Goal: Information Seeking & Learning: Check status

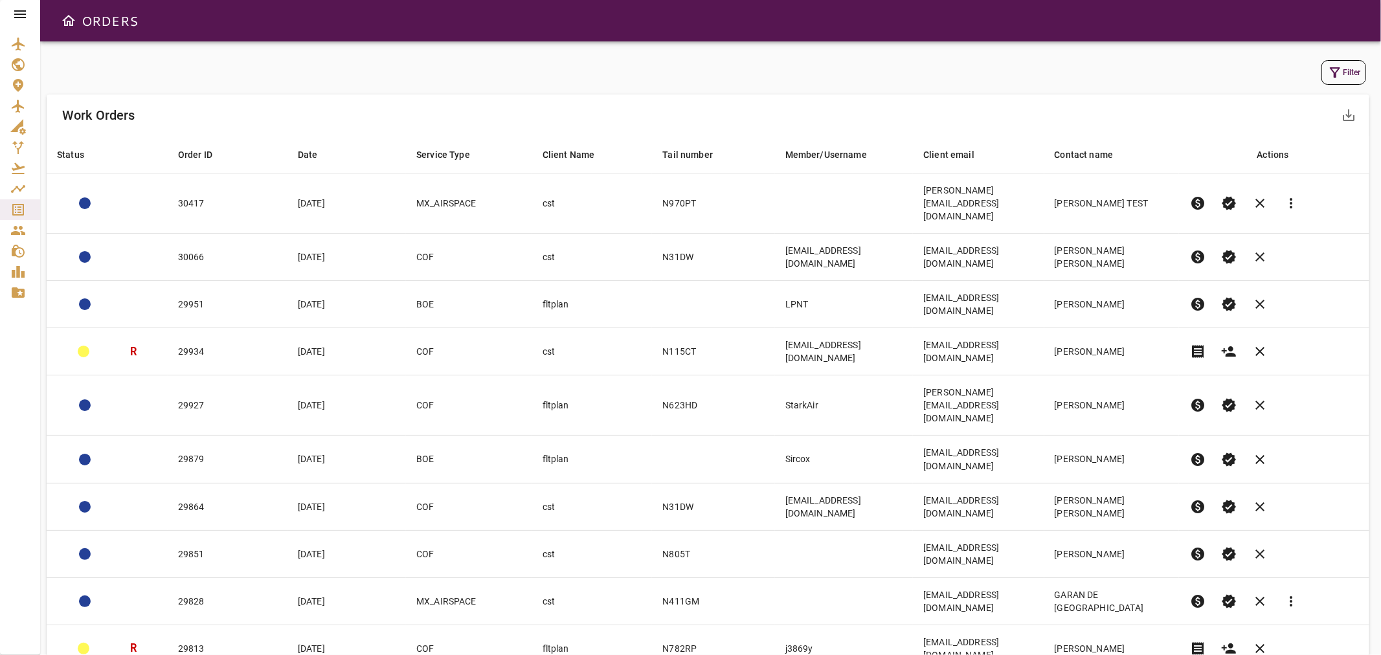
click at [1187, 549] on body "ORDERS Filter Work Orders save_alt Status arrow_downward Order ID arrow_downwar…" at bounding box center [690, 327] width 1381 height 655
drag, startPoint x: 1170, startPoint y: 594, endPoint x: 1154, endPoint y: 592, distance: 15.8
click at [1169, 594] on li "25" at bounding box center [1168, 598] width 60 height 23
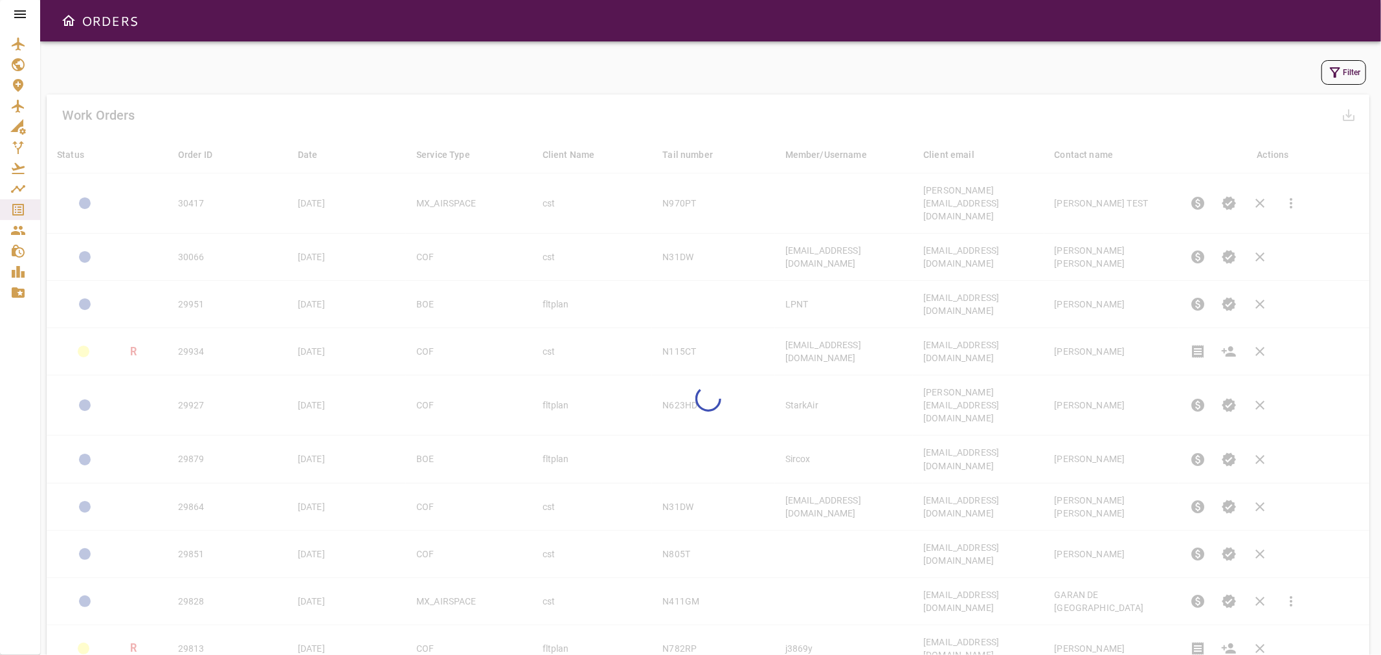
type input "**"
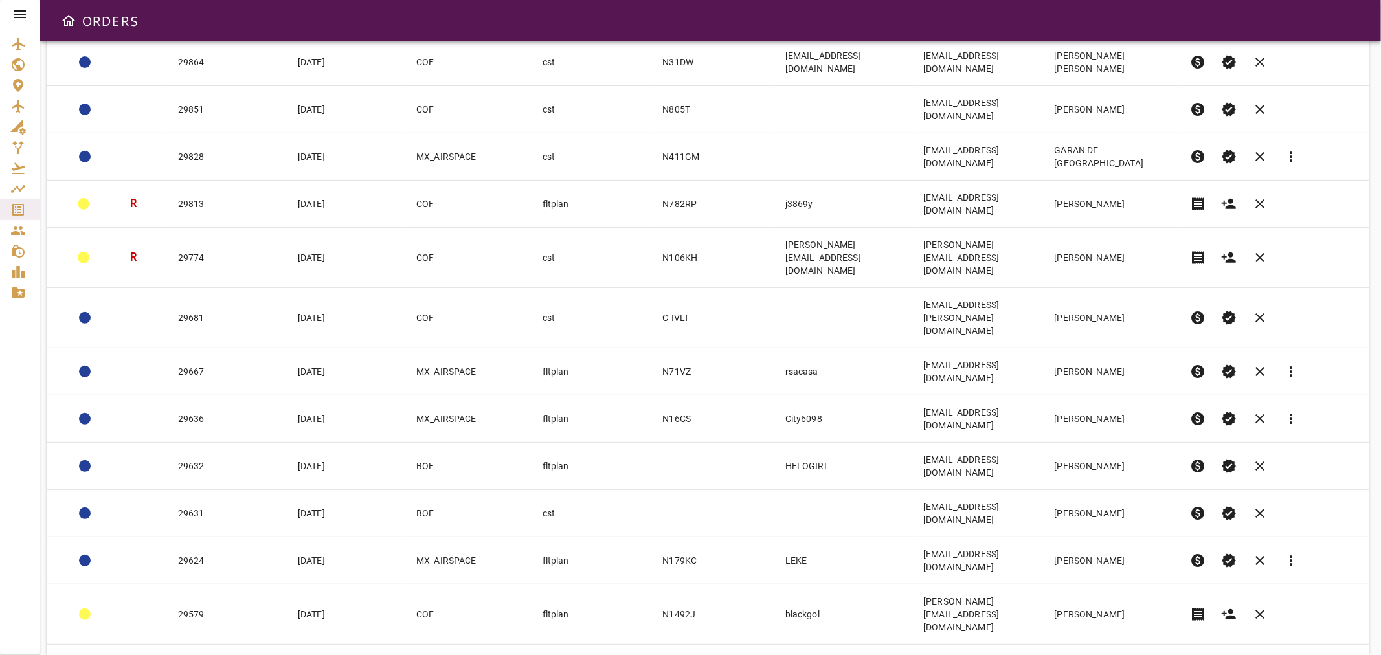
scroll to position [447, 0]
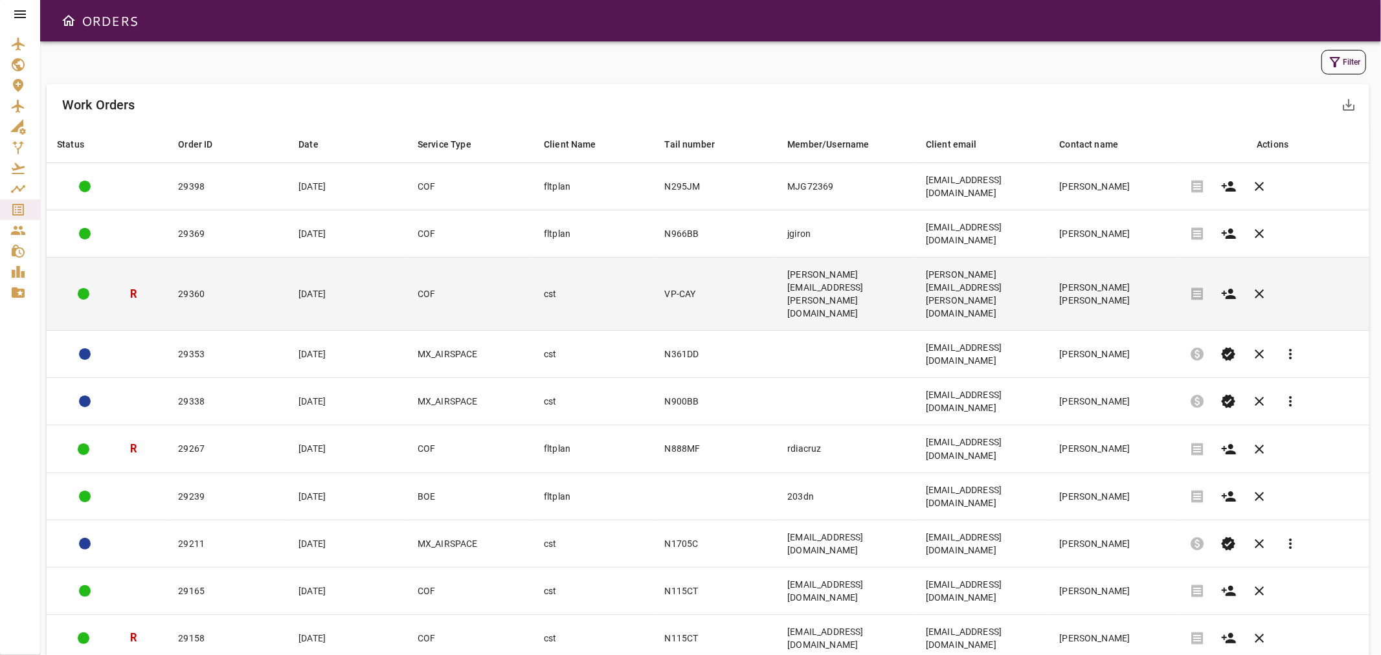
scroll to position [0, 0]
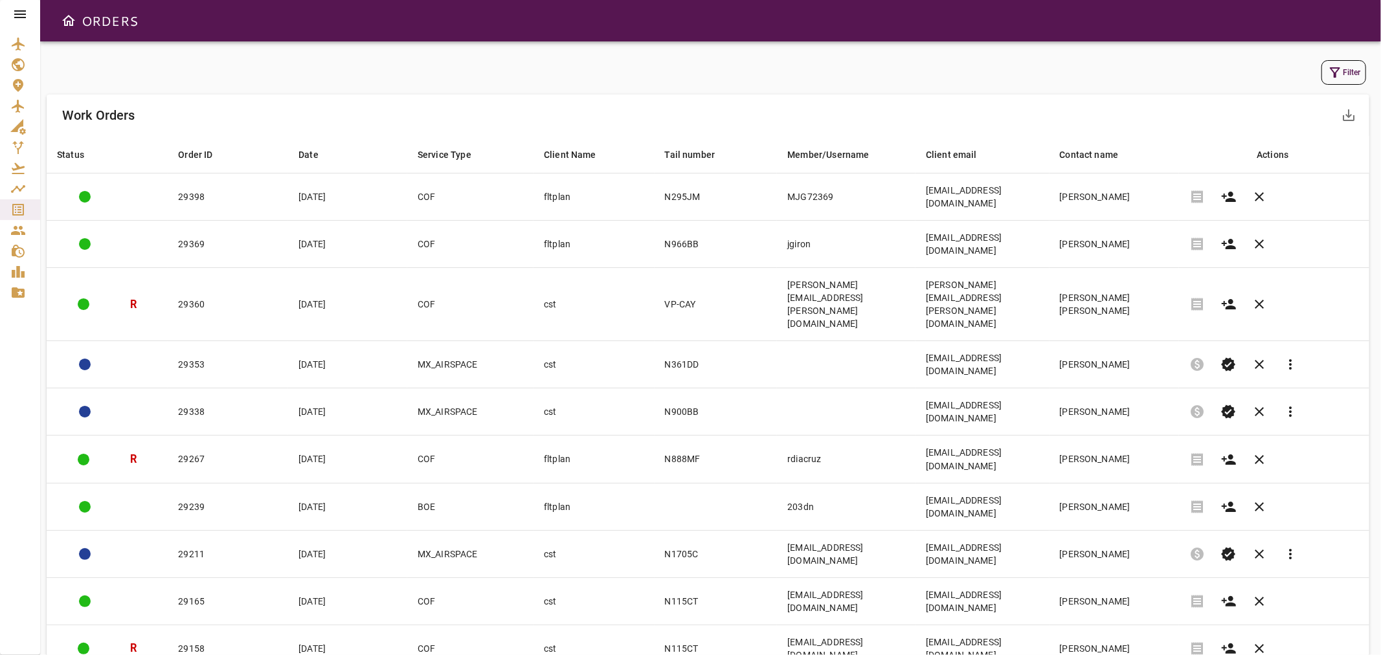
click at [1342, 54] on div "Filter Work Orders save_alt Status arrow_downward Order ID arrow_downward Date …" at bounding box center [710, 348] width 1341 height 614
click at [1344, 71] on button "Filter" at bounding box center [1343, 72] width 45 height 25
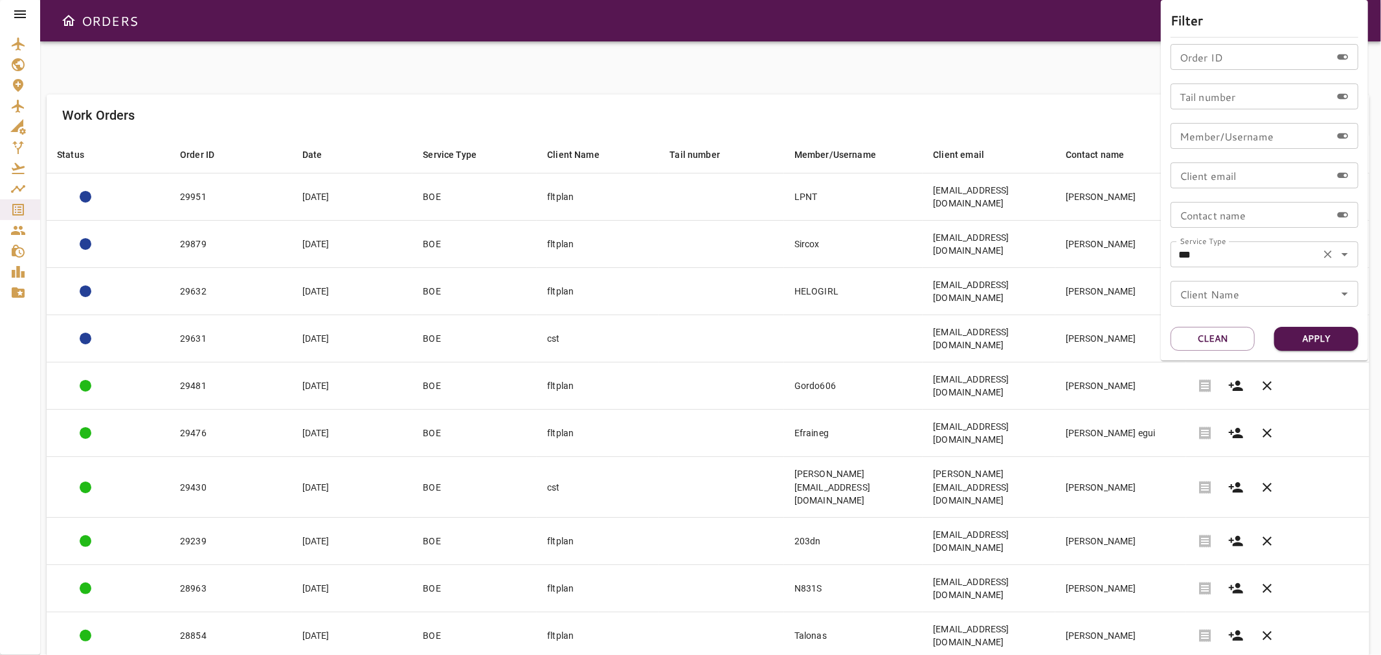
click at [1343, 257] on icon "Open" at bounding box center [1345, 255] width 16 height 16
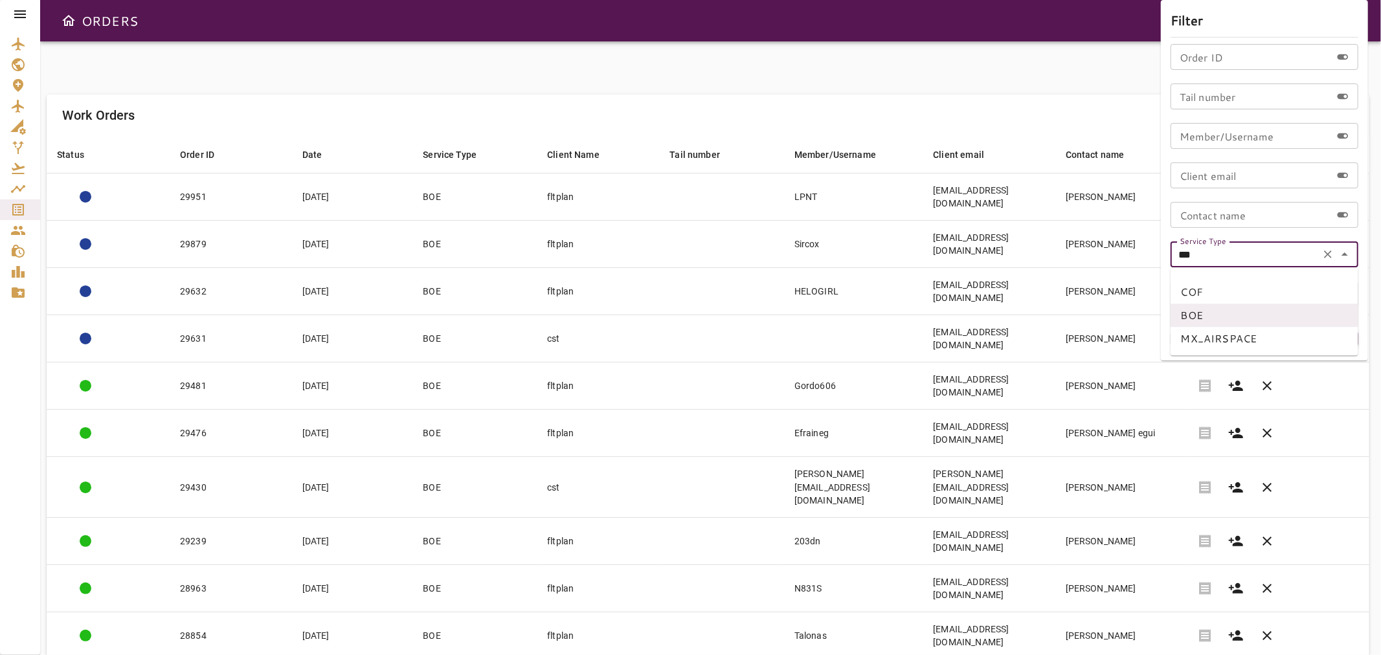
click at [1208, 295] on li "COF" at bounding box center [1265, 291] width 188 height 23
type input "***"
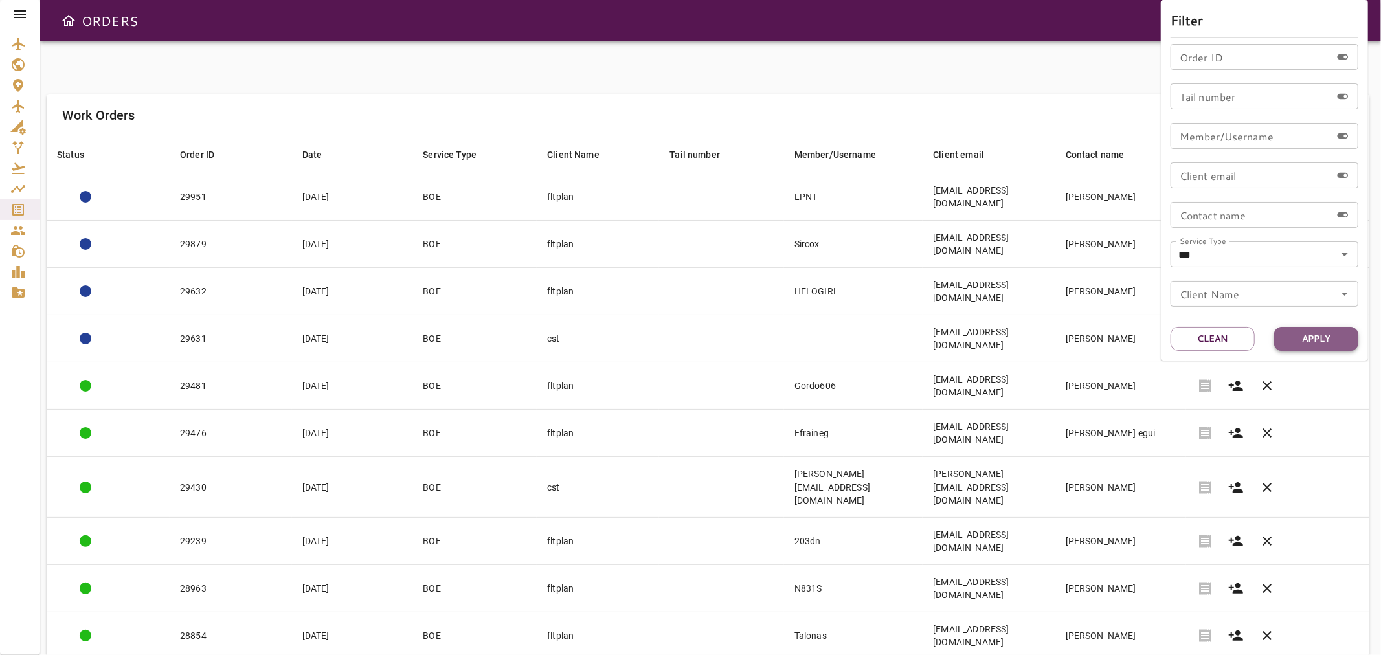
click at [1318, 339] on button "Apply" at bounding box center [1316, 339] width 84 height 24
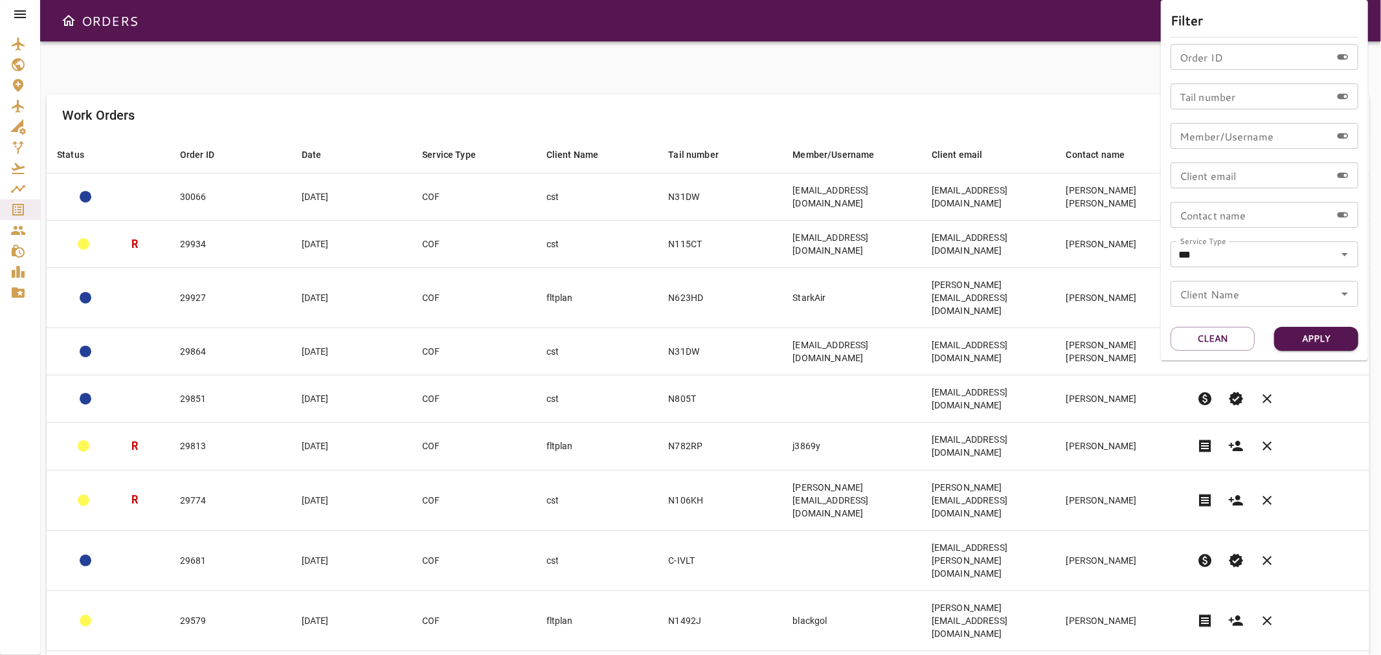
click at [555, 74] on div at bounding box center [690, 327] width 1381 height 655
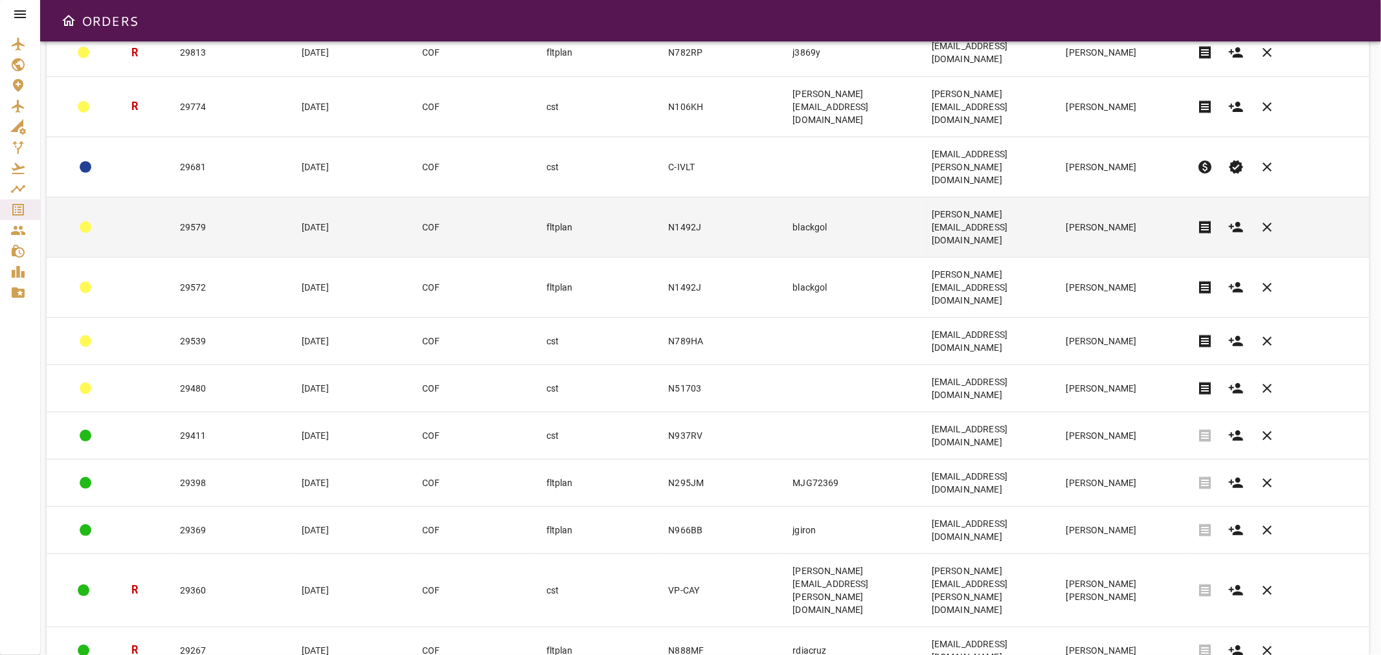
scroll to position [482, 0]
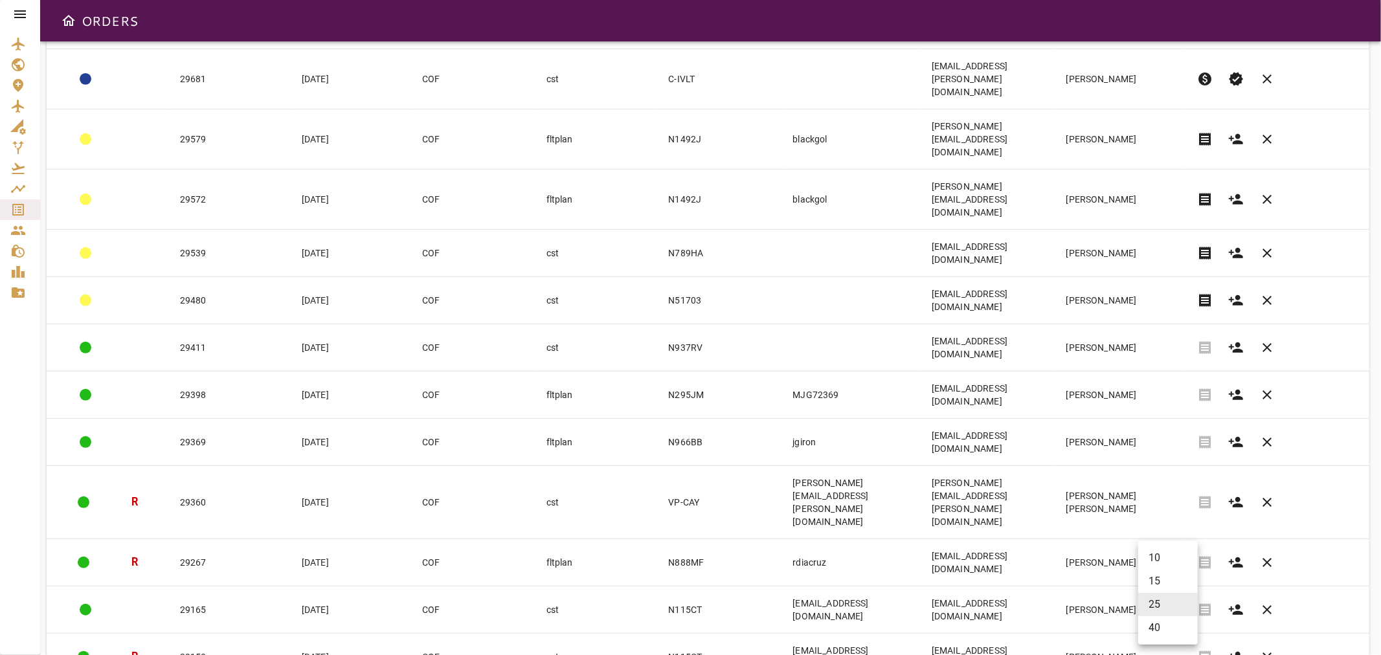
click at [1154, 622] on body "ORDERS Filter Work Orders save_alt Status arrow_downward Order ID arrow_downwar…" at bounding box center [690, 327] width 1381 height 655
click at [1154, 557] on li "10" at bounding box center [1168, 557] width 60 height 23
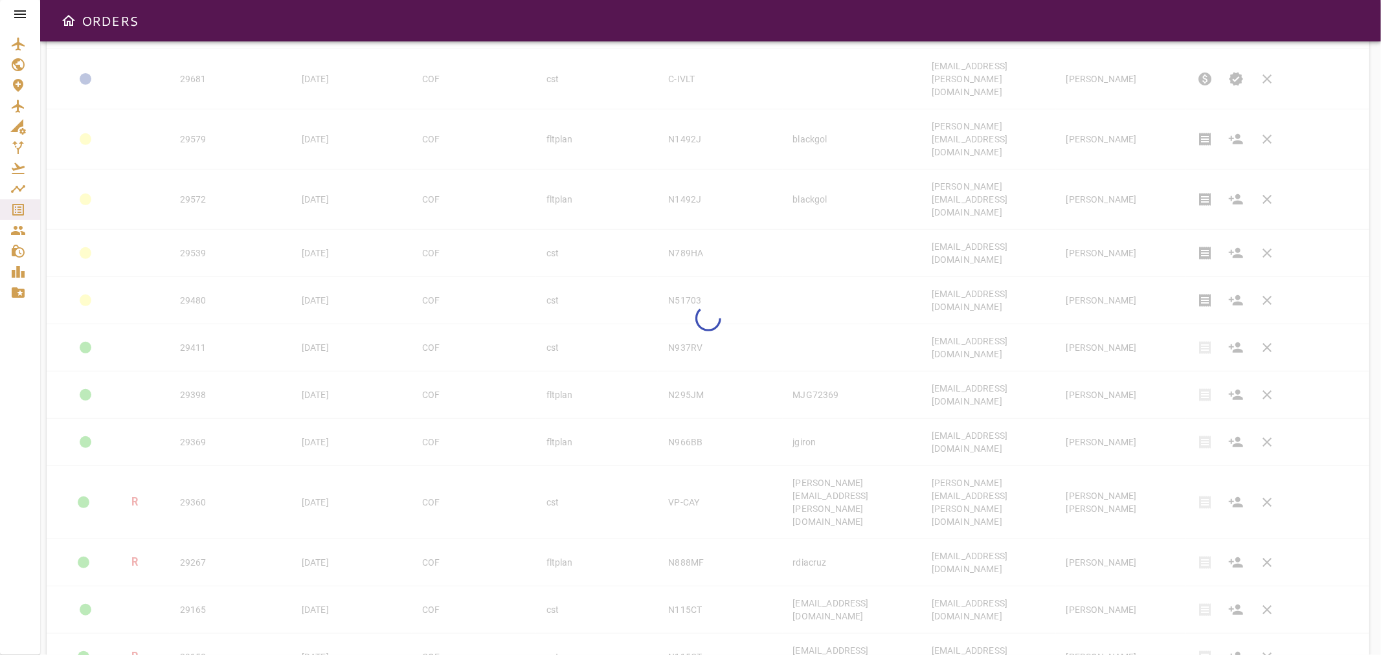
type input "**"
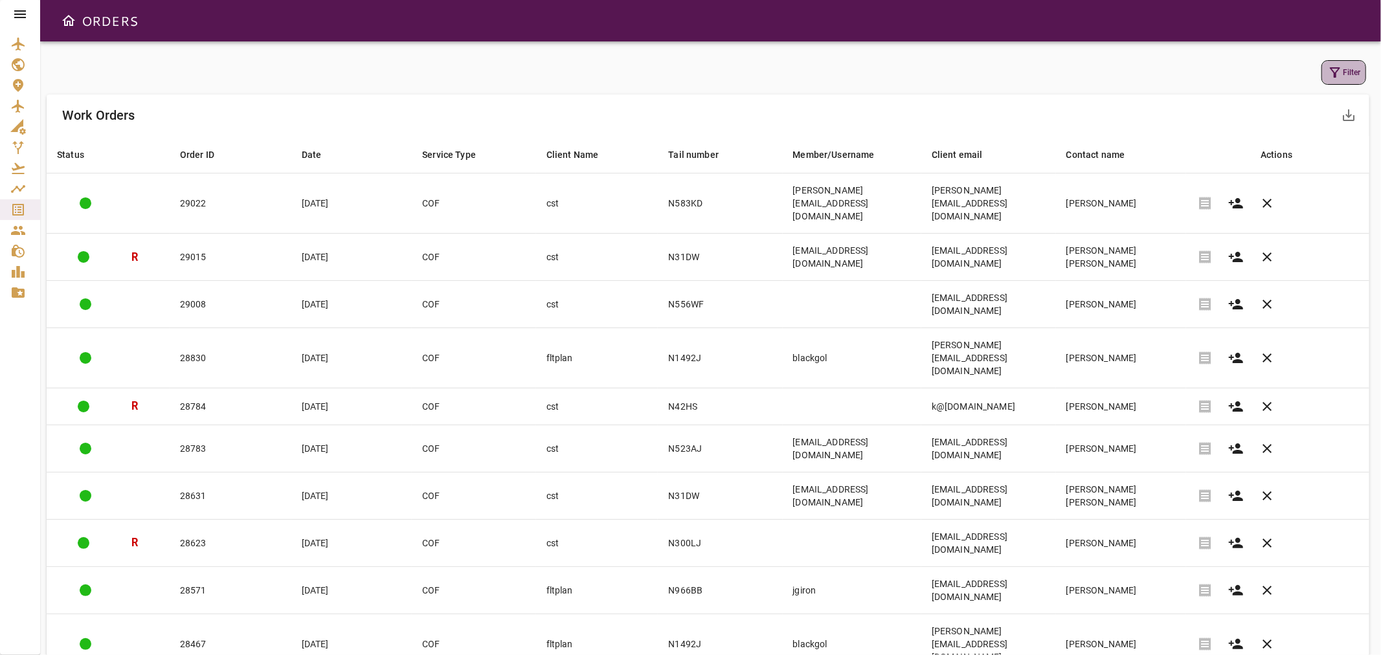
click at [1351, 72] on button "Filter" at bounding box center [1343, 72] width 45 height 25
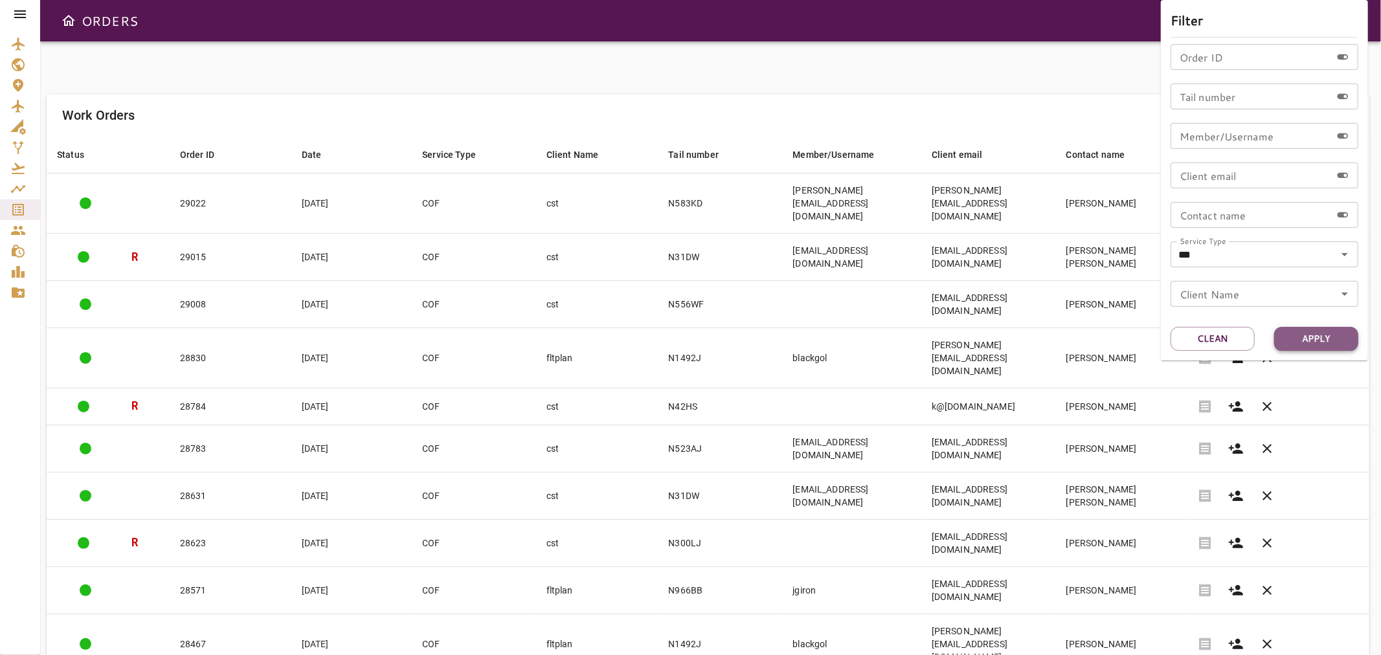
click at [1311, 333] on button "Apply" at bounding box center [1316, 339] width 84 height 24
click at [467, 51] on div at bounding box center [690, 327] width 1381 height 655
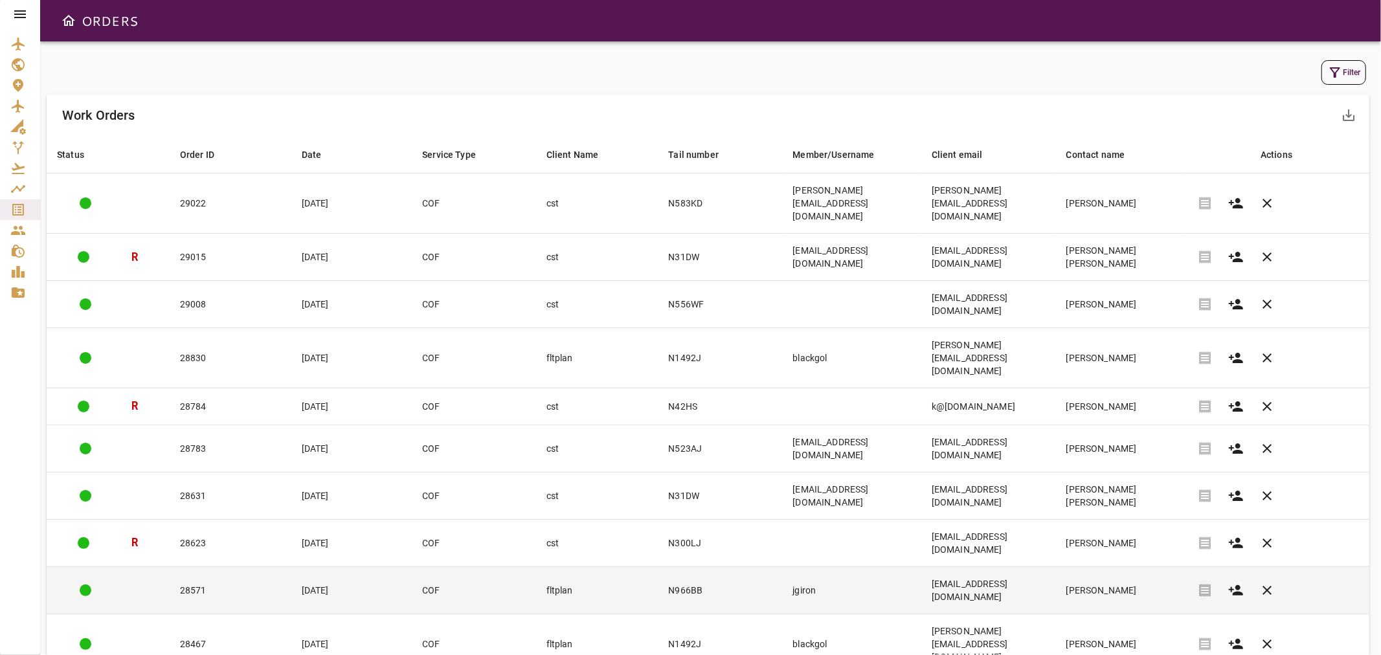
click at [483, 567] on td "COF" at bounding box center [474, 590] width 124 height 47
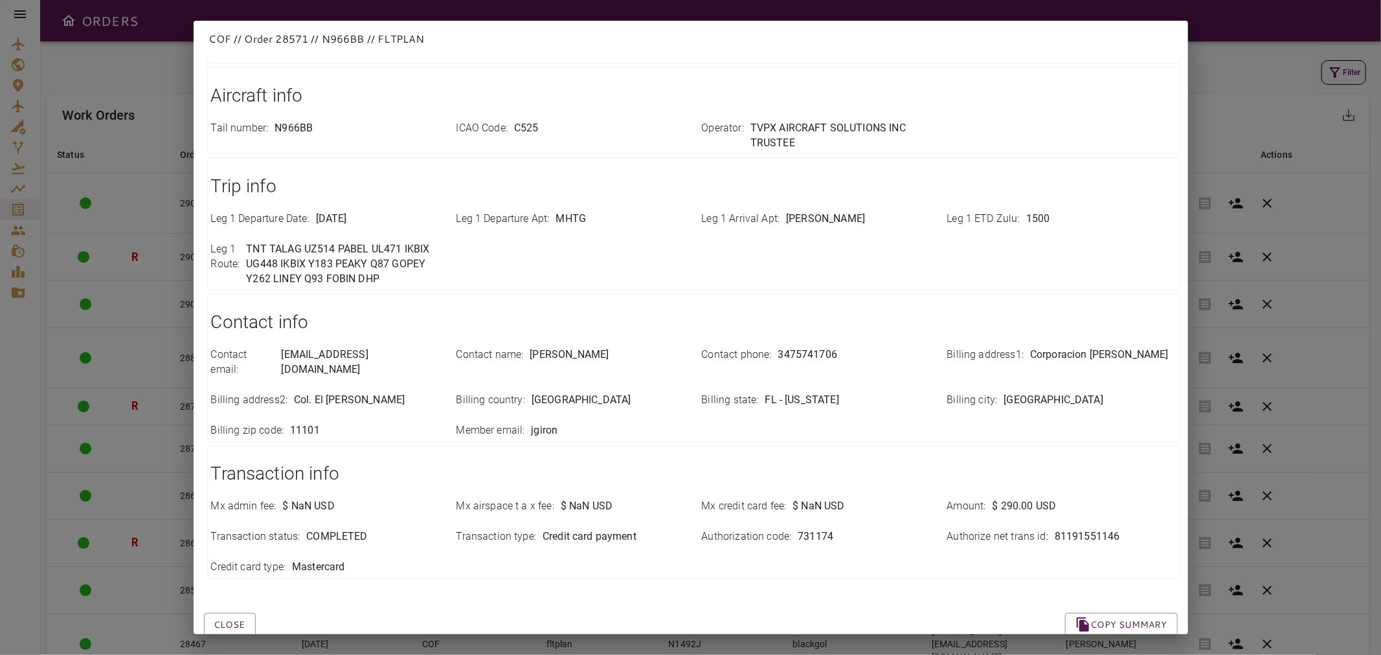
scroll to position [269, 0]
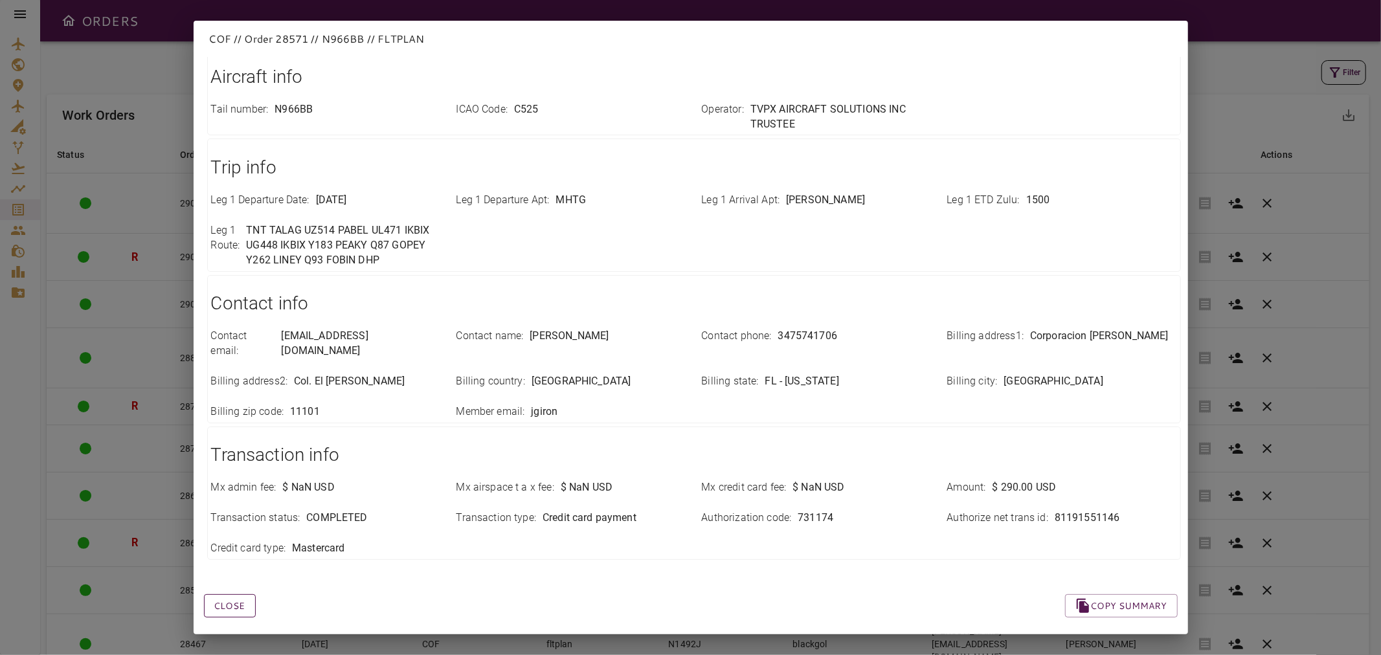
click at [230, 594] on button "Close" at bounding box center [230, 606] width 52 height 24
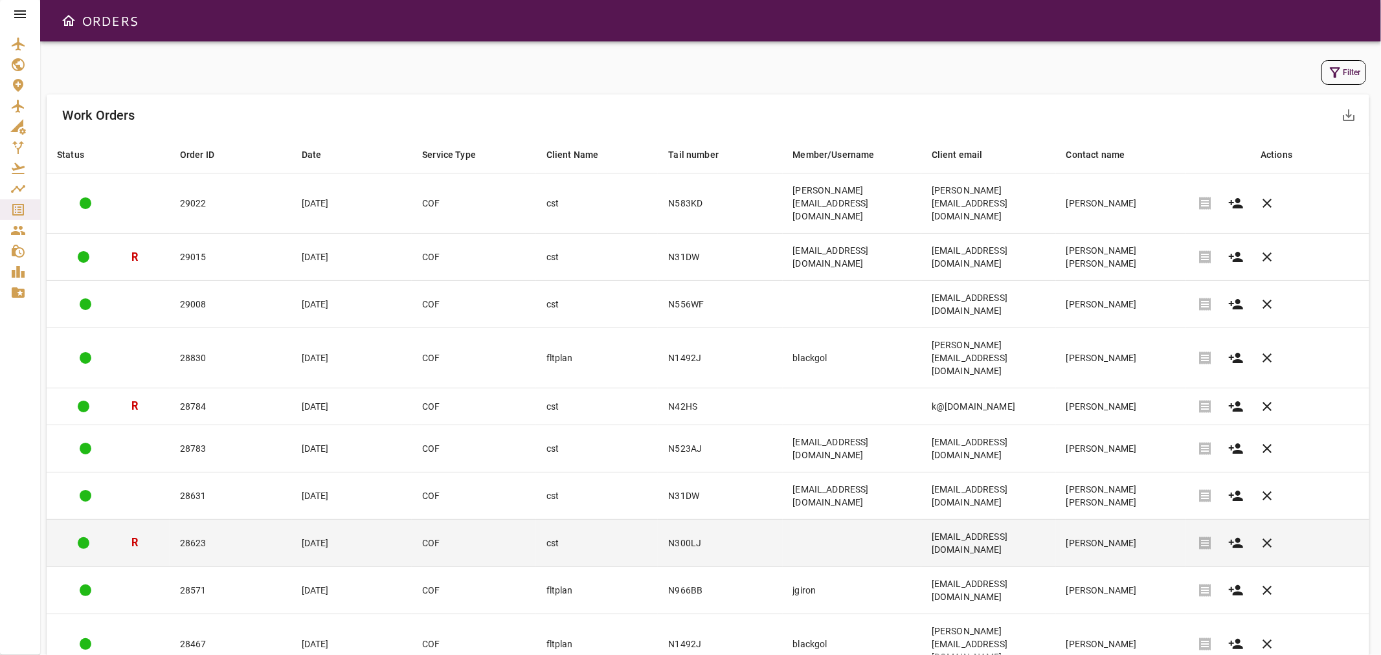
click at [309, 519] on td "[DATE]" at bounding box center [351, 542] width 120 height 47
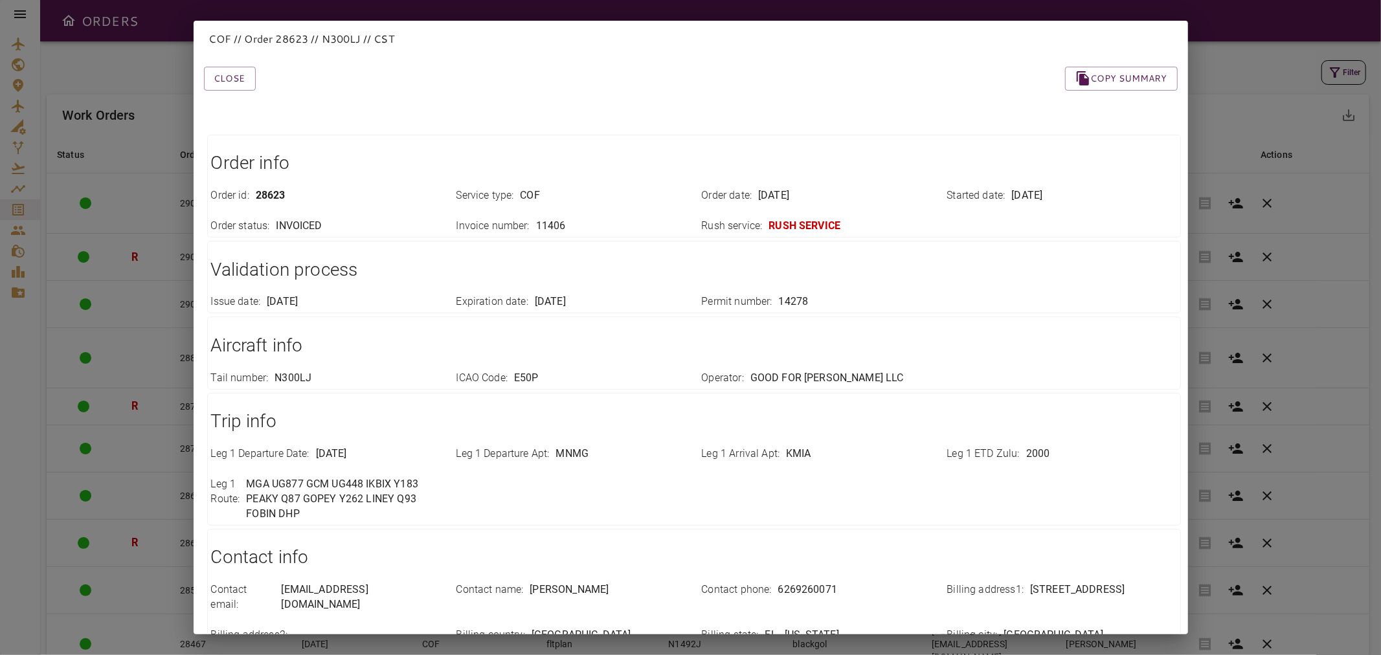
scroll to position [0, 0]
click at [248, 79] on button "Close" at bounding box center [230, 79] width 52 height 24
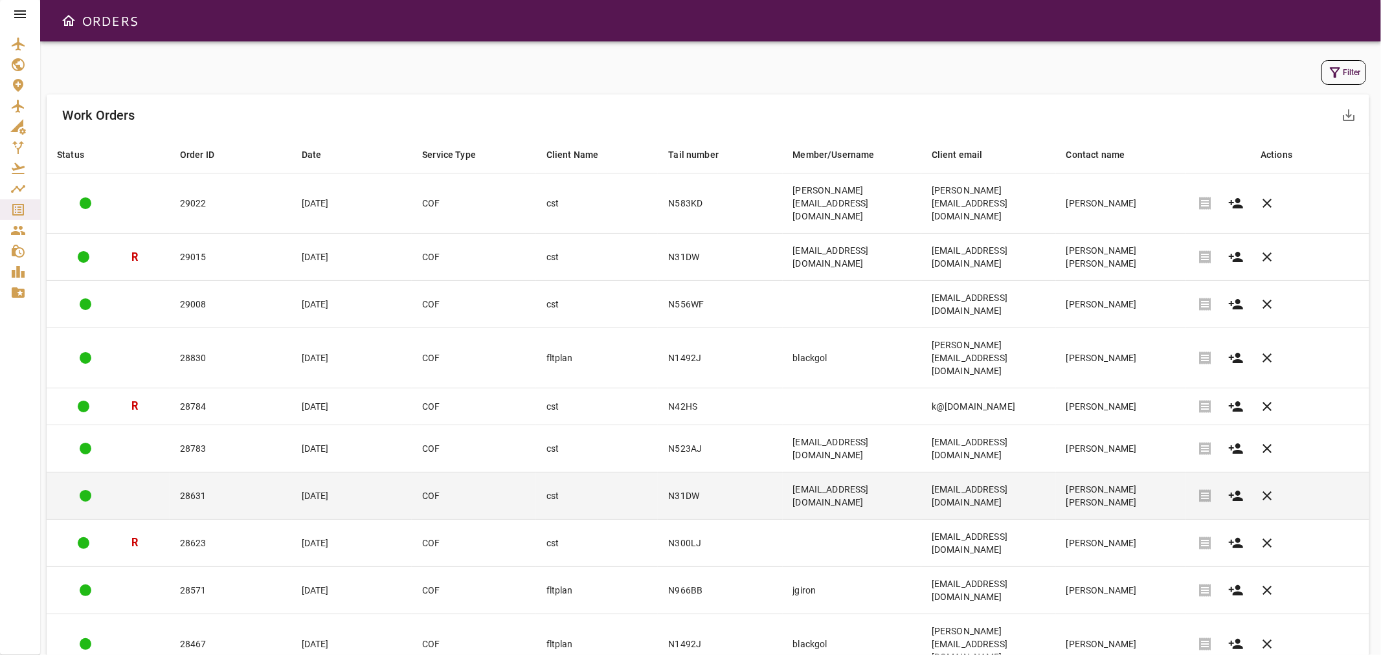
click at [217, 472] on td "28631" at bounding box center [231, 495] width 122 height 47
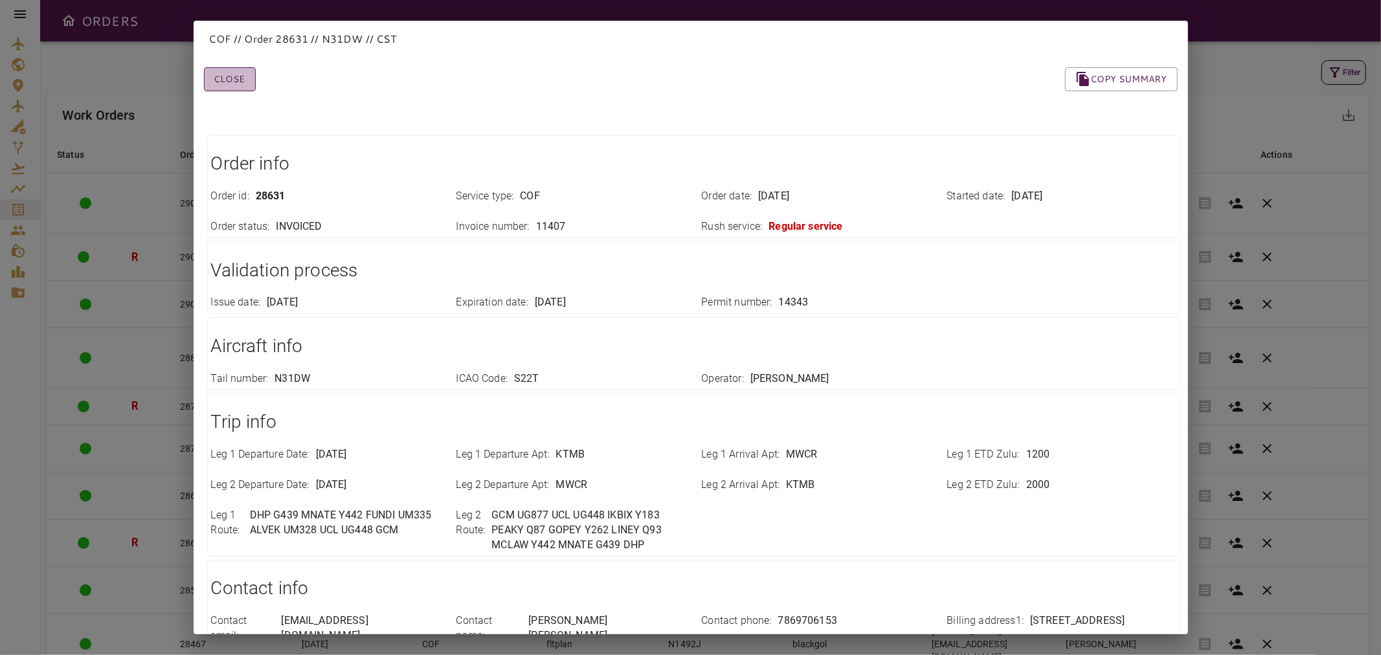
click at [235, 80] on button "Close" at bounding box center [230, 79] width 52 height 24
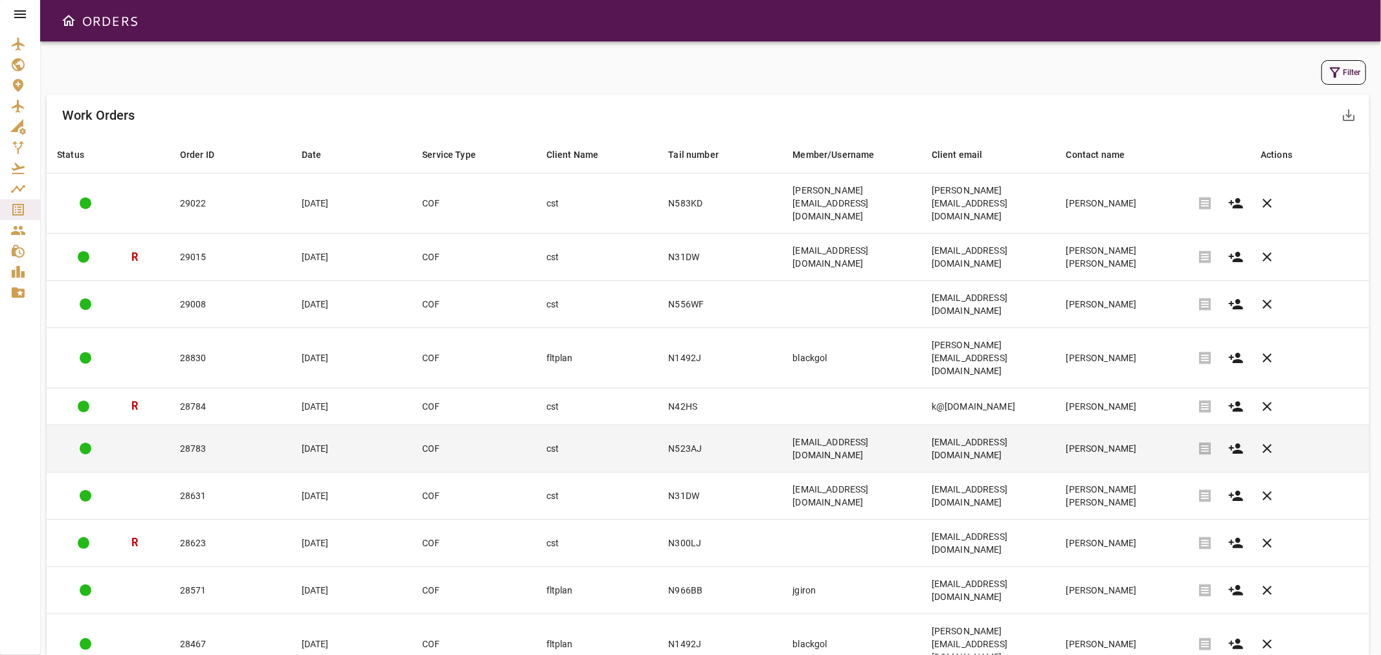
click at [135, 443] on div at bounding box center [108, 449] width 102 height 12
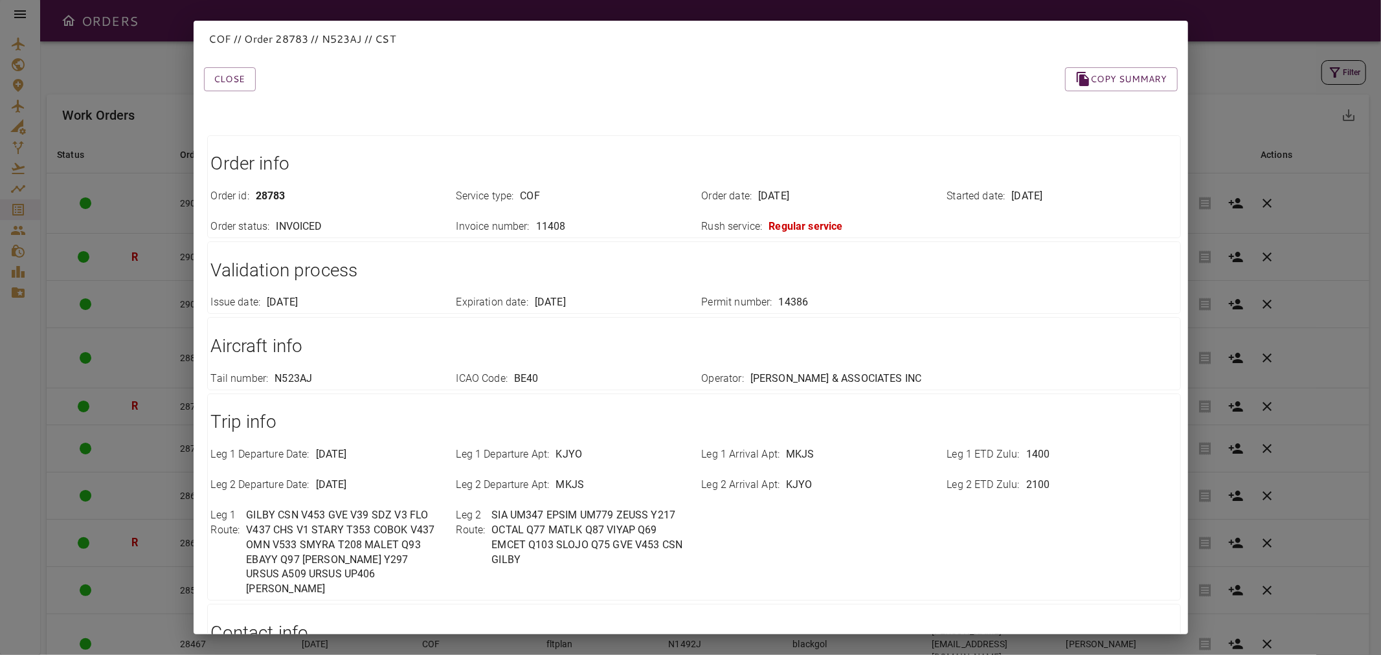
drag, startPoint x: 237, startPoint y: 76, endPoint x: 280, endPoint y: 94, distance: 46.8
click at [237, 76] on button "Close" at bounding box center [230, 79] width 52 height 24
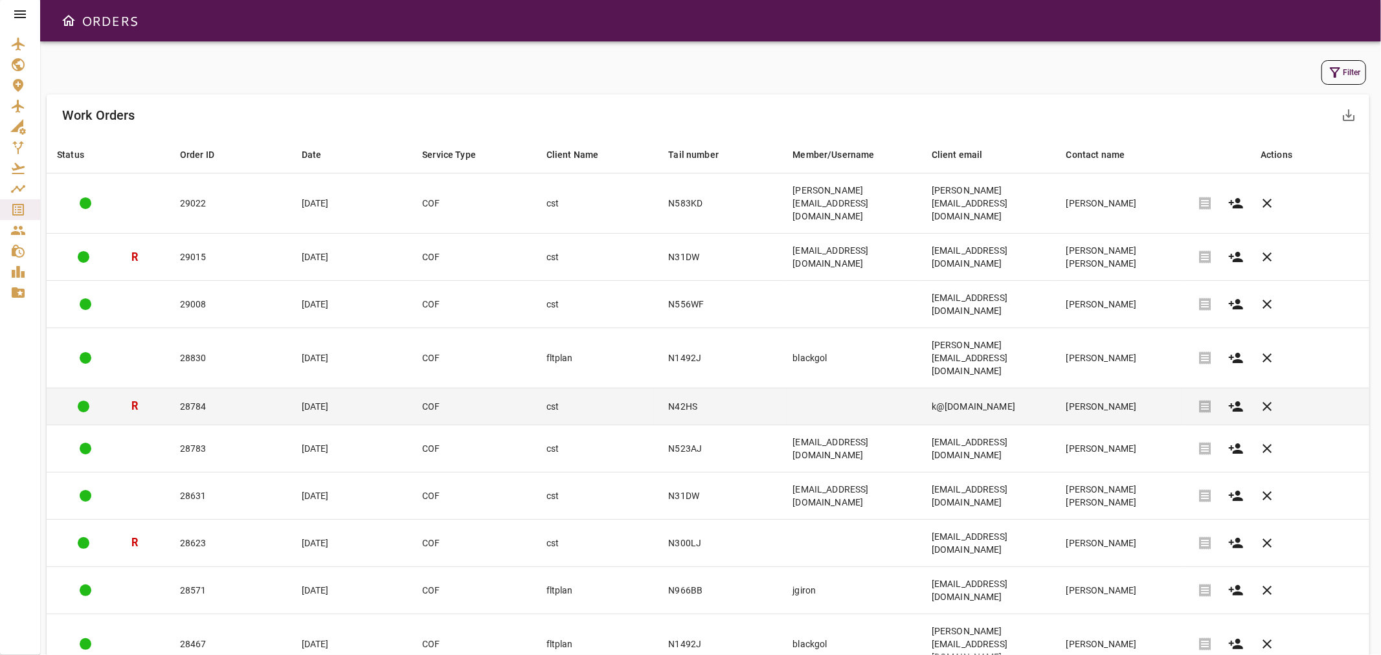
click at [1102, 388] on td "[PERSON_NAME]" at bounding box center [1121, 406] width 131 height 36
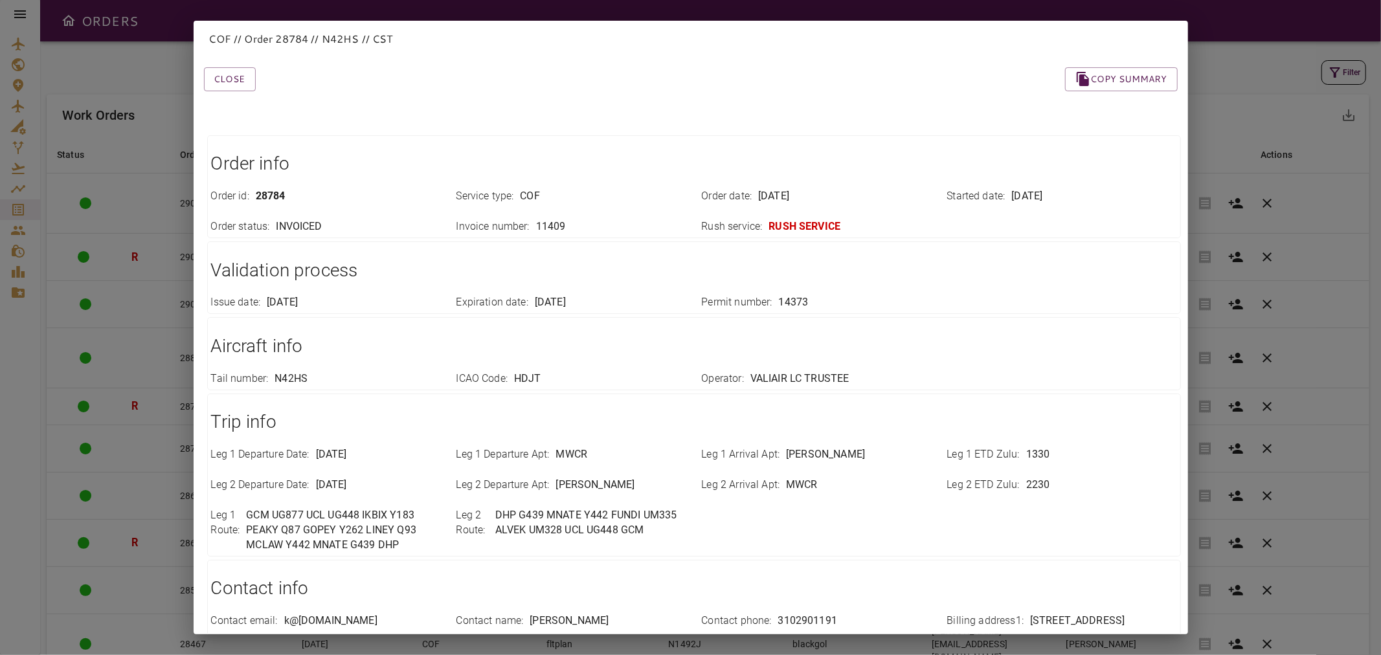
drag, startPoint x: 235, startPoint y: 83, endPoint x: 264, endPoint y: 91, distance: 30.2
click at [246, 85] on button "Close" at bounding box center [230, 79] width 52 height 24
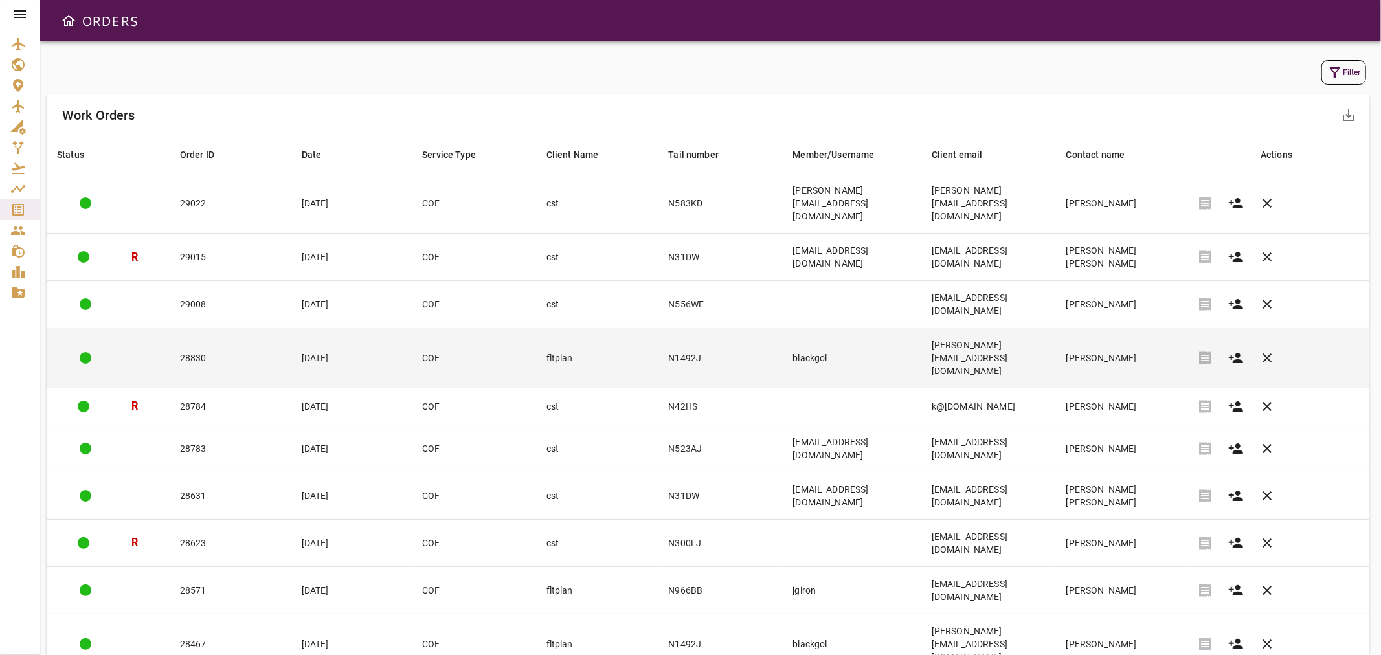
click at [1056, 328] on td "[PERSON_NAME][EMAIL_ADDRESS][DOMAIN_NAME]" at bounding box center [988, 358] width 135 height 60
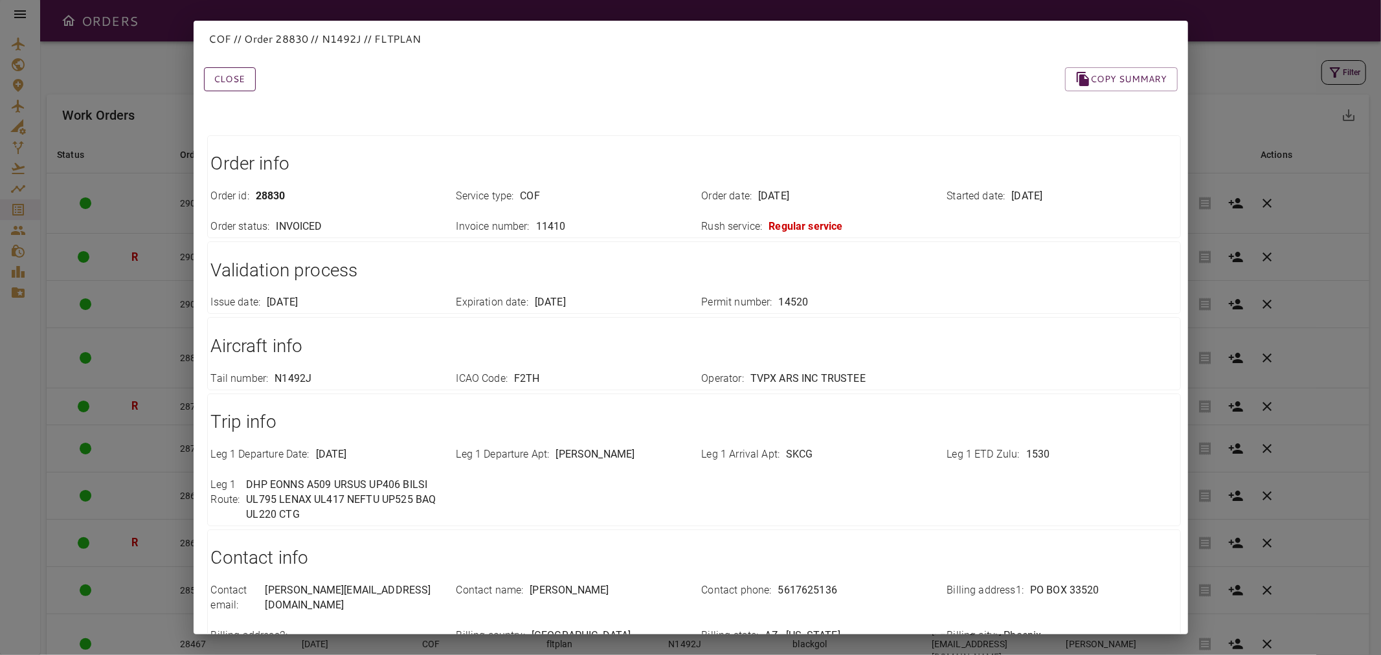
drag, startPoint x: 222, startPoint y: 85, endPoint x: 240, endPoint y: 82, distance: 17.8
click at [224, 85] on button "Close" at bounding box center [230, 79] width 52 height 24
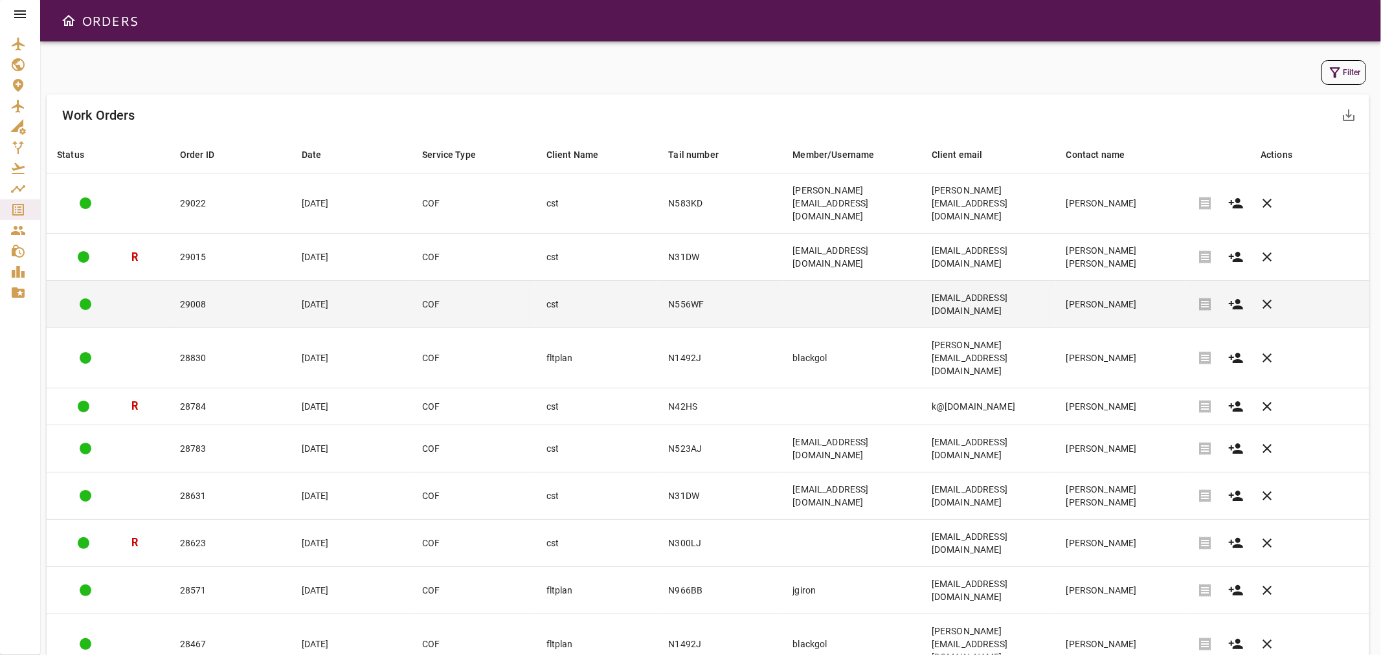
click at [1056, 281] on td "[EMAIL_ADDRESS][DOMAIN_NAME]" at bounding box center [988, 304] width 135 height 47
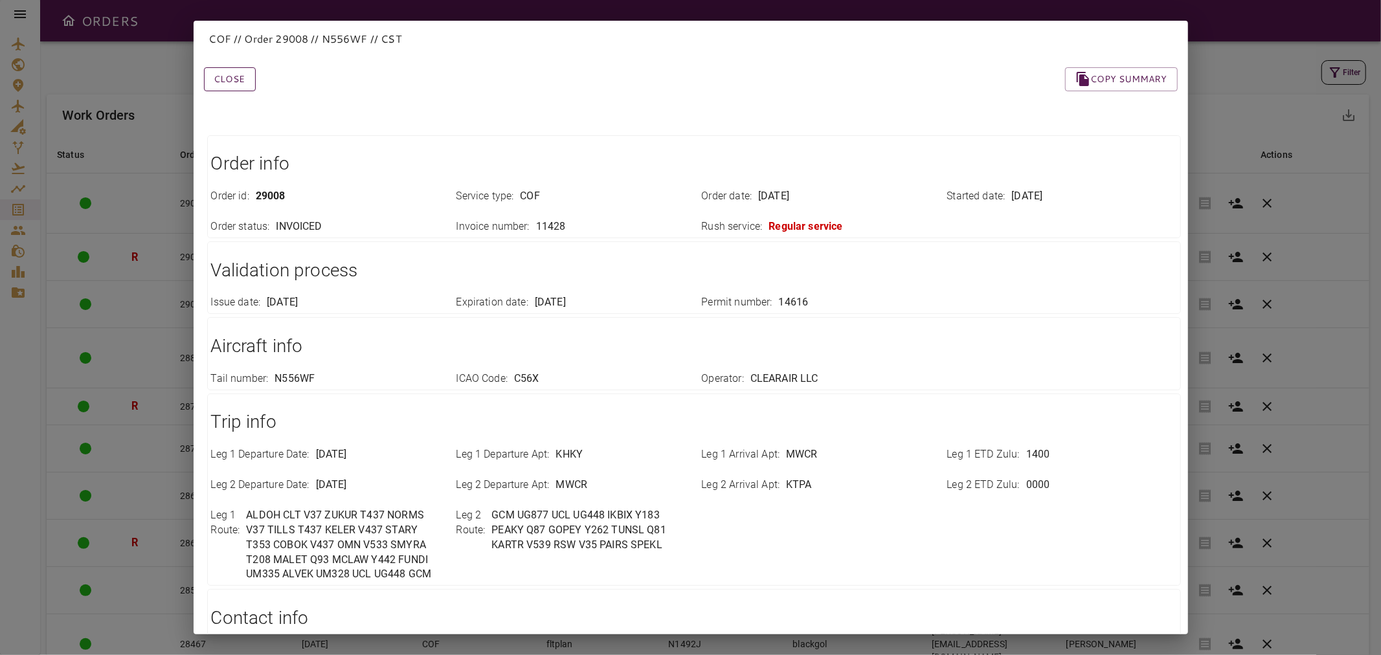
click at [233, 82] on button "Close" at bounding box center [230, 79] width 52 height 24
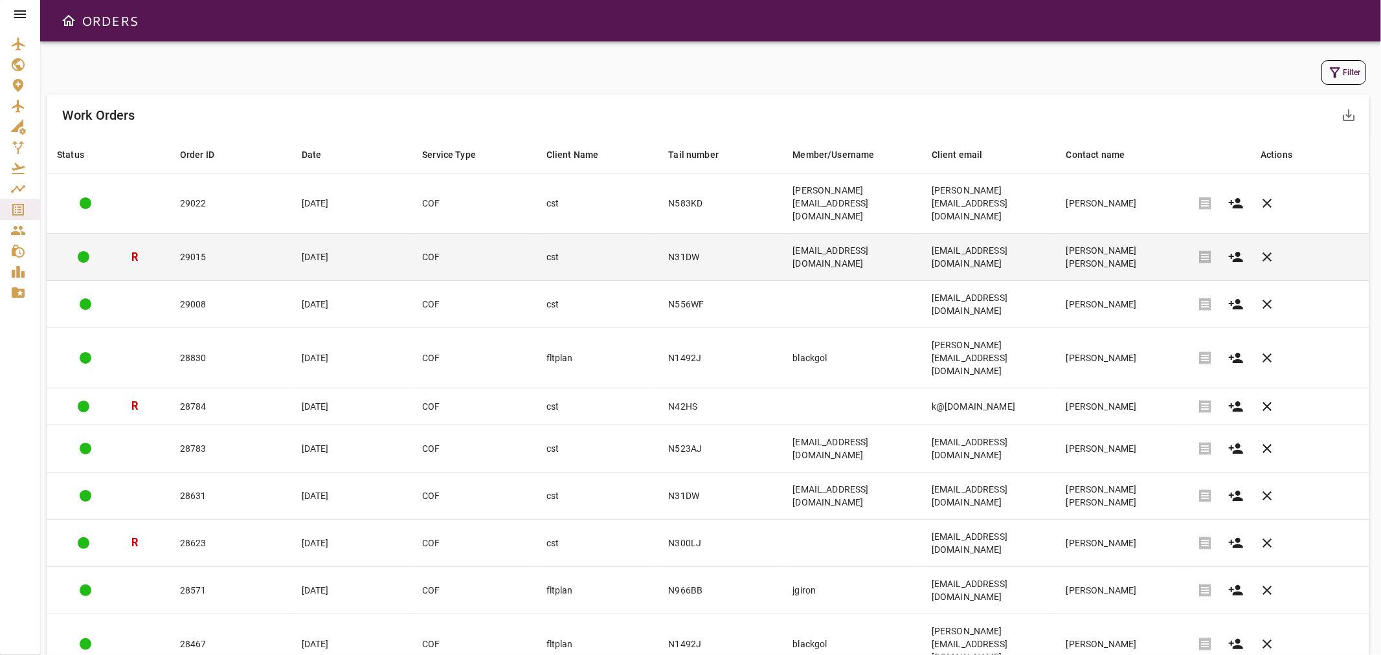
click at [244, 234] on td "29015" at bounding box center [231, 257] width 122 height 47
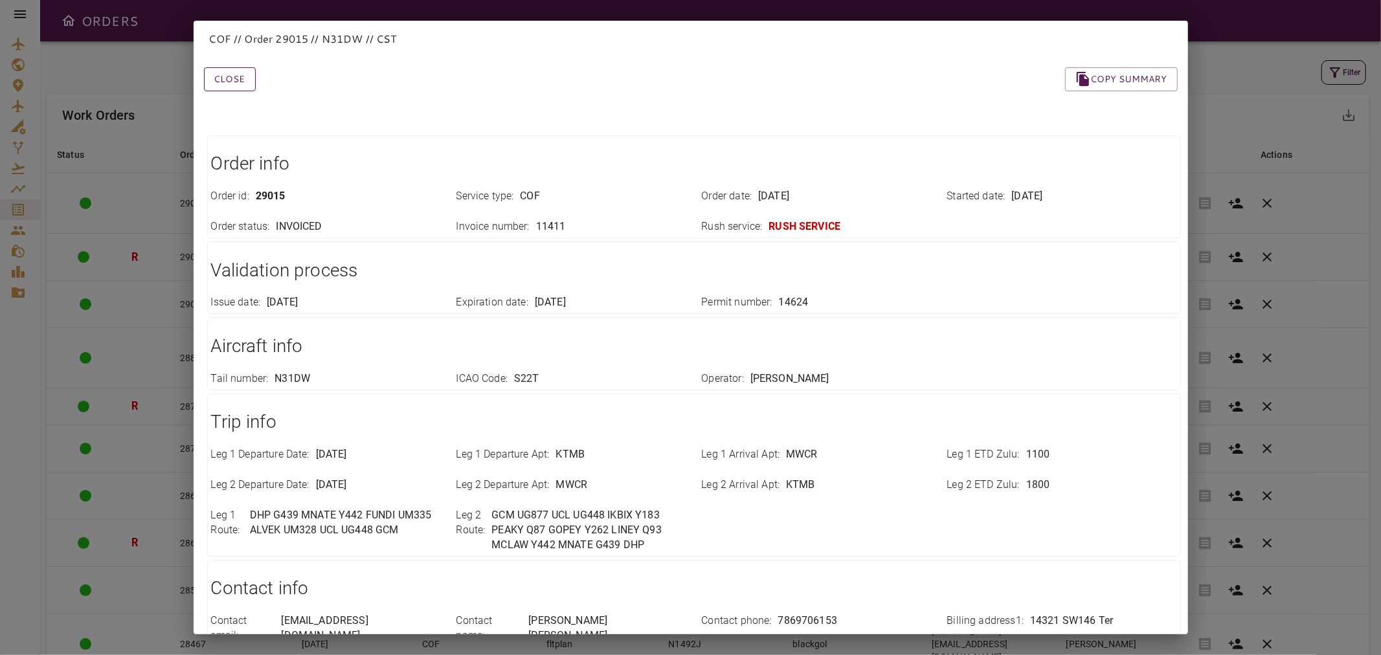
click at [234, 78] on button "Close" at bounding box center [230, 79] width 52 height 24
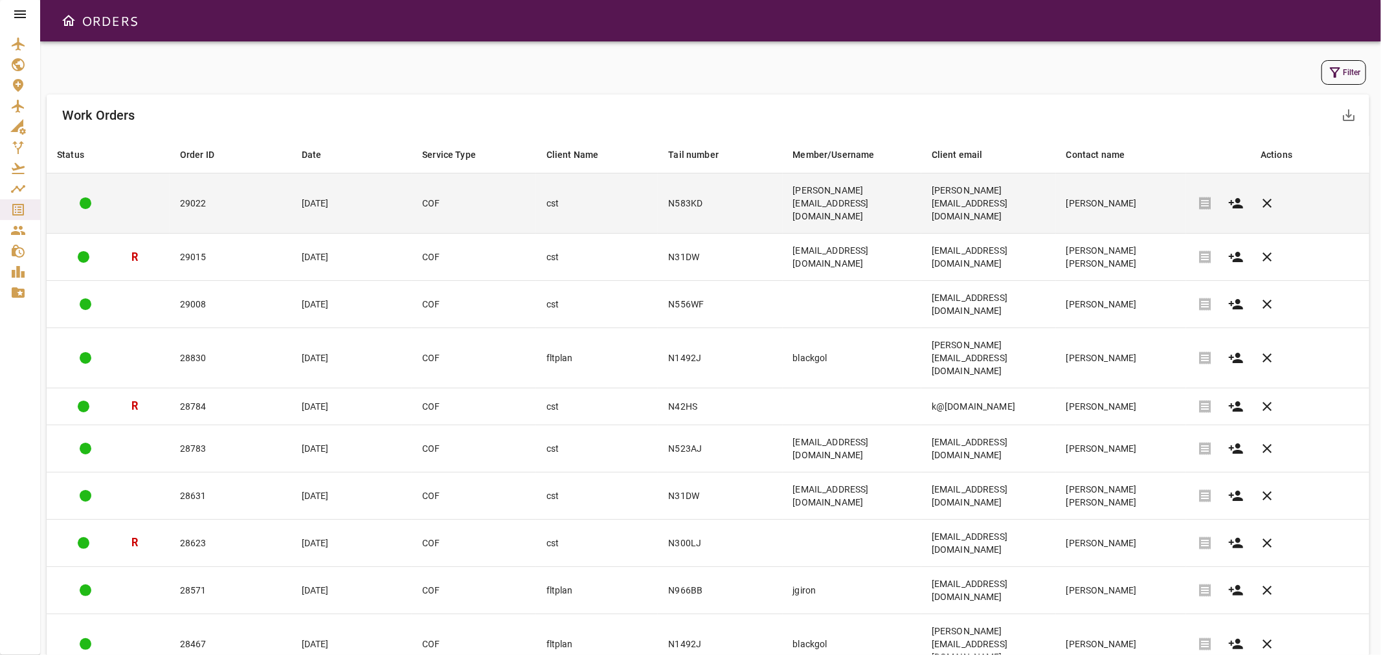
click at [807, 196] on td "[PERSON_NAME][EMAIL_ADDRESS][DOMAIN_NAME]" at bounding box center [852, 204] width 139 height 60
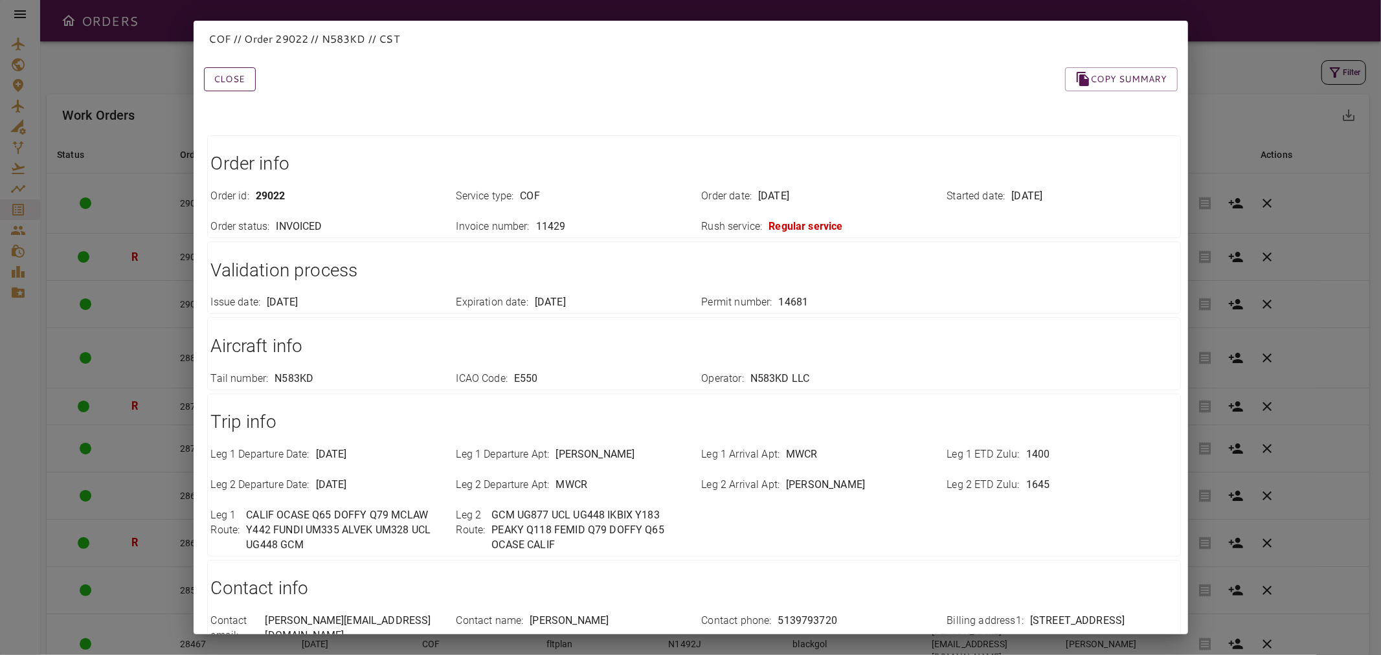
click at [235, 68] on button "Close" at bounding box center [230, 79] width 52 height 24
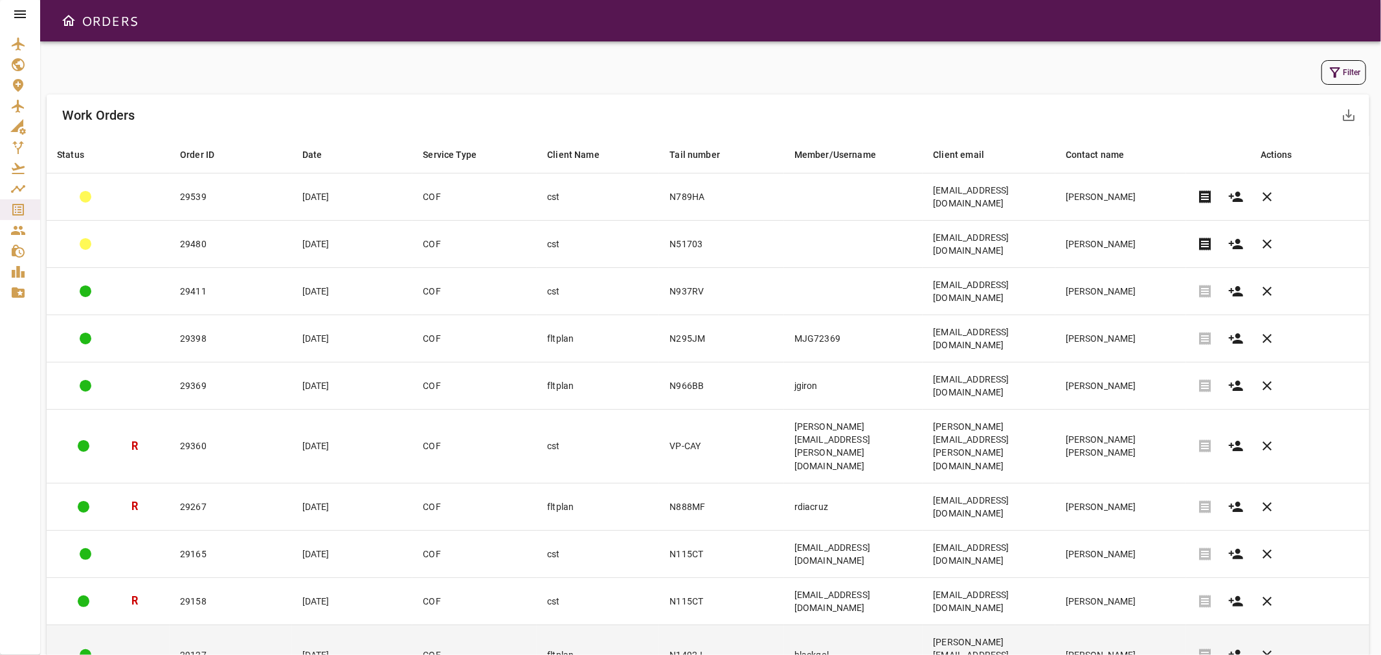
click at [816, 625] on td "blackgol" at bounding box center [853, 655] width 139 height 60
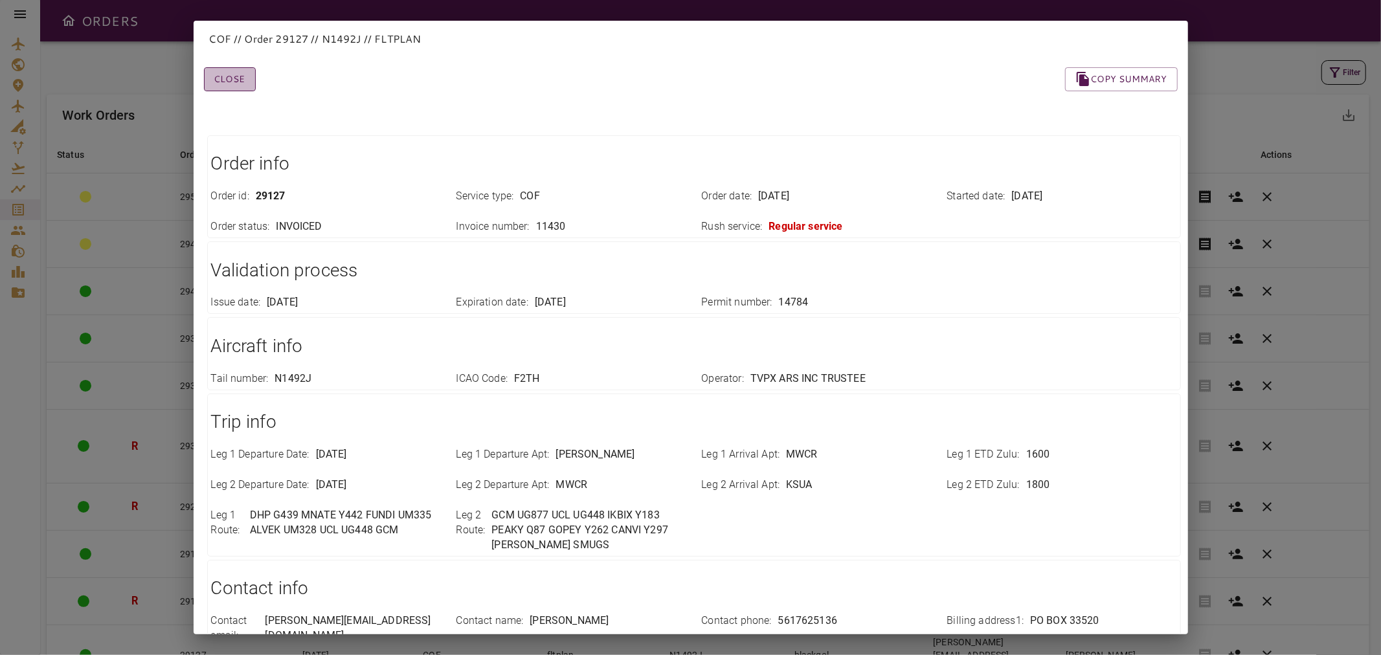
click at [246, 82] on button "Close" at bounding box center [230, 79] width 52 height 24
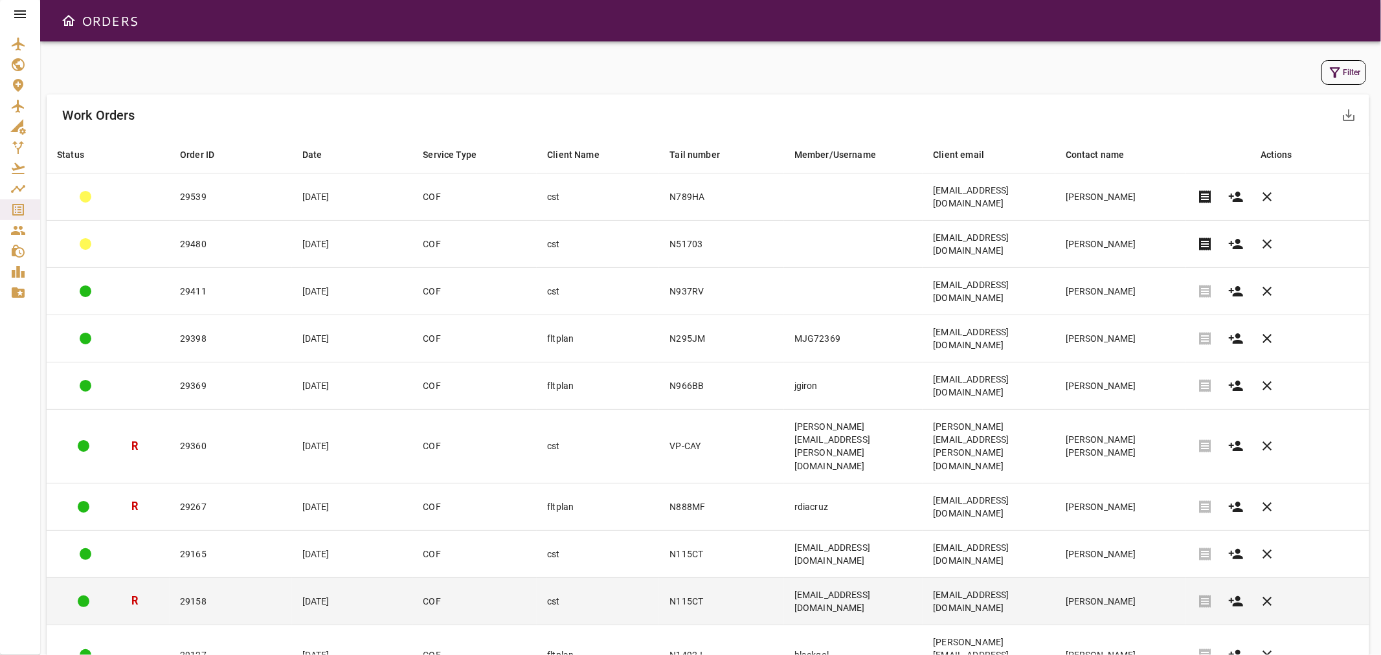
click at [1118, 578] on td "[PERSON_NAME]" at bounding box center [1120, 601] width 131 height 47
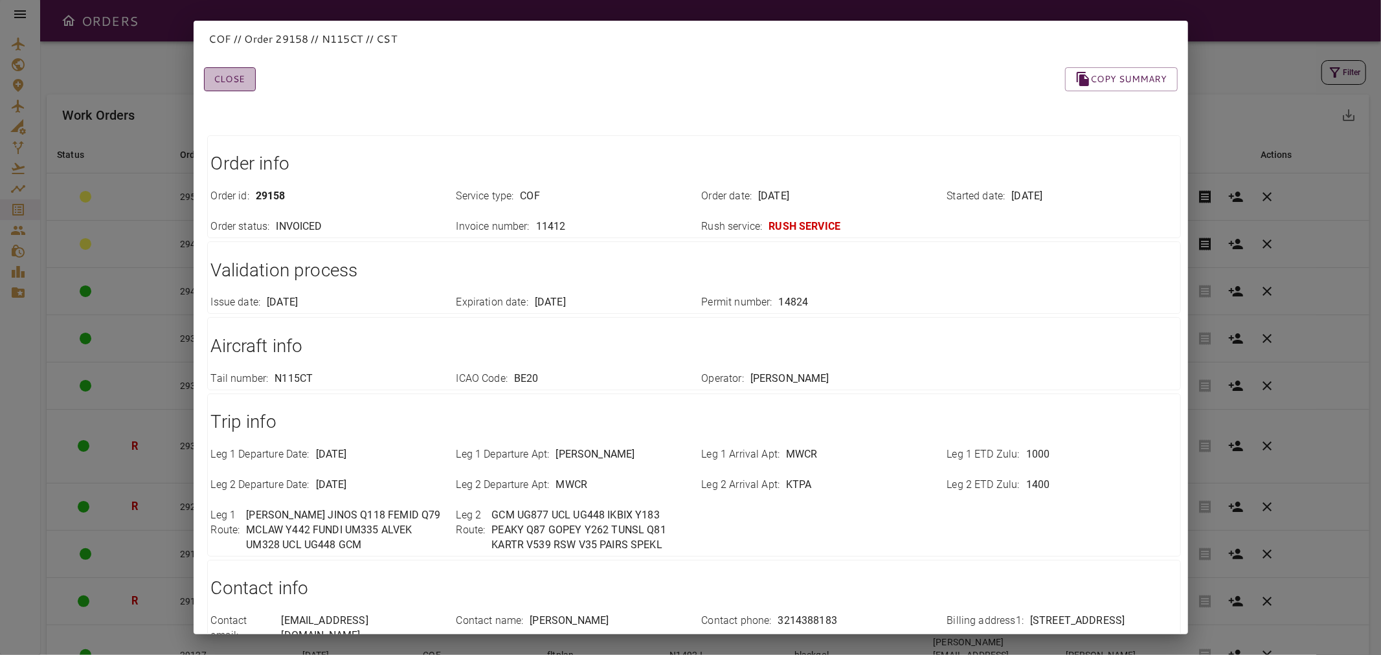
click at [230, 69] on button "Close" at bounding box center [230, 79] width 52 height 24
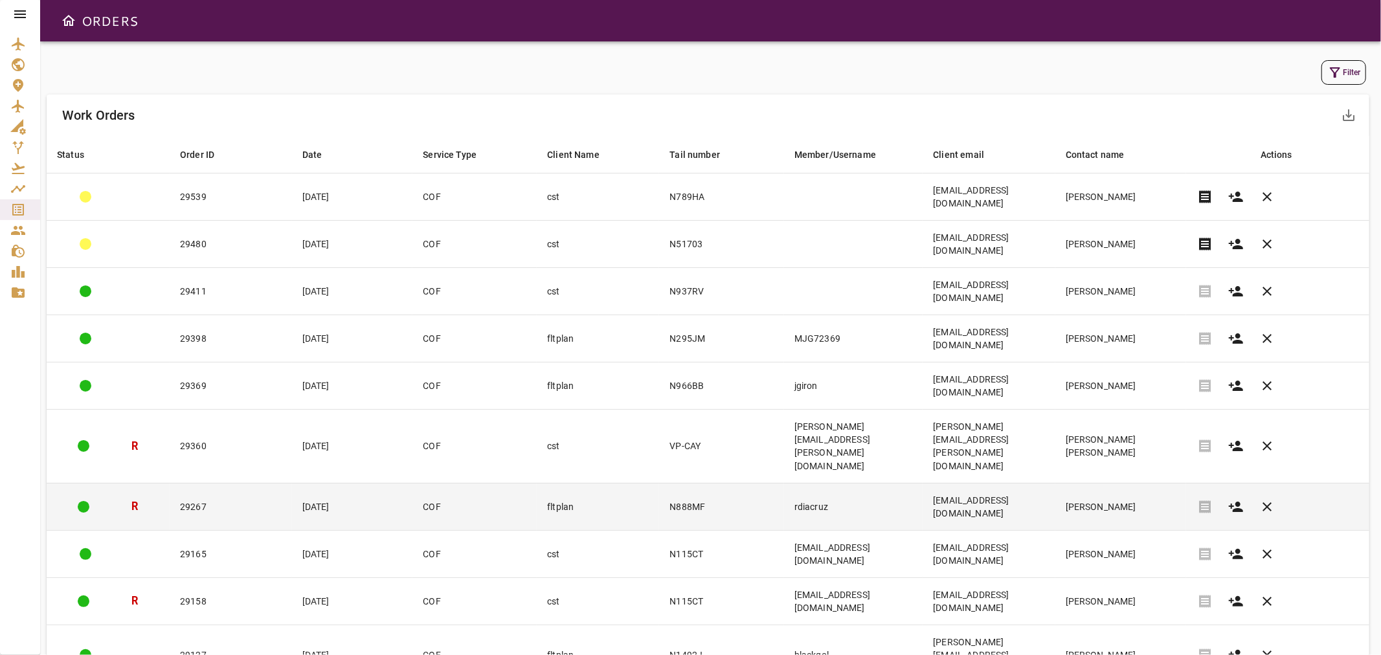
click at [943, 483] on td "[EMAIL_ADDRESS][DOMAIN_NAME]" at bounding box center [989, 506] width 132 height 47
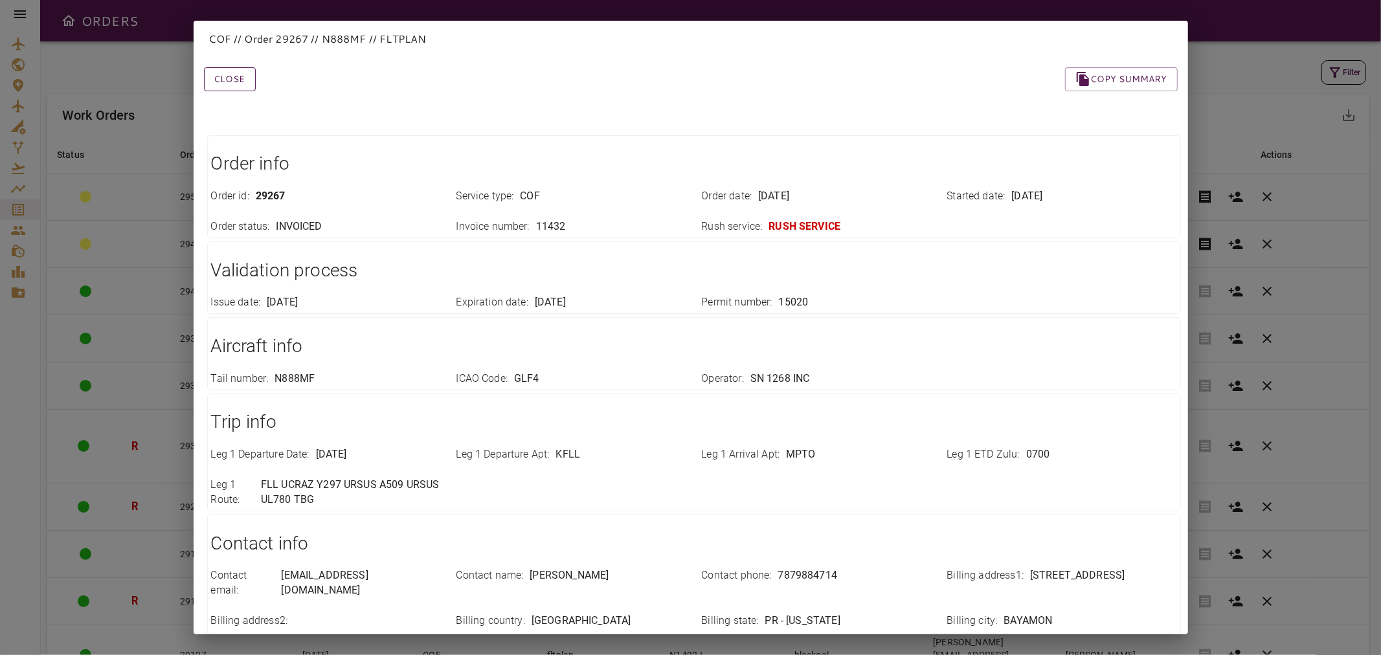
drag, startPoint x: 232, startPoint y: 83, endPoint x: 247, endPoint y: 82, distance: 14.9
click at [234, 83] on button "Close" at bounding box center [230, 79] width 52 height 24
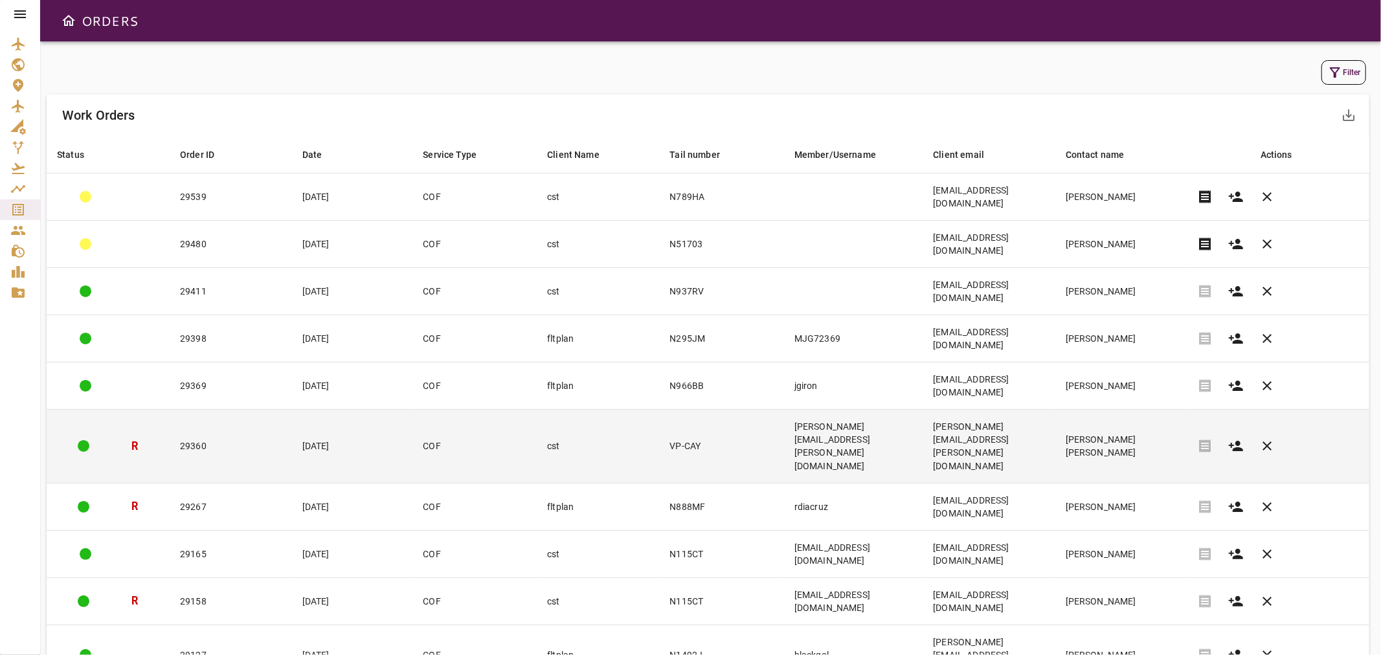
click at [1055, 410] on td "[PERSON_NAME][EMAIL_ADDRESS][PERSON_NAME][DOMAIN_NAME]" at bounding box center [989, 446] width 132 height 73
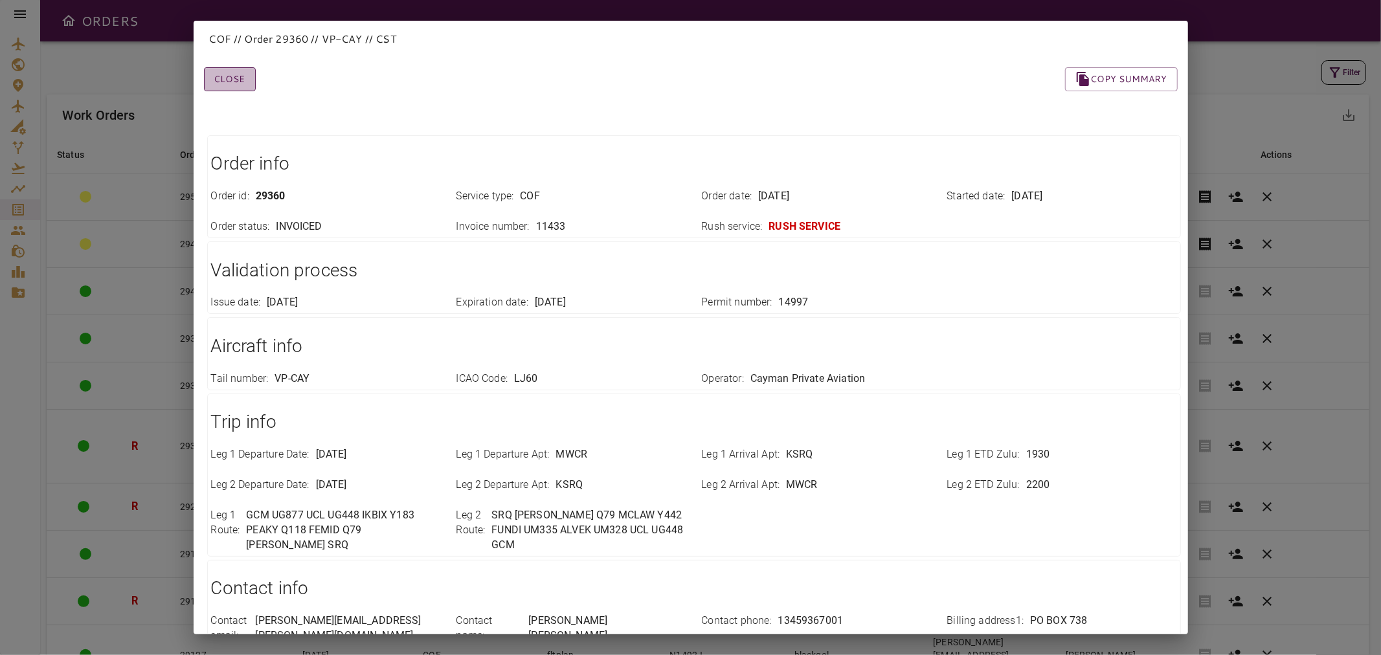
click at [242, 88] on button "Close" at bounding box center [230, 79] width 52 height 24
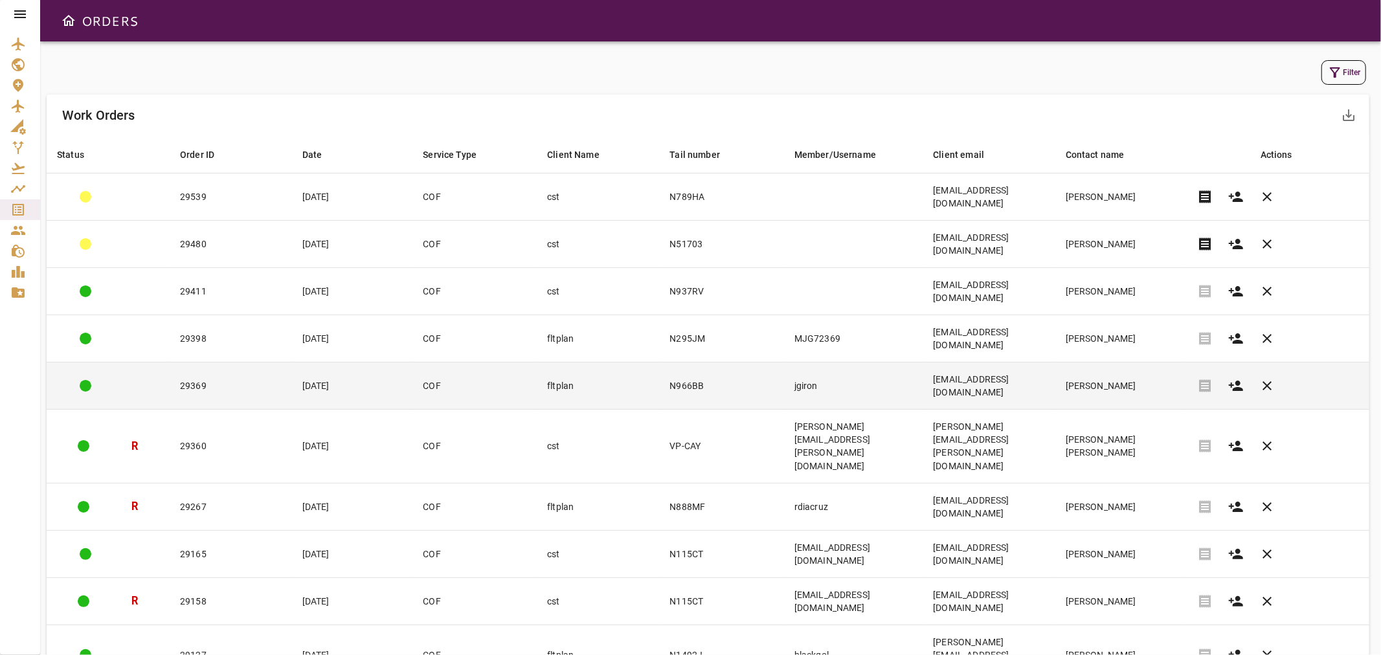
click at [982, 363] on td "[EMAIL_ADDRESS][DOMAIN_NAME]" at bounding box center [989, 386] width 132 height 47
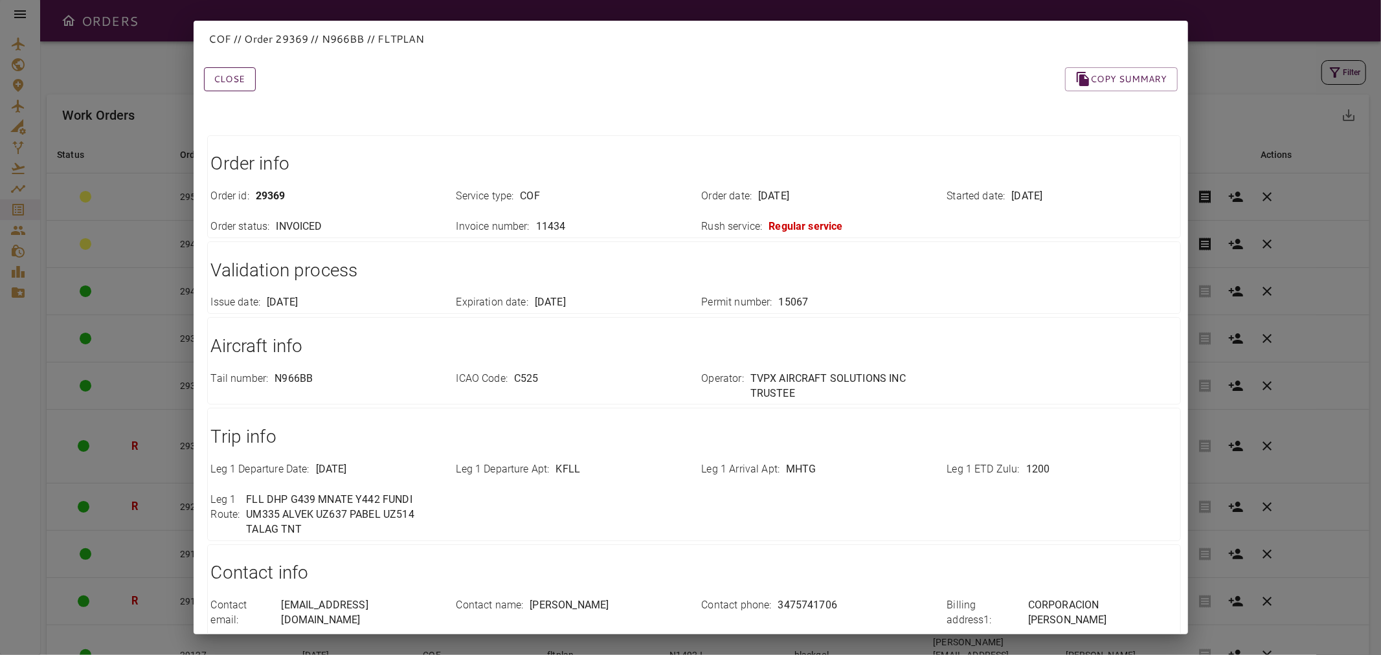
click at [240, 82] on button "Close" at bounding box center [230, 79] width 52 height 24
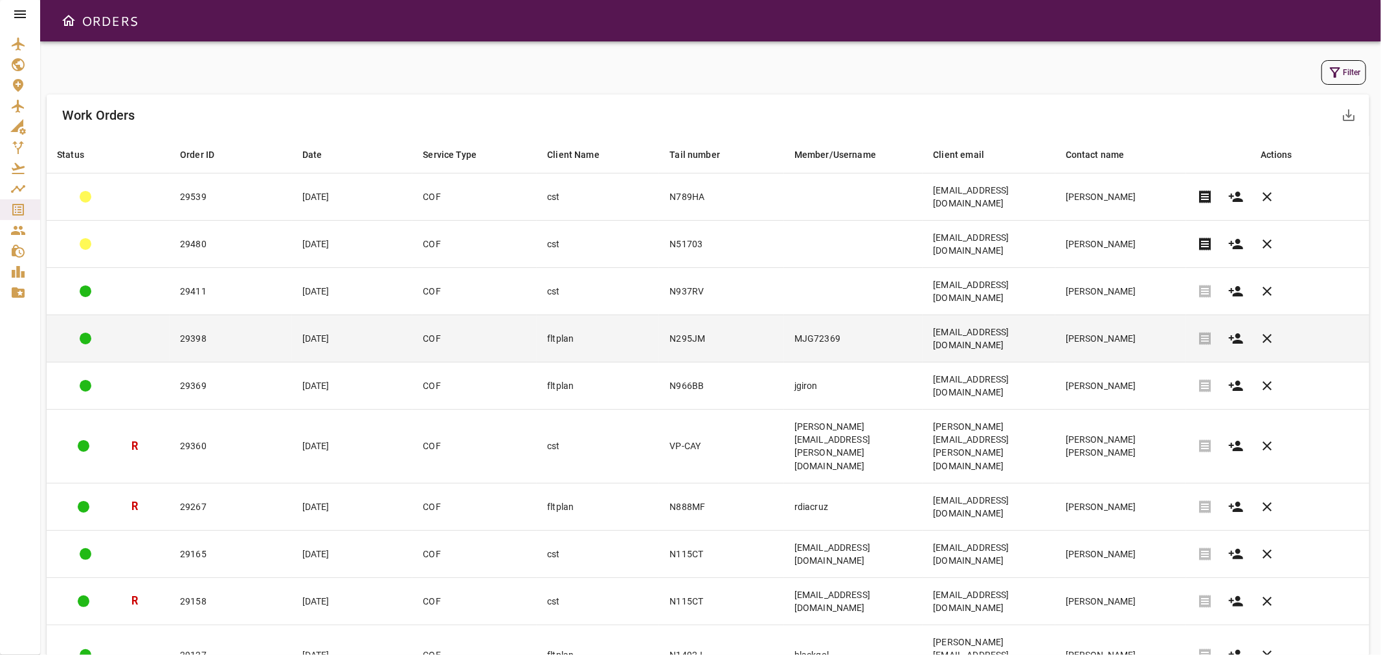
click at [976, 315] on td "[EMAIL_ADDRESS][DOMAIN_NAME]" at bounding box center [989, 338] width 132 height 47
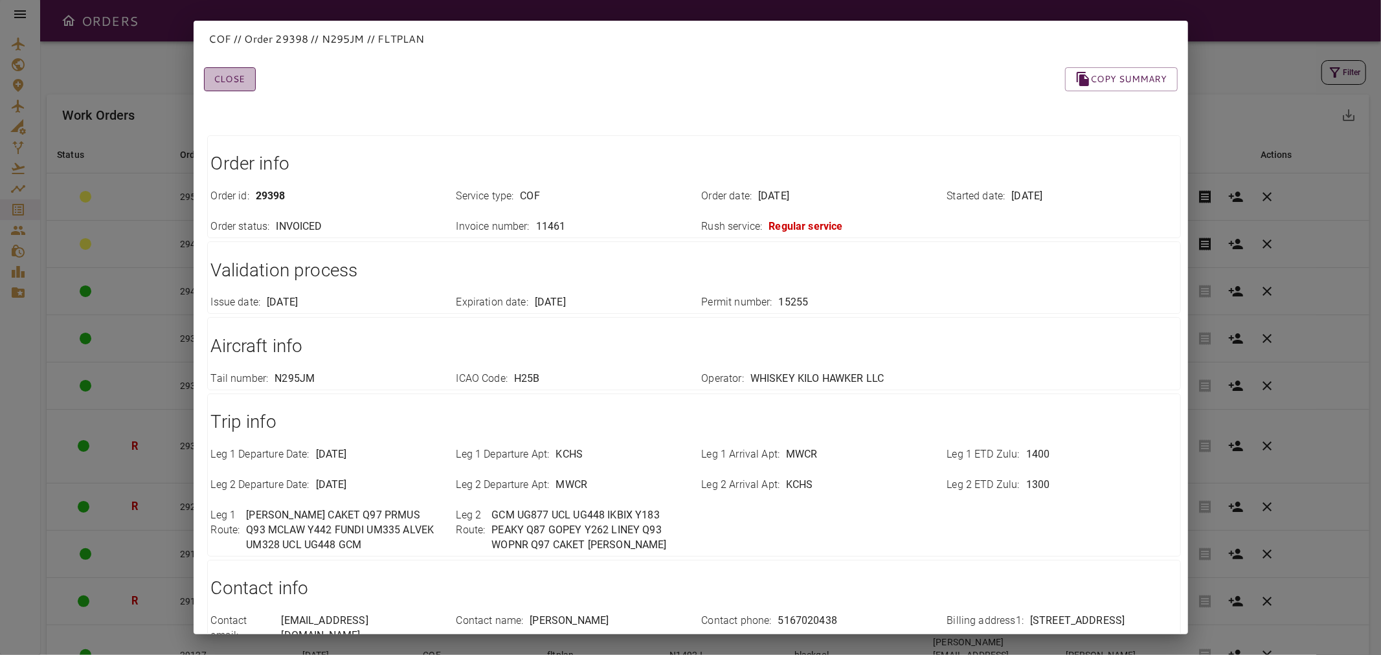
click at [240, 74] on button "Close" at bounding box center [230, 79] width 52 height 24
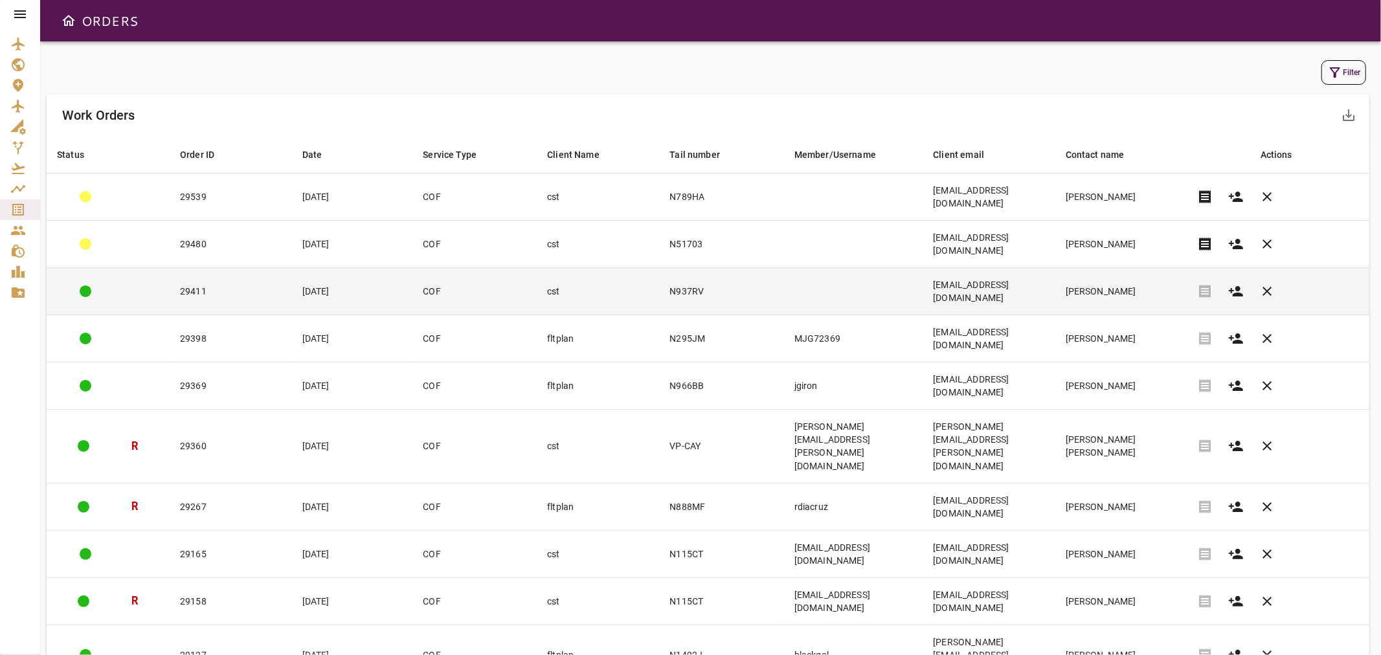
click at [1055, 268] on td "[EMAIL_ADDRESS][DOMAIN_NAME]" at bounding box center [989, 291] width 132 height 47
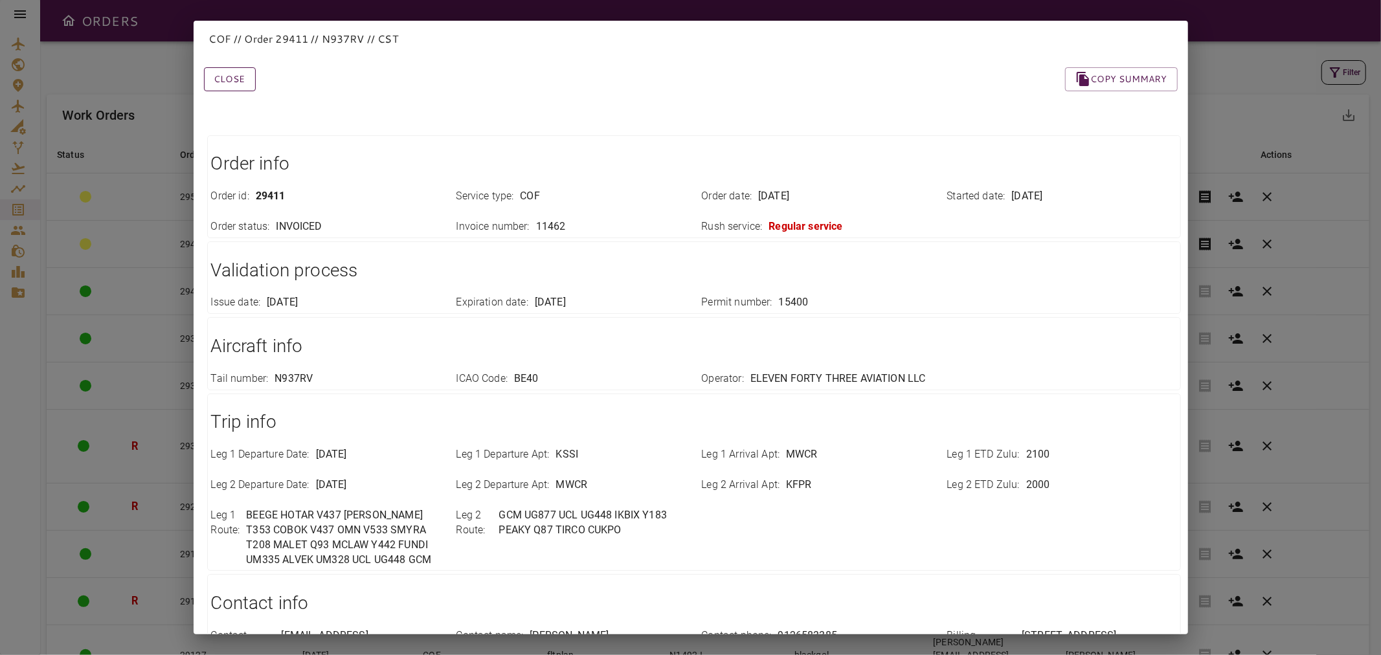
click at [238, 89] on button "Close" at bounding box center [230, 79] width 52 height 24
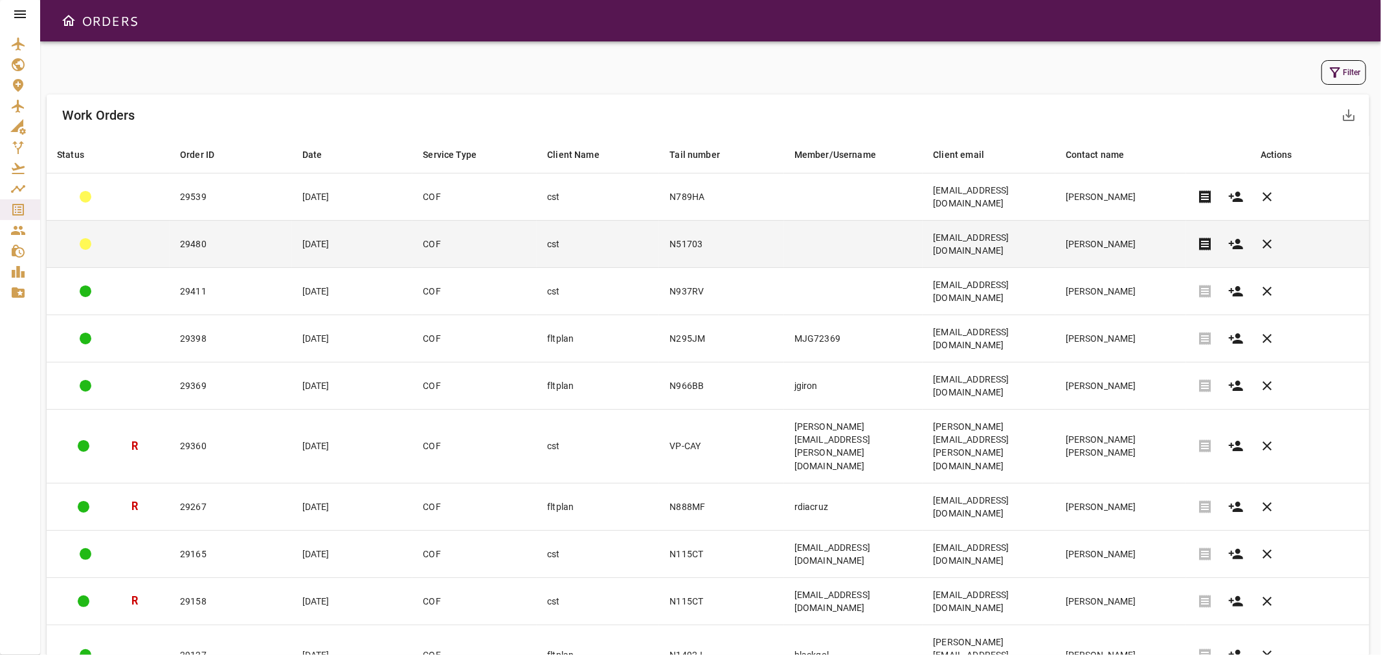
click at [1015, 221] on td "[EMAIL_ADDRESS][DOMAIN_NAME]" at bounding box center [989, 244] width 132 height 47
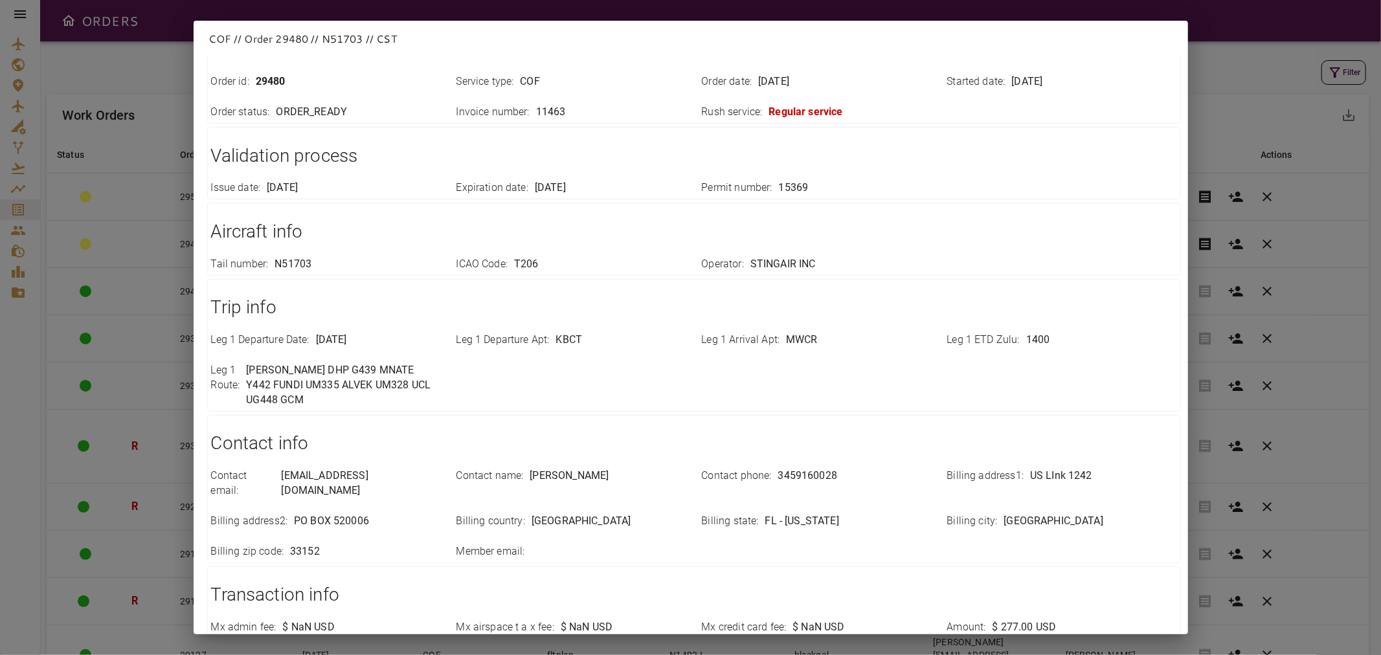
scroll to position [240, 0]
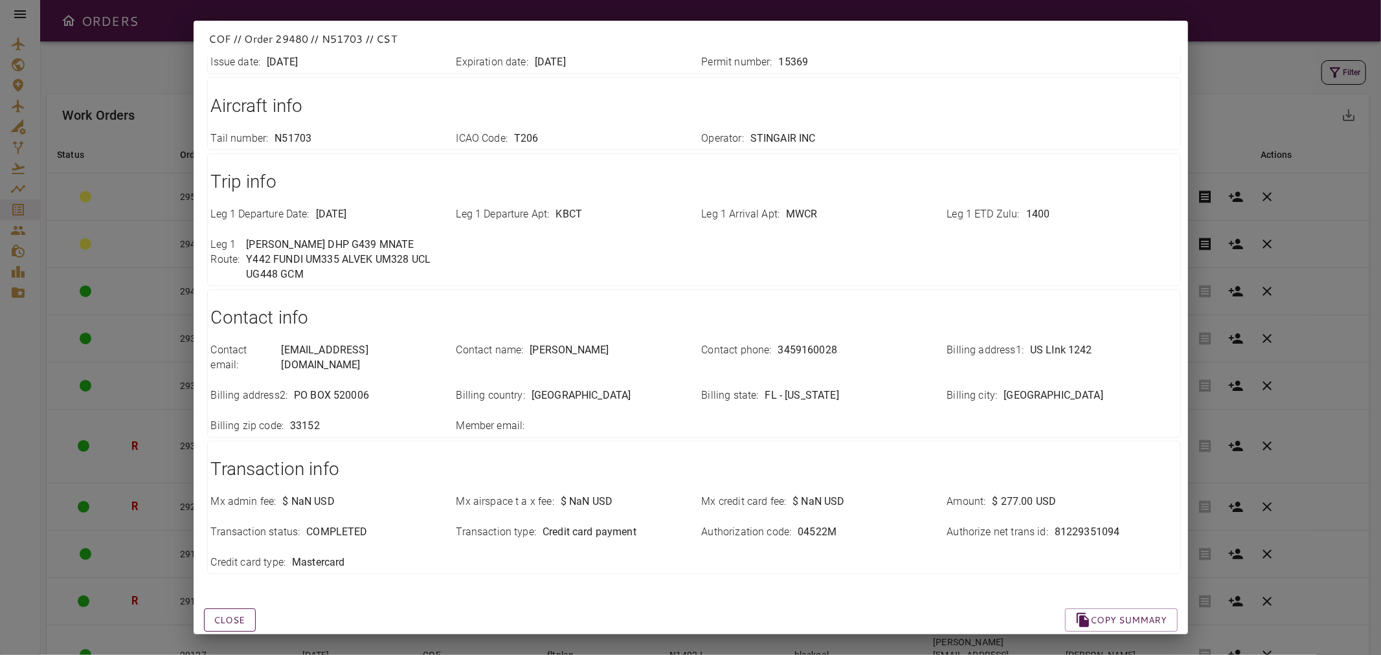
click at [234, 609] on button "Close" at bounding box center [230, 621] width 52 height 24
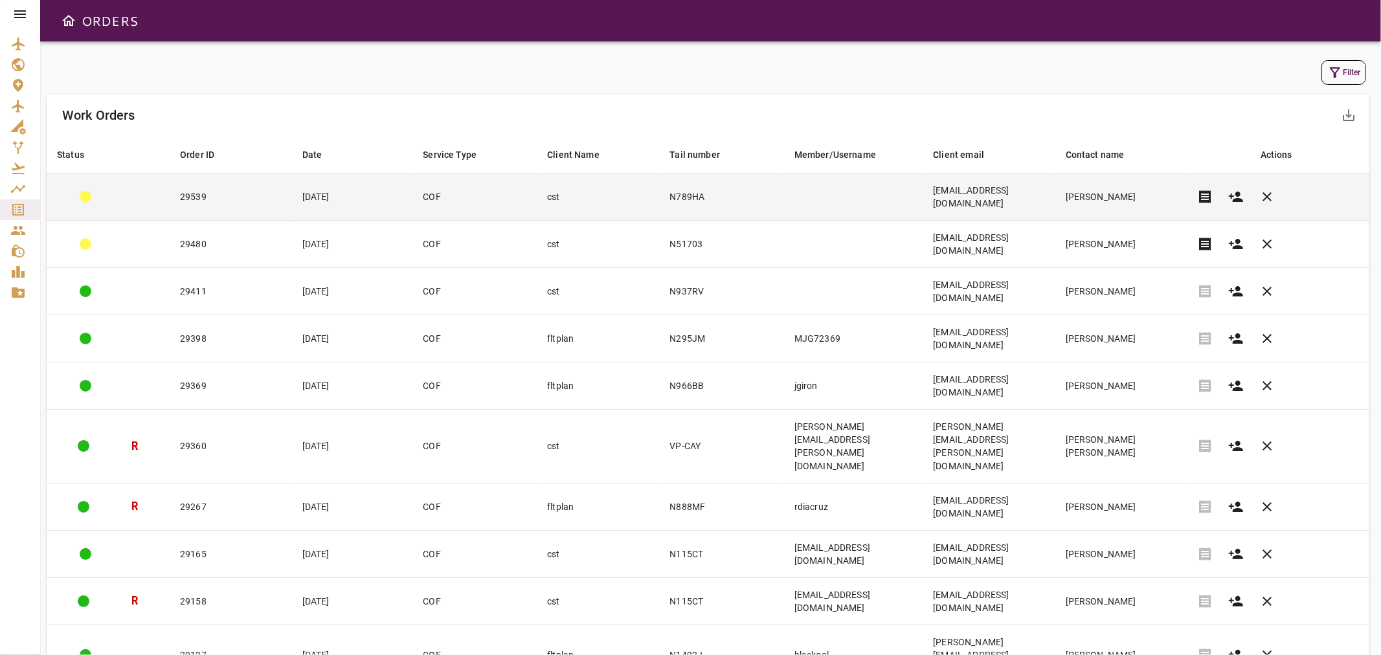
click at [1018, 179] on td "[EMAIL_ADDRESS][DOMAIN_NAME]" at bounding box center [989, 197] width 132 height 47
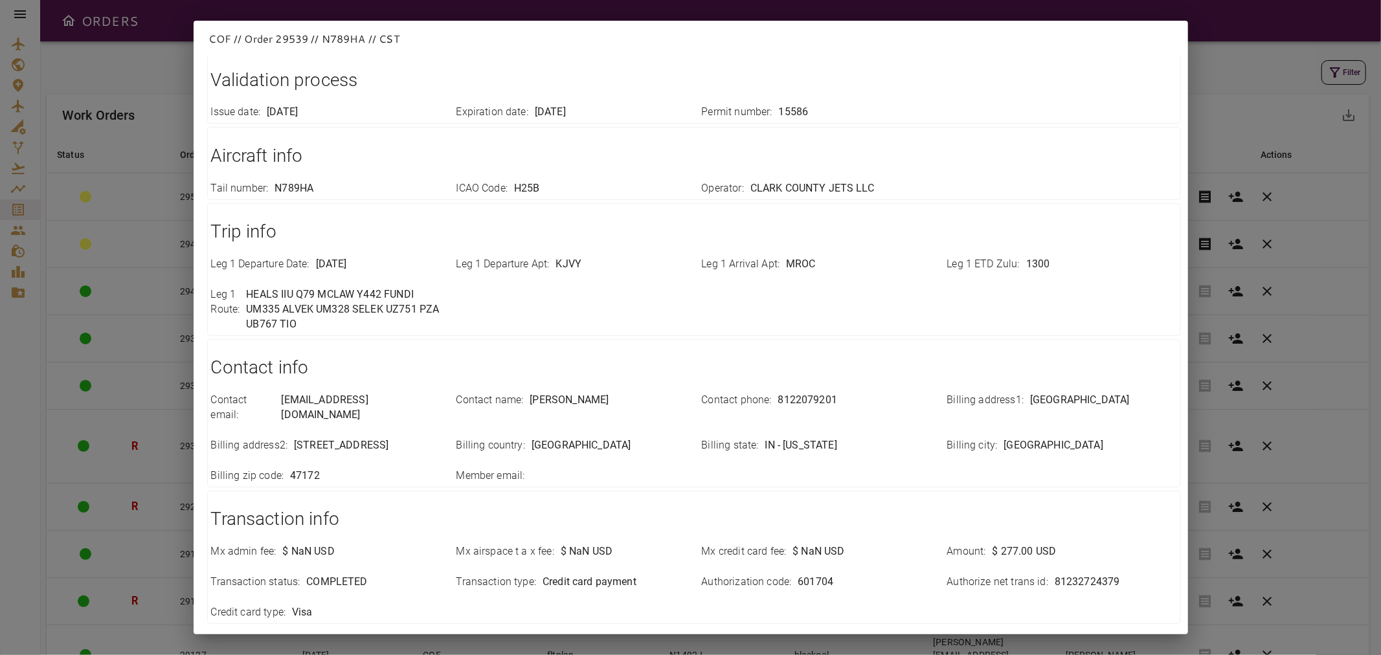
scroll to position [254, 0]
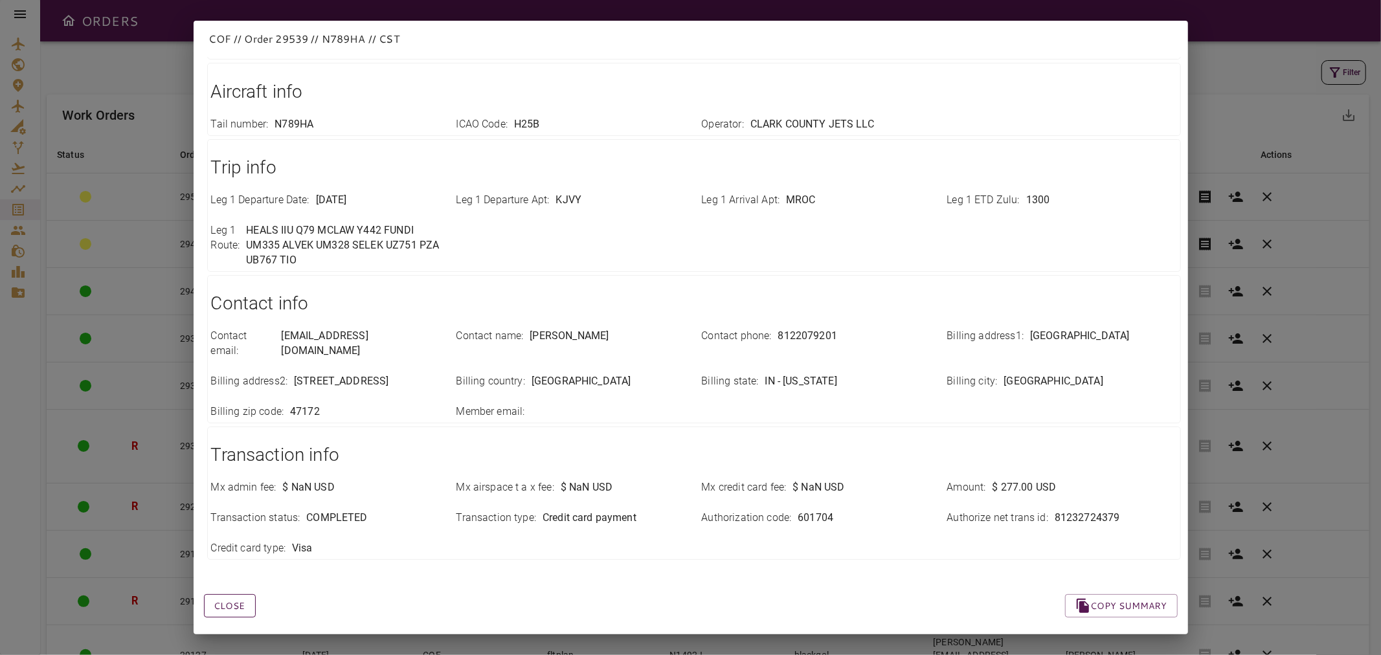
click at [241, 594] on button "Close" at bounding box center [230, 606] width 52 height 24
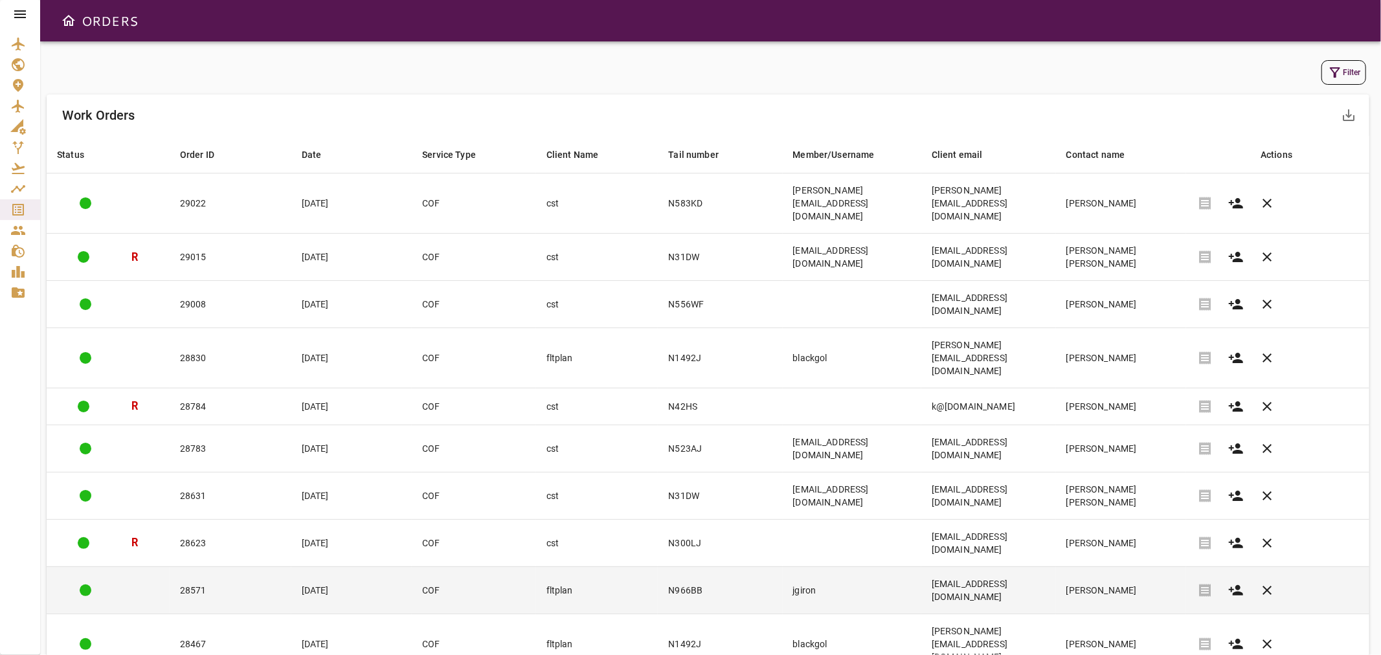
click at [536, 567] on td "fltplan" at bounding box center [597, 590] width 122 height 47
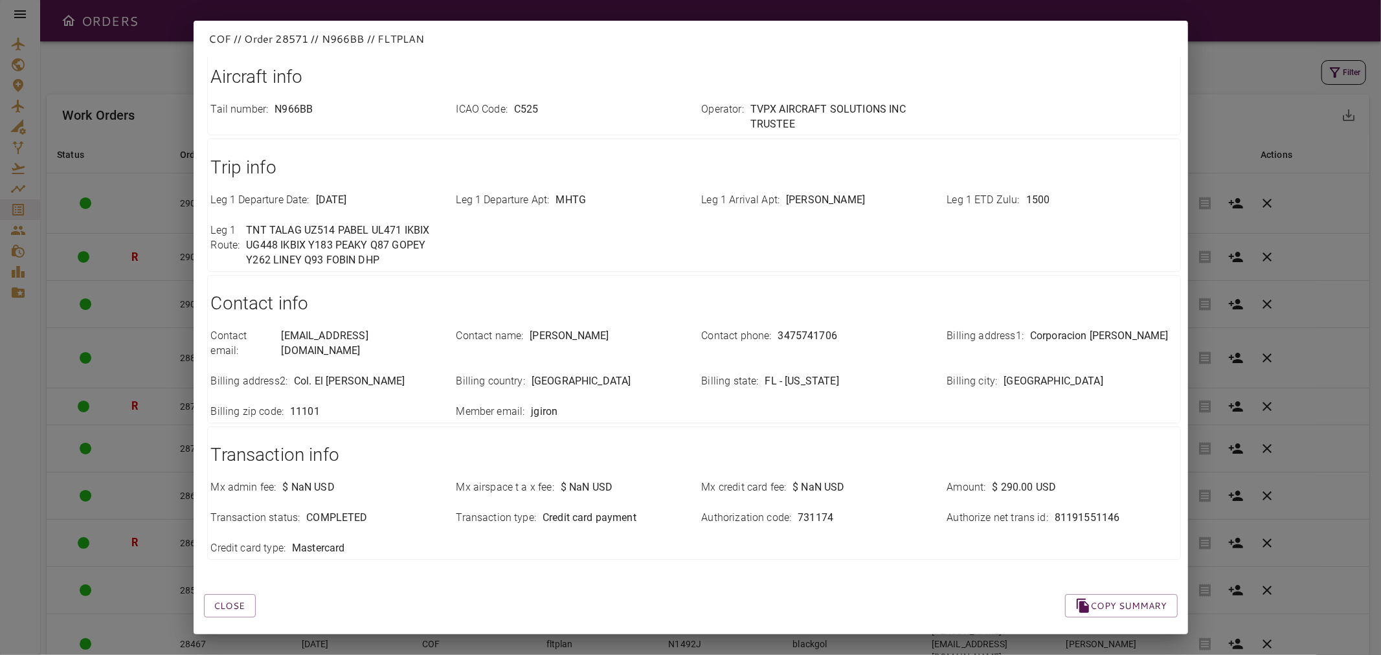
scroll to position [0, 0]
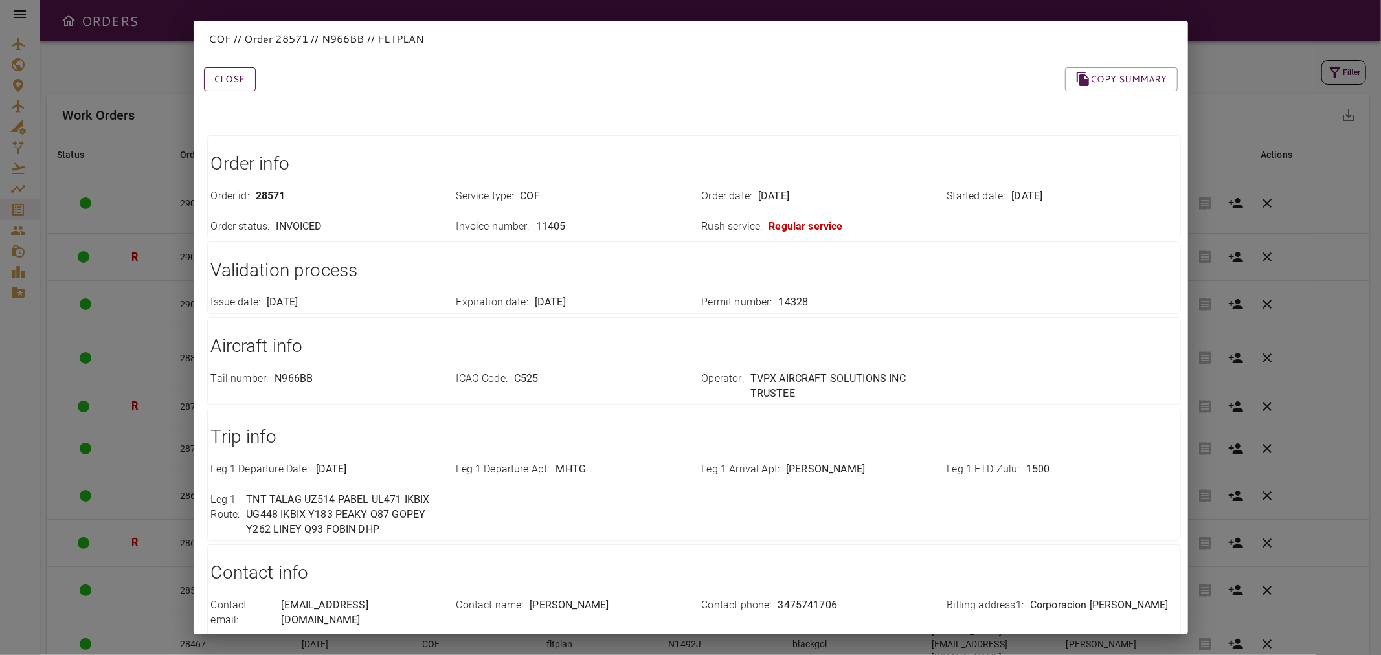
click at [247, 80] on button "Close" at bounding box center [230, 79] width 52 height 24
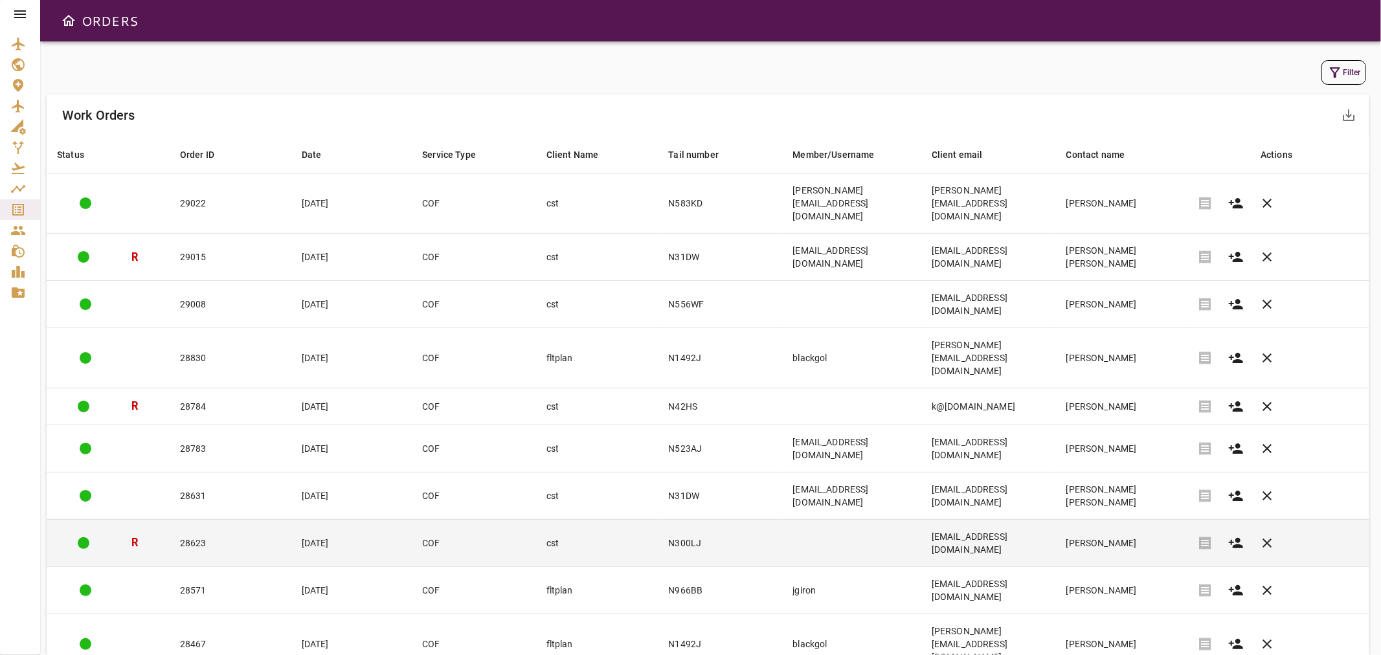
click at [248, 519] on td "28623" at bounding box center [231, 542] width 122 height 47
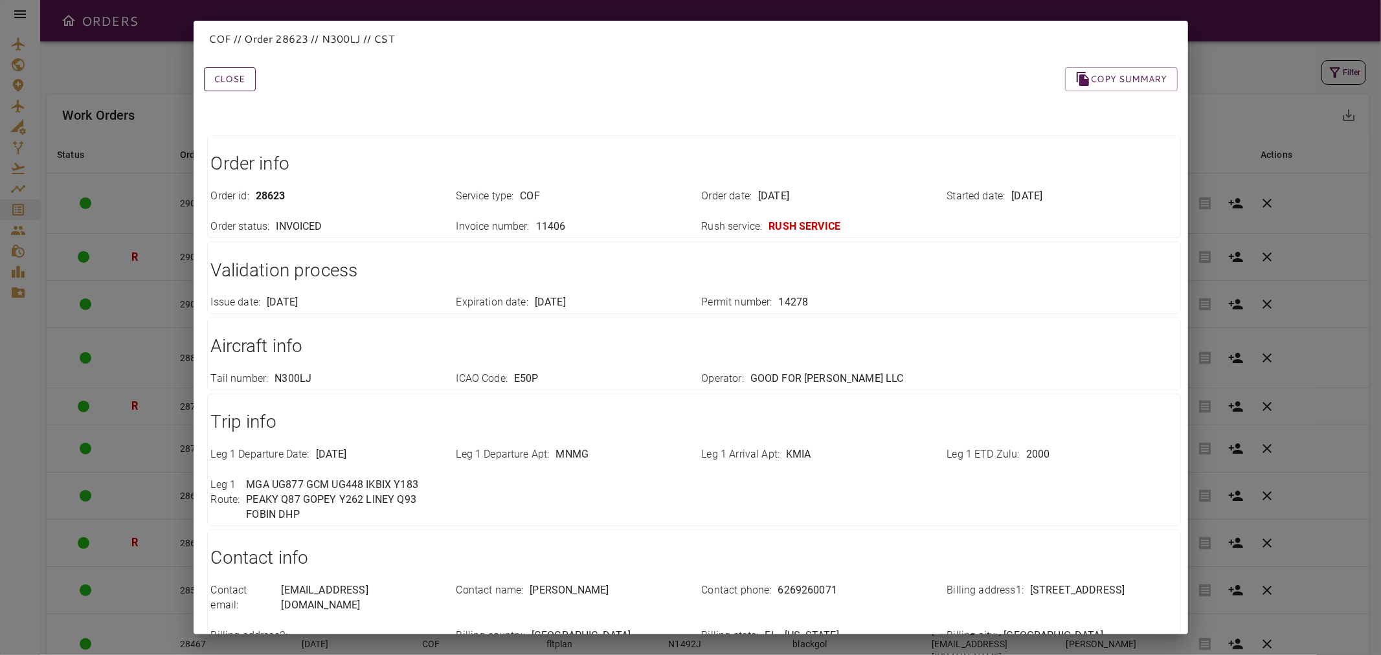
click at [246, 76] on button "Close" at bounding box center [230, 79] width 52 height 24
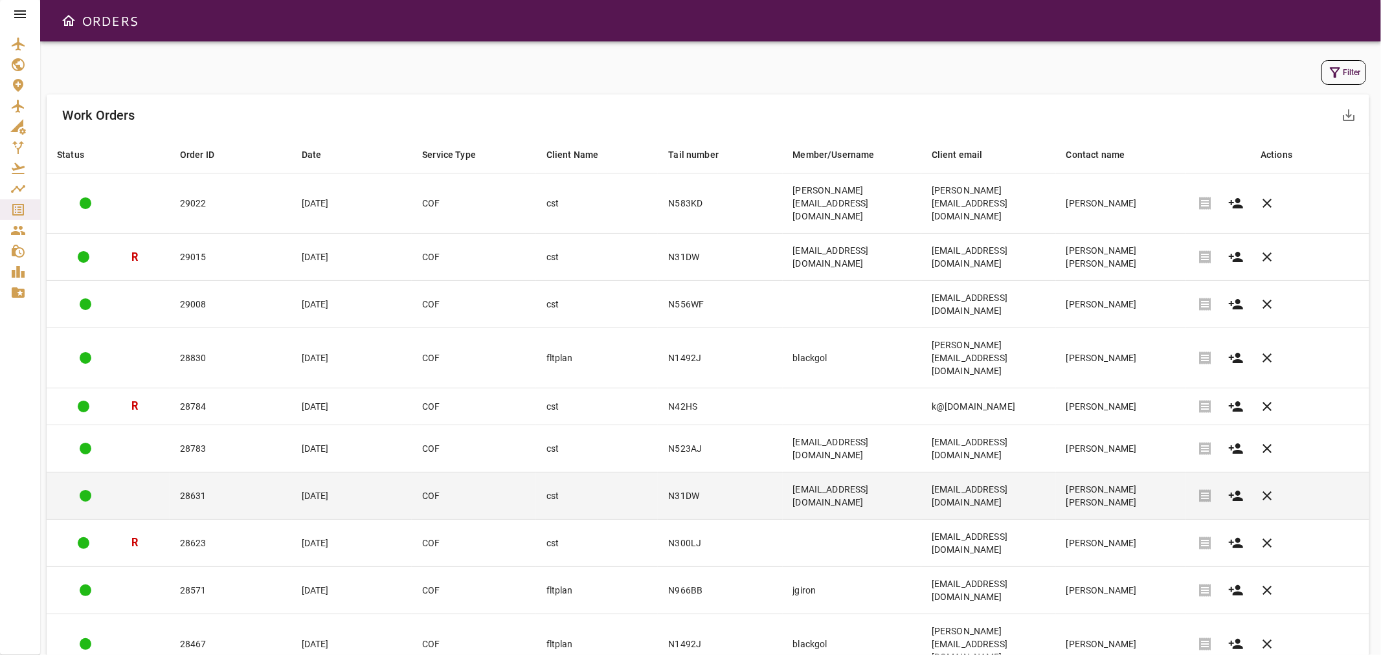
click at [229, 472] on td "28631" at bounding box center [231, 495] width 122 height 47
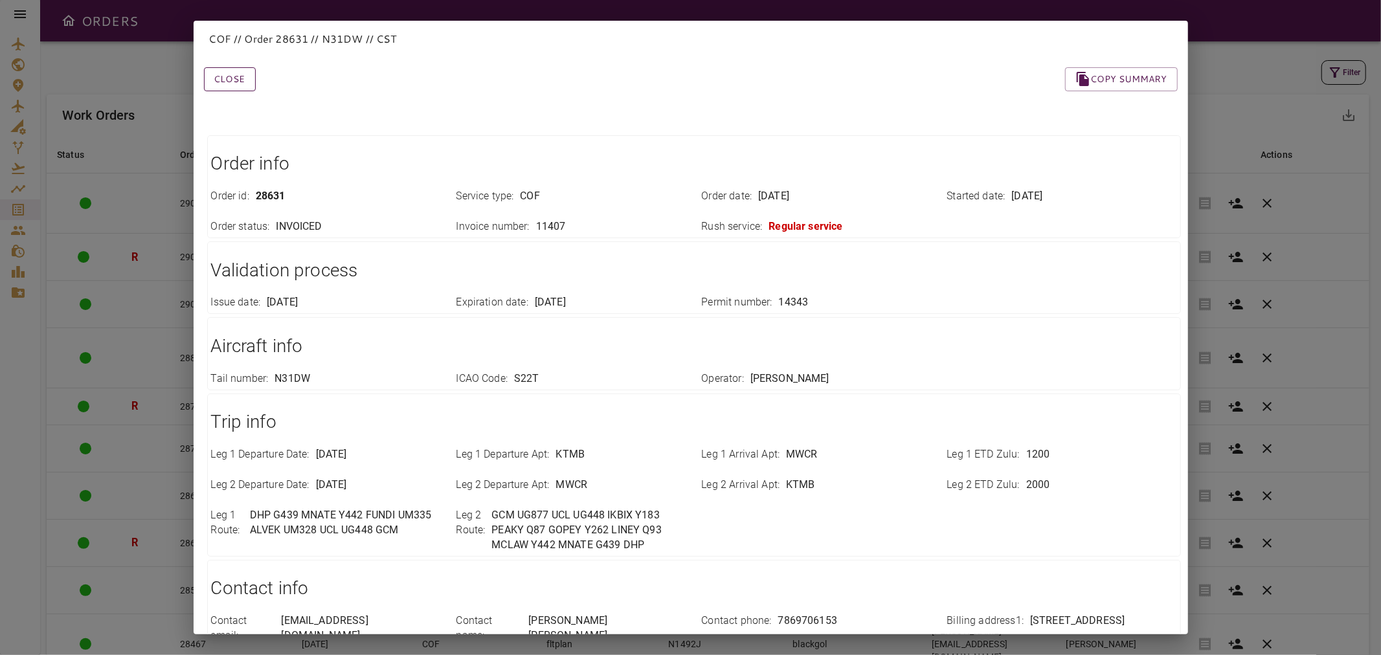
click at [243, 80] on button "Close" at bounding box center [230, 79] width 52 height 24
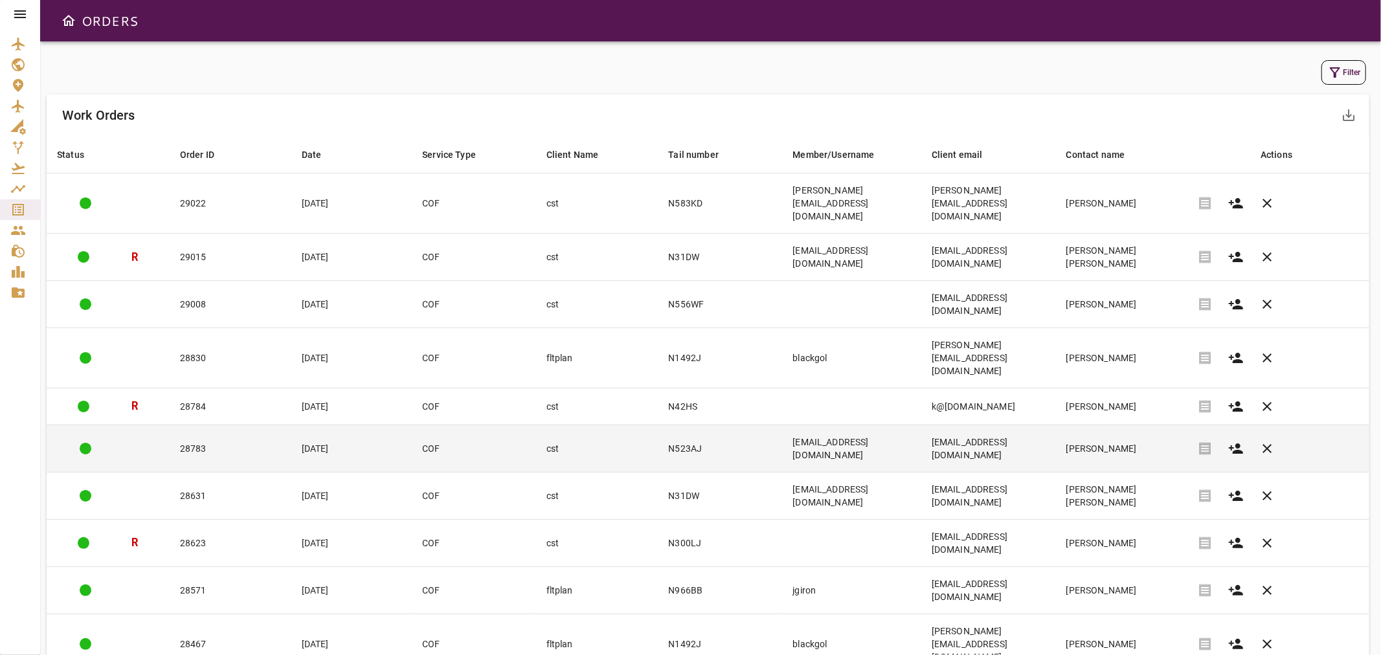
click at [228, 425] on td "28783" at bounding box center [231, 448] width 122 height 47
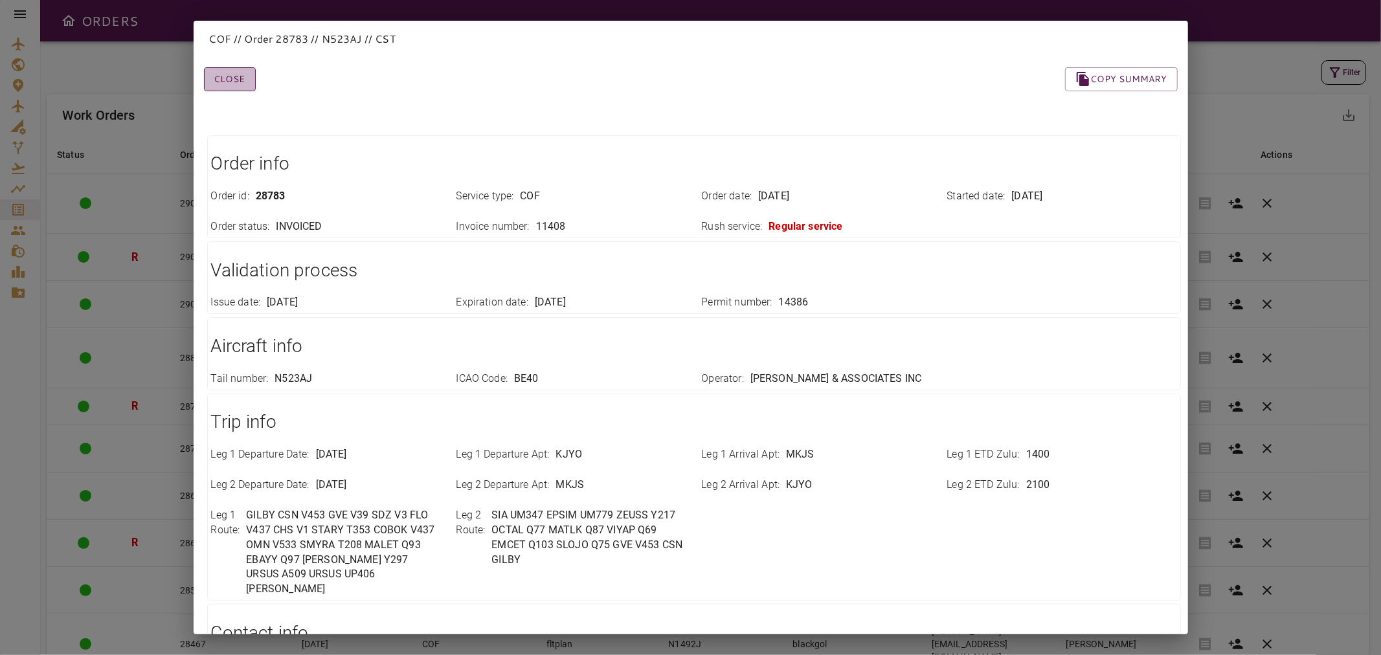
click at [241, 82] on button "Close" at bounding box center [230, 79] width 52 height 24
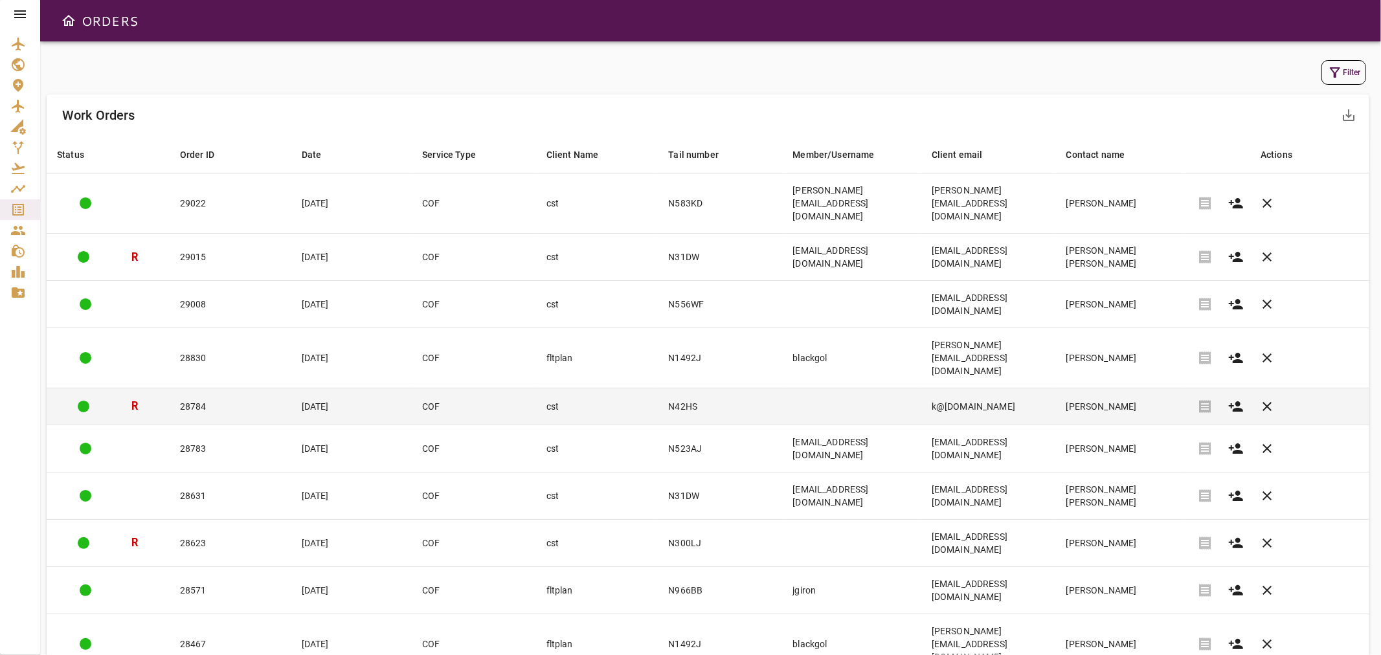
click at [706, 388] on td "N42HS" at bounding box center [720, 406] width 124 height 36
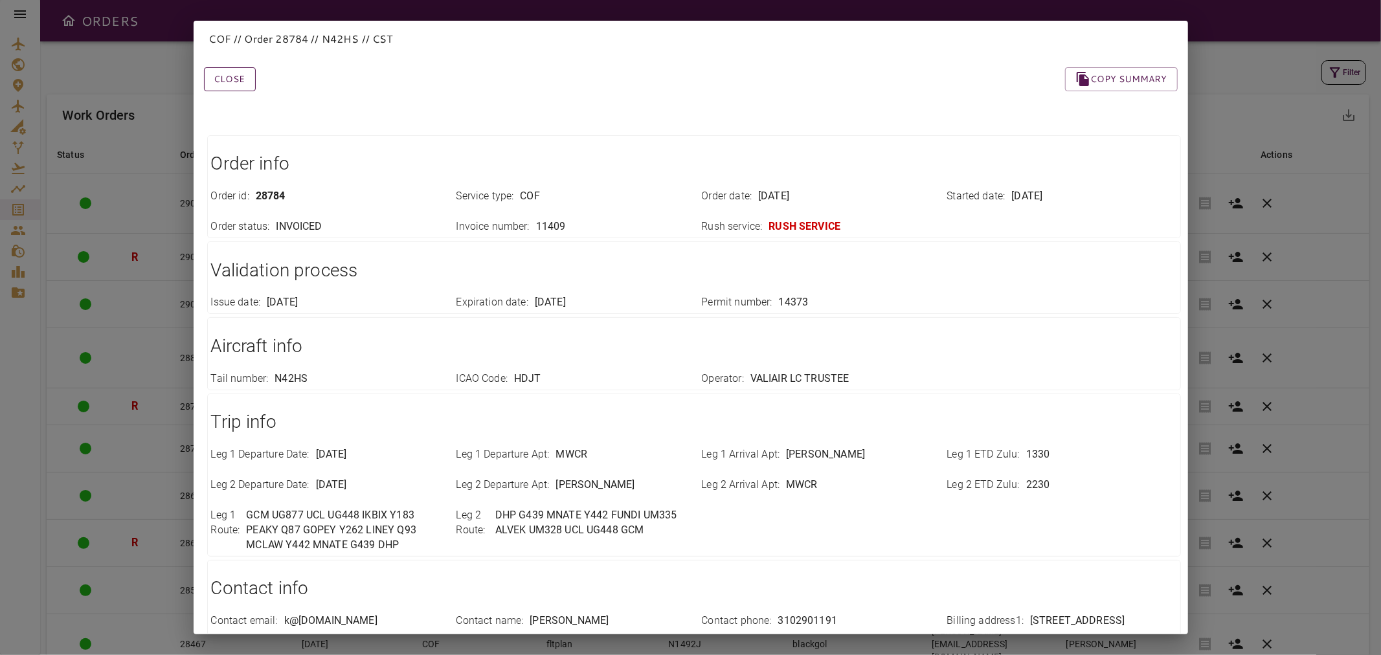
click at [244, 82] on button "Close" at bounding box center [230, 79] width 52 height 24
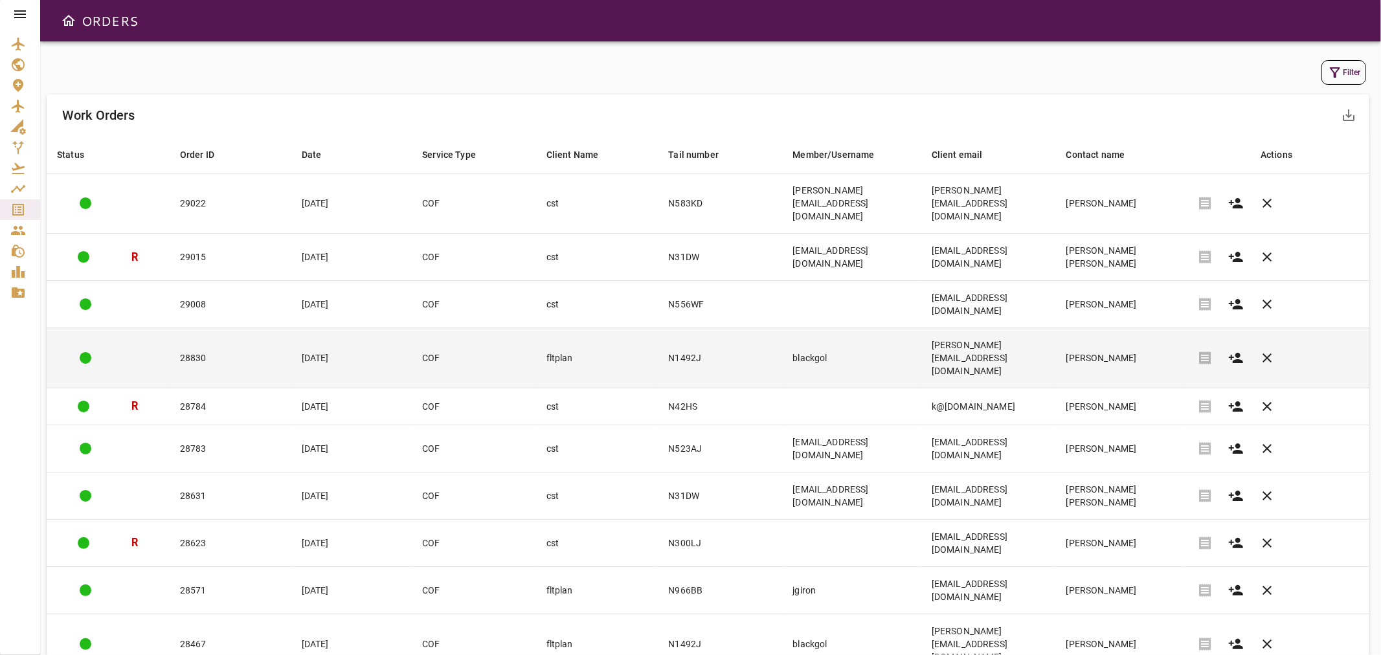
click at [658, 328] on td "N1492J" at bounding box center [720, 358] width 124 height 60
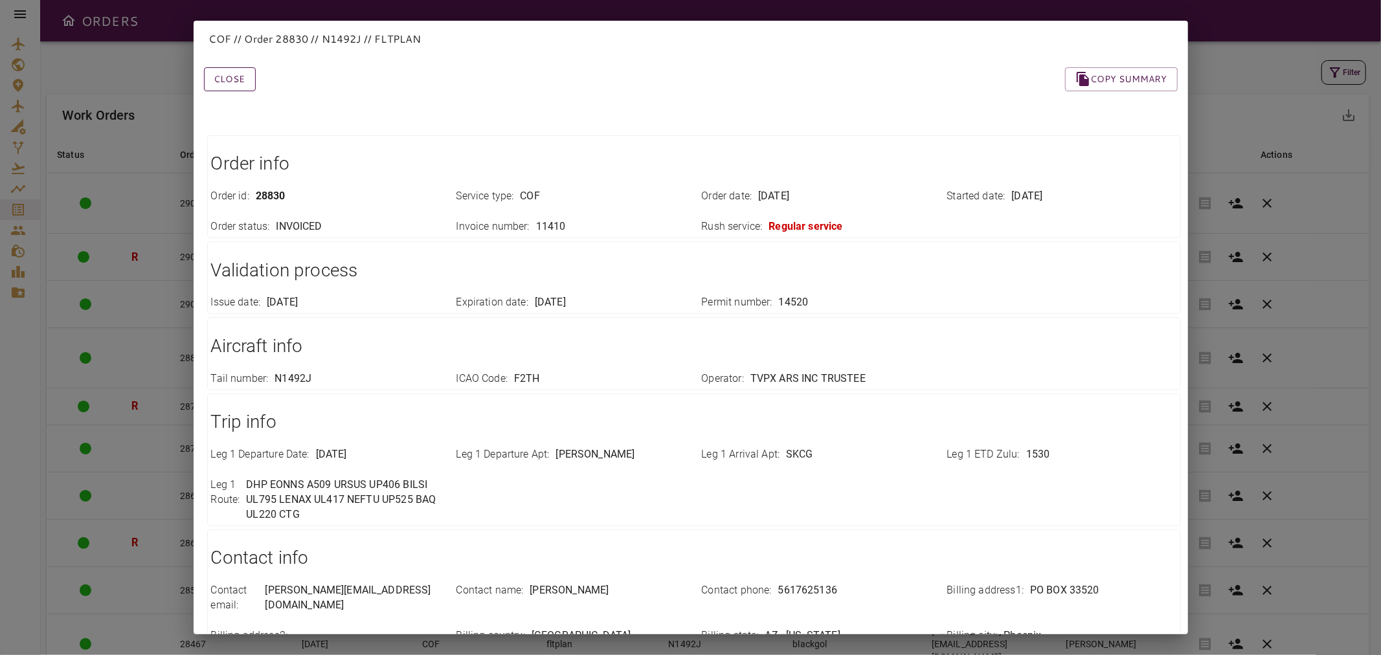
click at [233, 76] on button "Close" at bounding box center [230, 79] width 52 height 24
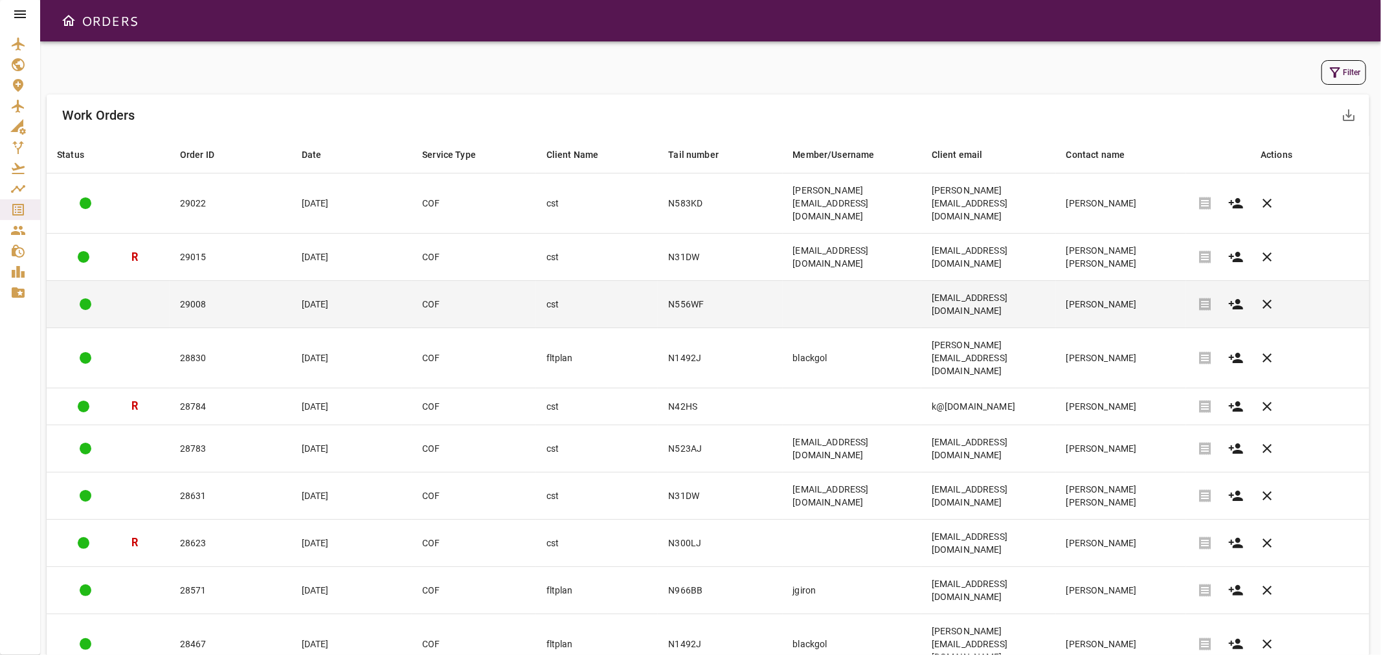
click at [218, 281] on td "29008" at bounding box center [231, 304] width 122 height 47
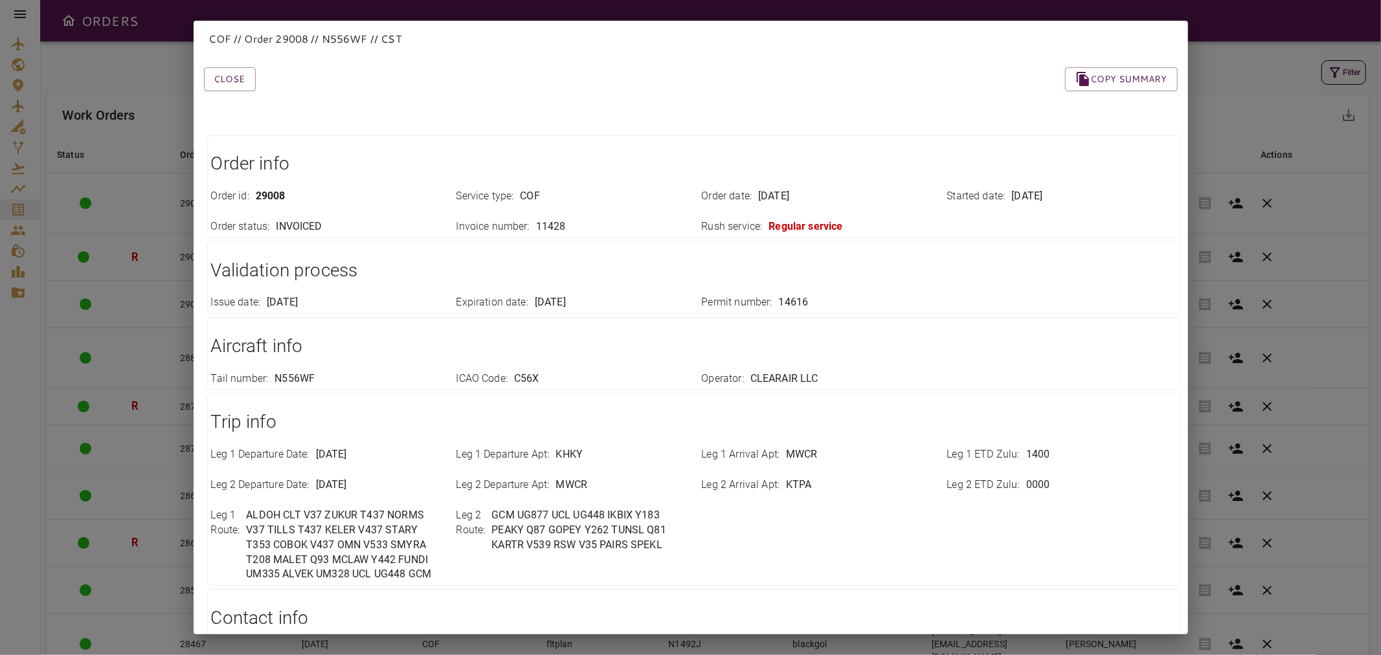
click at [240, 65] on div "Close Copy summary" at bounding box center [675, 63] width 1005 height 55
click at [240, 78] on button "Close" at bounding box center [230, 79] width 52 height 24
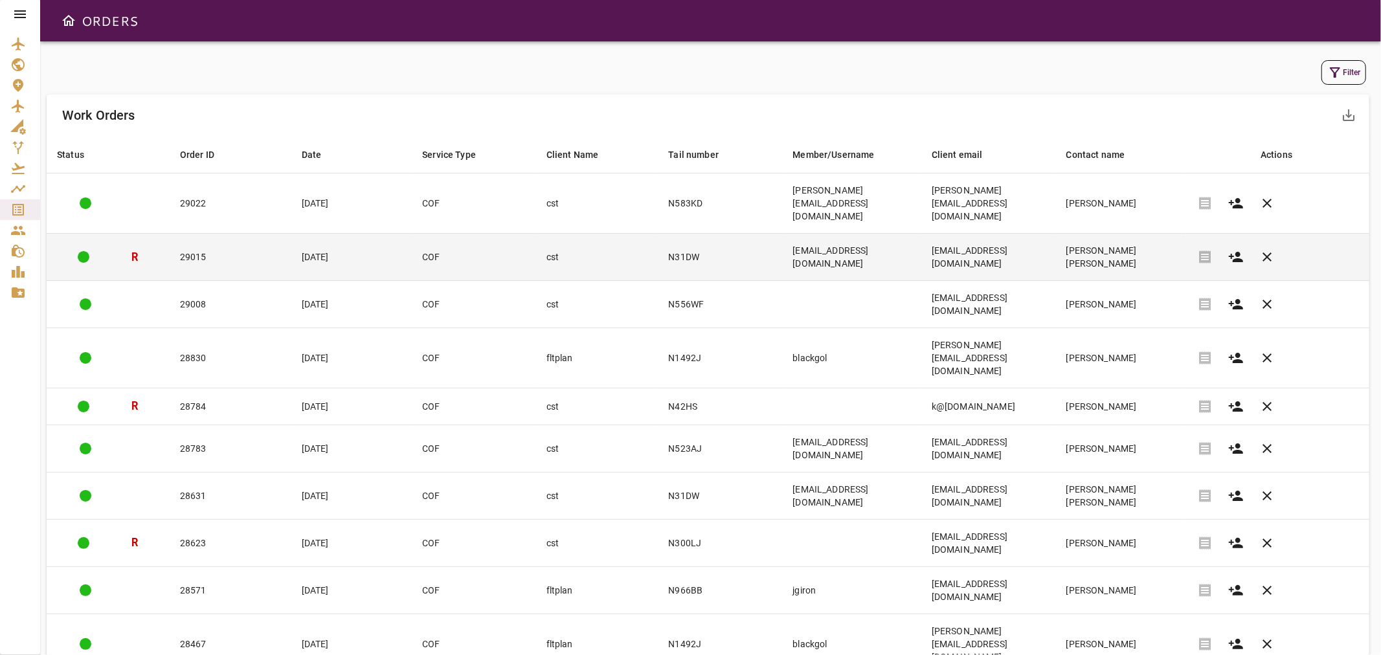
click at [175, 234] on td "29015" at bounding box center [231, 257] width 122 height 47
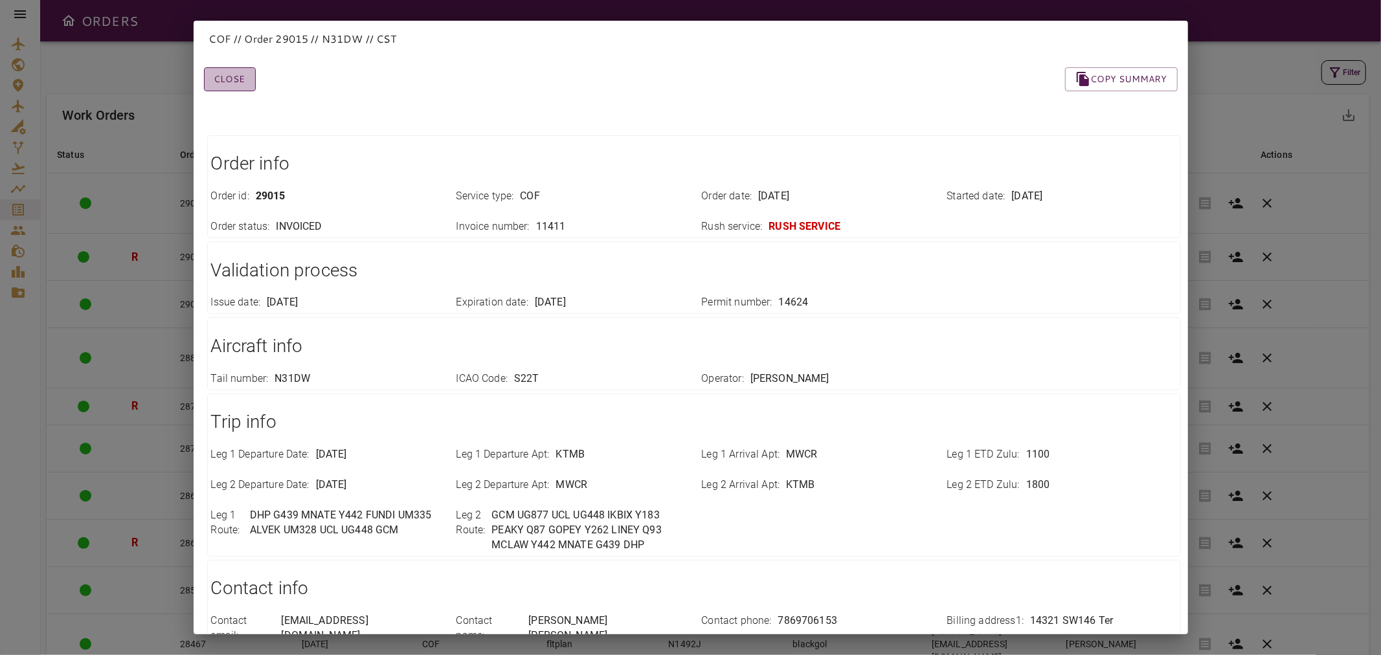
click at [245, 82] on button "Close" at bounding box center [230, 79] width 52 height 24
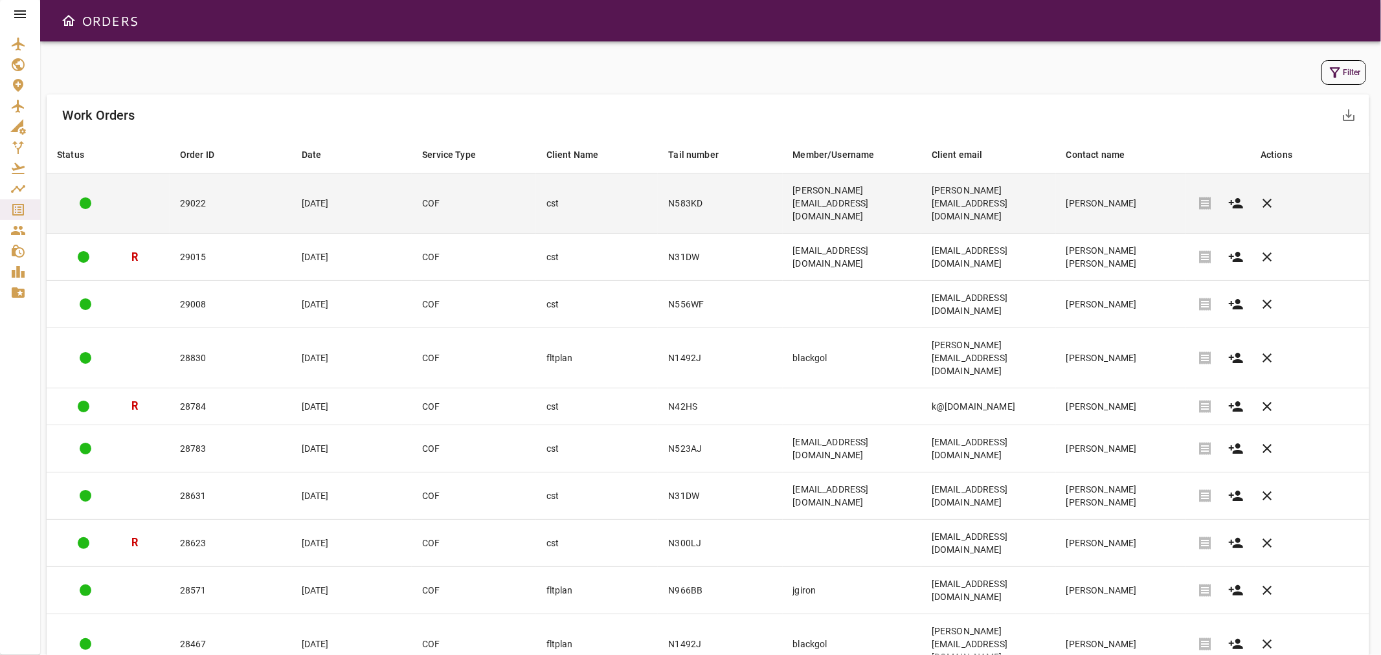
click at [195, 188] on td "29022" at bounding box center [231, 204] width 122 height 60
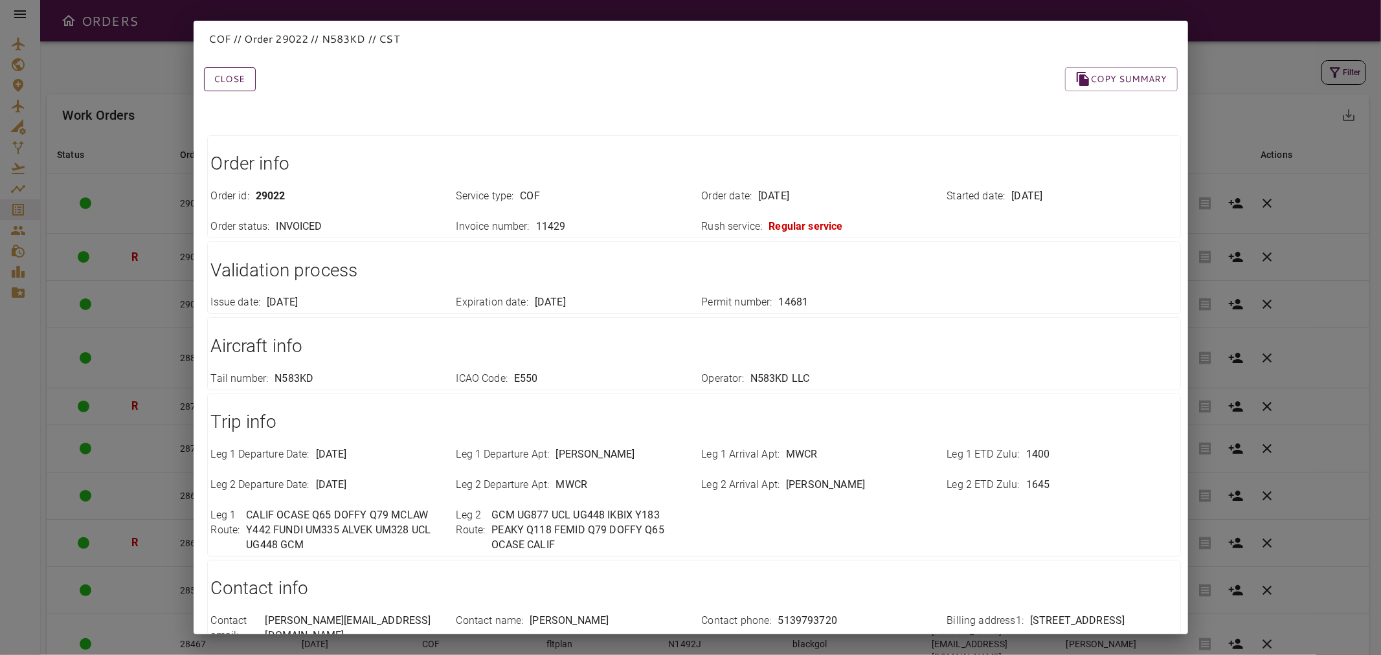
click at [232, 87] on button "Close" at bounding box center [230, 79] width 52 height 24
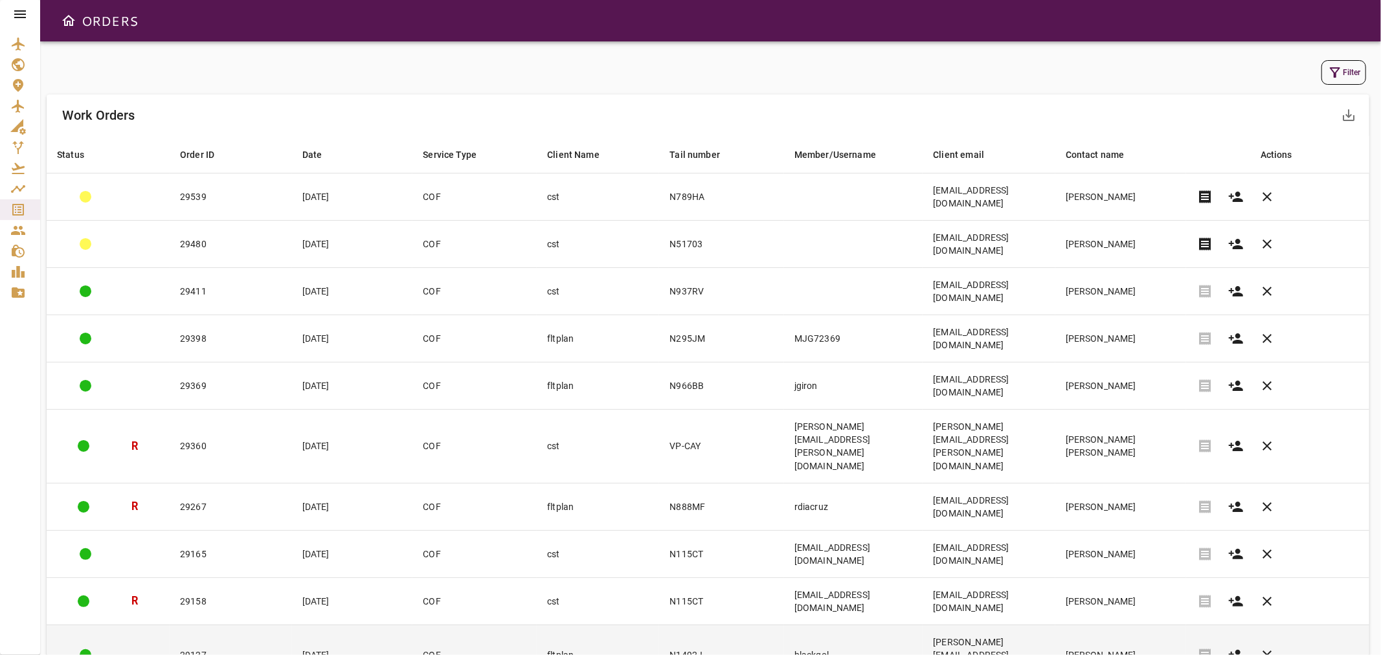
click at [1055, 625] on td "[PERSON_NAME][EMAIL_ADDRESS][DOMAIN_NAME]" at bounding box center [989, 655] width 132 height 60
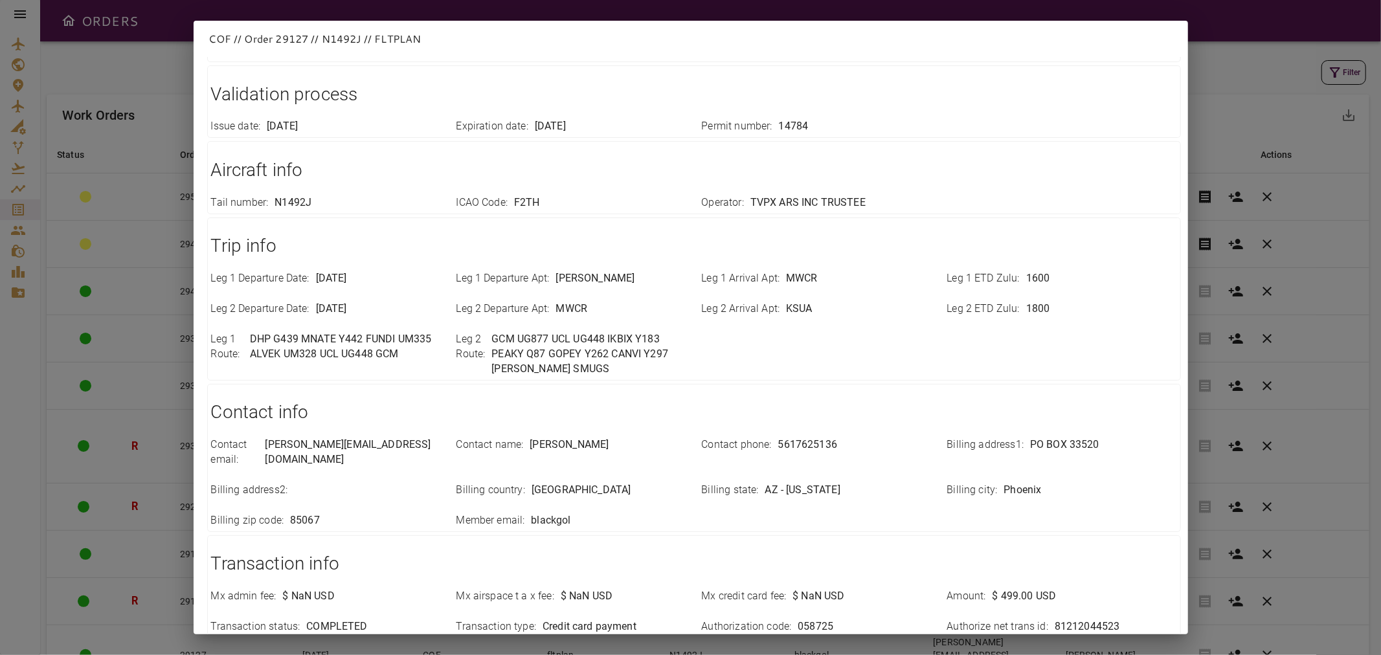
scroll to position [285, 0]
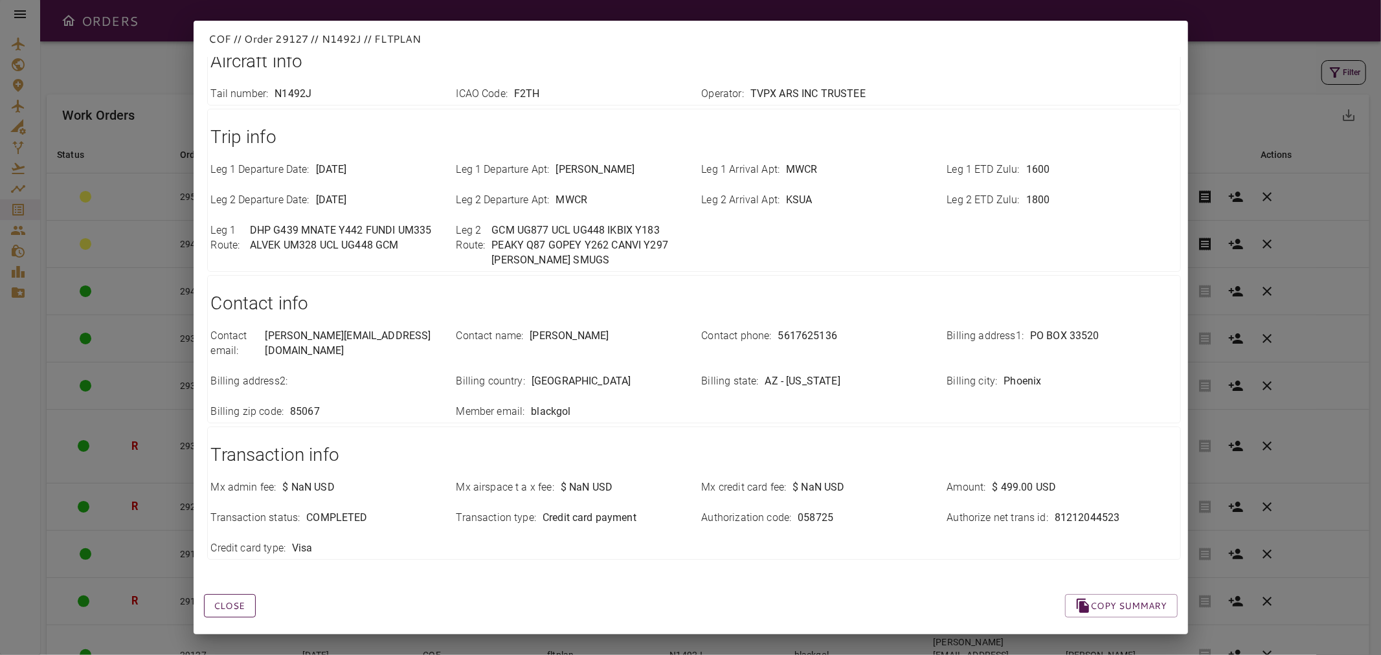
click at [218, 600] on button "Close" at bounding box center [230, 606] width 52 height 24
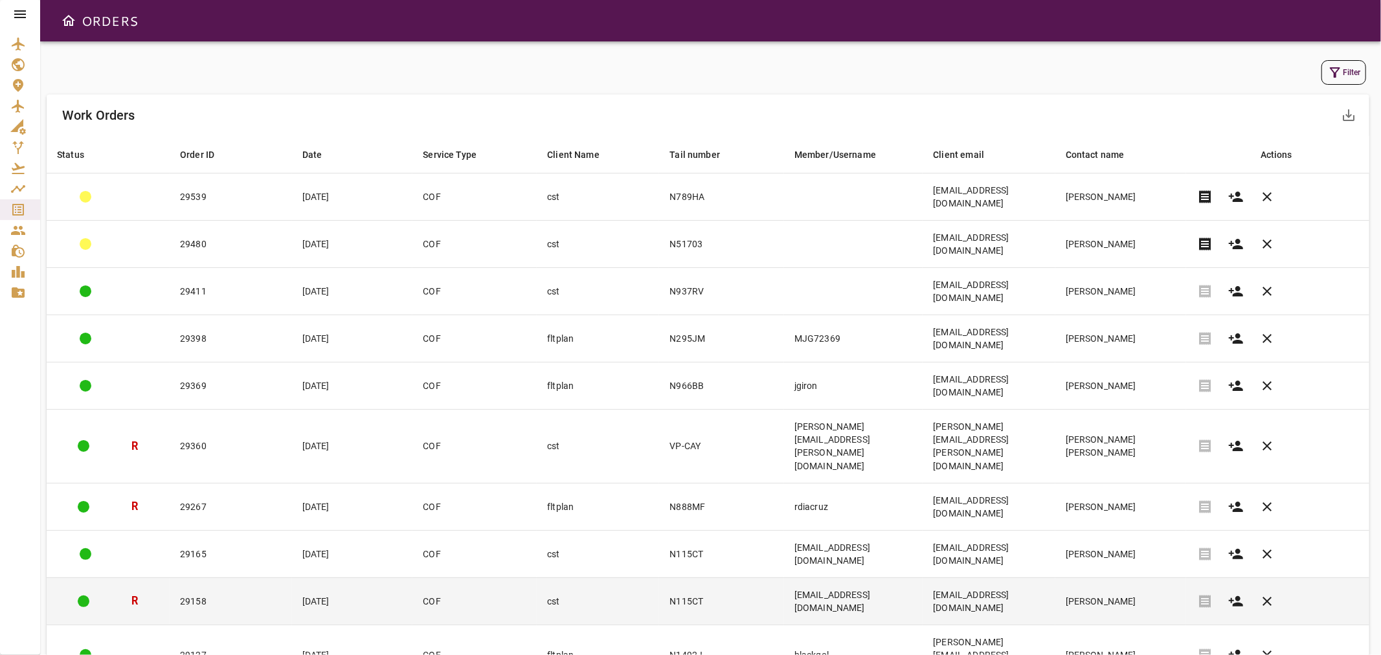
click at [1039, 578] on td "[EMAIL_ADDRESS][DOMAIN_NAME]" at bounding box center [989, 601] width 132 height 47
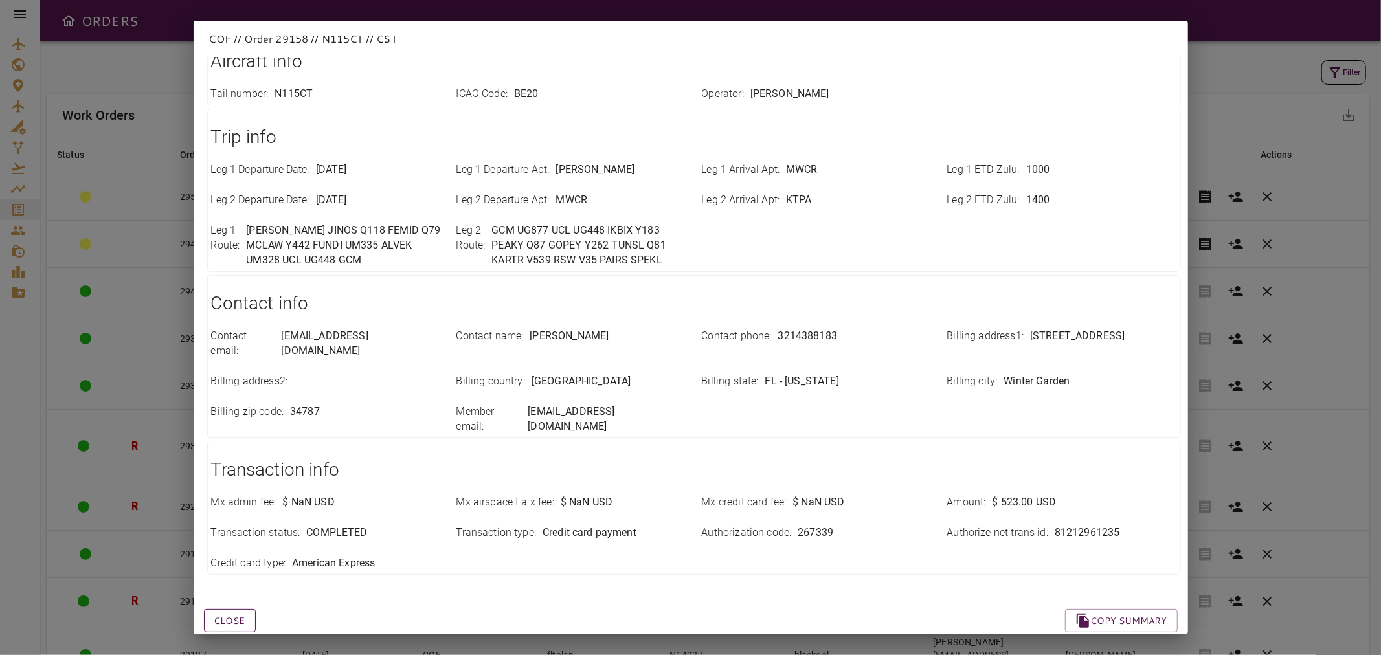
click at [236, 609] on button "Close" at bounding box center [230, 621] width 52 height 24
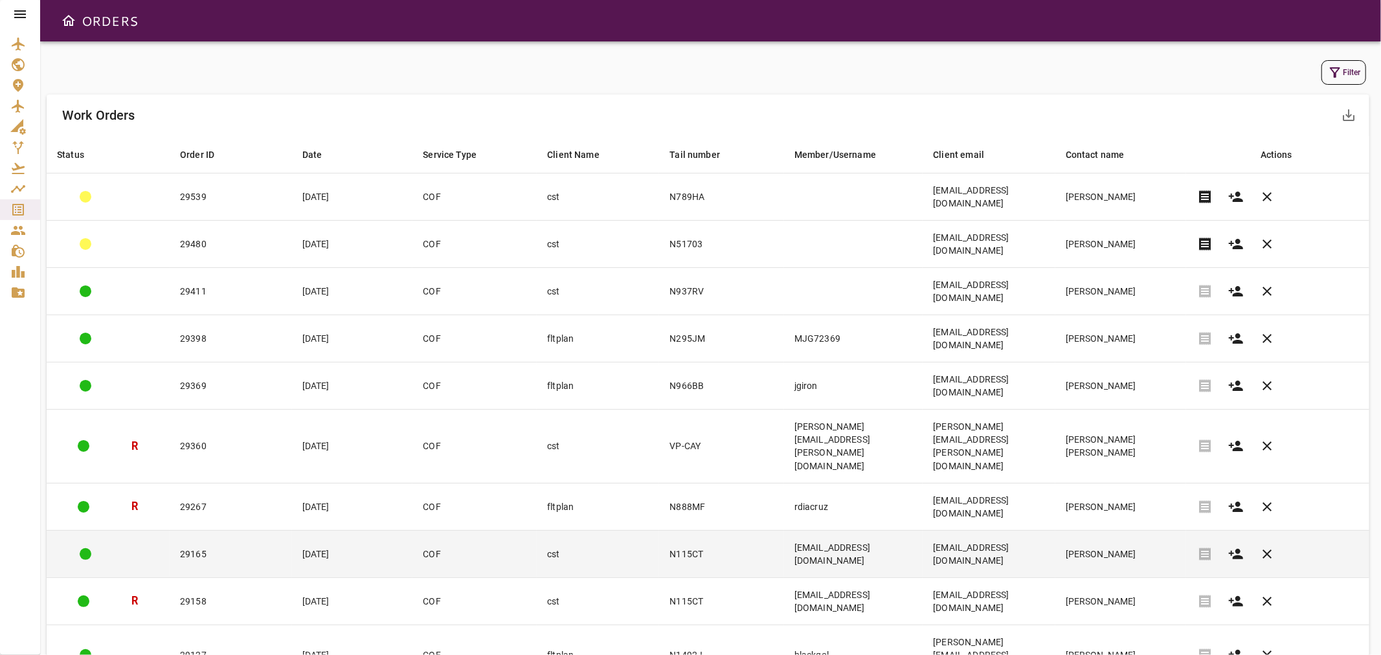
click at [328, 530] on td "[DATE]" at bounding box center [352, 553] width 121 height 47
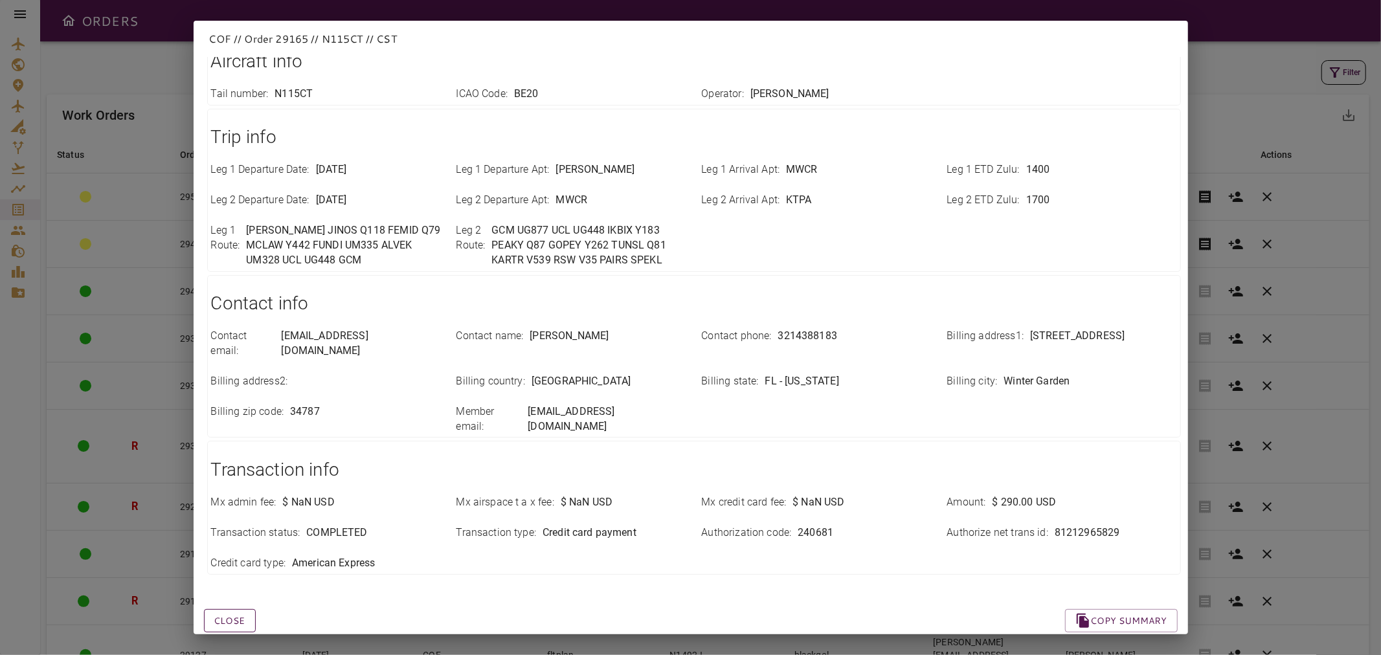
click at [229, 609] on button "Close" at bounding box center [230, 621] width 52 height 24
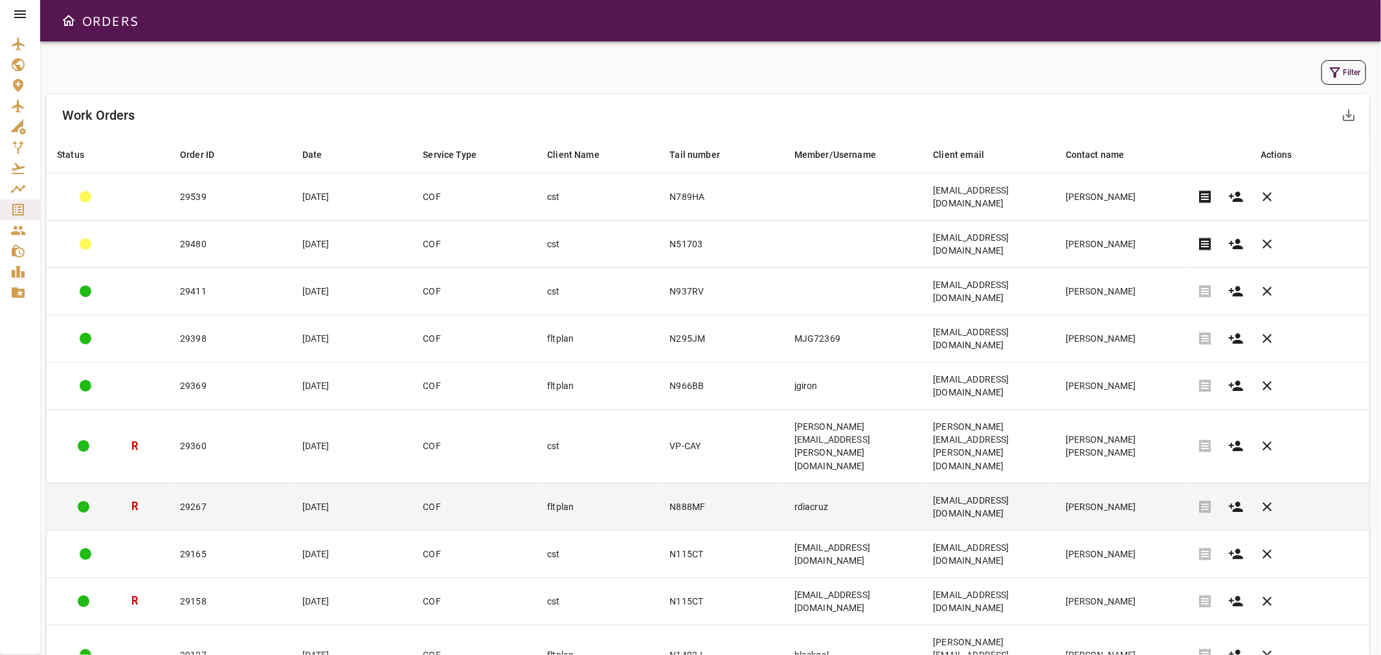
click at [1055, 483] on td "[EMAIL_ADDRESS][DOMAIN_NAME]" at bounding box center [989, 506] width 132 height 47
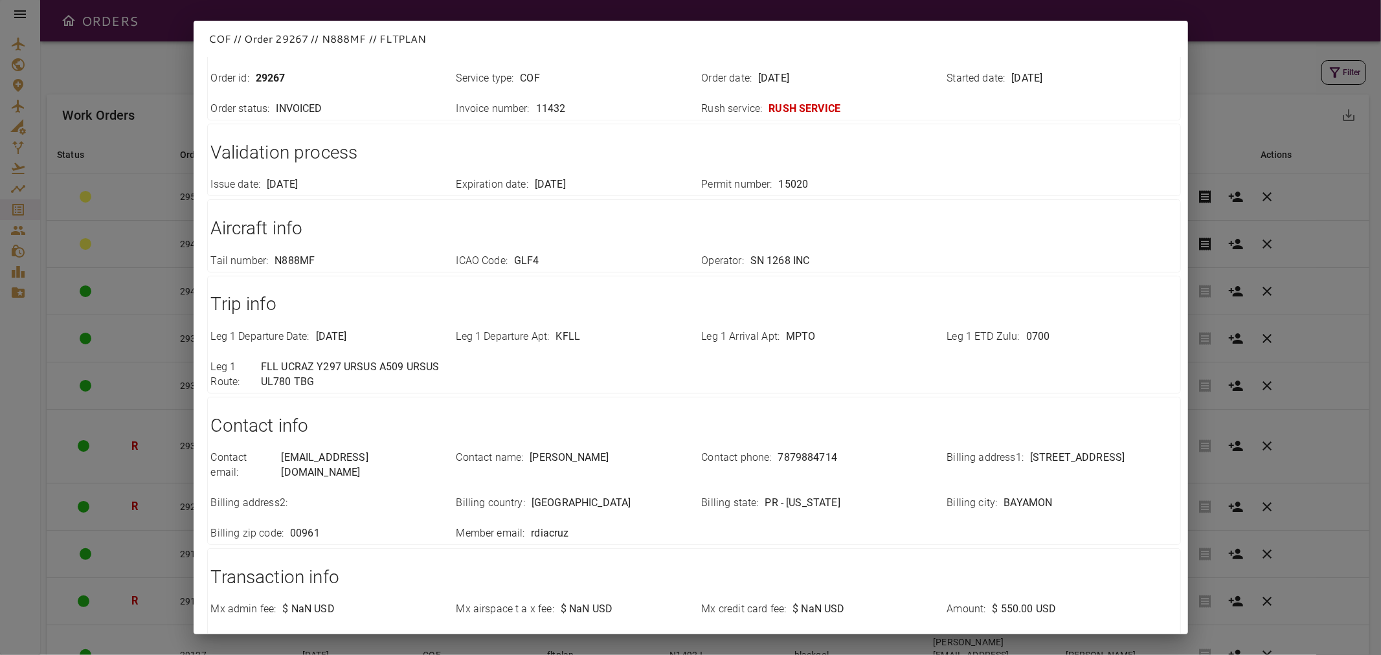
scroll to position [240, 0]
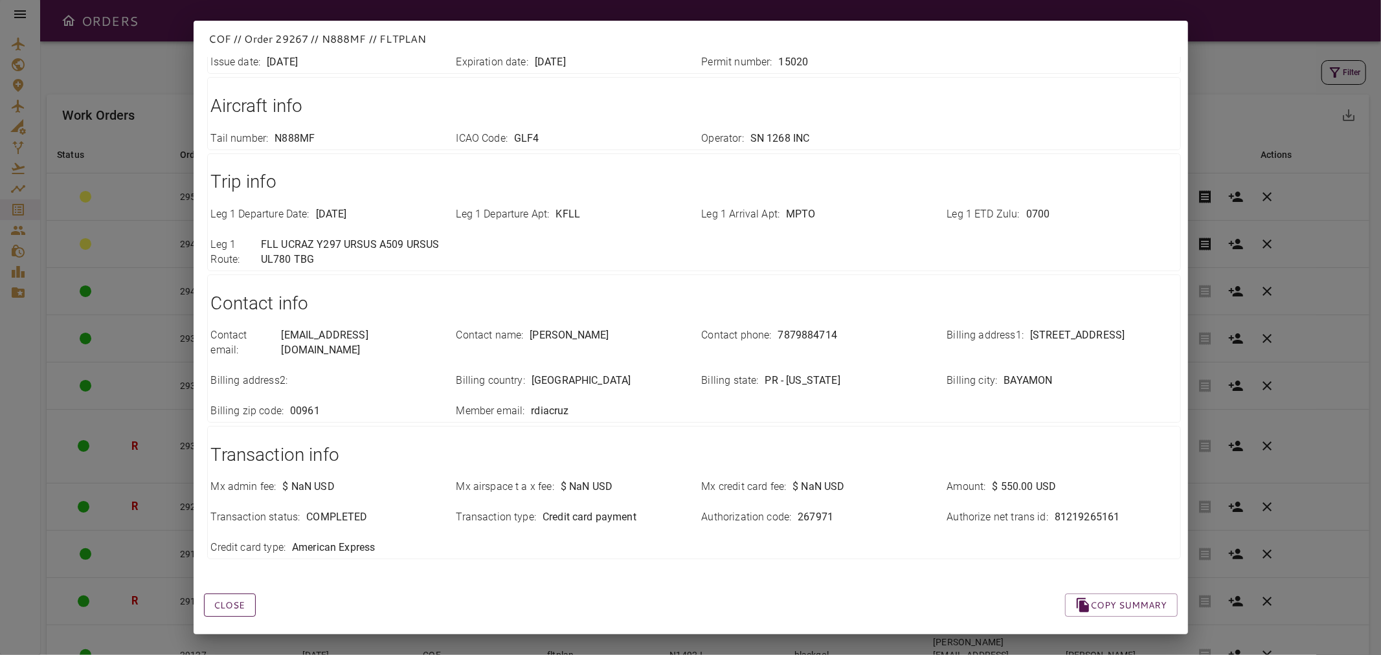
click at [237, 594] on button "Close" at bounding box center [230, 606] width 52 height 24
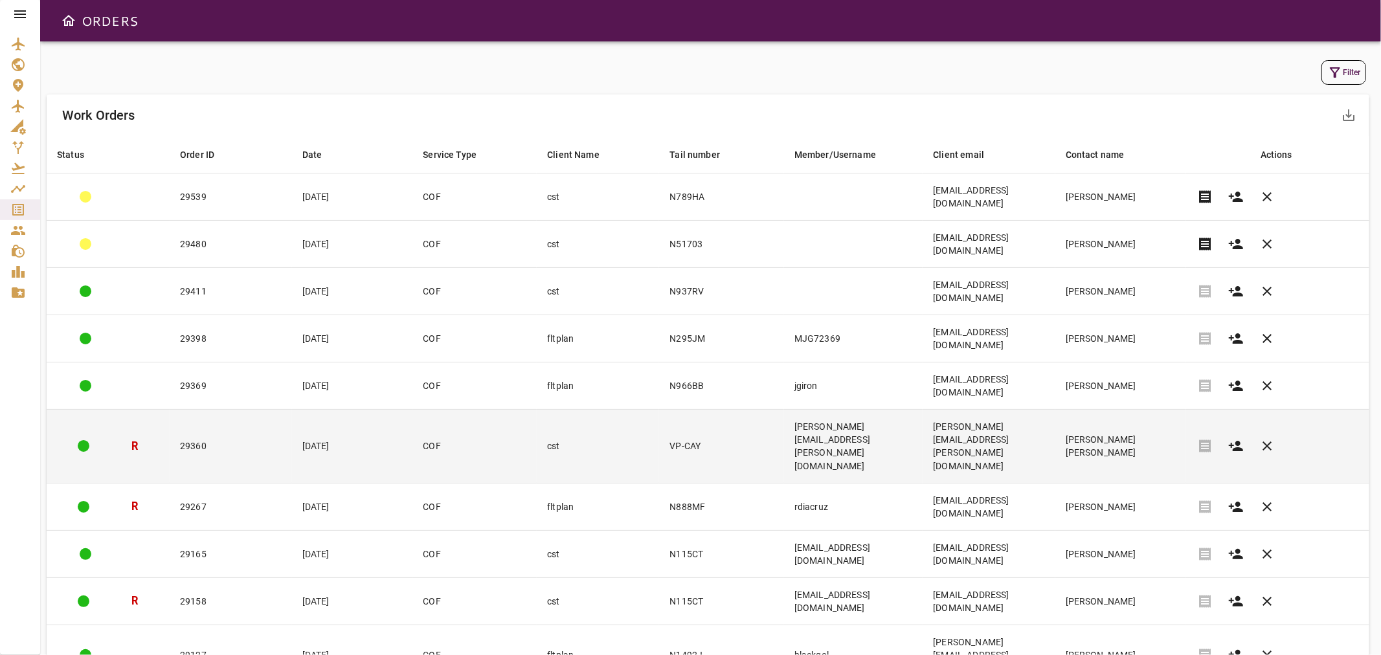
click at [208, 410] on td "29360" at bounding box center [231, 446] width 122 height 73
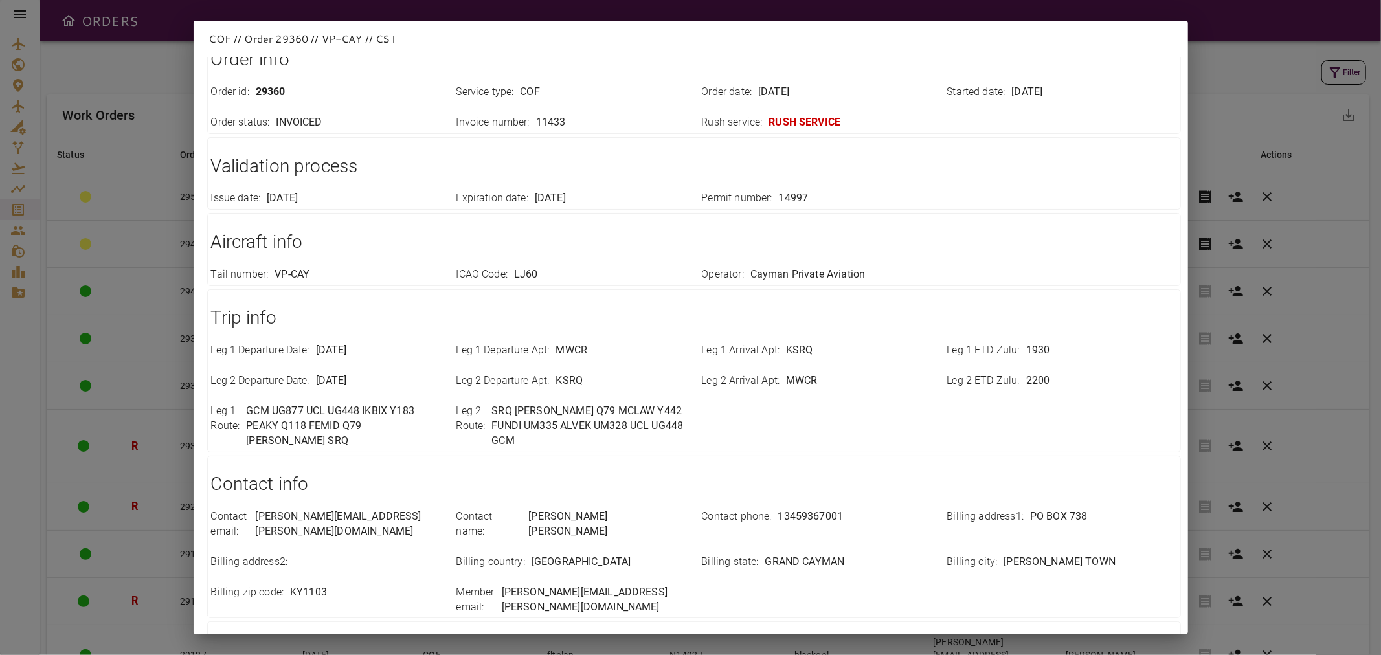
scroll to position [0, 0]
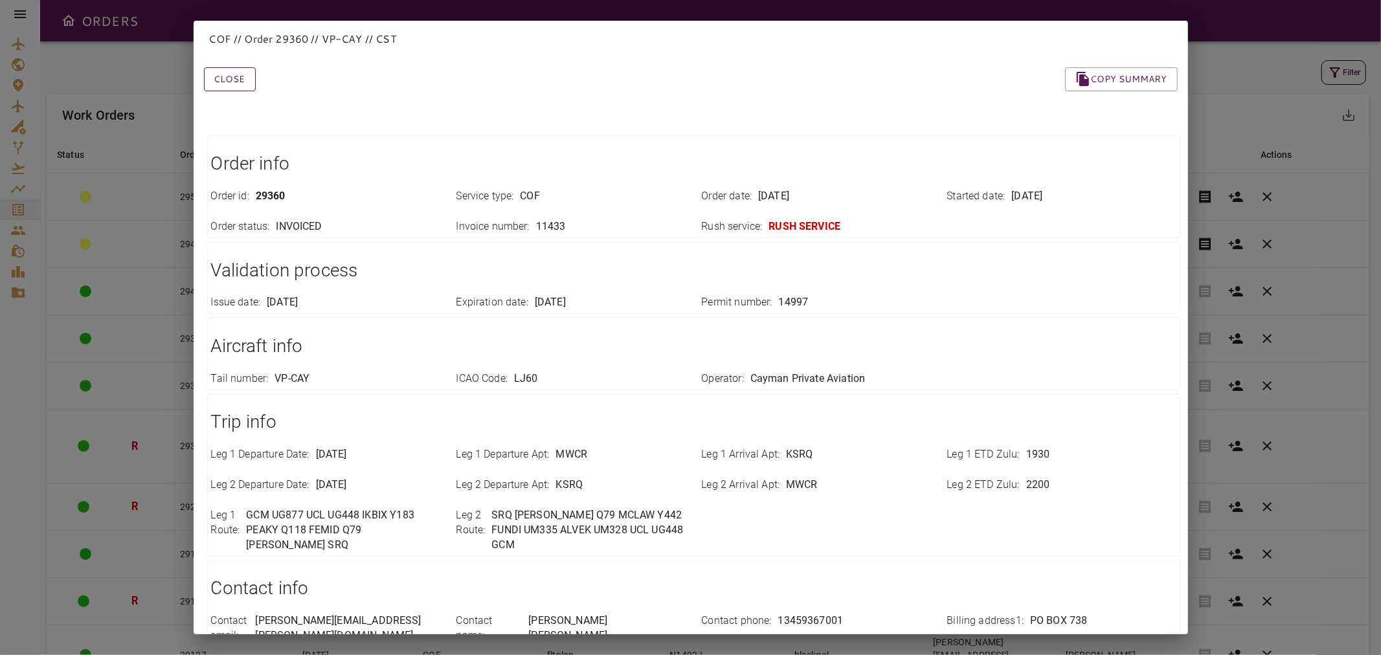
click at [241, 84] on button "Close" at bounding box center [230, 79] width 52 height 24
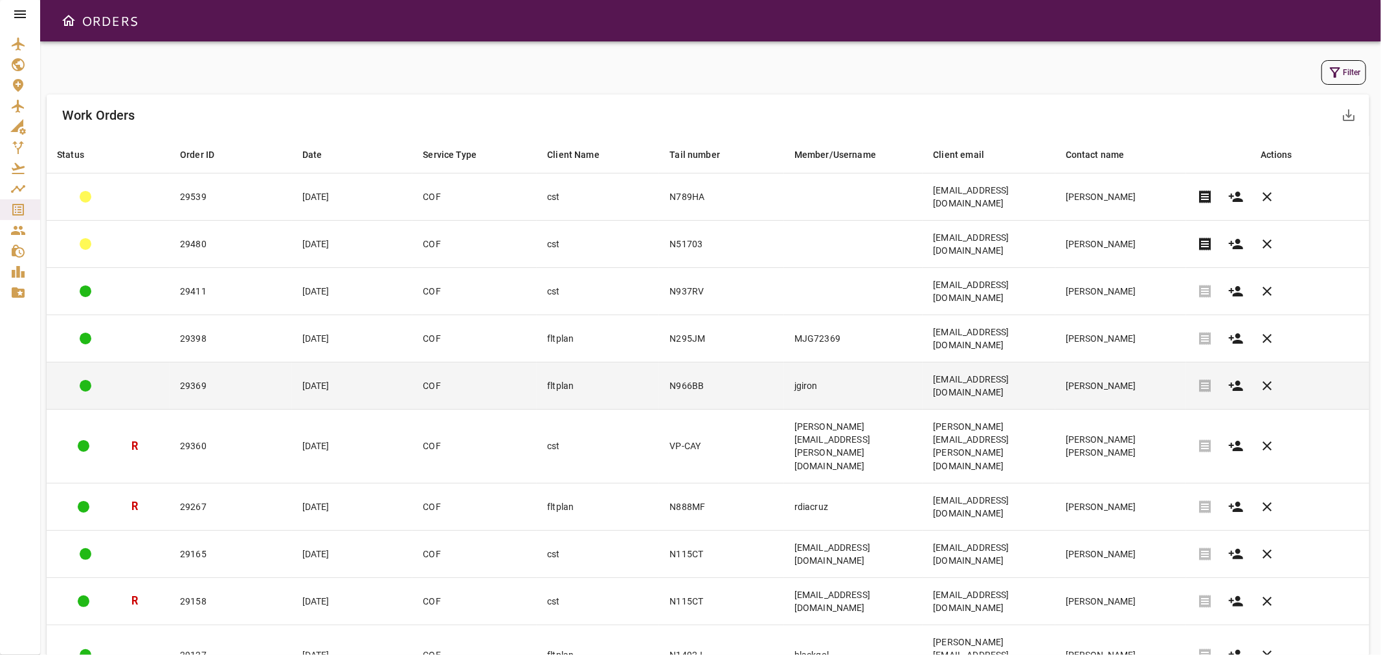
click at [1055, 363] on td "[EMAIL_ADDRESS][DOMAIN_NAME]" at bounding box center [989, 386] width 132 height 47
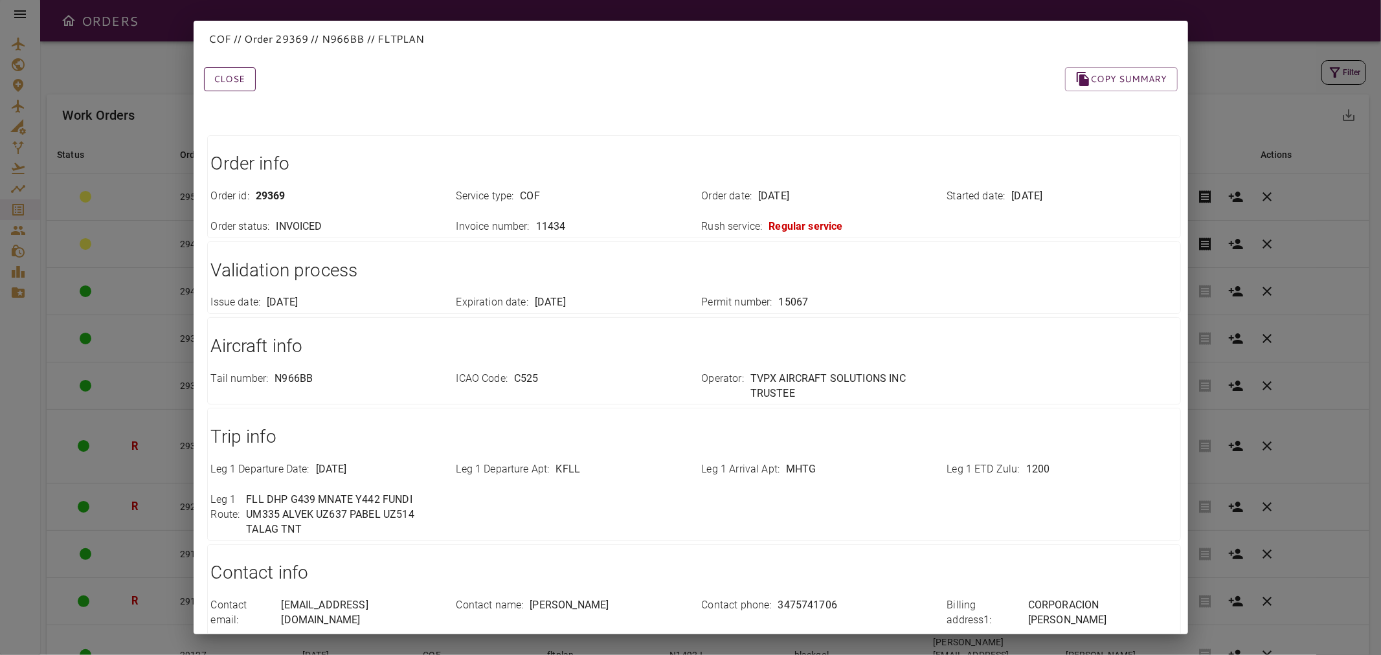
click at [242, 85] on button "Close" at bounding box center [230, 79] width 52 height 24
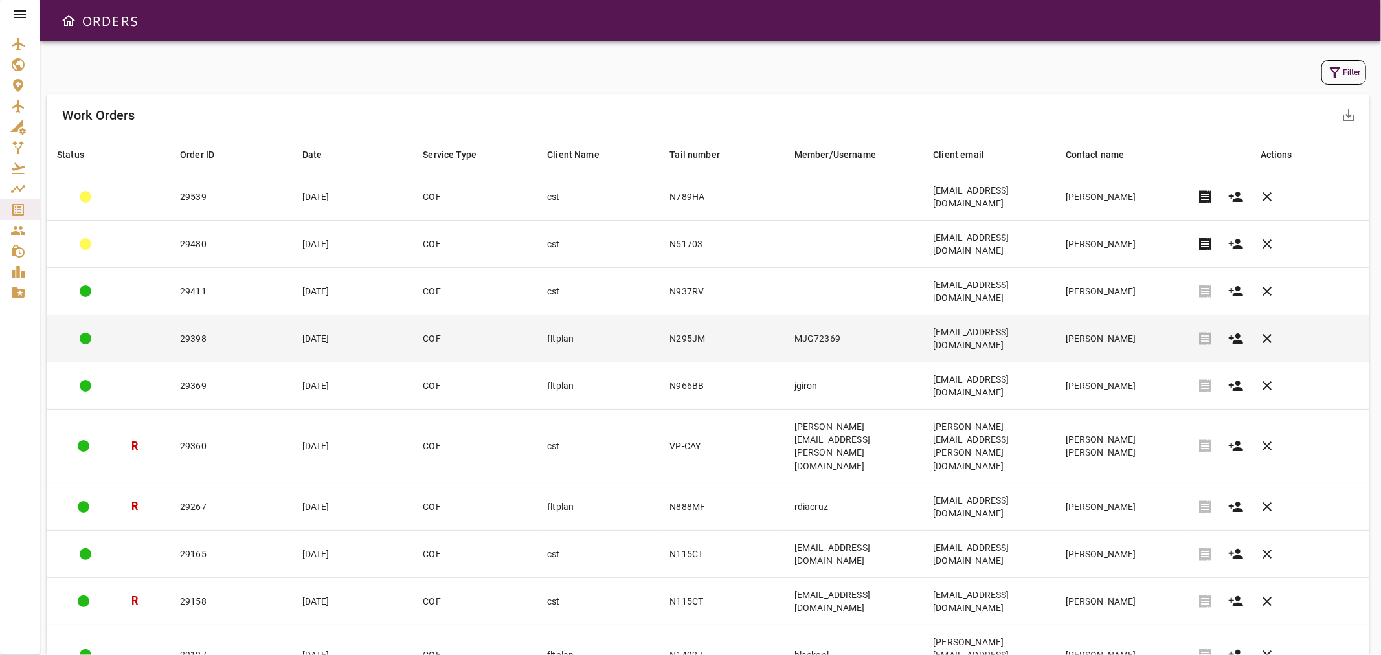
click at [223, 315] on td "29398" at bounding box center [231, 338] width 122 height 47
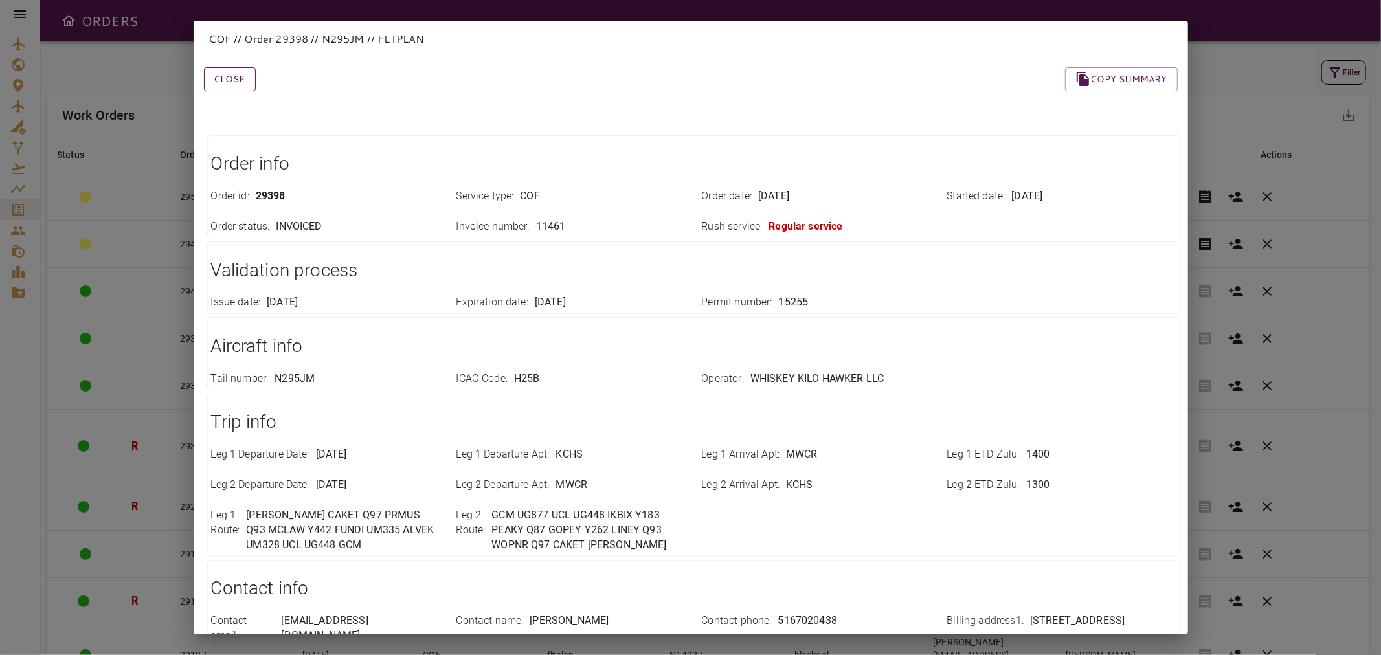
click at [236, 79] on button "Close" at bounding box center [230, 79] width 52 height 24
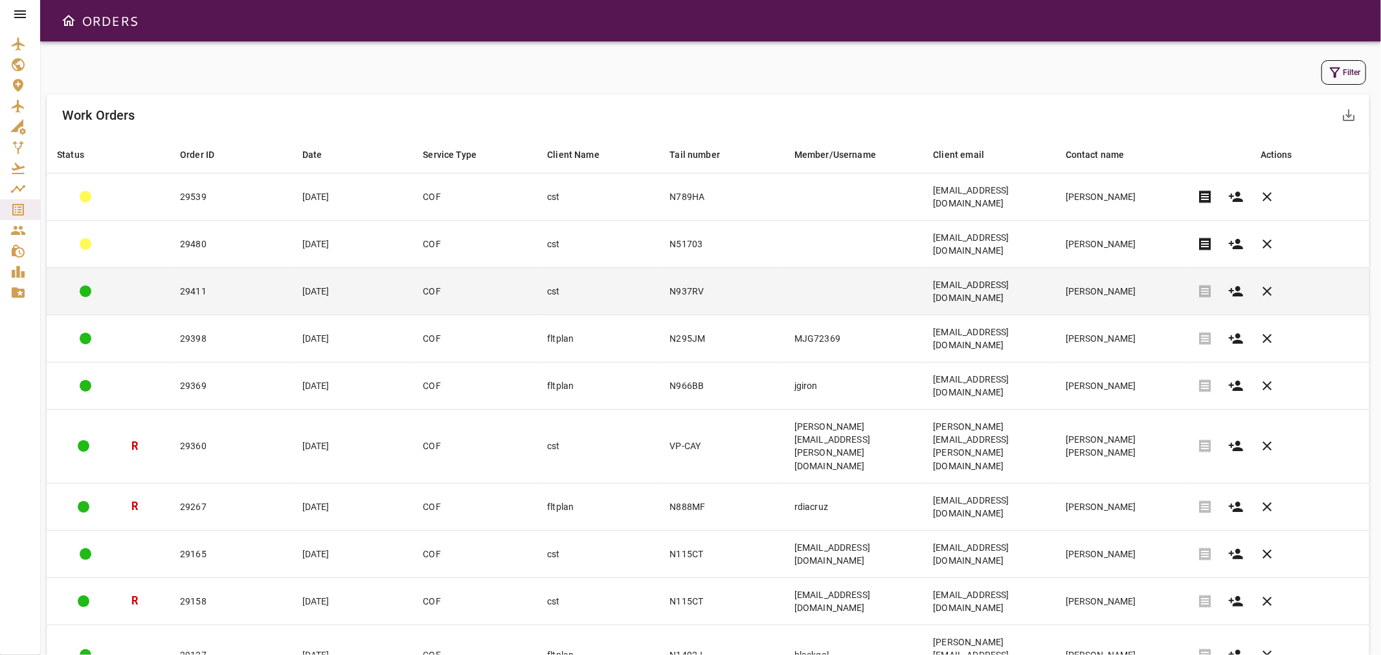
click at [214, 268] on td "29411" at bounding box center [231, 291] width 122 height 47
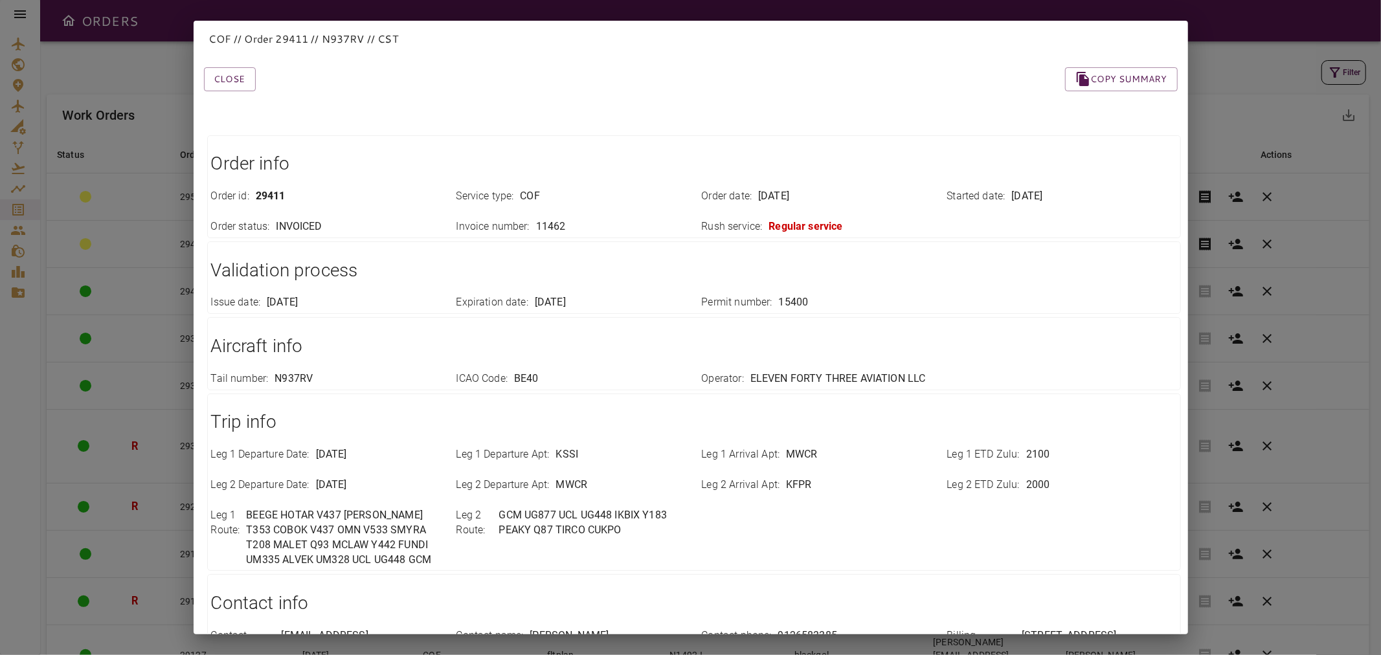
scroll to position [300, 0]
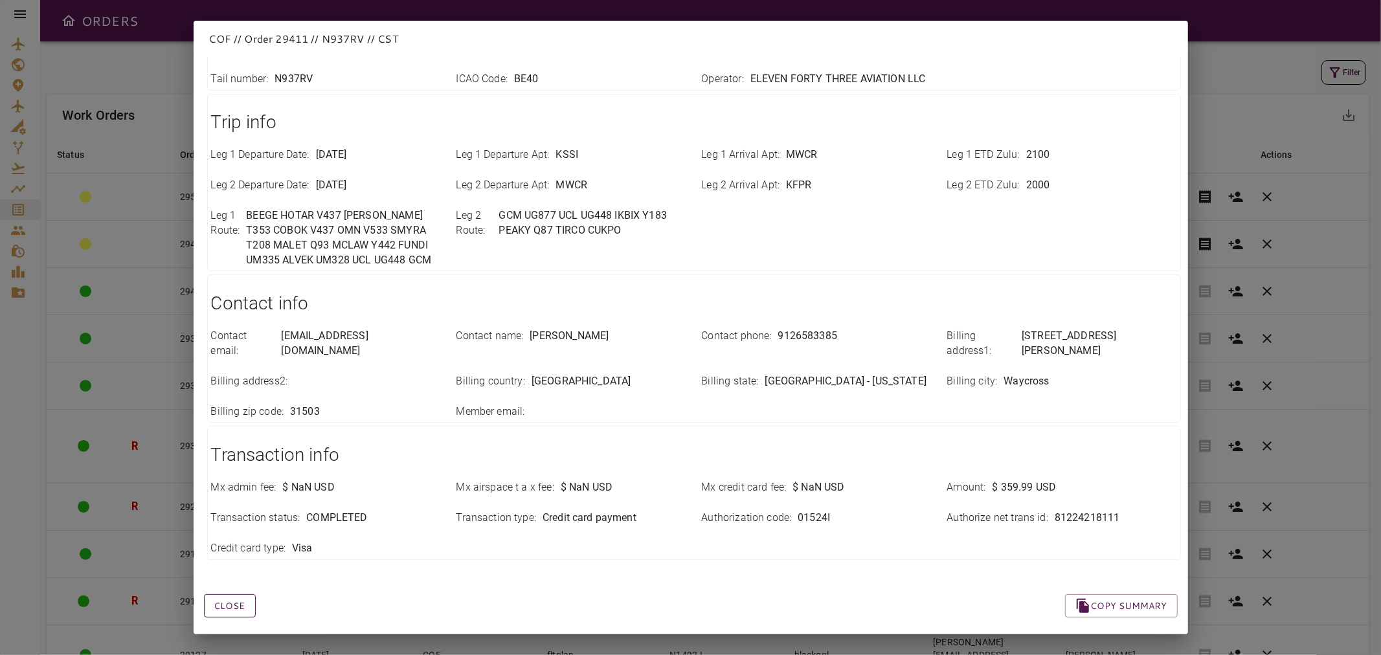
click at [242, 594] on button "Close" at bounding box center [230, 606] width 52 height 24
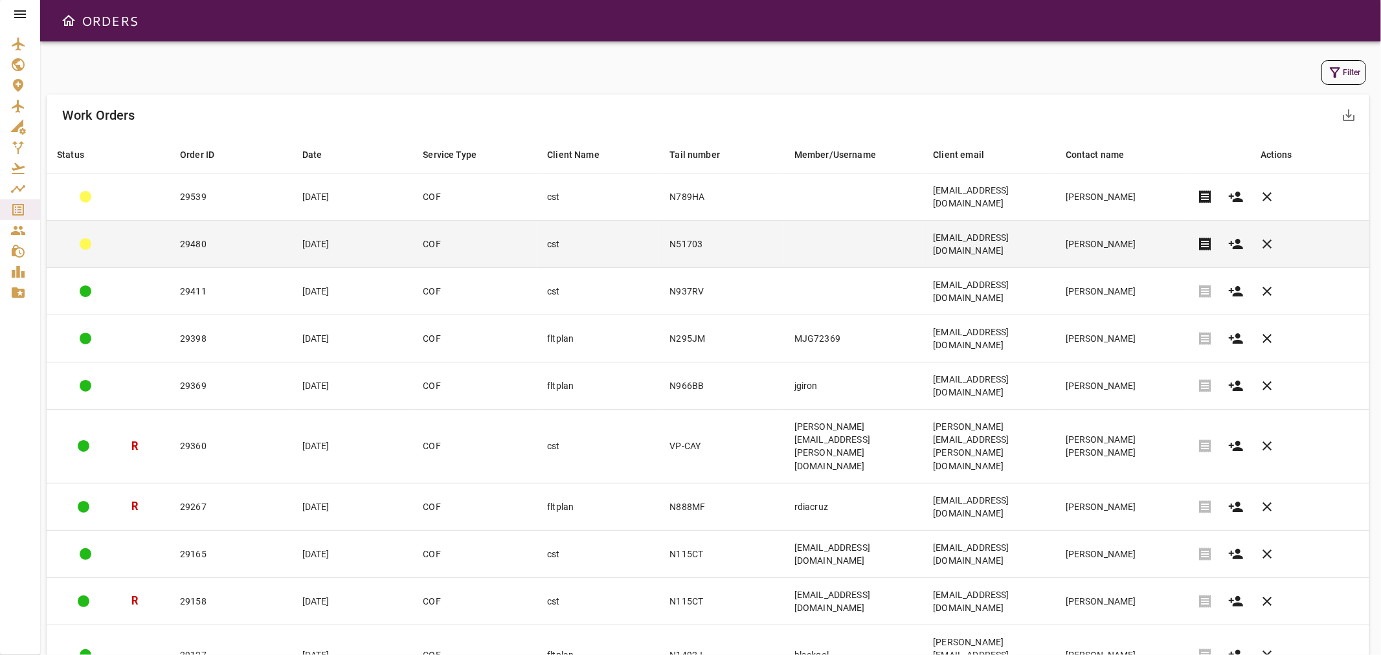
click at [1011, 225] on td "[EMAIL_ADDRESS][DOMAIN_NAME]" at bounding box center [989, 244] width 132 height 47
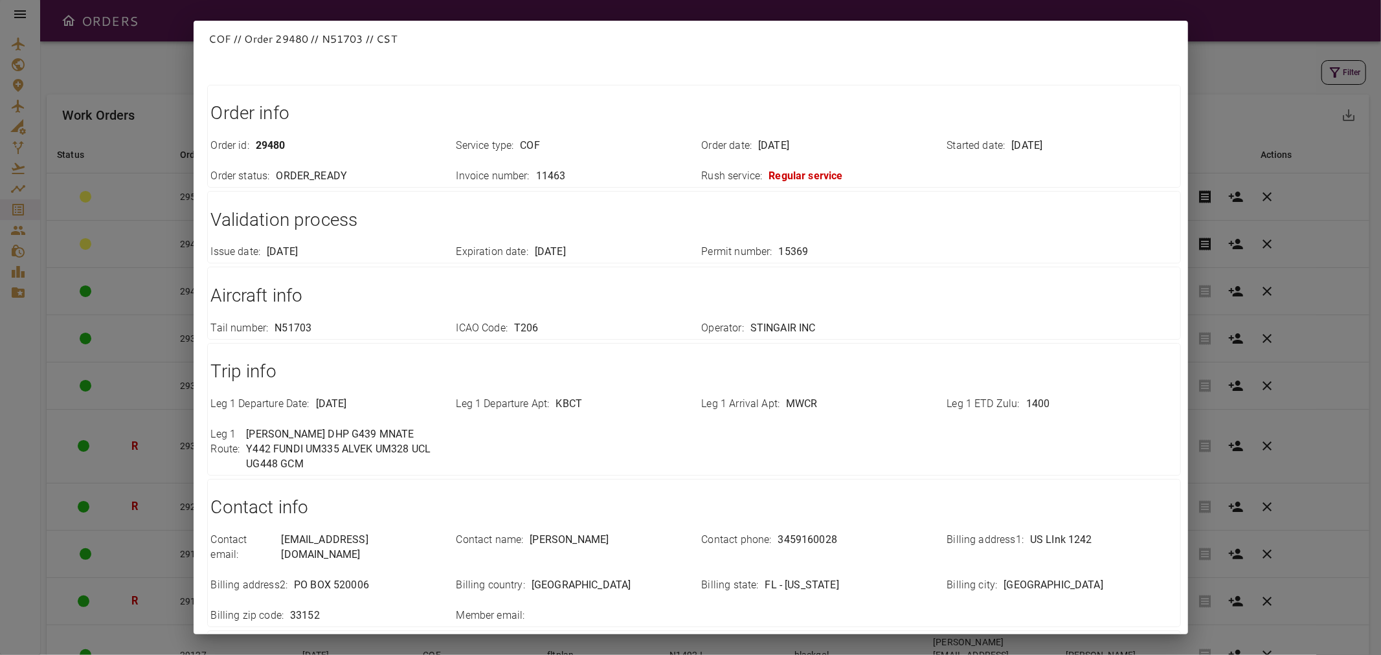
scroll to position [0, 0]
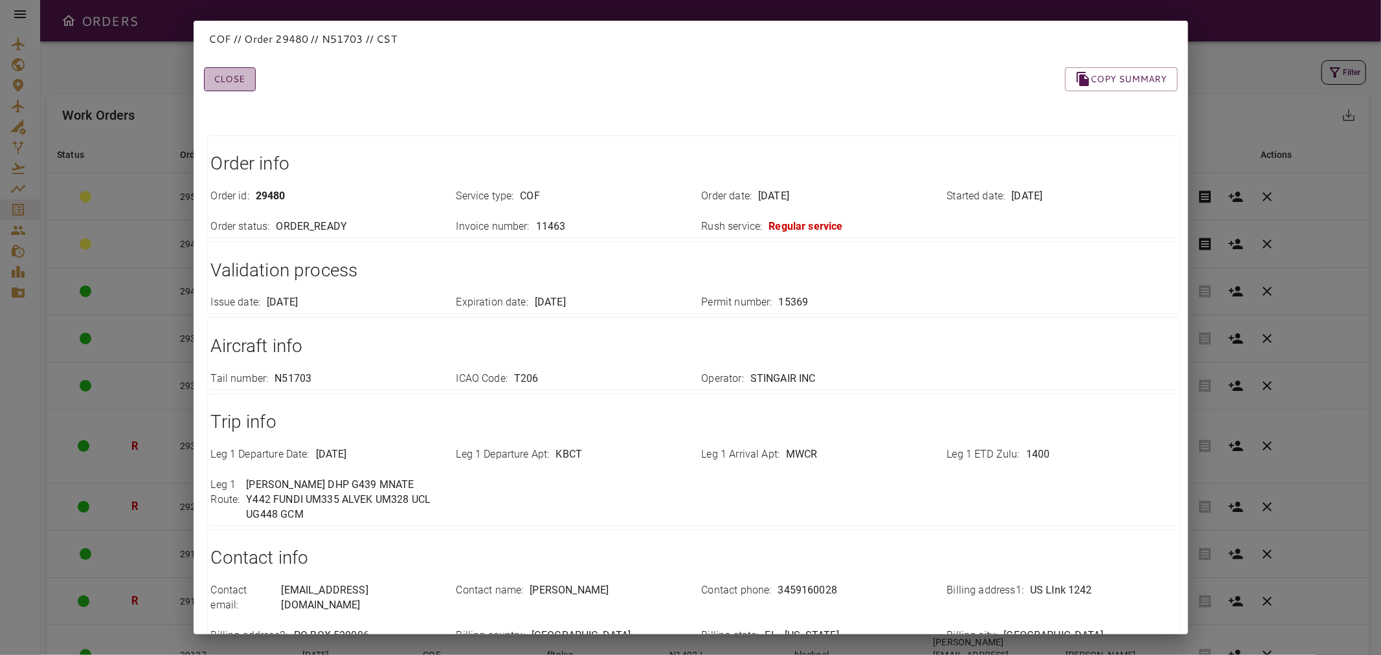
click at [236, 76] on button "Close" at bounding box center [230, 79] width 52 height 24
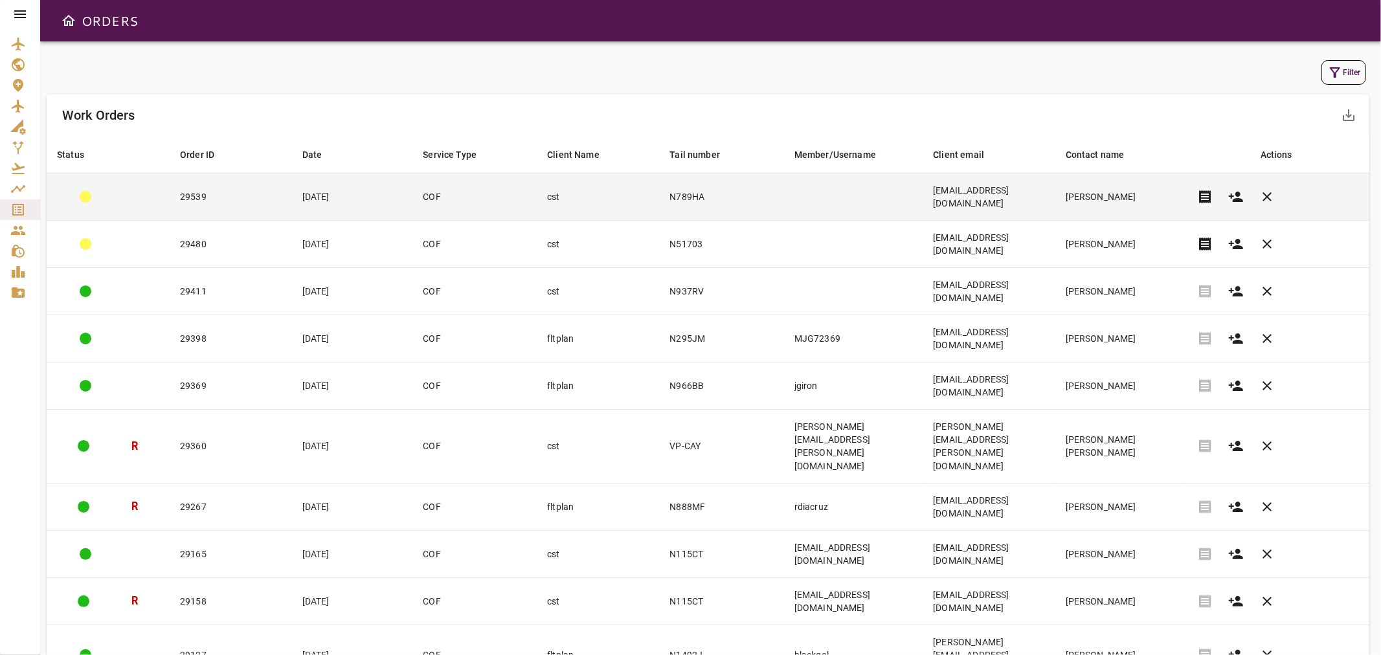
click at [292, 199] on td "[DATE]" at bounding box center [352, 197] width 121 height 47
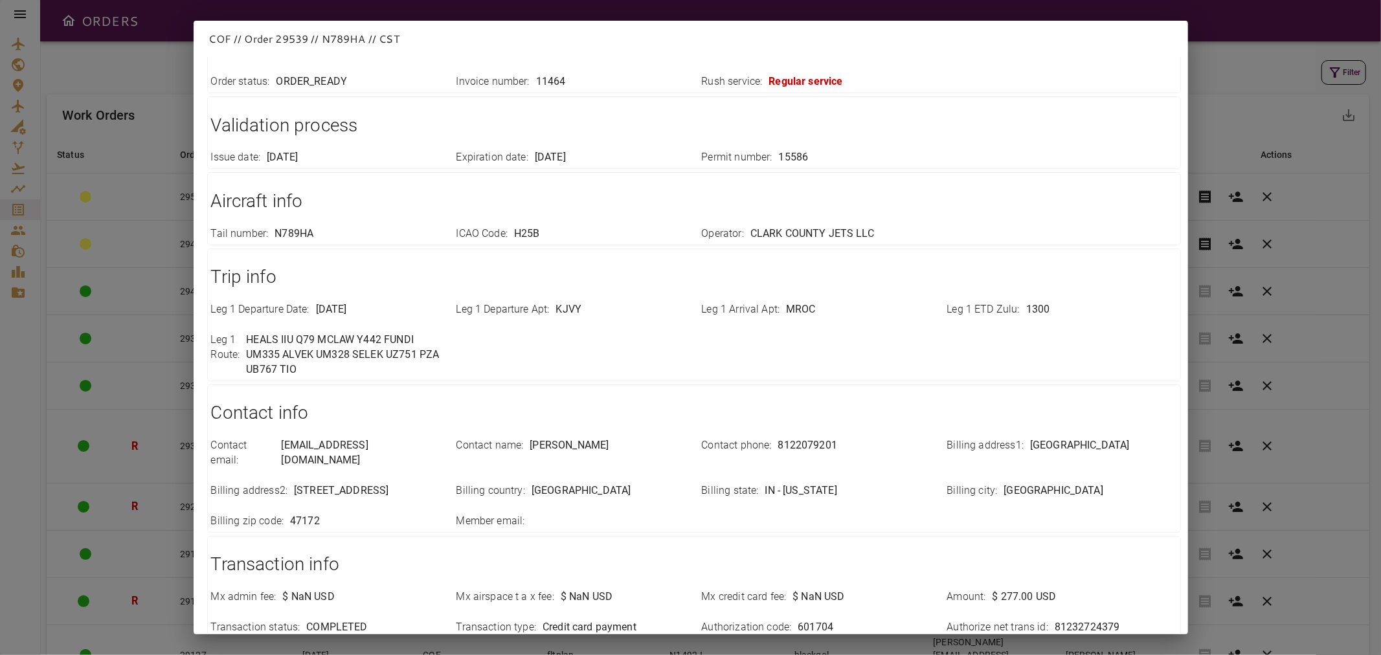
scroll to position [254, 0]
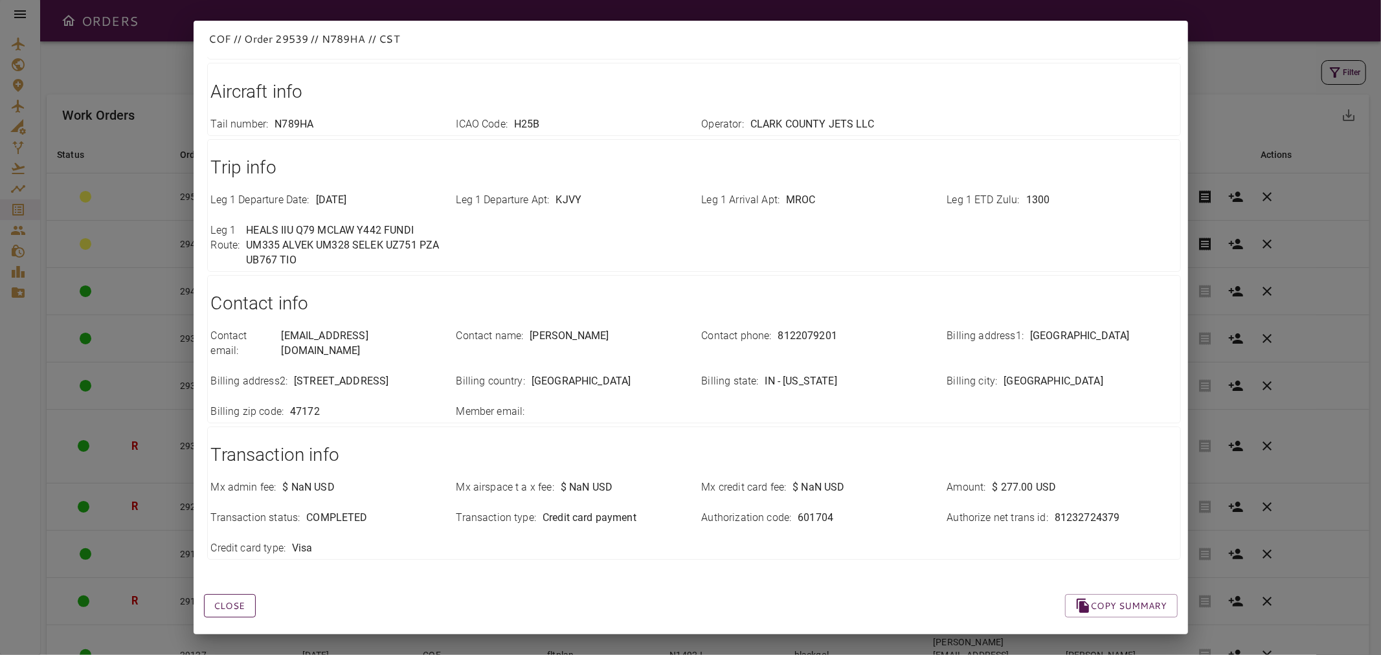
click at [234, 594] on button "Close" at bounding box center [230, 606] width 52 height 24
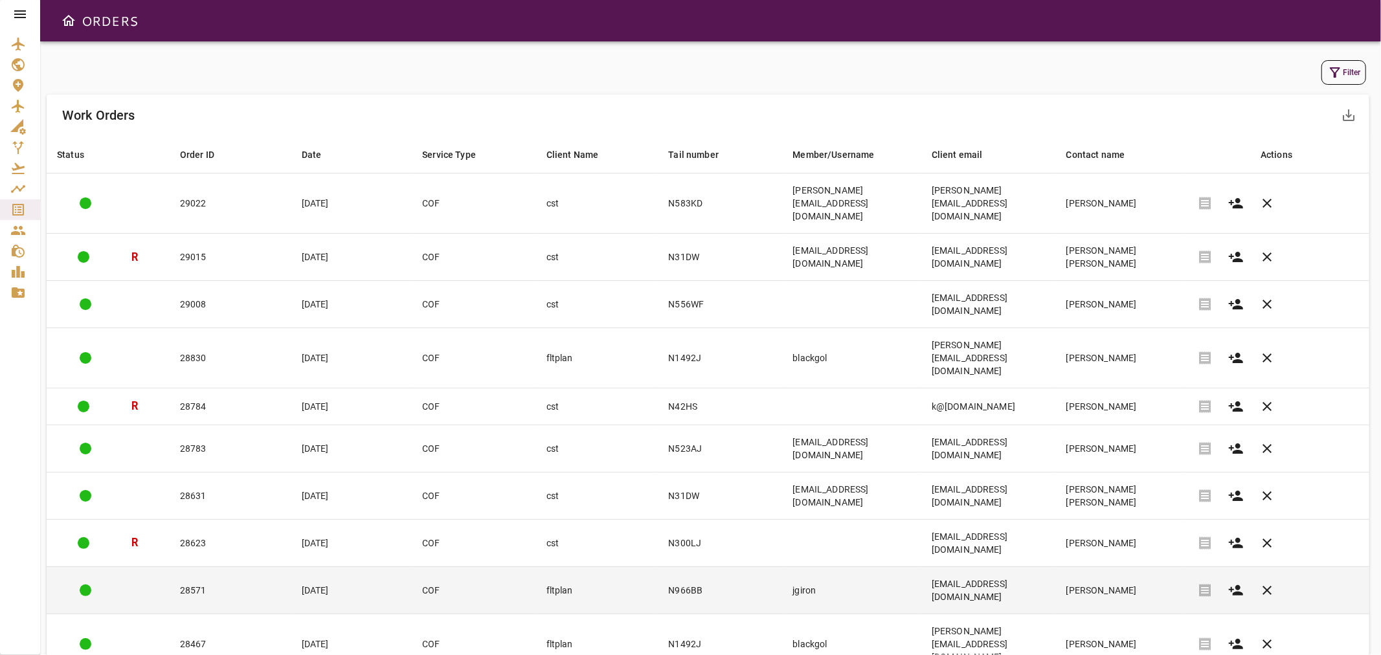
click at [721, 567] on td "N966BB" at bounding box center [720, 590] width 124 height 47
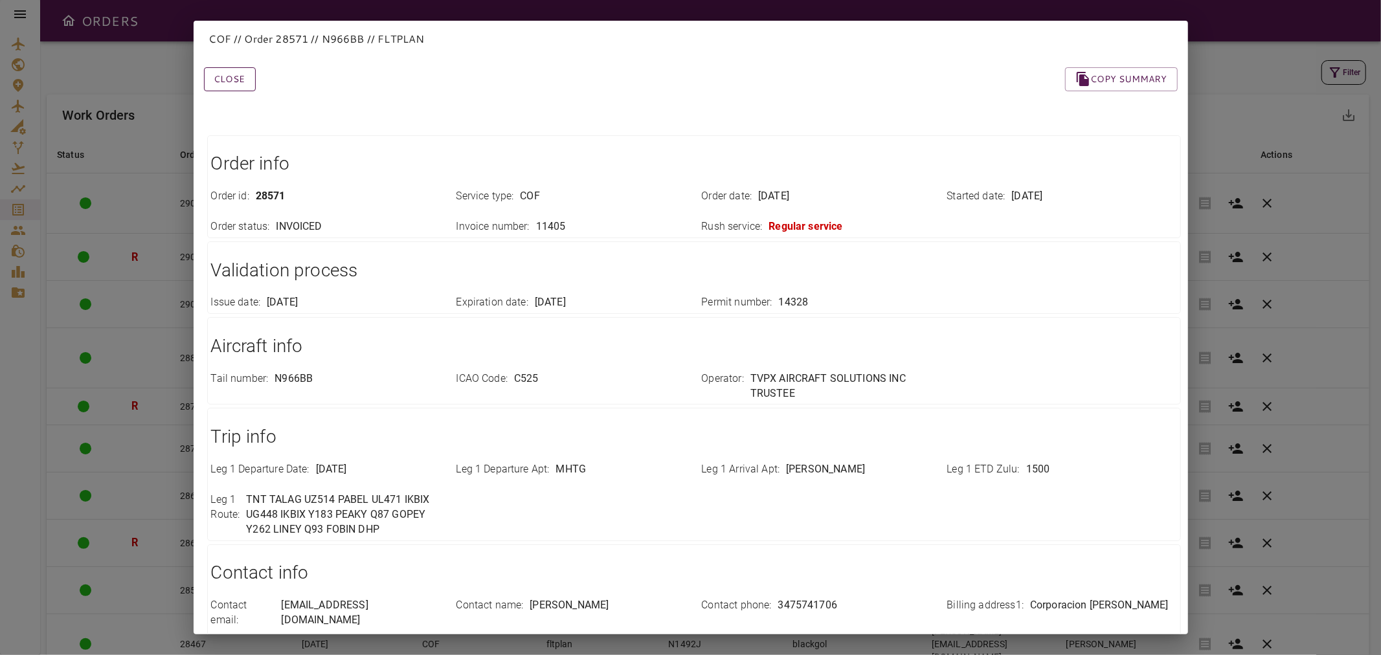
click at [229, 88] on button "Close" at bounding box center [230, 79] width 52 height 24
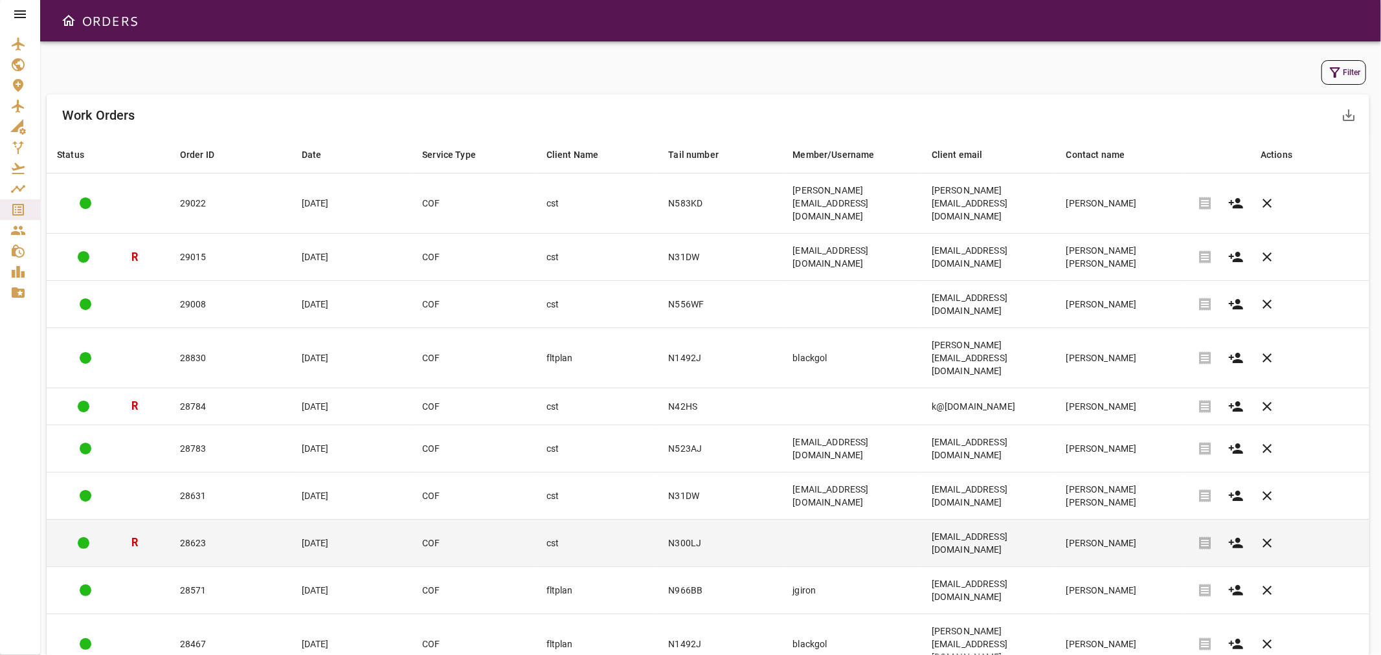
click at [598, 519] on td "cst" at bounding box center [597, 542] width 122 height 47
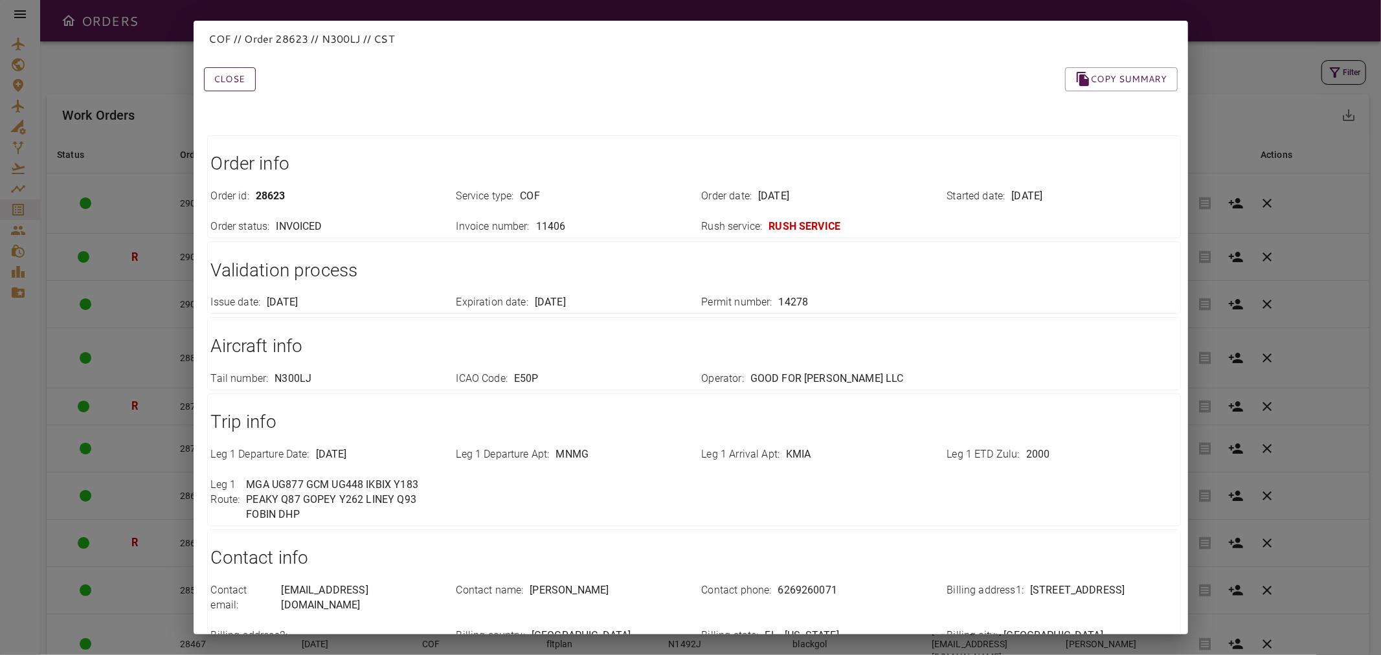
click at [234, 75] on button "Close" at bounding box center [230, 79] width 52 height 24
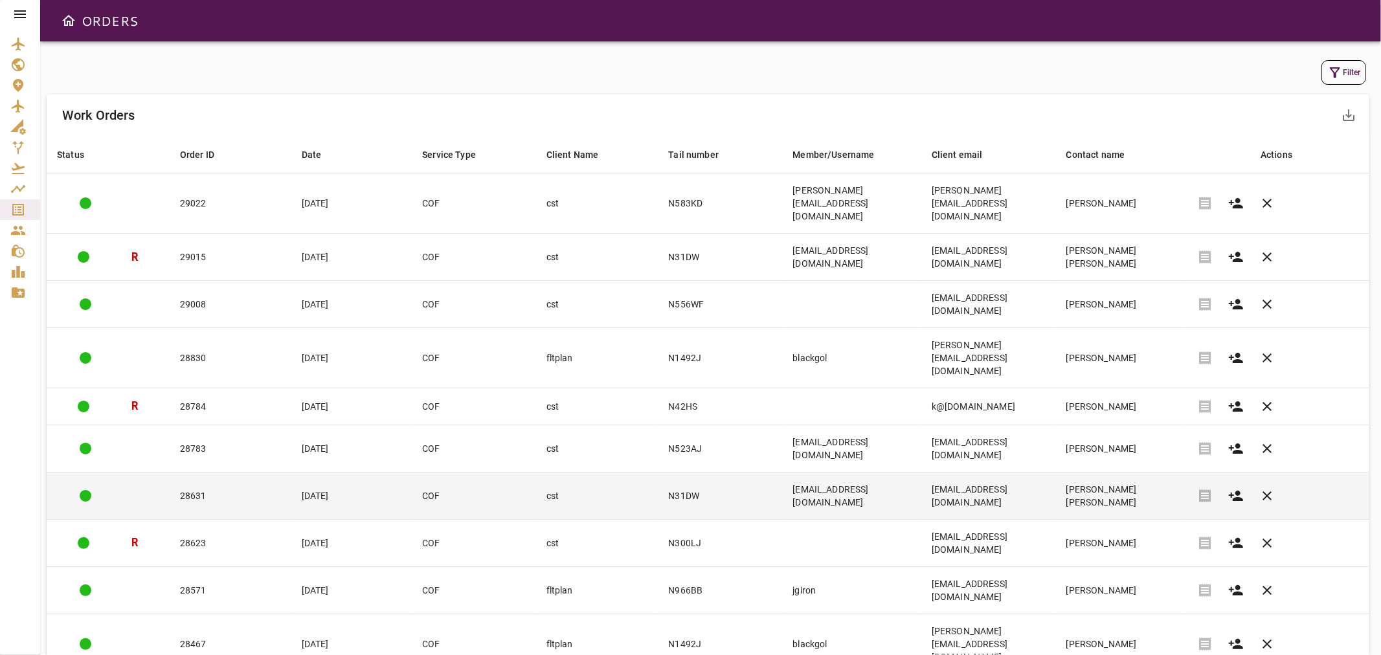
click at [658, 472] on td "N31DW" at bounding box center [720, 495] width 124 height 47
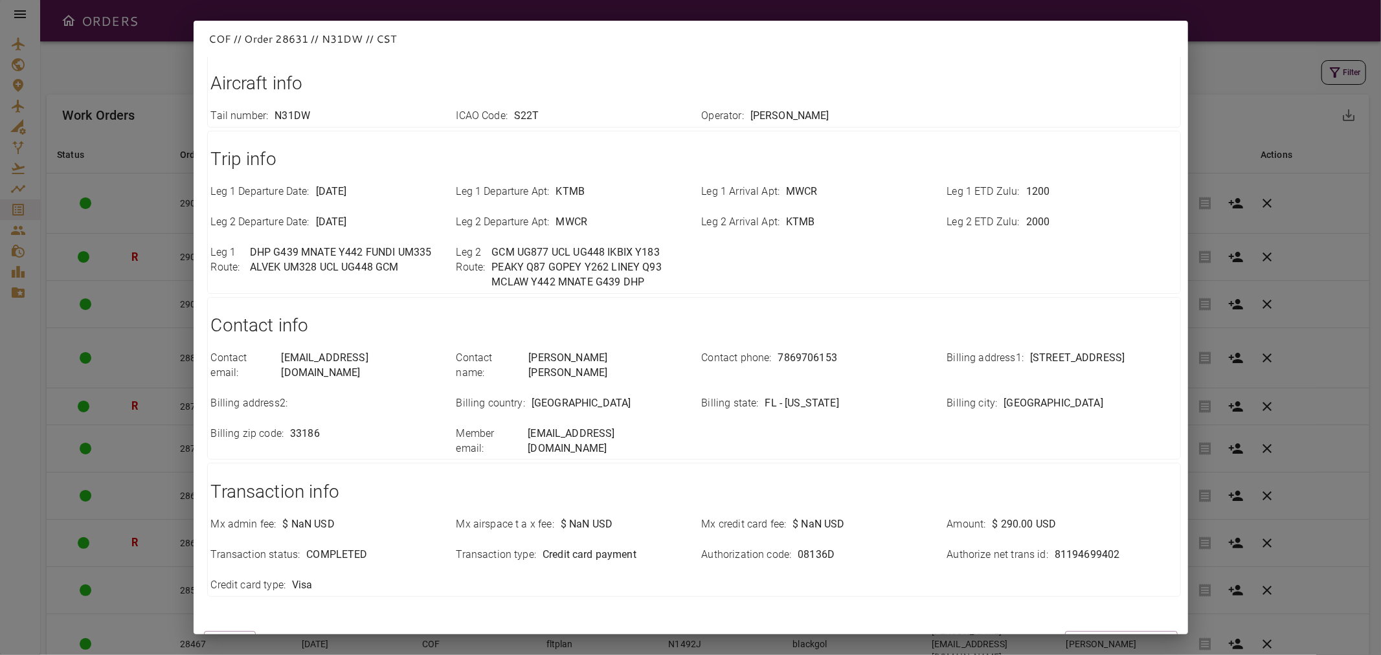
scroll to position [285, 0]
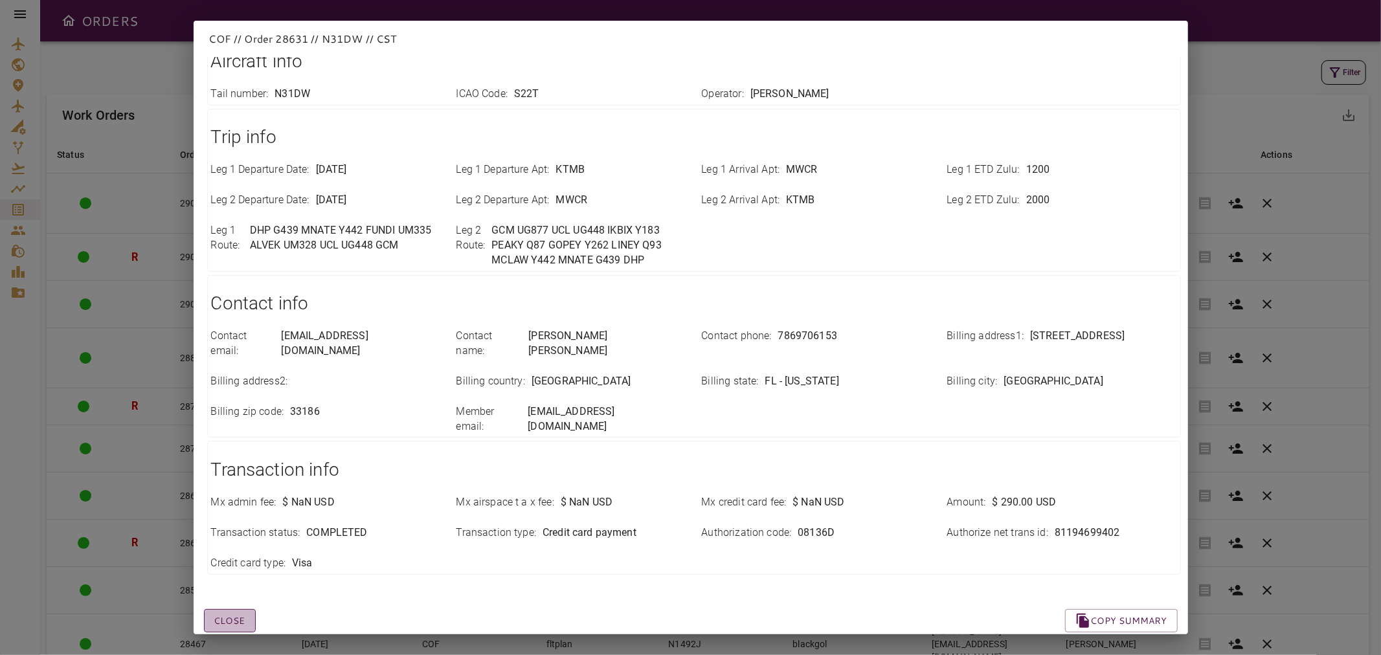
click at [231, 609] on button "Close" at bounding box center [230, 621] width 52 height 24
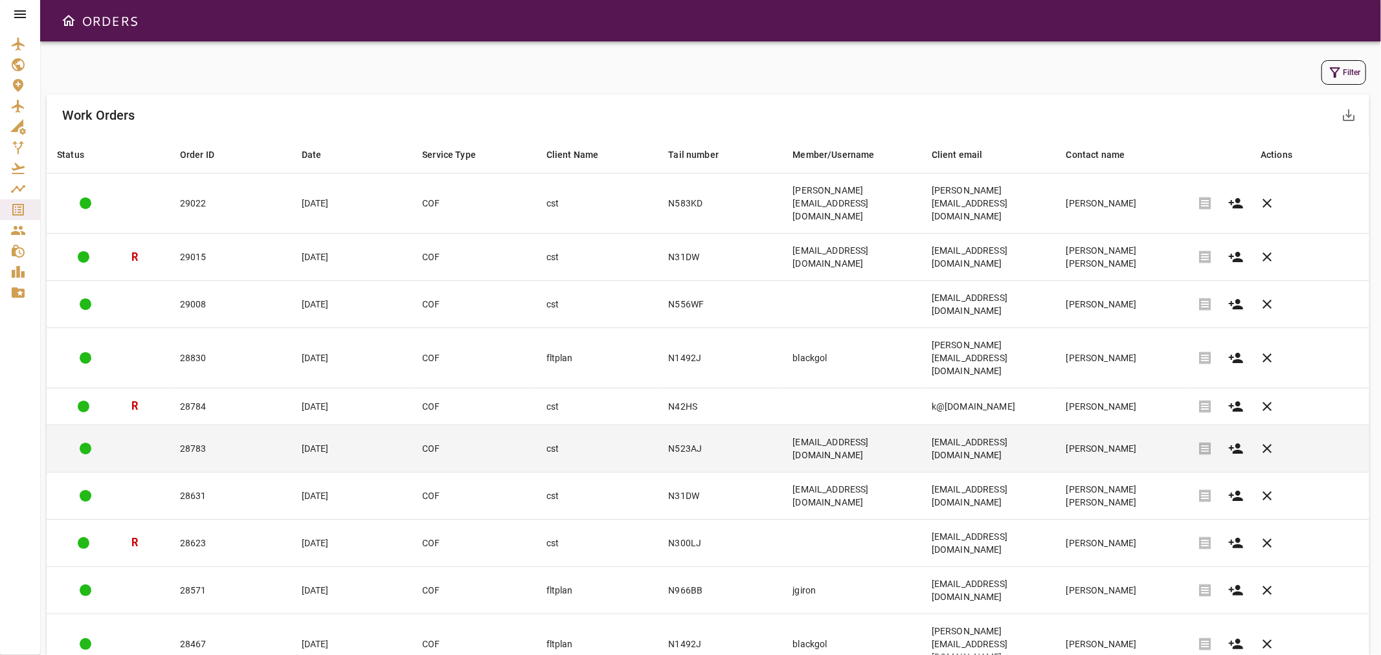
click at [1034, 425] on td "[EMAIL_ADDRESS][DOMAIN_NAME]" at bounding box center [988, 448] width 135 height 47
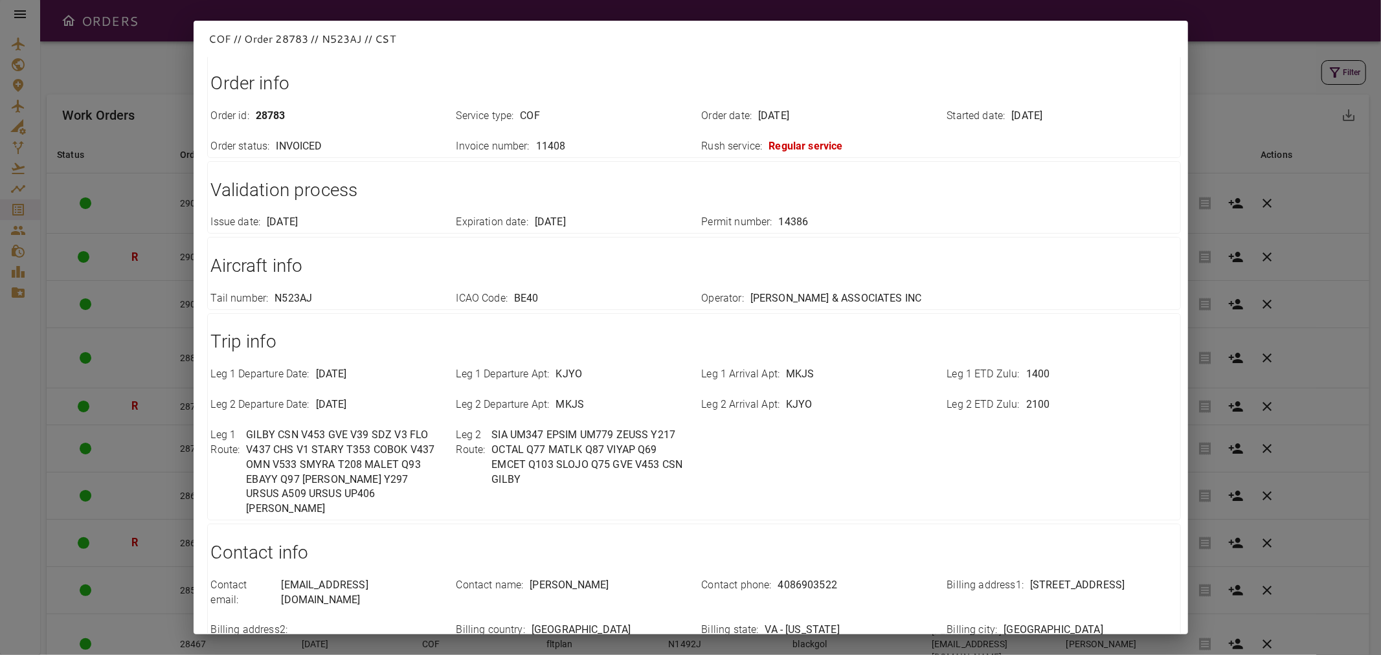
scroll to position [0, 0]
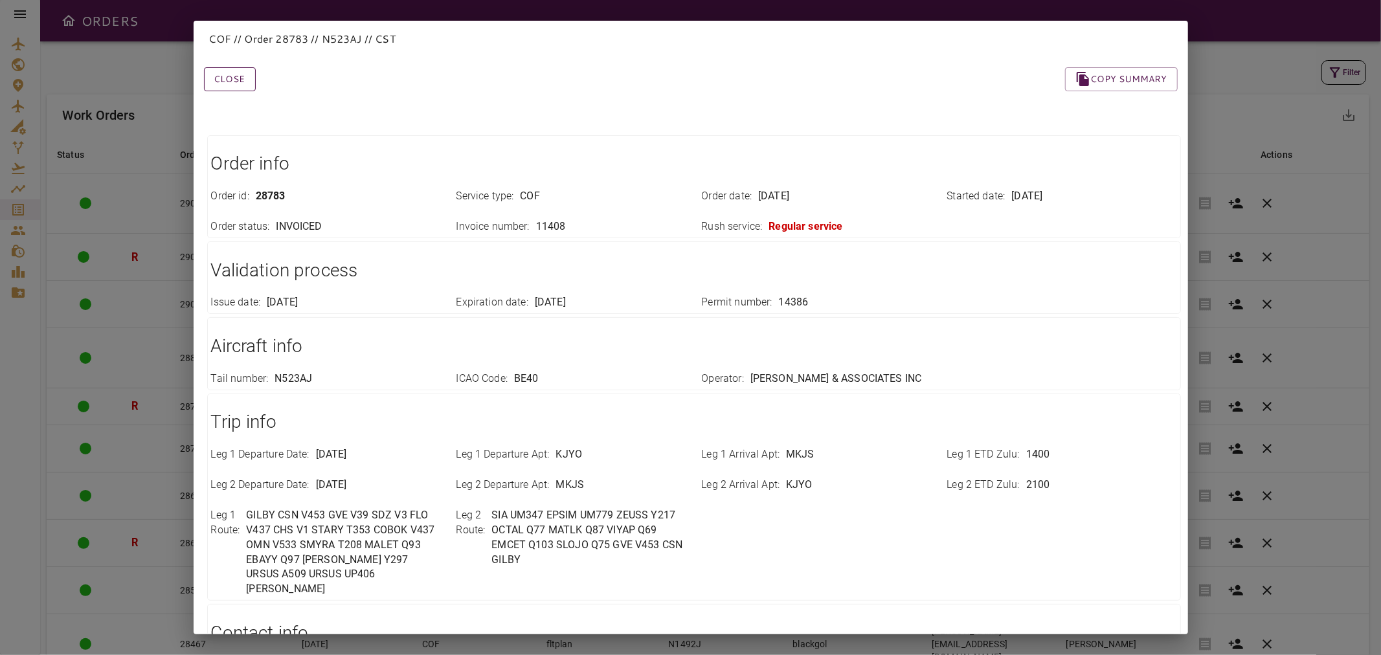
click at [240, 75] on button "Close" at bounding box center [230, 79] width 52 height 24
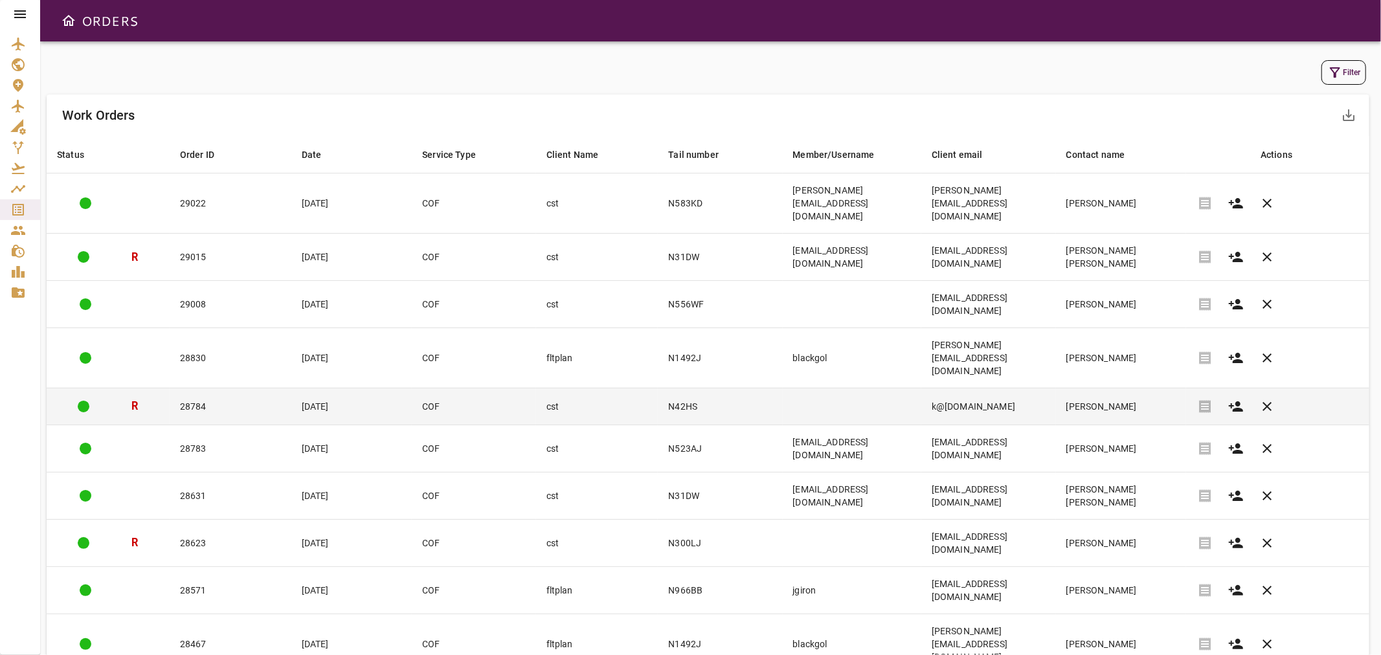
click at [658, 388] on td "N42HS" at bounding box center [720, 406] width 124 height 36
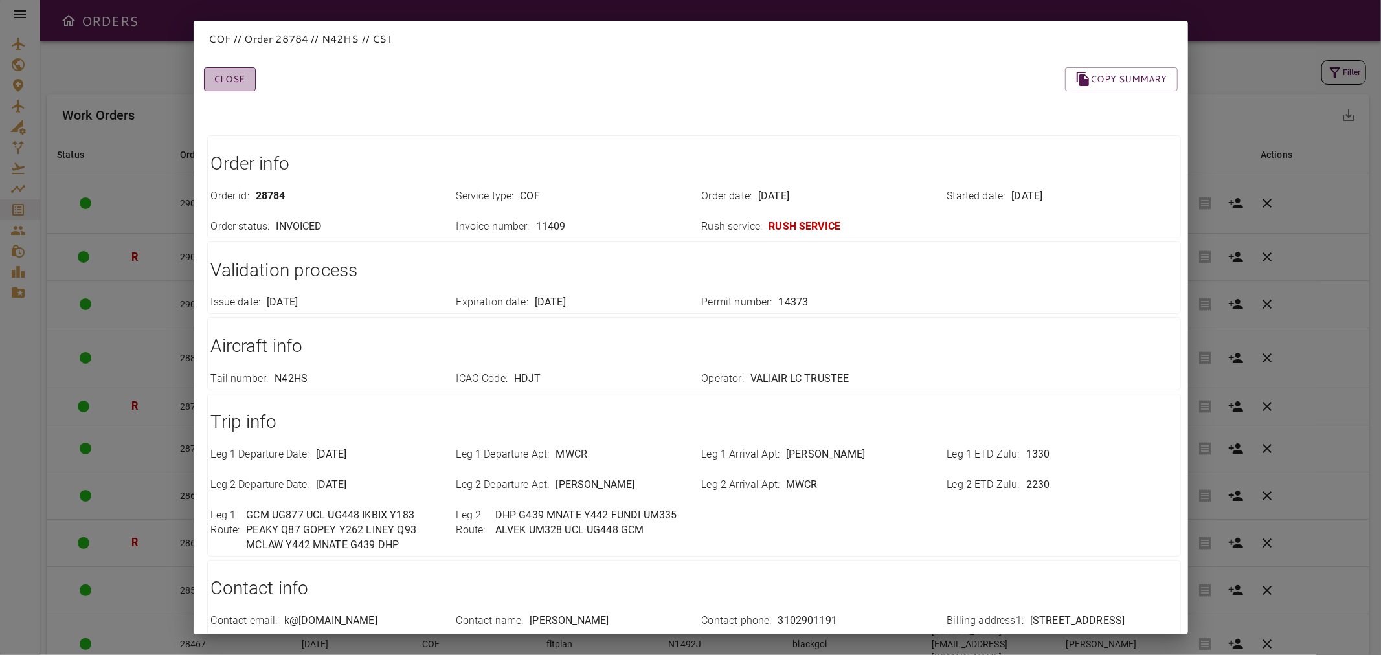
click at [235, 74] on button "Close" at bounding box center [230, 79] width 52 height 24
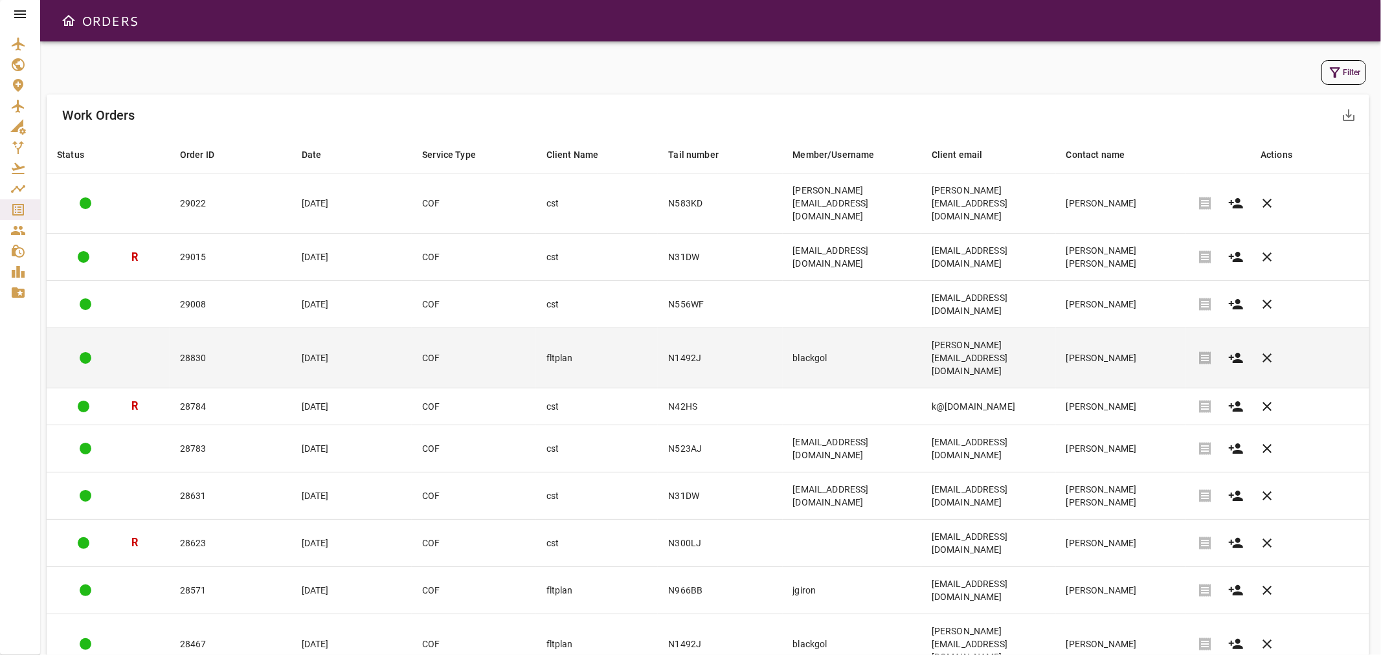
click at [603, 328] on td "fltplan" at bounding box center [597, 358] width 122 height 60
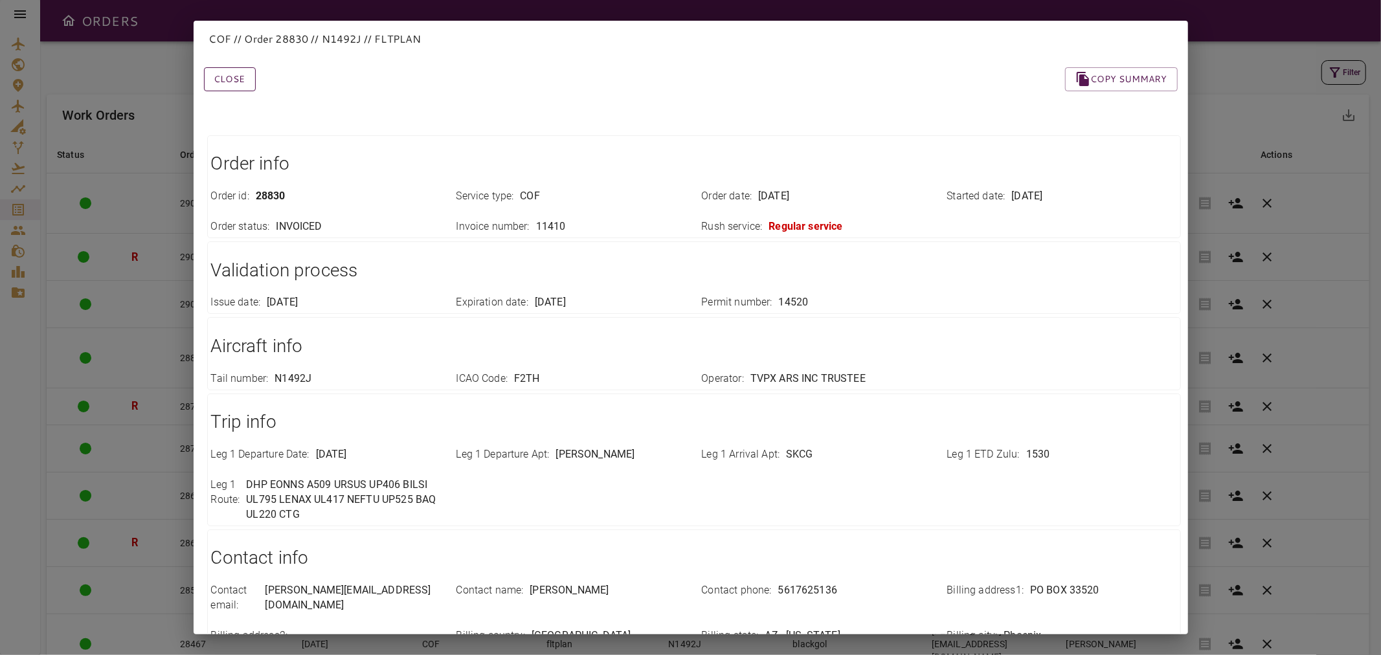
drag, startPoint x: 238, startPoint y: 80, endPoint x: 248, endPoint y: 87, distance: 12.9
click at [238, 81] on button "Close" at bounding box center [230, 79] width 52 height 24
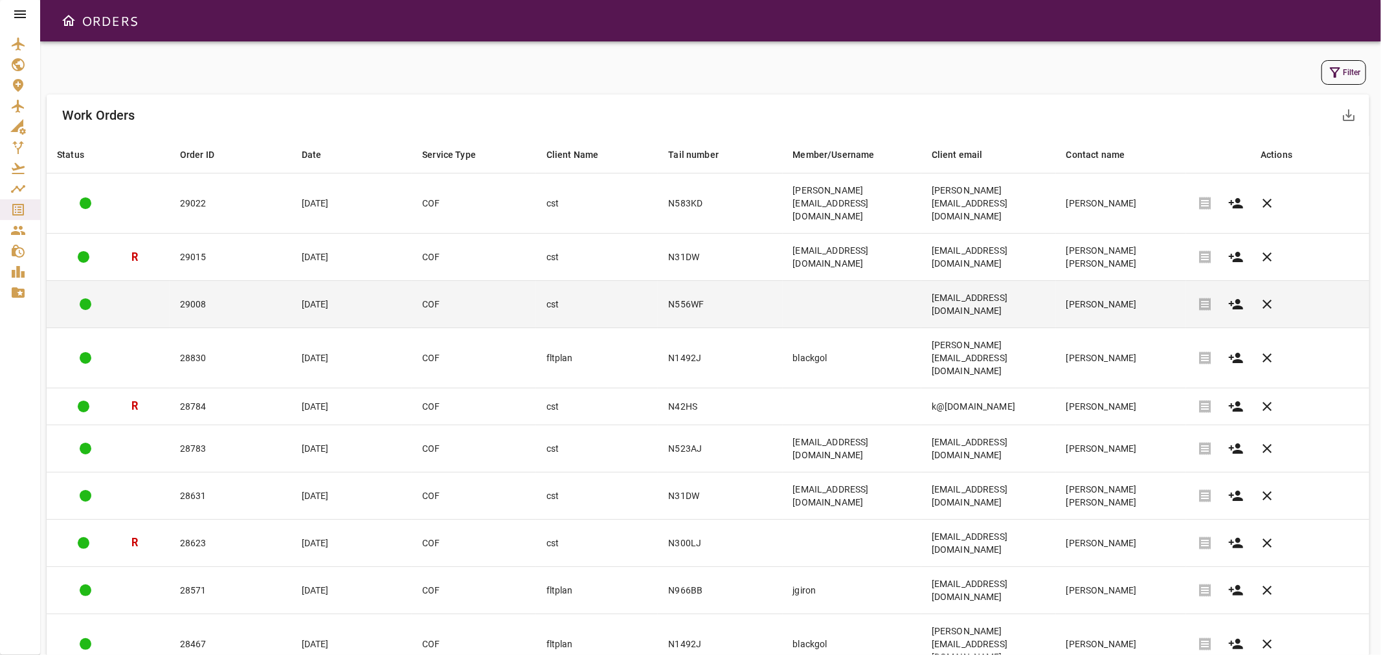
click at [658, 281] on td "N556WF" at bounding box center [720, 304] width 124 height 47
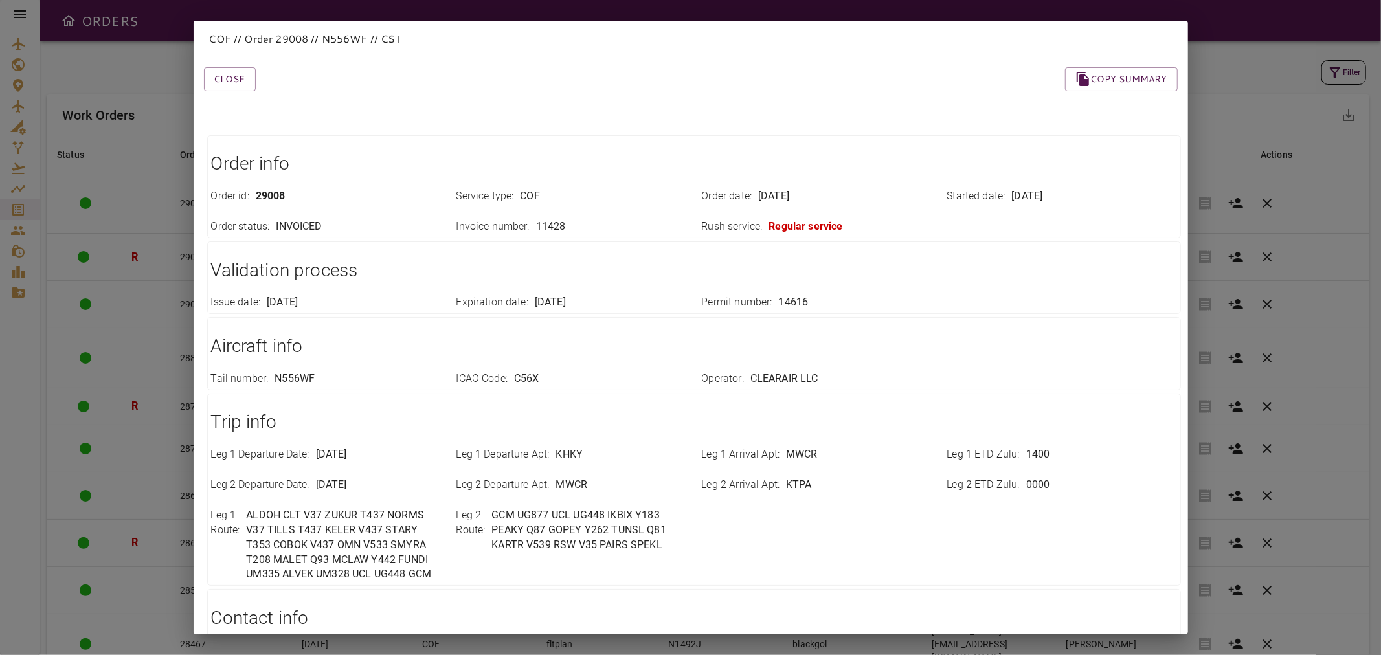
drag, startPoint x: 238, startPoint y: 76, endPoint x: 262, endPoint y: 85, distance: 26.0
click at [238, 76] on button "Close" at bounding box center [230, 79] width 52 height 24
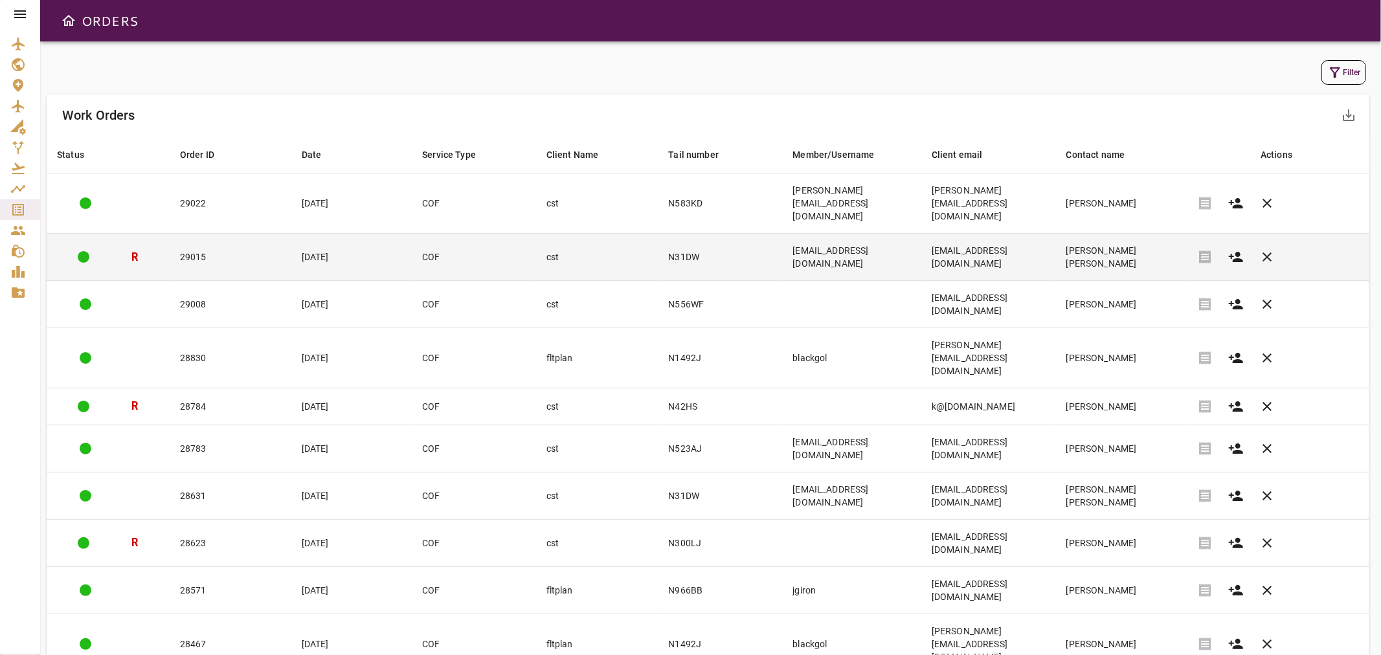
click at [833, 234] on td "[EMAIL_ADDRESS][DOMAIN_NAME]" at bounding box center [852, 257] width 139 height 47
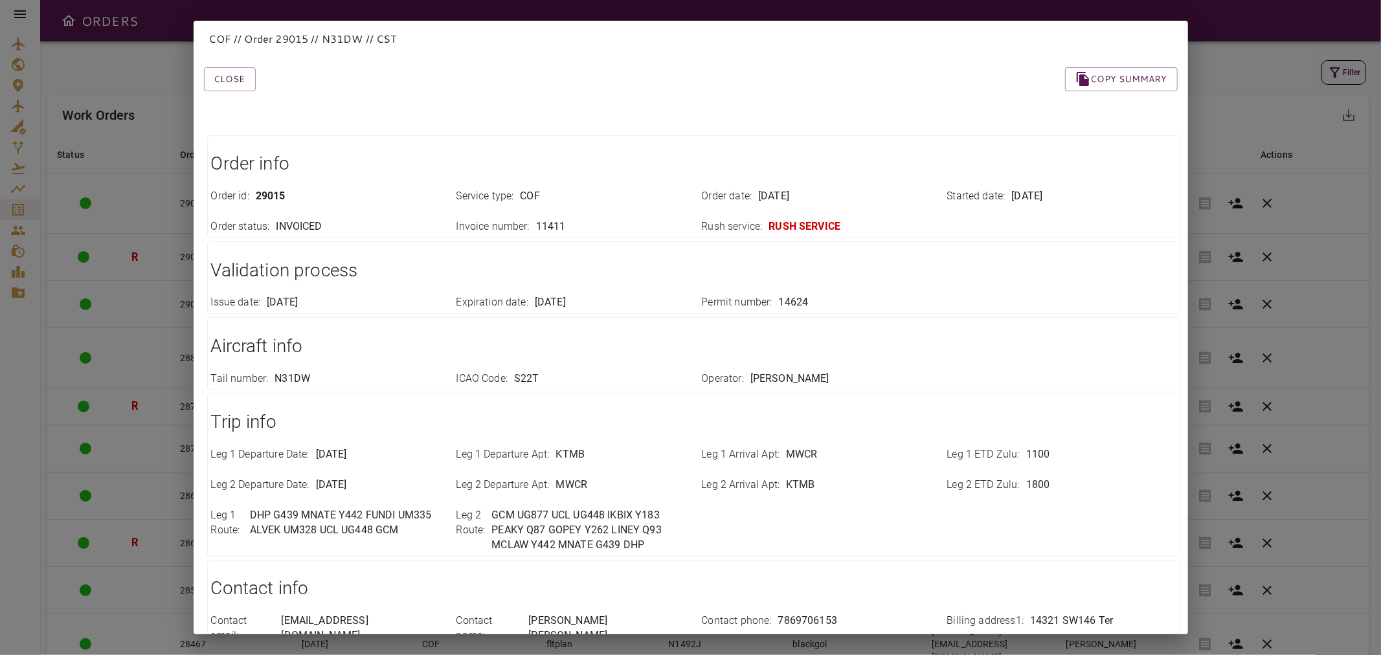
drag, startPoint x: 240, startPoint y: 85, endPoint x: 493, endPoint y: 150, distance: 260.7
click at [240, 85] on button "Close" at bounding box center [230, 79] width 52 height 24
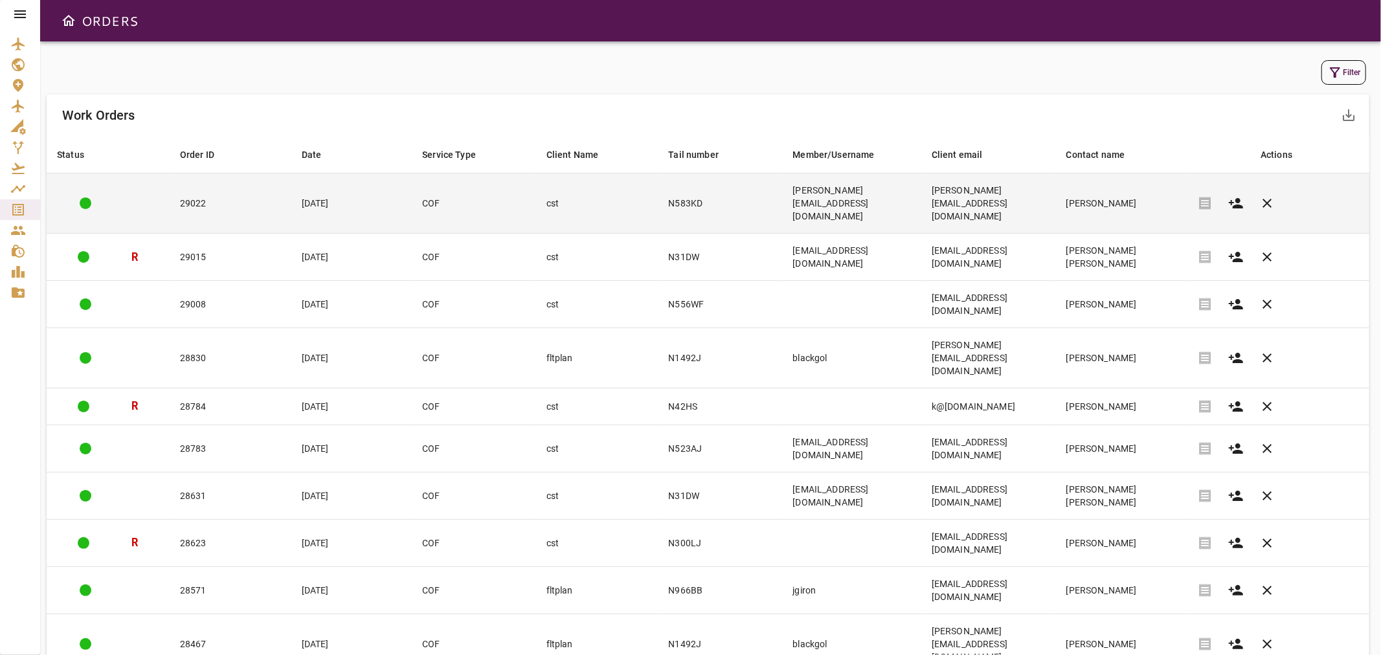
click at [1023, 194] on td "[PERSON_NAME][EMAIL_ADDRESS][DOMAIN_NAME]" at bounding box center [988, 204] width 135 height 60
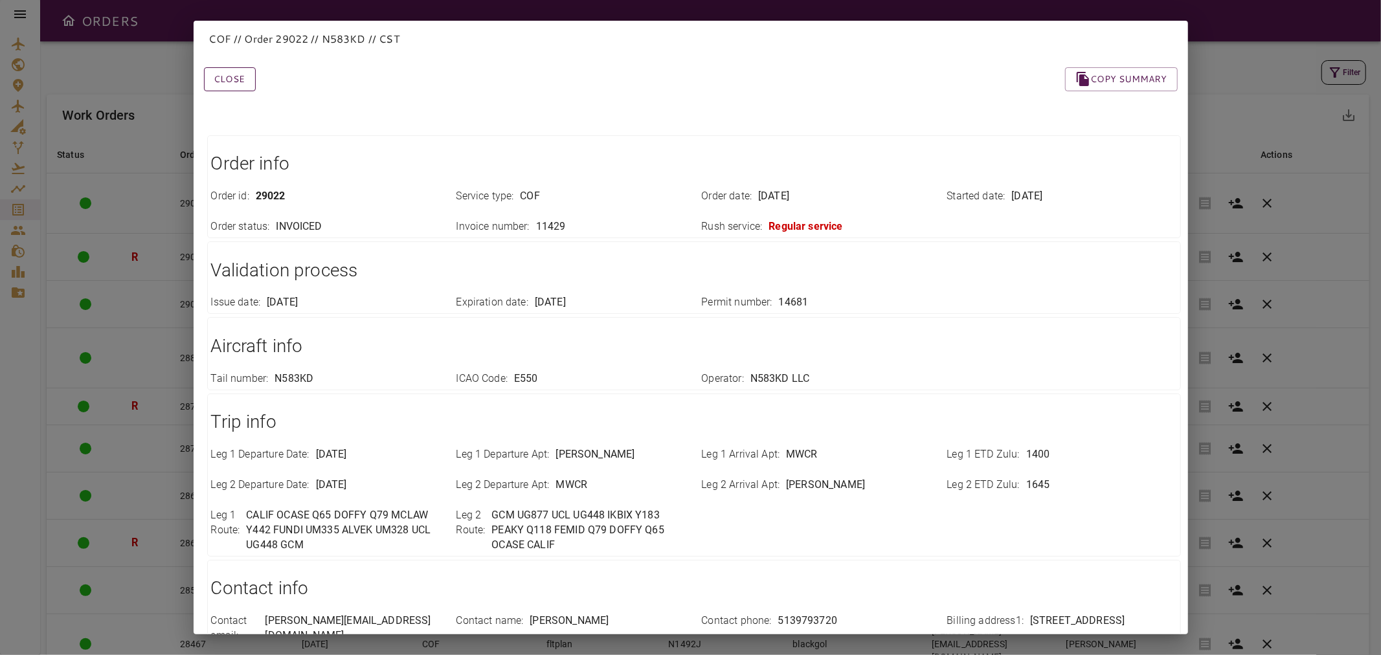
click at [249, 83] on button "Close" at bounding box center [230, 79] width 52 height 24
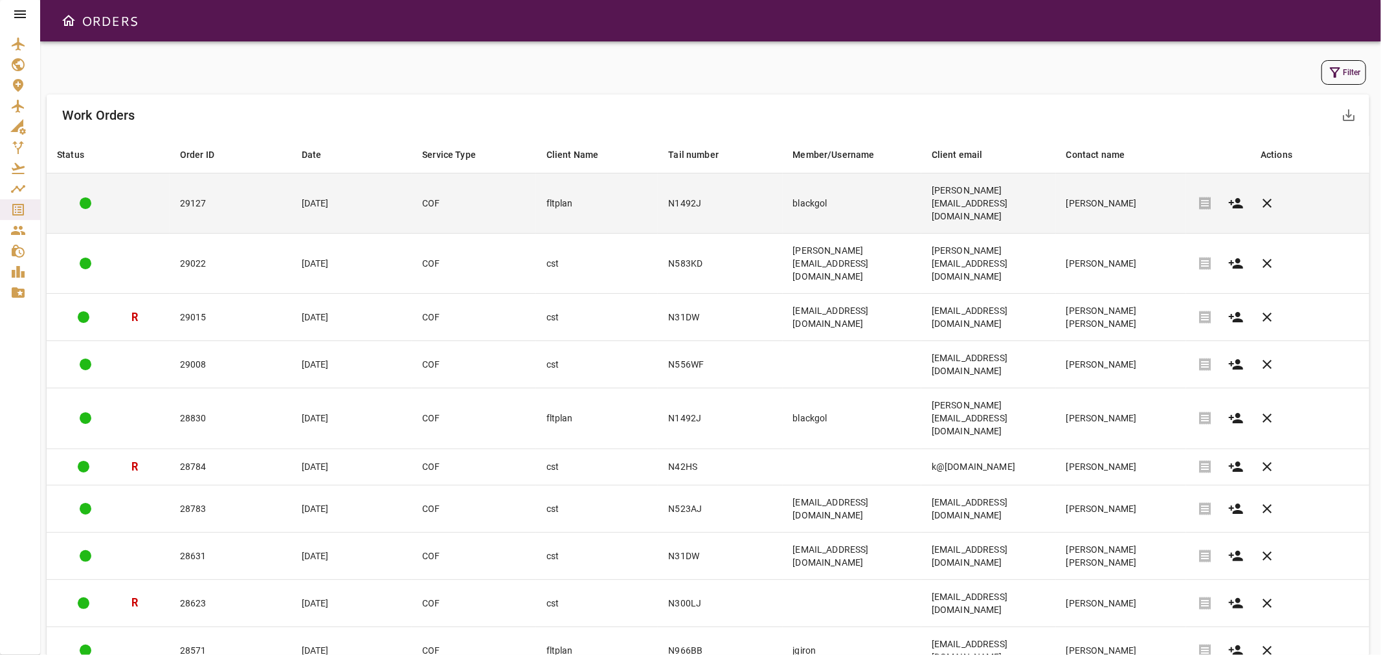
click at [881, 197] on td "blackgol" at bounding box center [852, 204] width 139 height 60
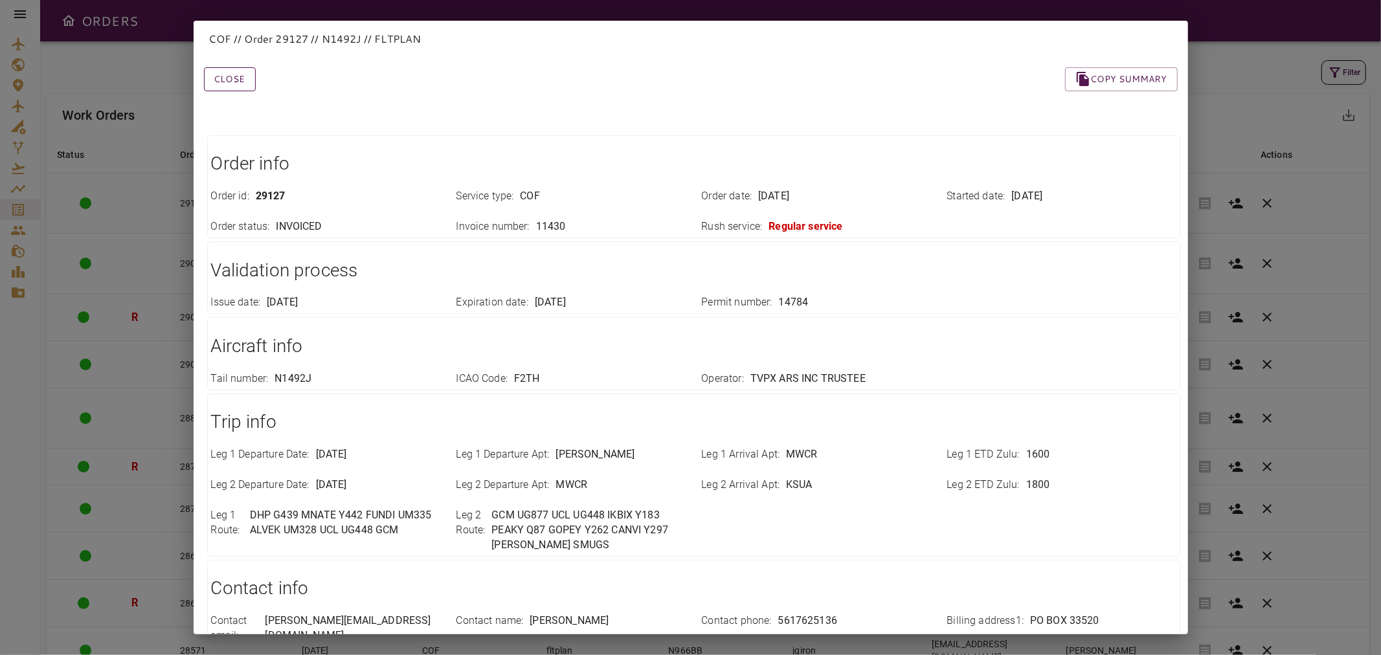
drag, startPoint x: 234, startPoint y: 73, endPoint x: 656, endPoint y: 421, distance: 547.3
click at [234, 73] on button "Close" at bounding box center [230, 79] width 52 height 24
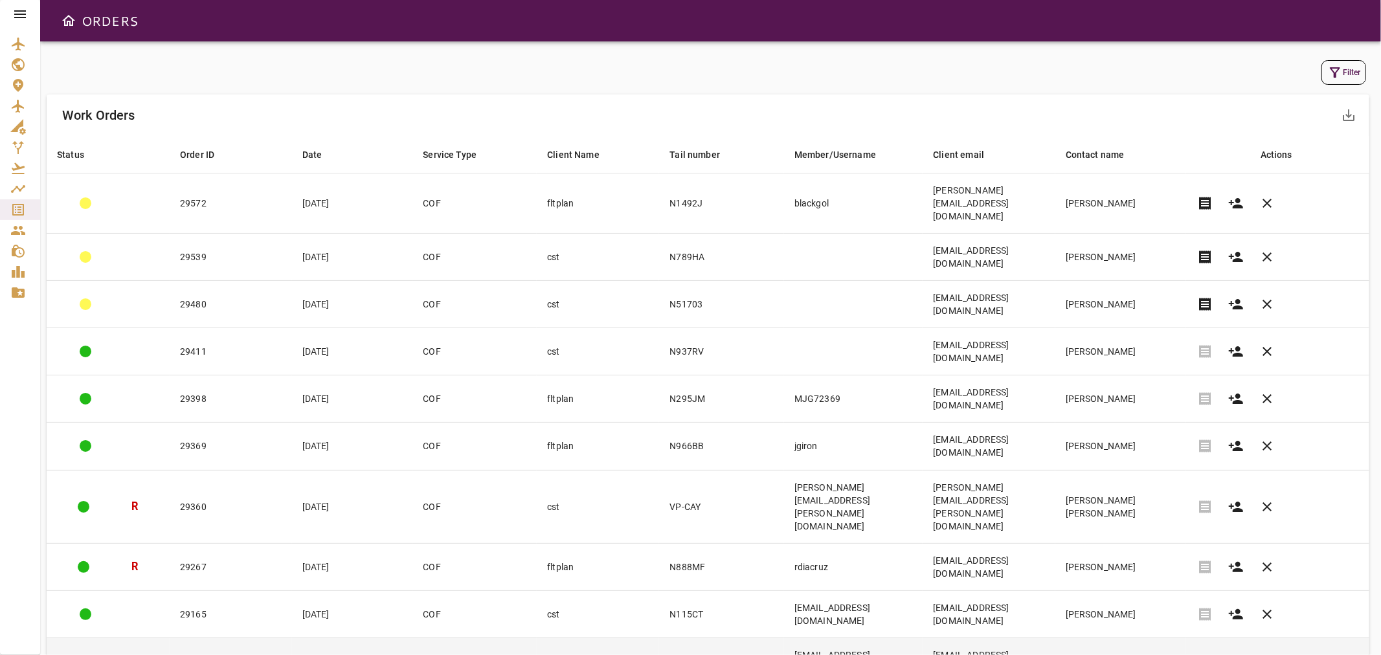
click at [858, 638] on td "[EMAIL_ADDRESS][DOMAIN_NAME]" at bounding box center [853, 661] width 139 height 47
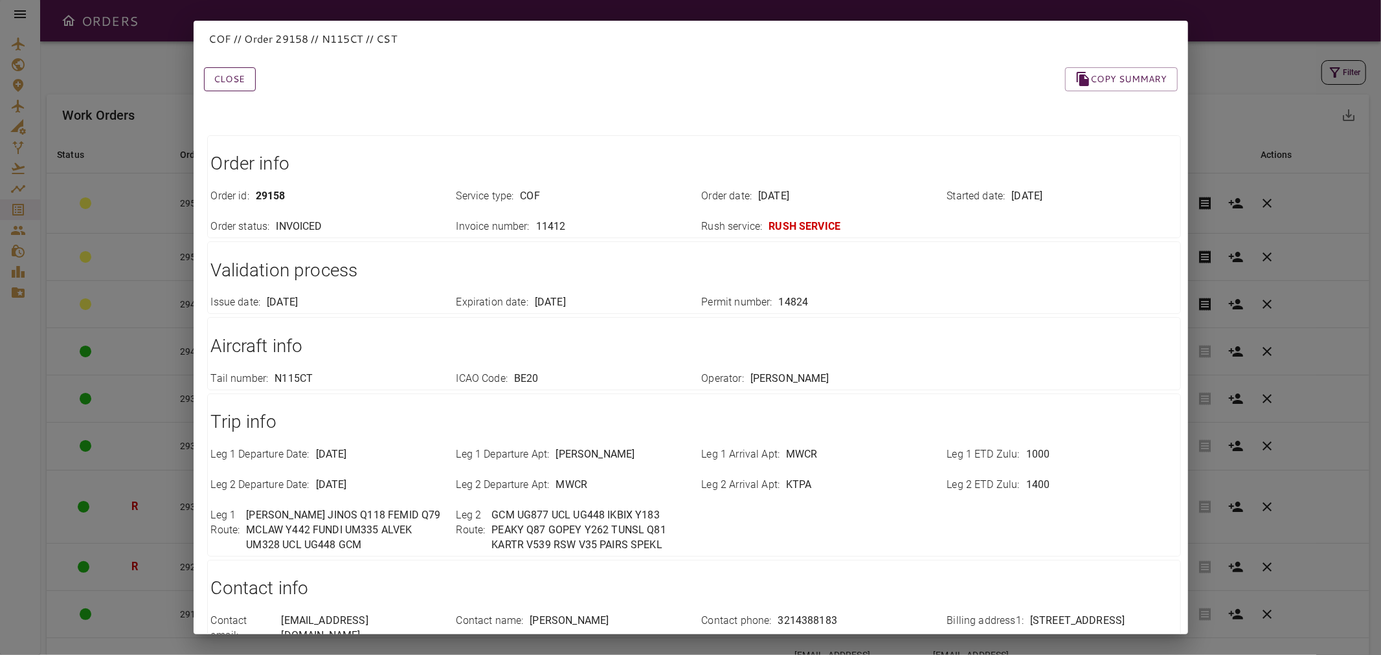
drag, startPoint x: 238, startPoint y: 79, endPoint x: 238, endPoint y: 104, distance: 24.6
click at [238, 79] on button "Close" at bounding box center [230, 79] width 52 height 24
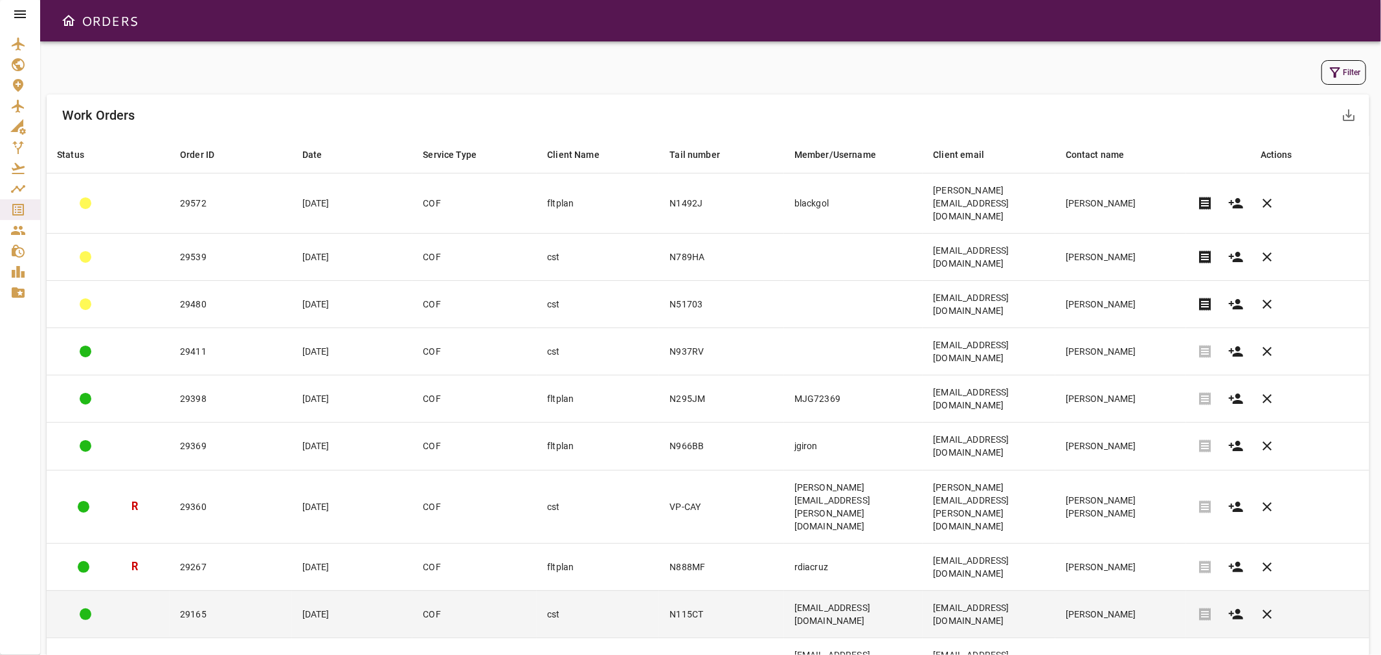
click at [212, 590] on td "29165" at bounding box center [231, 613] width 122 height 47
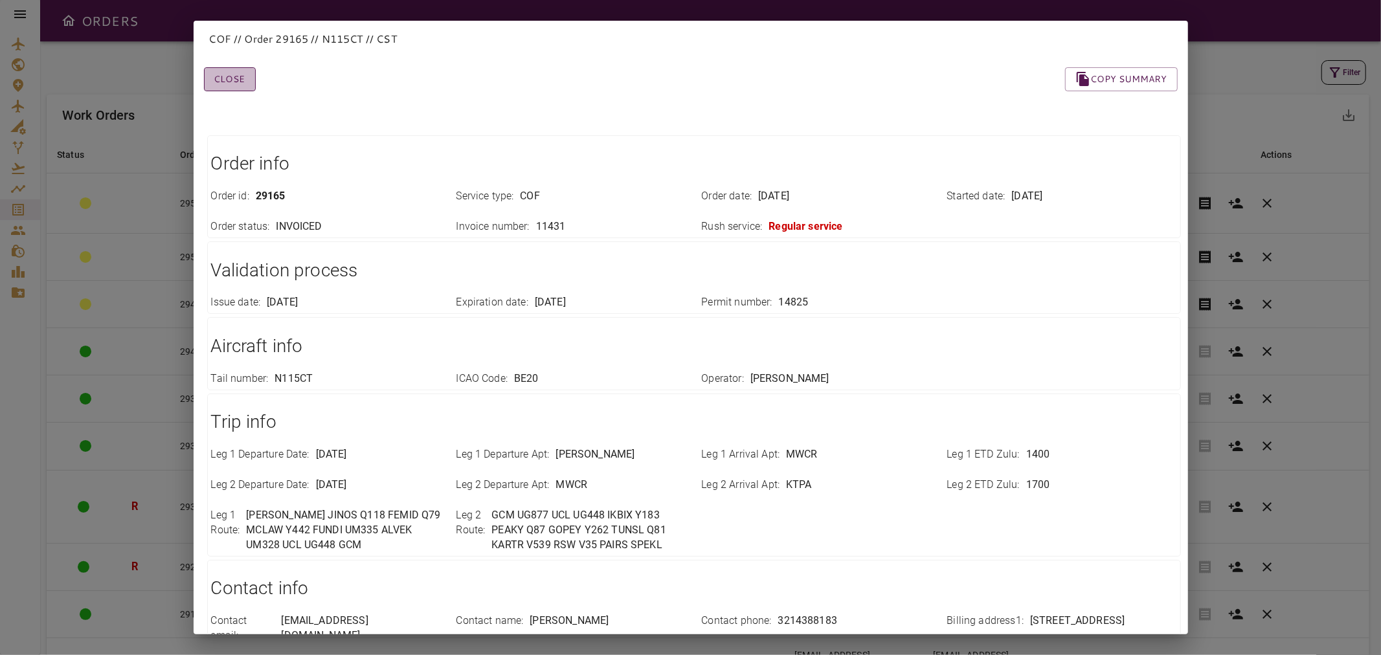
click at [221, 82] on button "Close" at bounding box center [230, 79] width 52 height 24
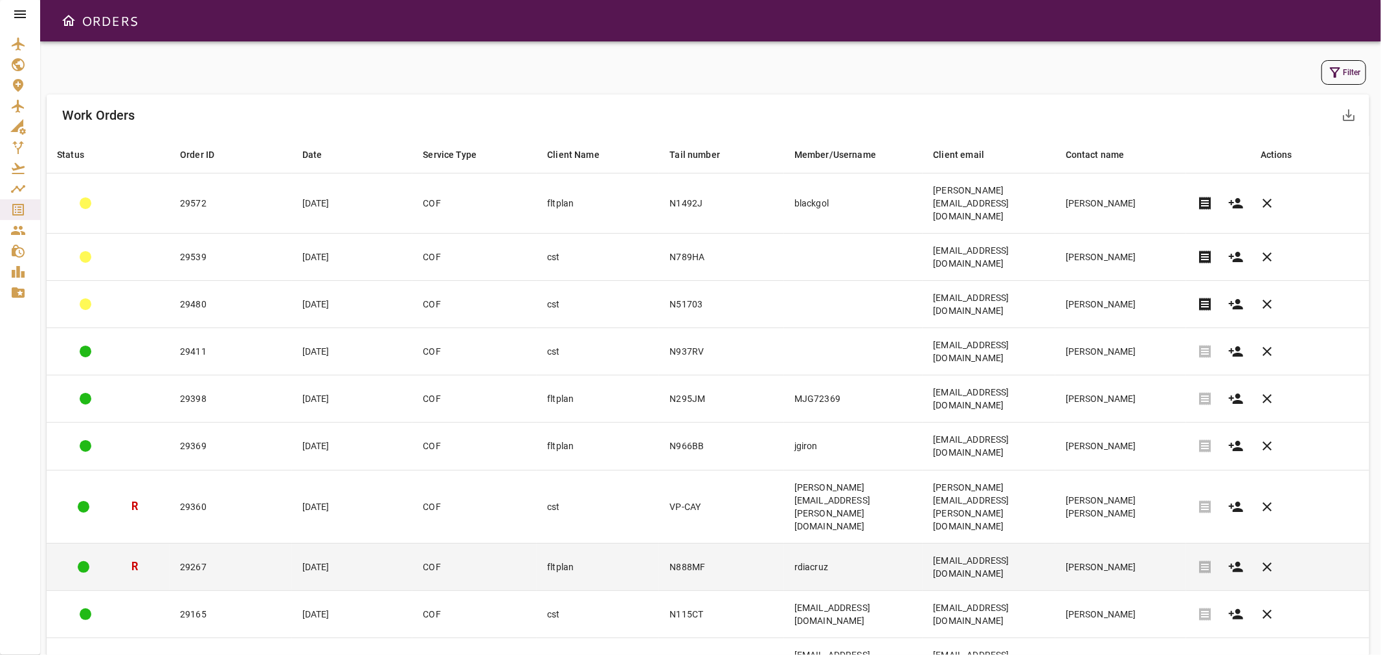
click at [1116, 543] on td "[PERSON_NAME]" at bounding box center [1120, 566] width 131 height 47
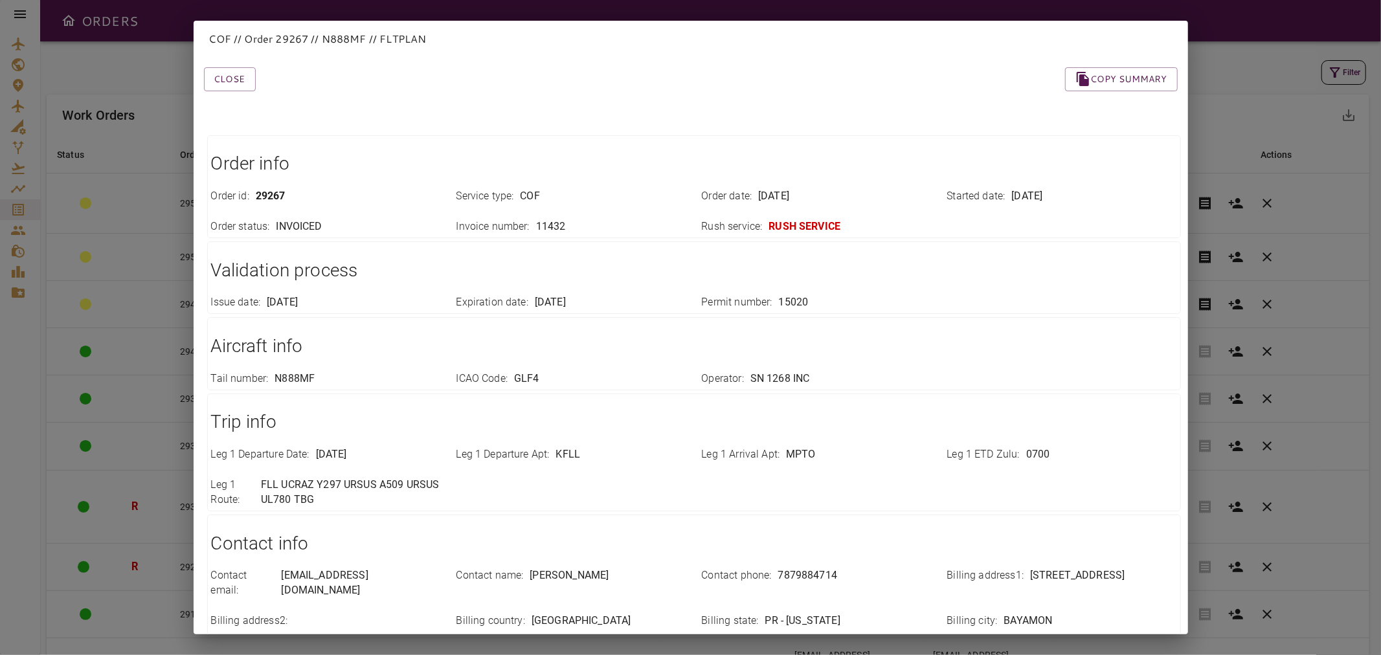
drag, startPoint x: 230, startPoint y: 80, endPoint x: 358, endPoint y: 158, distance: 149.7
click at [231, 80] on button "Close" at bounding box center [230, 79] width 52 height 24
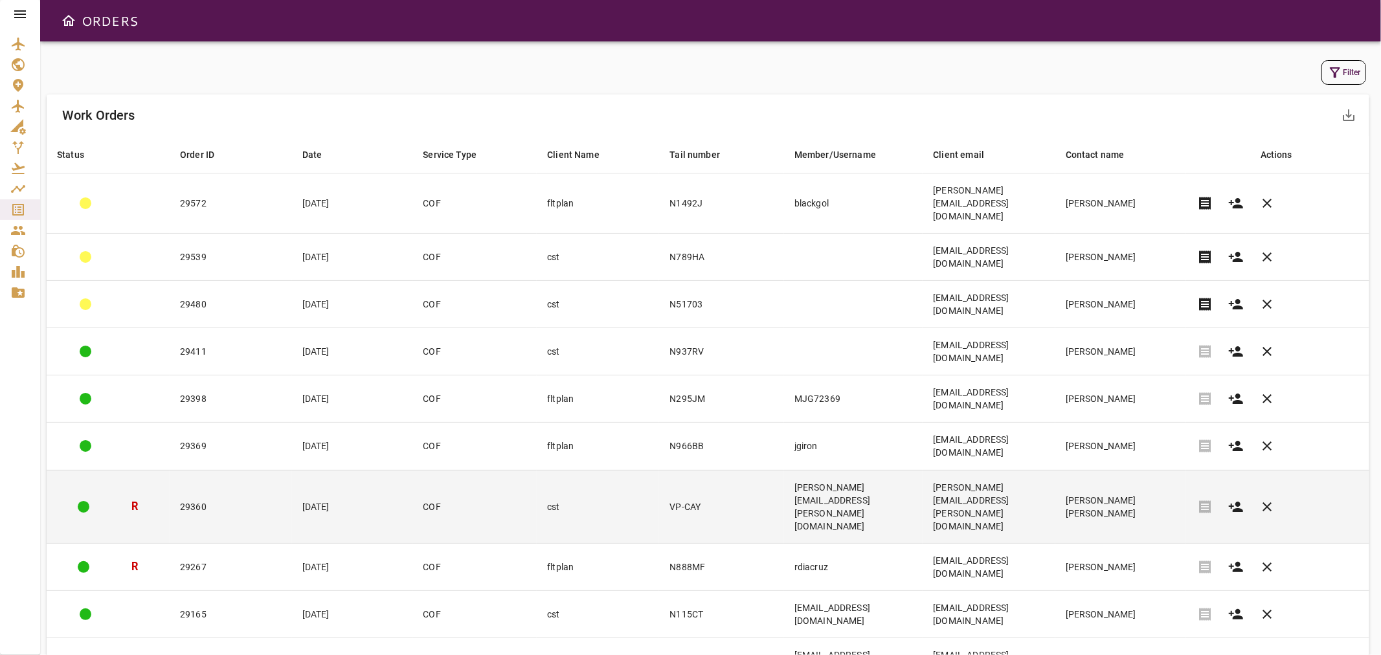
click at [1055, 470] on td "[PERSON_NAME][EMAIL_ADDRESS][PERSON_NAME][DOMAIN_NAME]" at bounding box center [989, 506] width 132 height 73
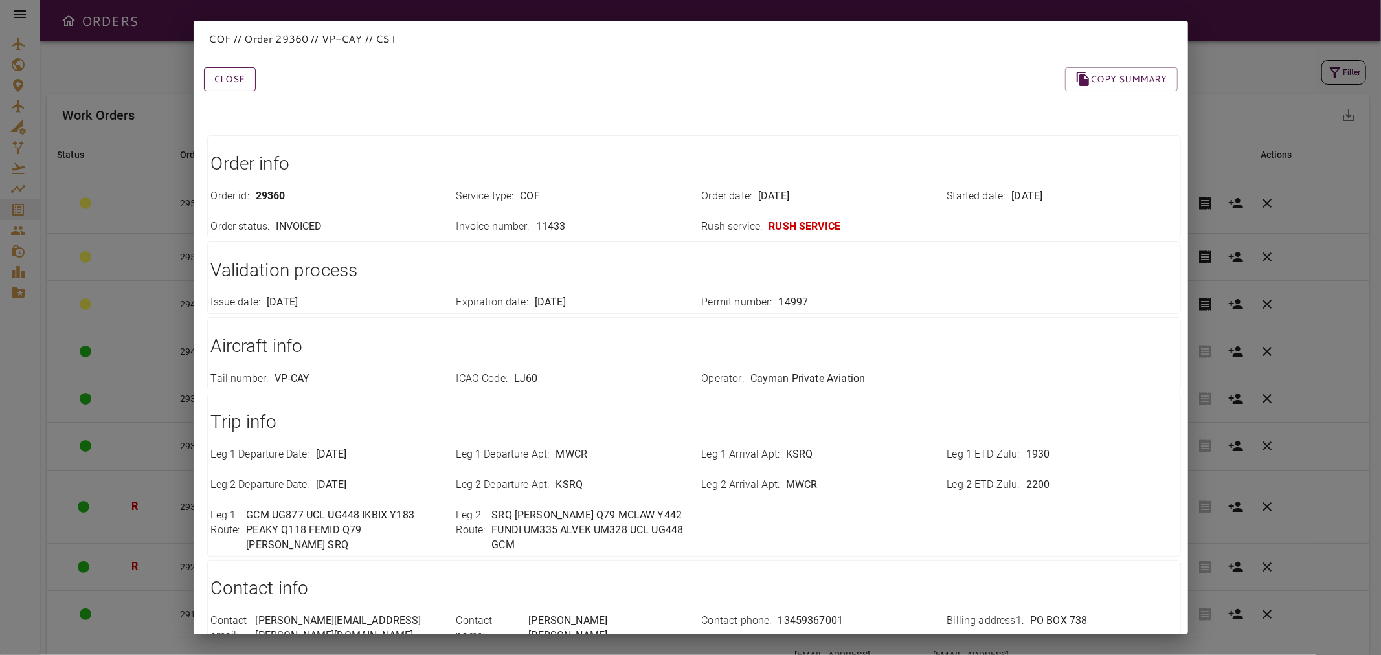
click at [227, 78] on button "Close" at bounding box center [230, 79] width 52 height 24
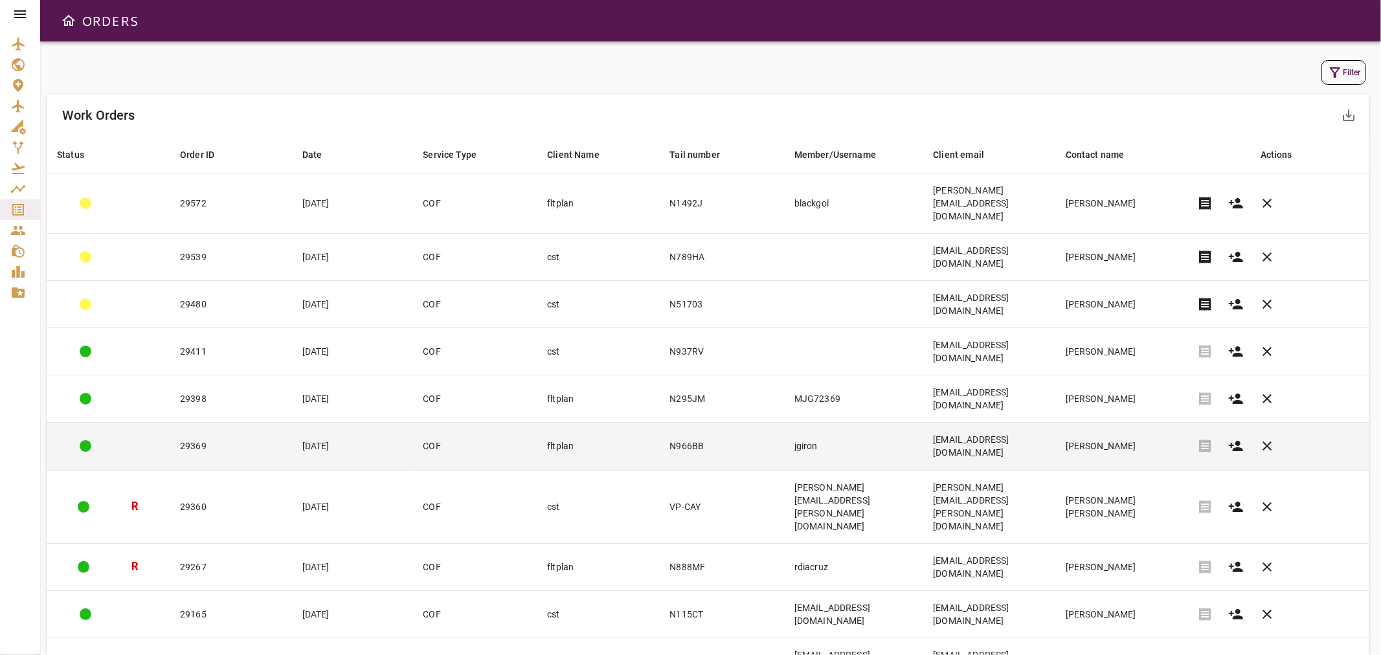
click at [659, 423] on td "N966BB" at bounding box center [721, 446] width 124 height 47
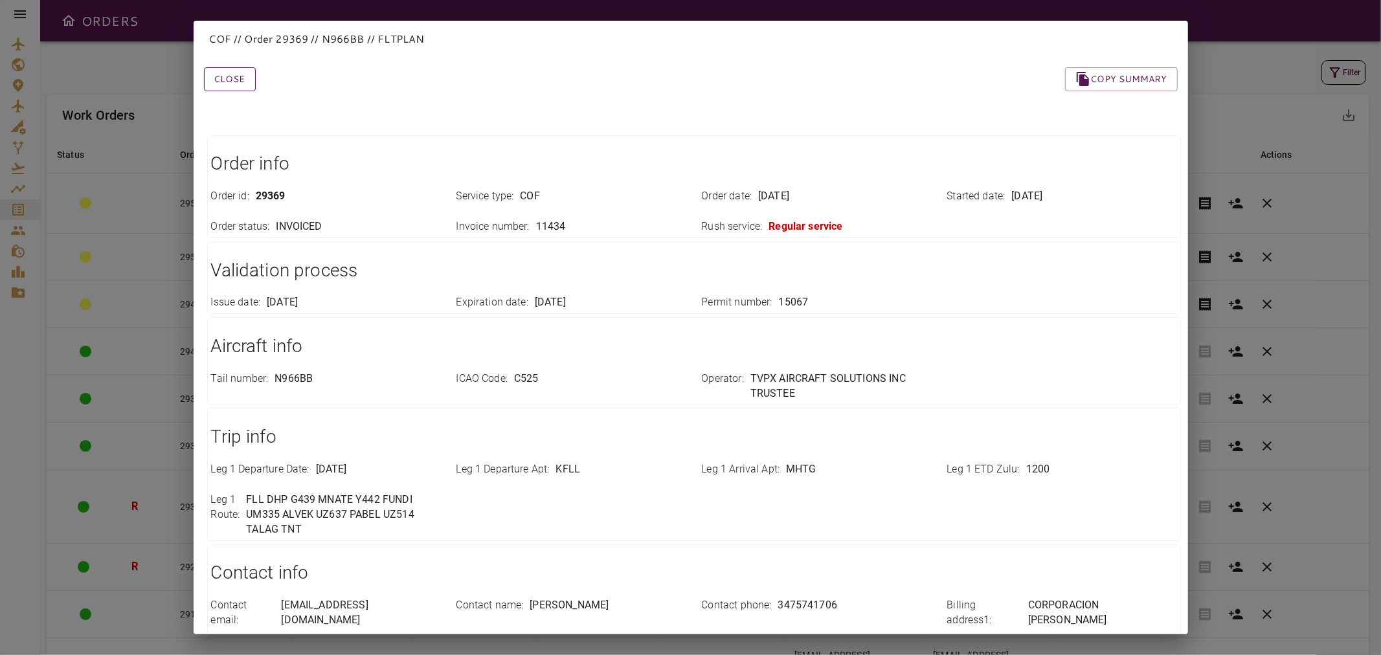
click at [224, 80] on button "Close" at bounding box center [230, 79] width 52 height 24
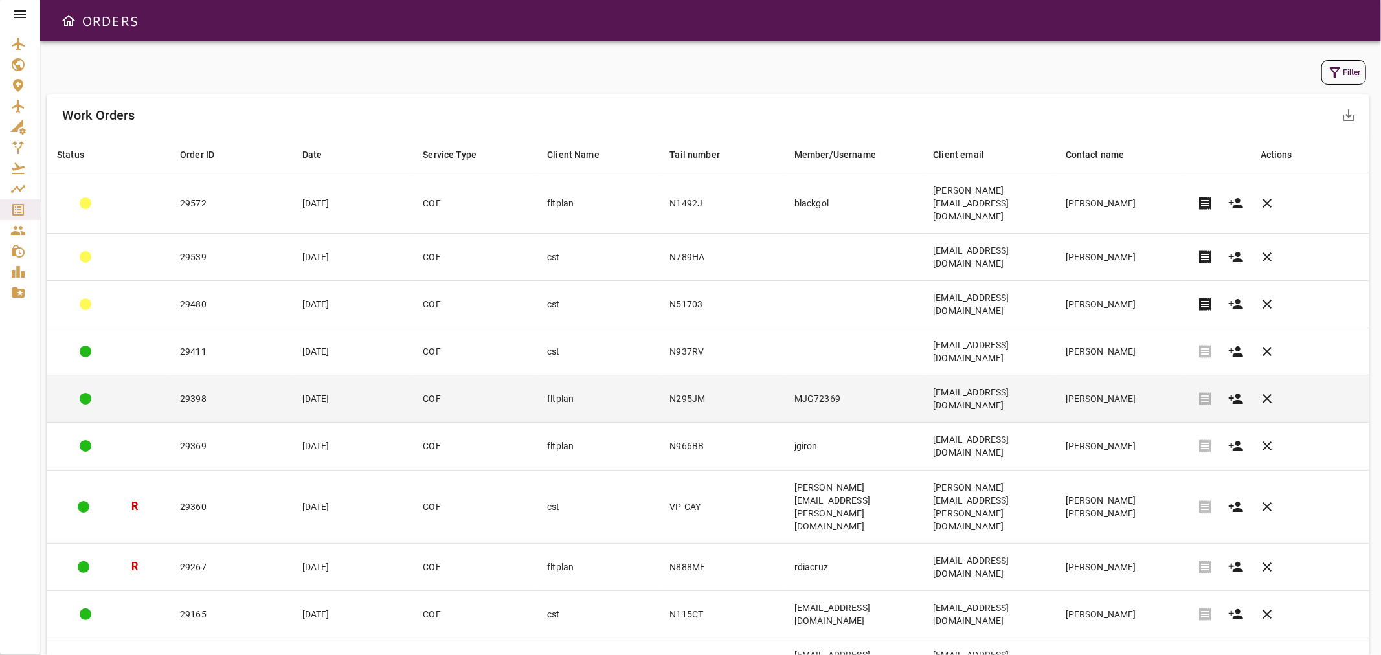
click at [465, 376] on td "COF" at bounding box center [474, 399] width 124 height 47
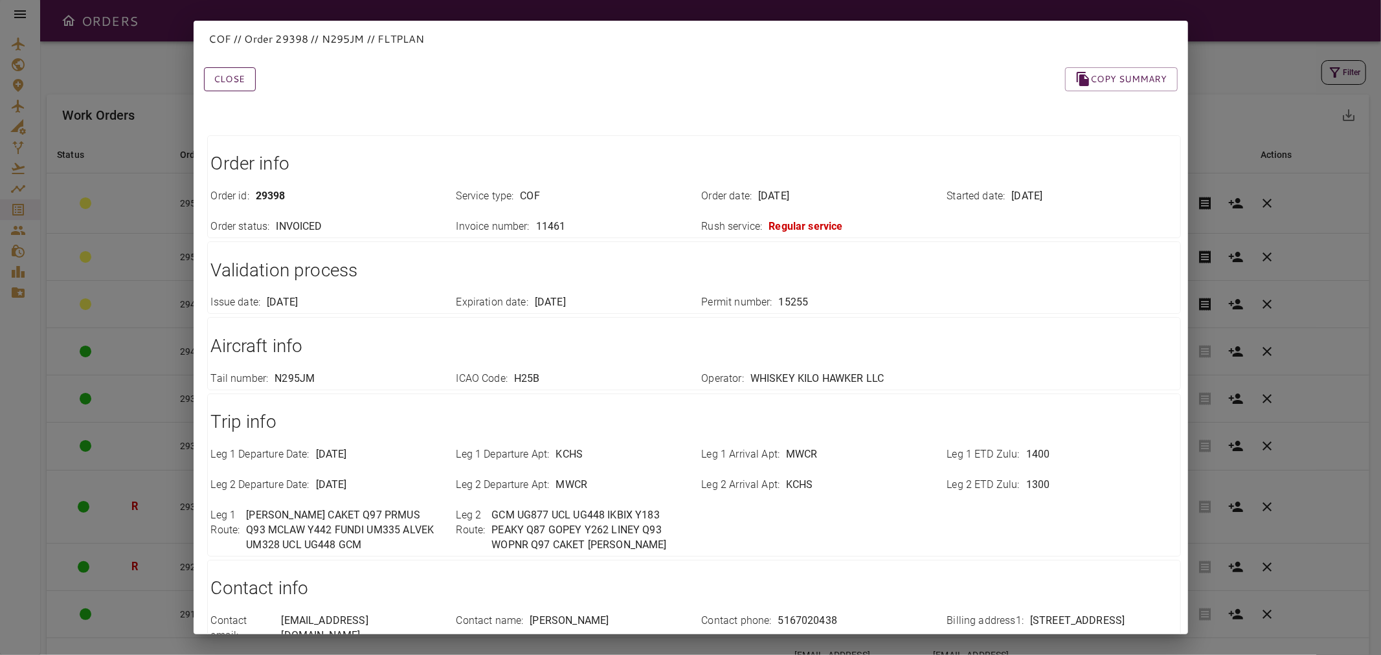
click at [245, 76] on button "Close" at bounding box center [230, 79] width 52 height 24
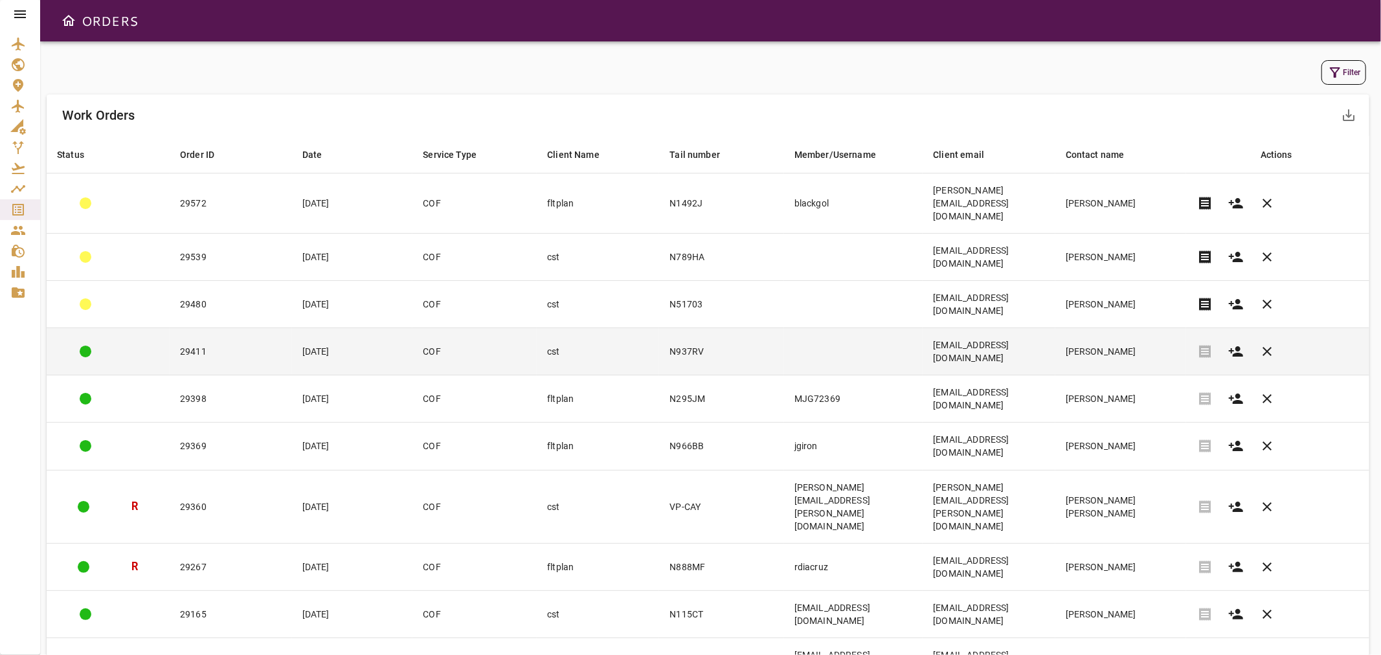
click at [537, 328] on td "cst" at bounding box center [598, 351] width 122 height 47
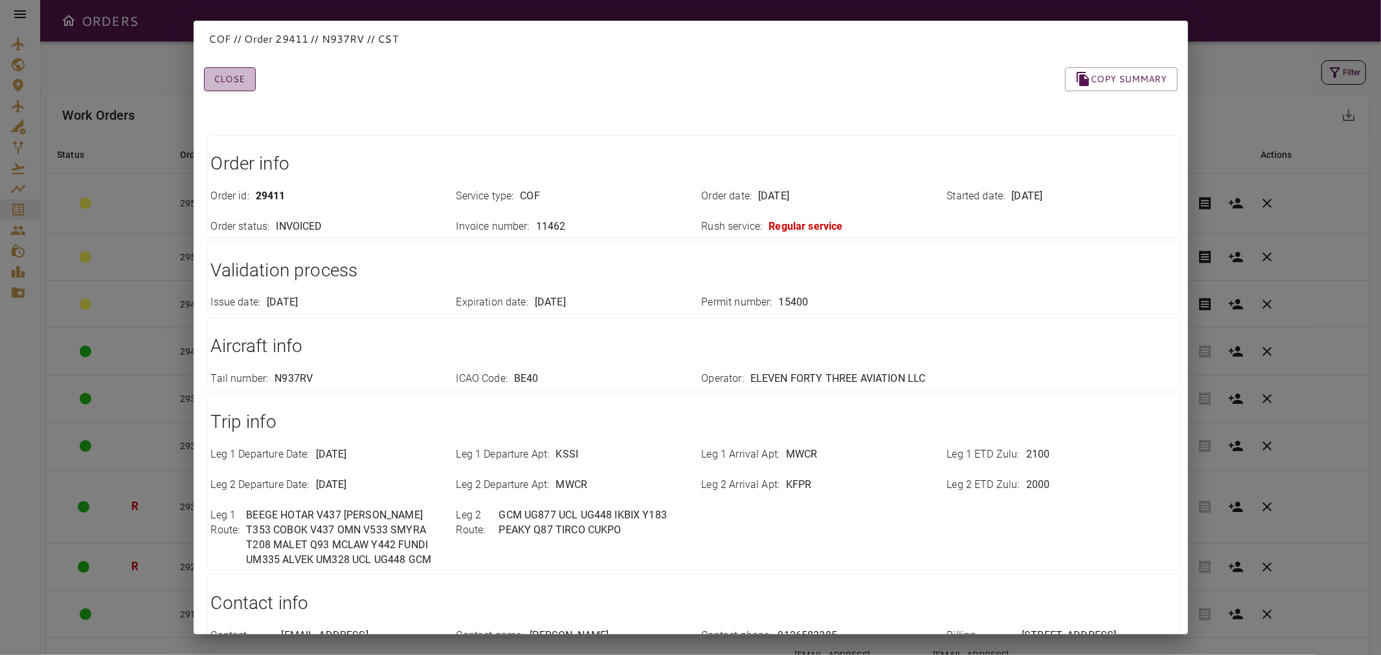
click at [223, 78] on button "Close" at bounding box center [230, 79] width 52 height 24
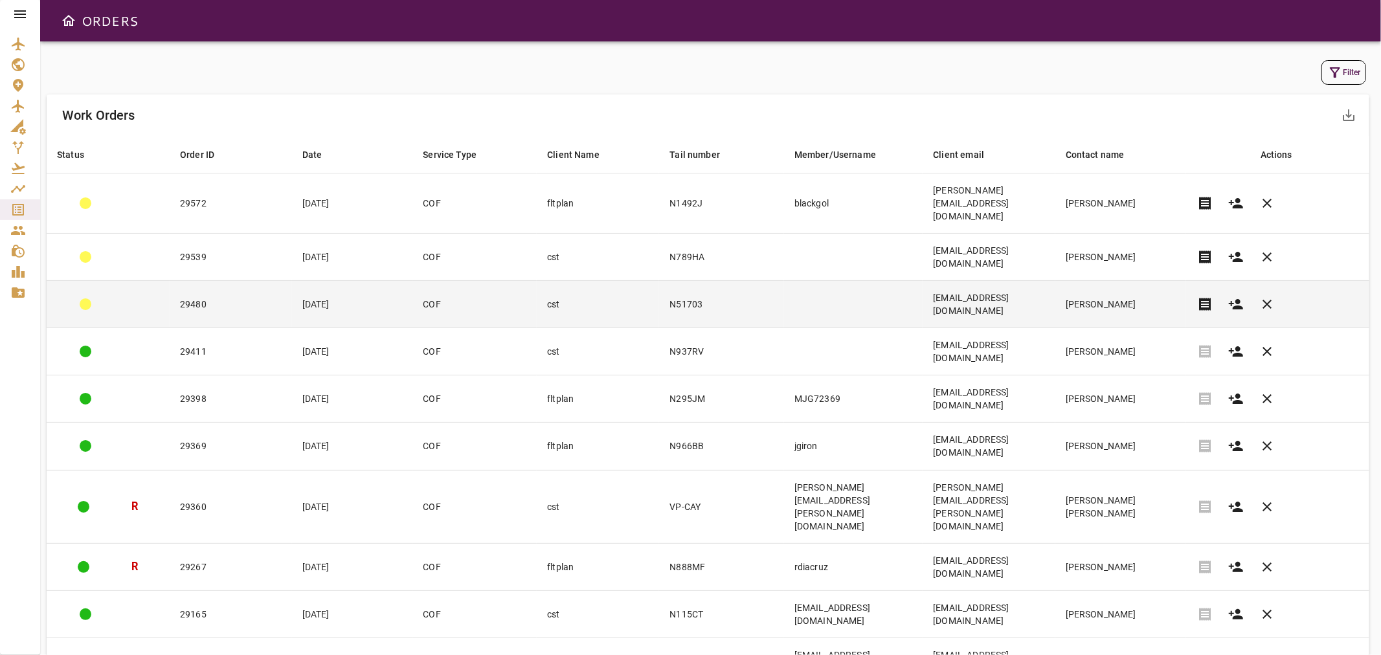
click at [537, 281] on td "cst" at bounding box center [598, 304] width 122 height 47
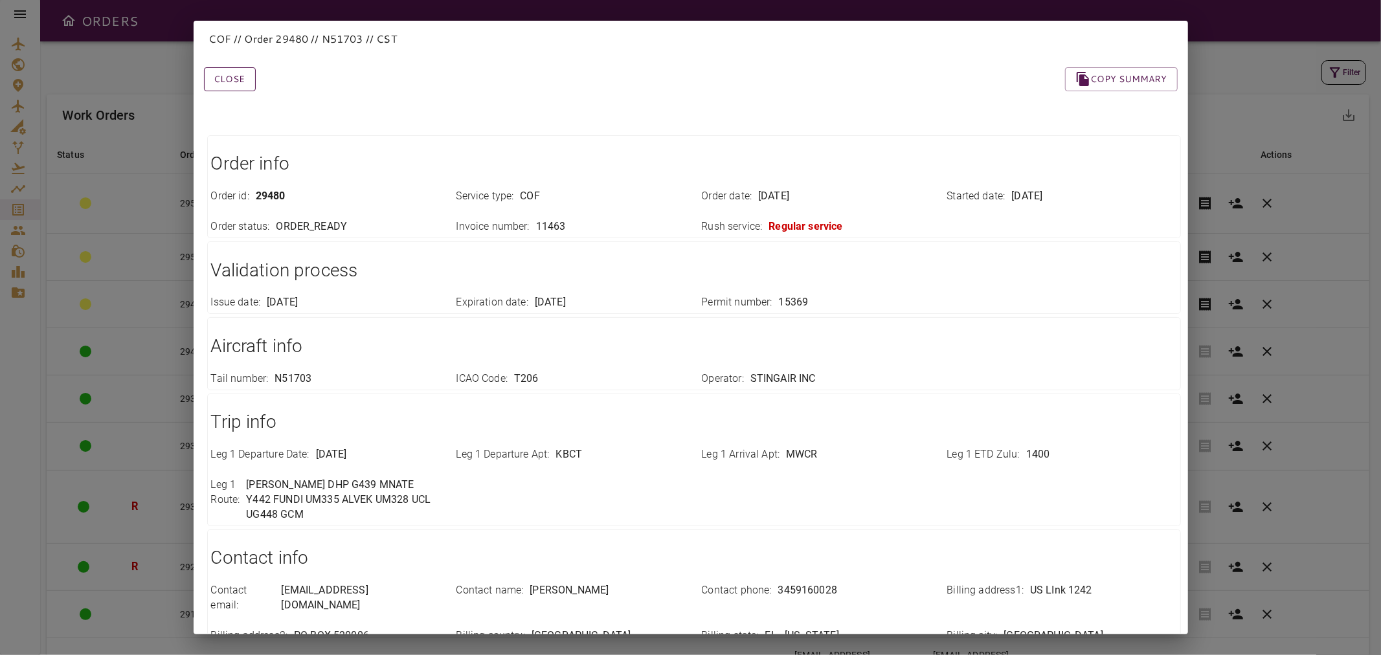
click at [222, 72] on button "Close" at bounding box center [230, 79] width 52 height 24
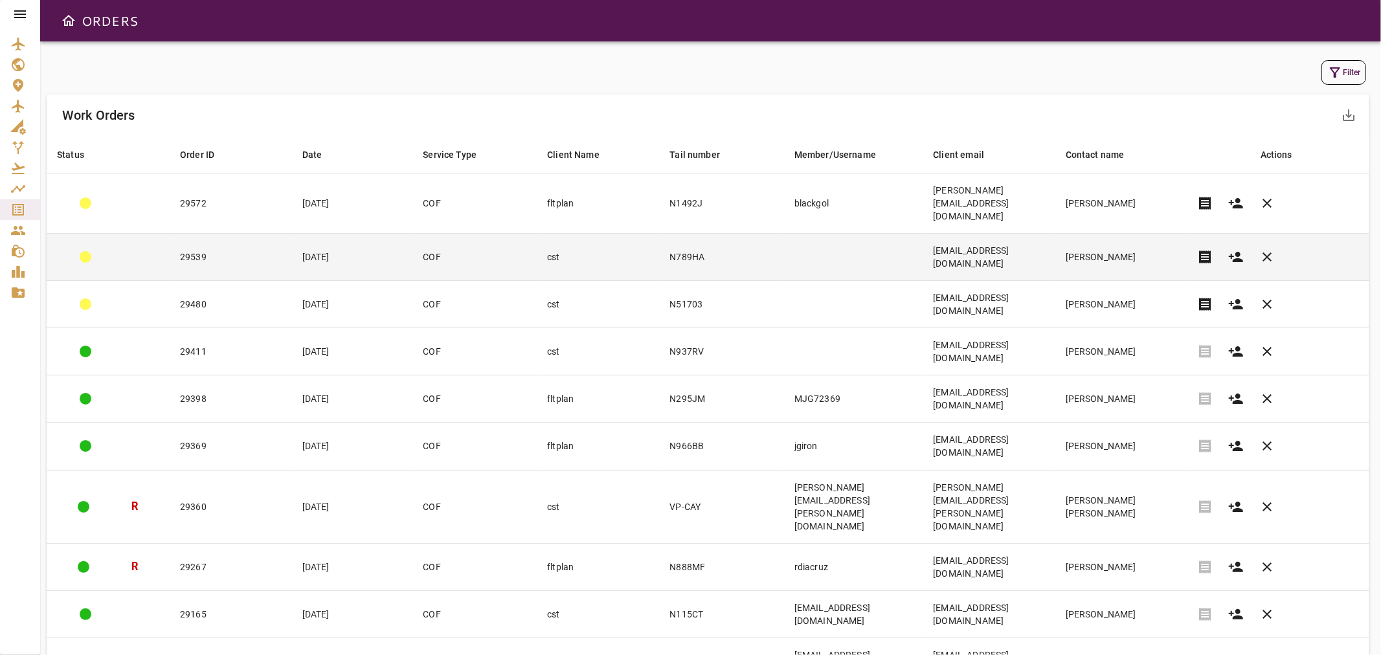
click at [343, 234] on td "[DATE]" at bounding box center [352, 257] width 121 height 47
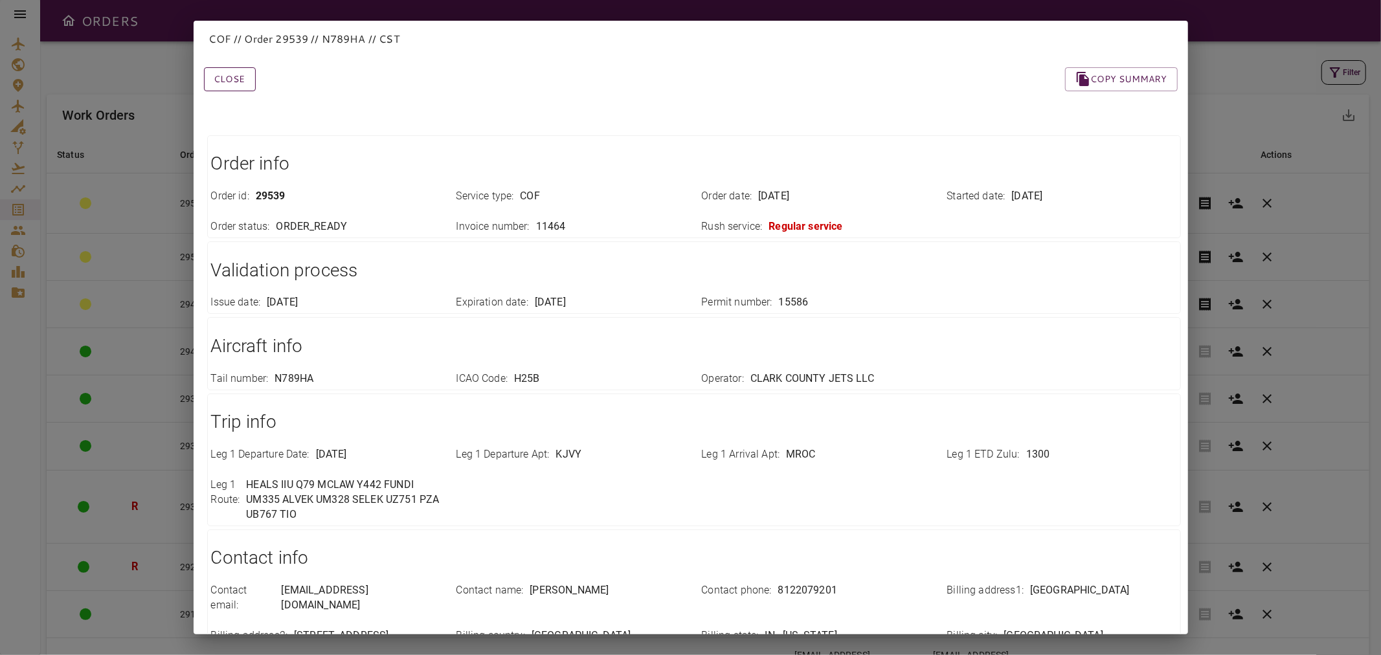
click at [225, 73] on button "Close" at bounding box center [230, 79] width 52 height 24
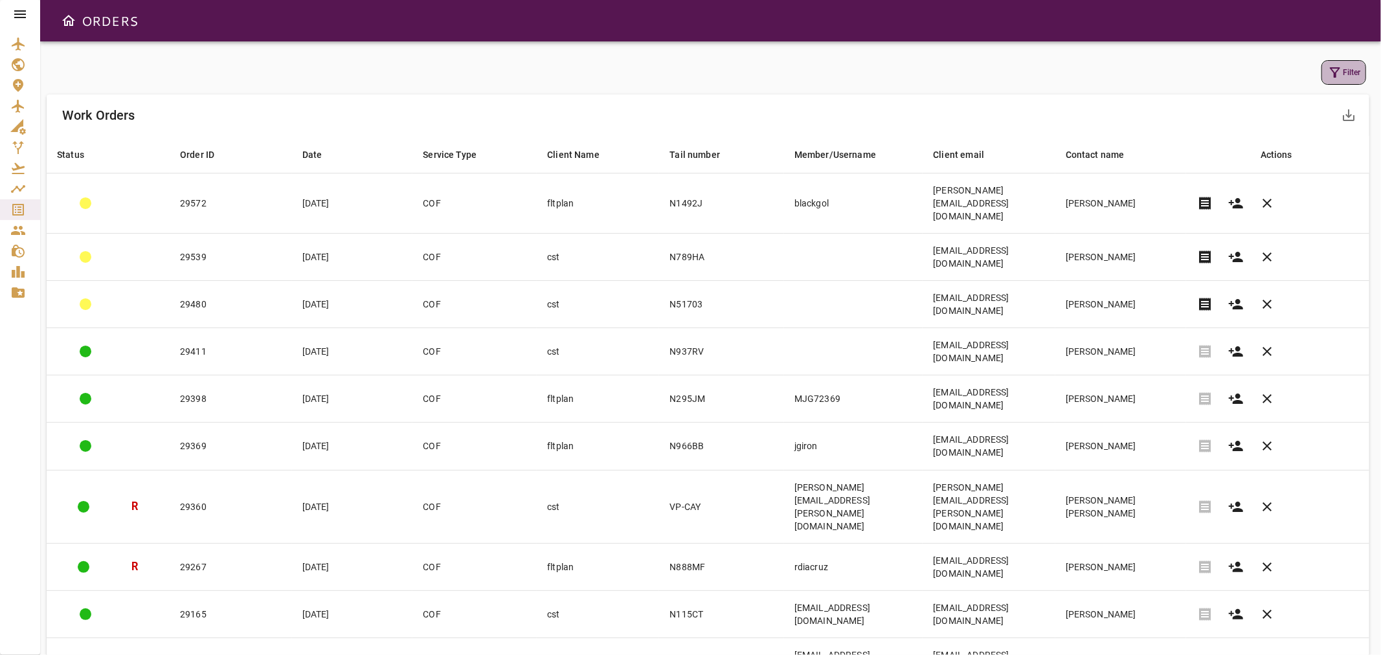
click at [1345, 73] on button "Filter" at bounding box center [1343, 72] width 45 height 25
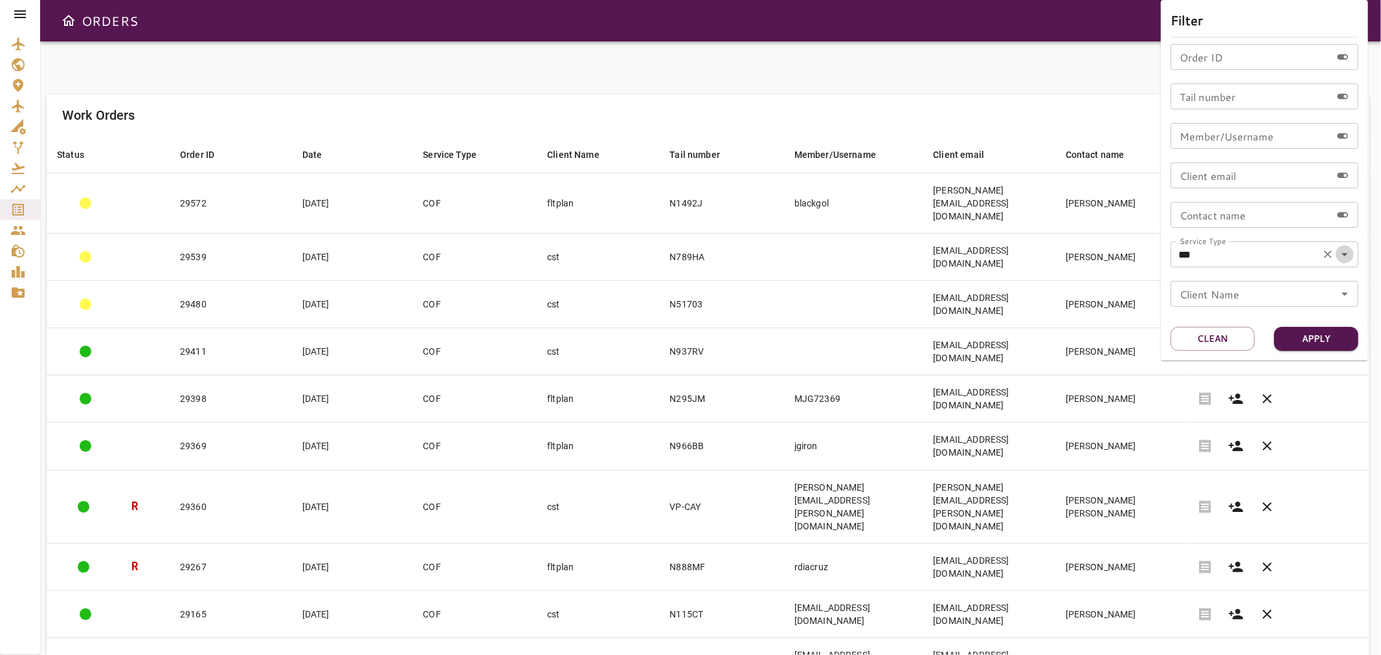
click at [1347, 258] on icon "Open" at bounding box center [1345, 255] width 16 height 16
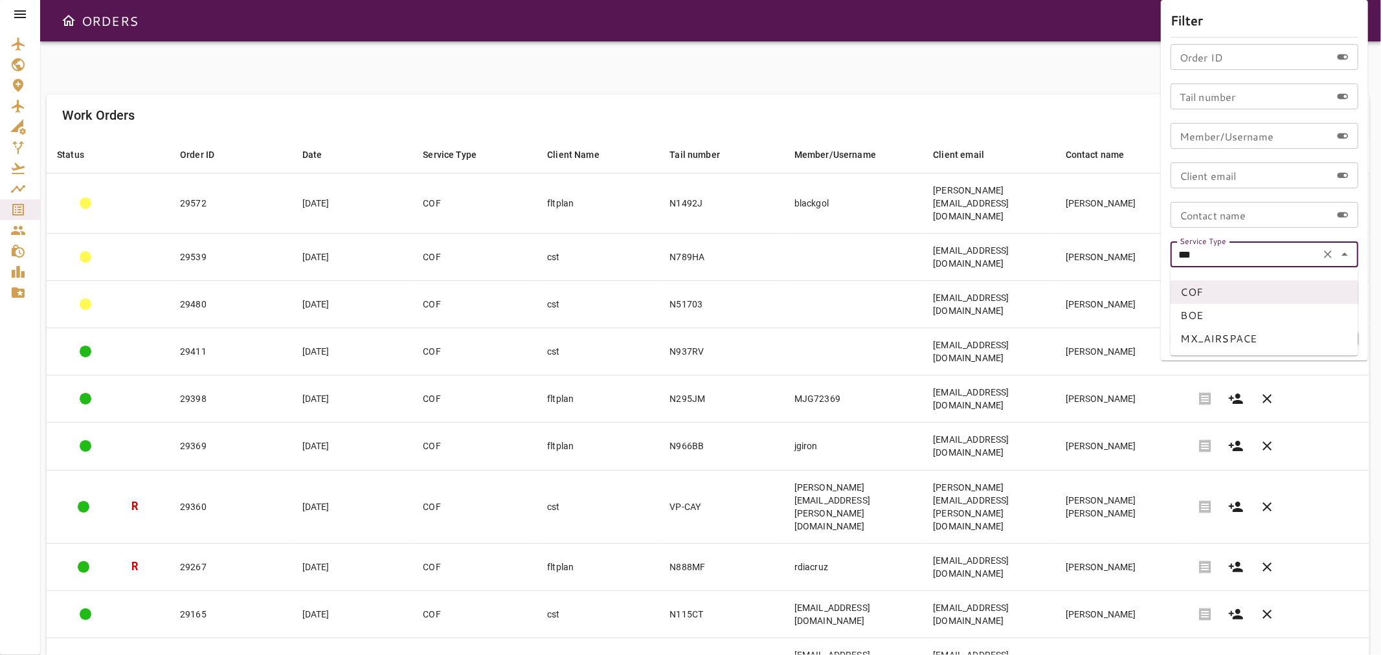
click at [1211, 321] on li "BOE" at bounding box center [1265, 315] width 188 height 23
type input "***"
click at [1297, 338] on button "Apply" at bounding box center [1316, 339] width 84 height 24
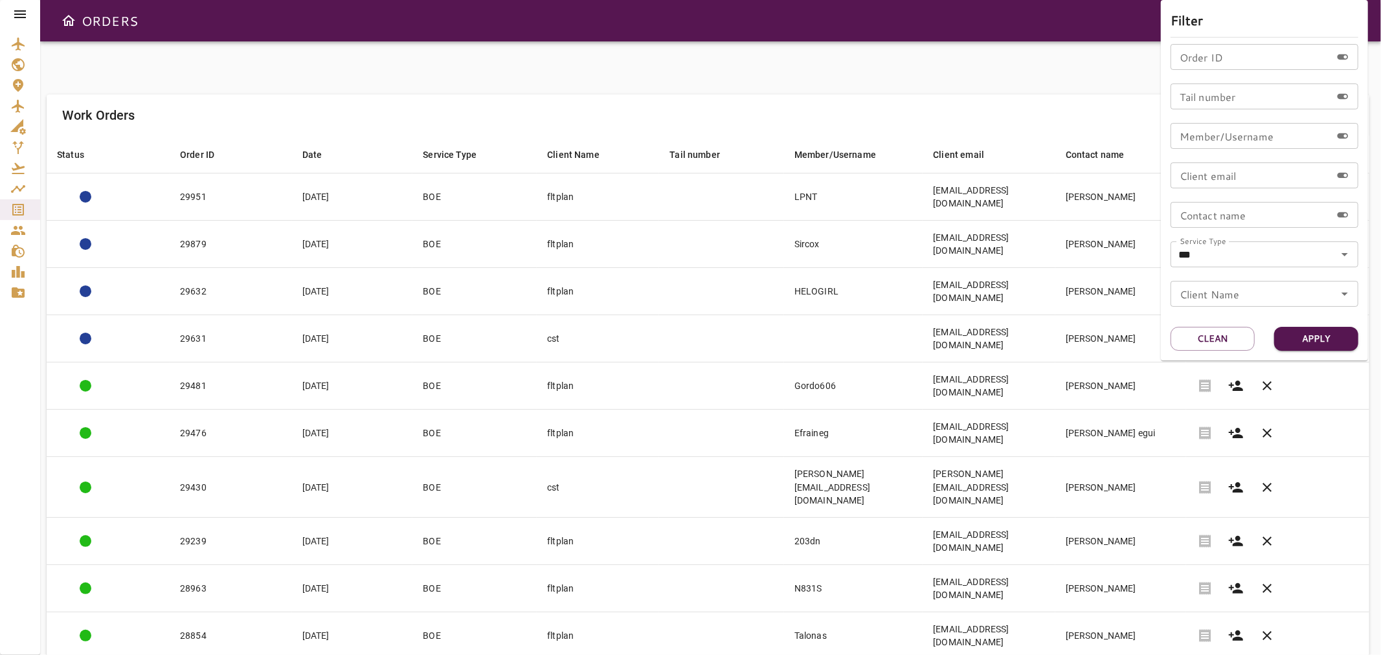
click at [693, 74] on div at bounding box center [690, 327] width 1381 height 655
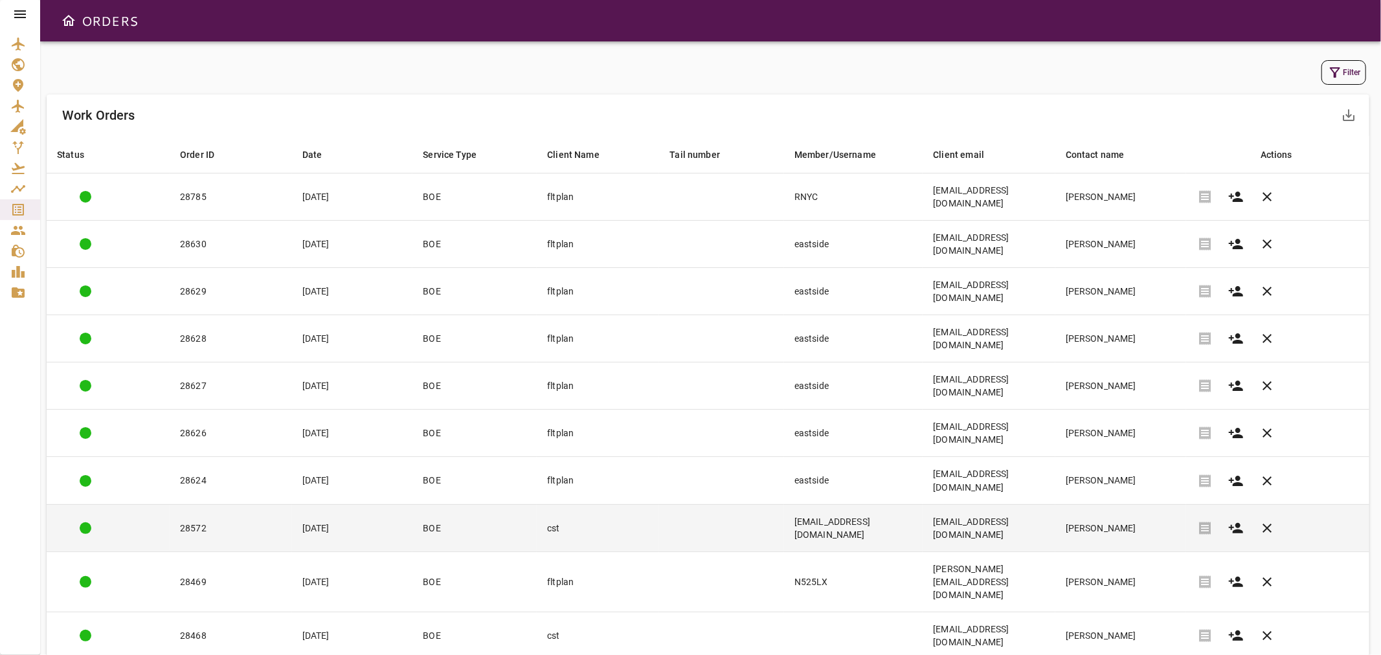
click at [663, 504] on td at bounding box center [721, 527] width 124 height 47
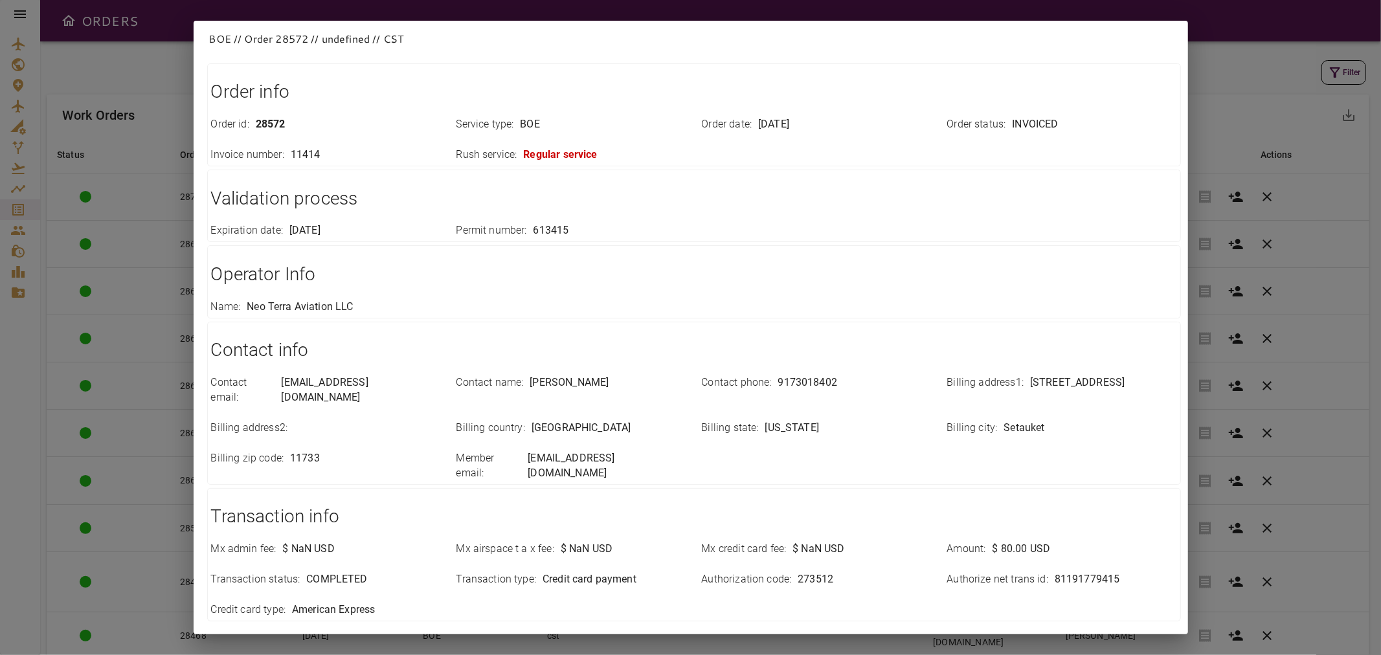
scroll to position [118, 0]
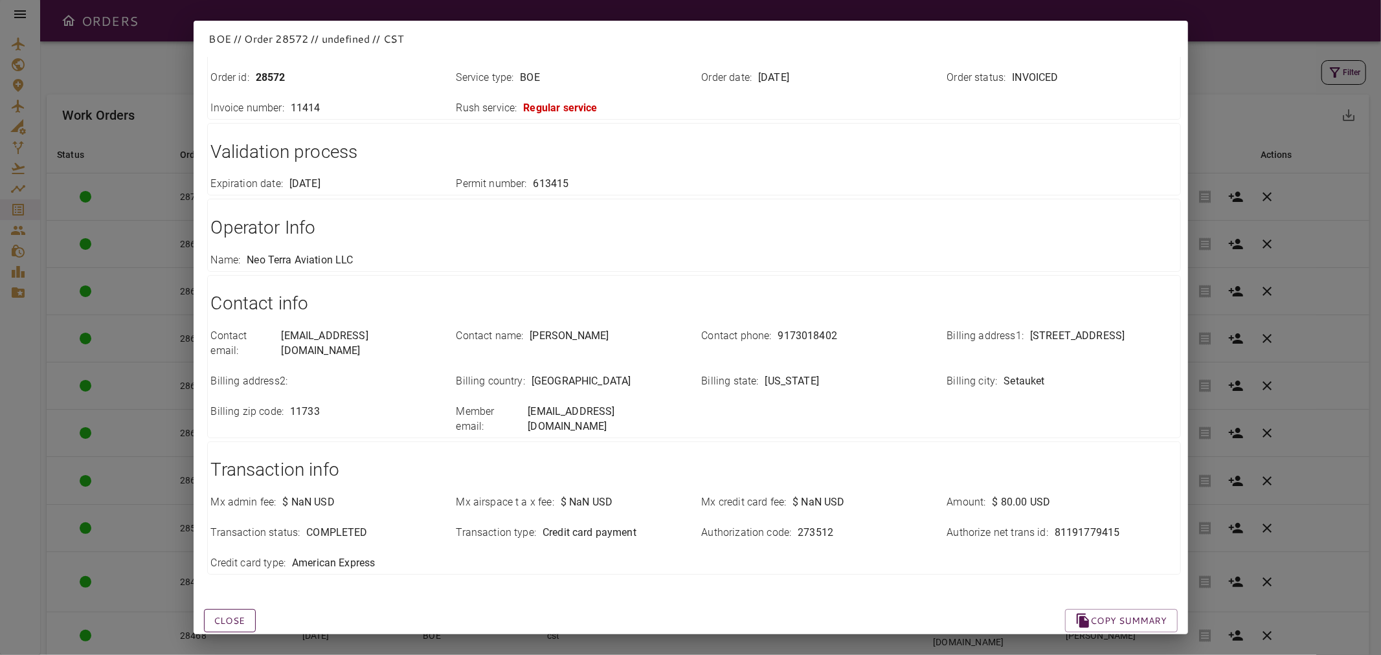
click at [236, 609] on button "Close" at bounding box center [230, 621] width 52 height 24
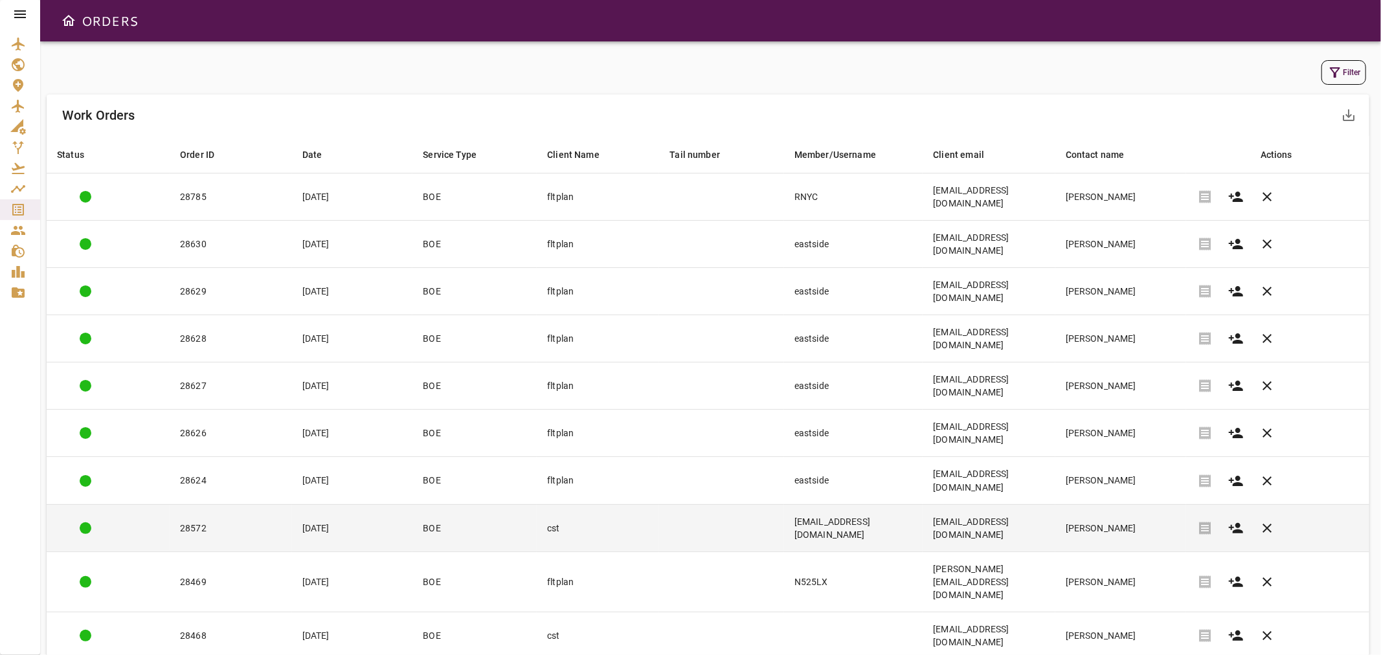
click at [903, 504] on td "[EMAIL_ADDRESS][DOMAIN_NAME]" at bounding box center [853, 527] width 139 height 47
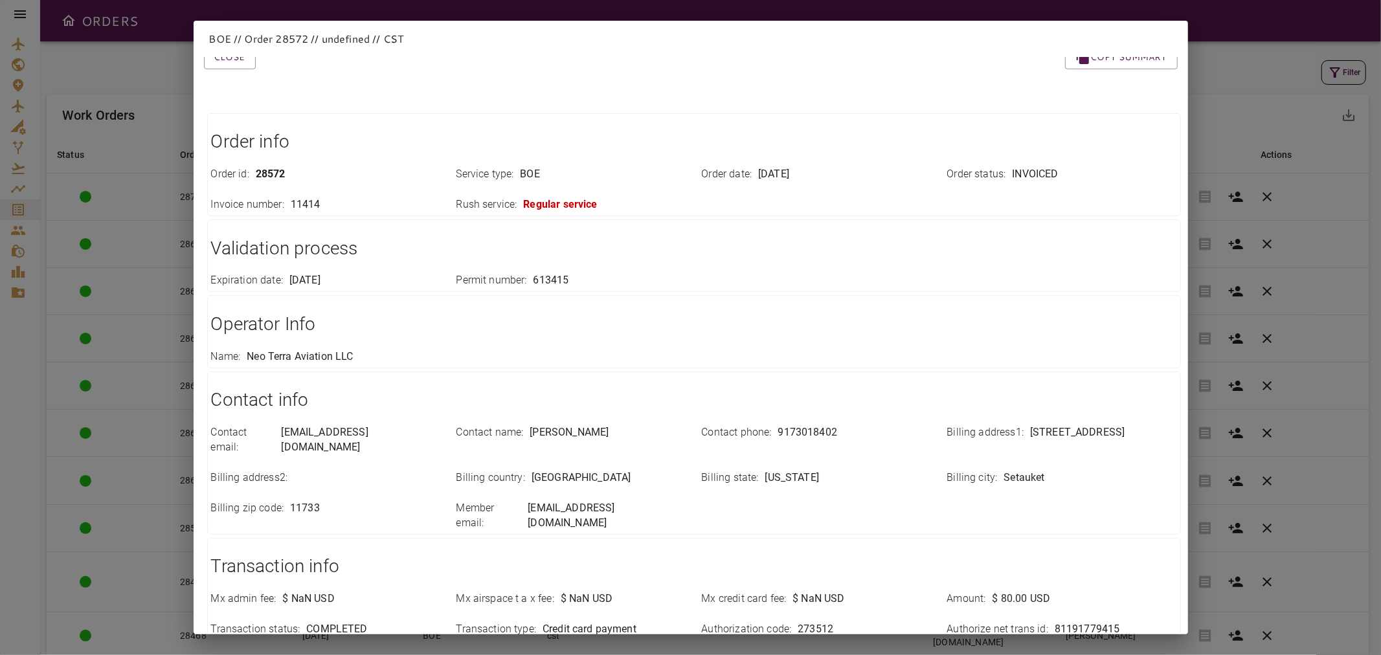
scroll to position [0, 0]
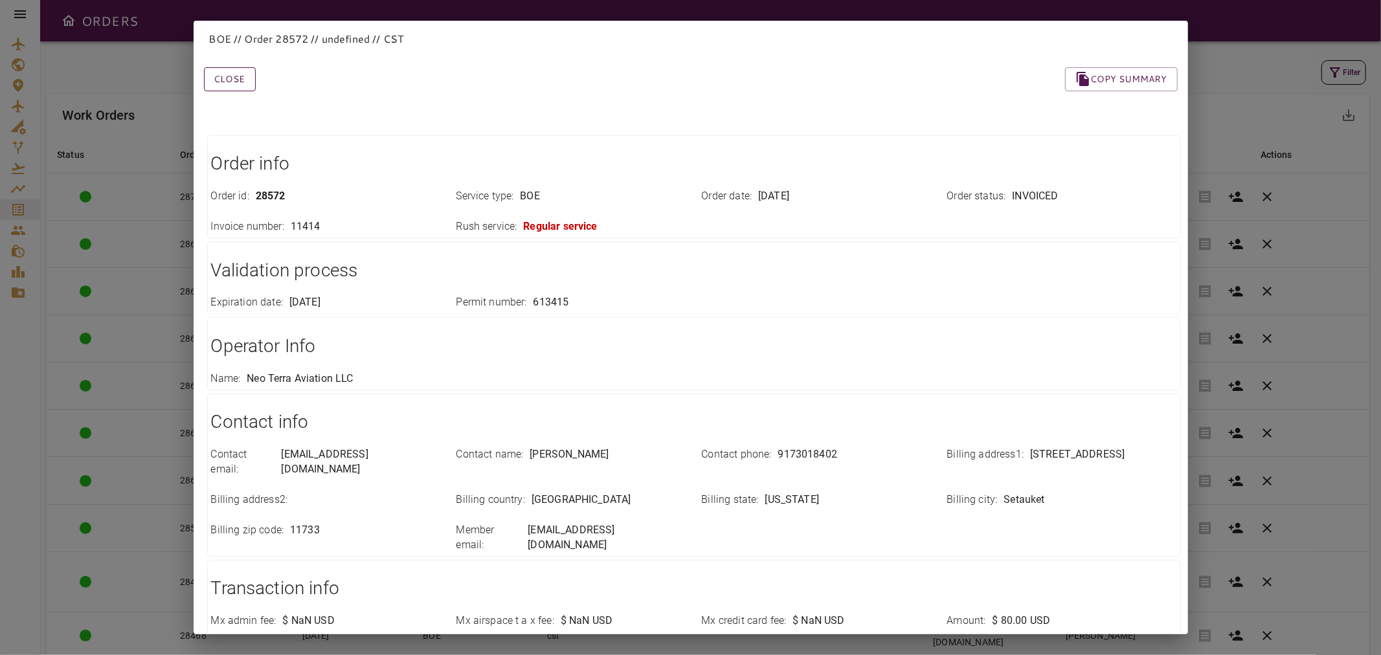
drag, startPoint x: 230, startPoint y: 76, endPoint x: 268, endPoint y: 94, distance: 41.7
click at [232, 75] on button "Close" at bounding box center [230, 79] width 52 height 24
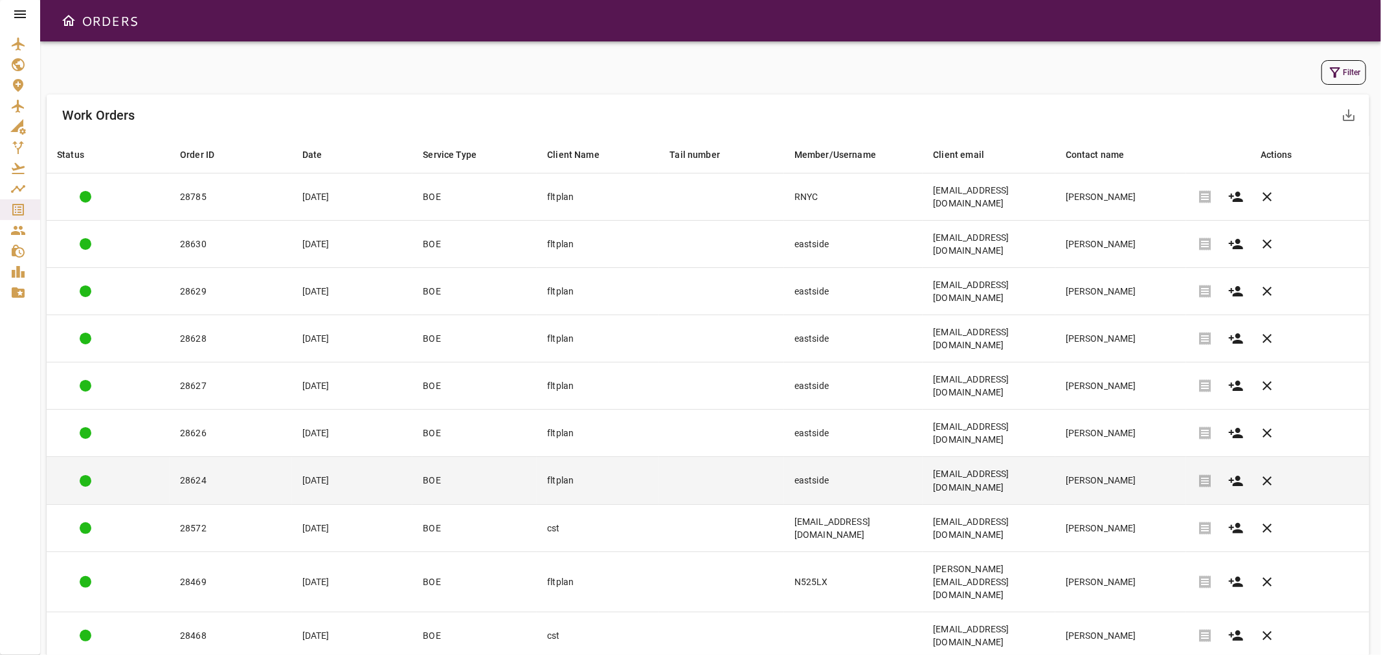
click at [962, 457] on td "[EMAIL_ADDRESS][DOMAIN_NAME]" at bounding box center [989, 480] width 132 height 47
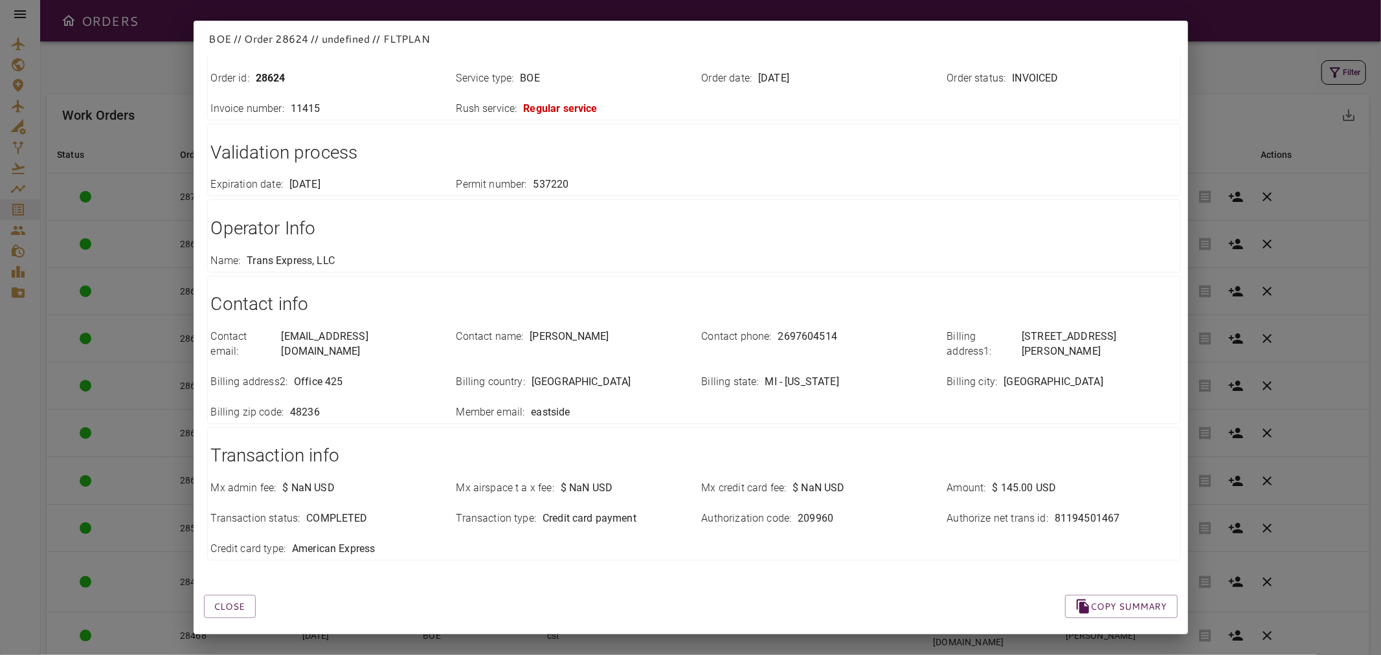
scroll to position [118, 0]
click at [234, 594] on button "Close" at bounding box center [230, 606] width 52 height 24
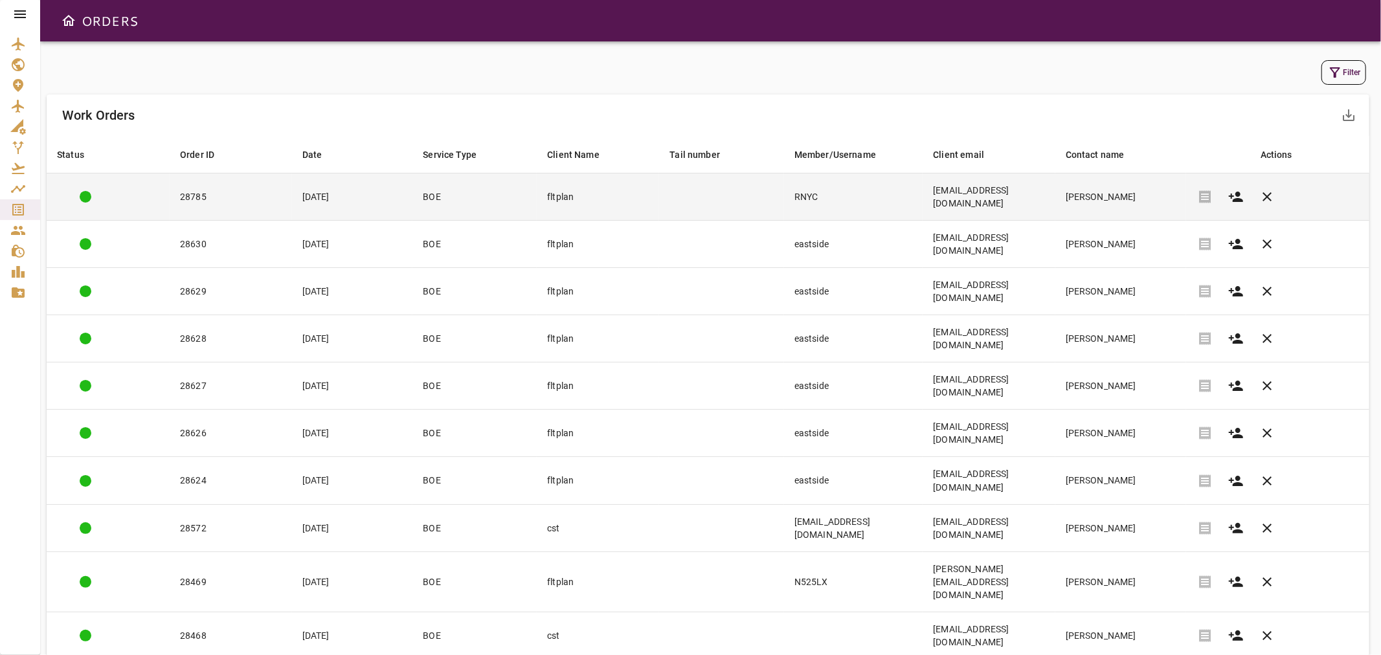
click at [849, 192] on td "RNYC" at bounding box center [853, 197] width 139 height 47
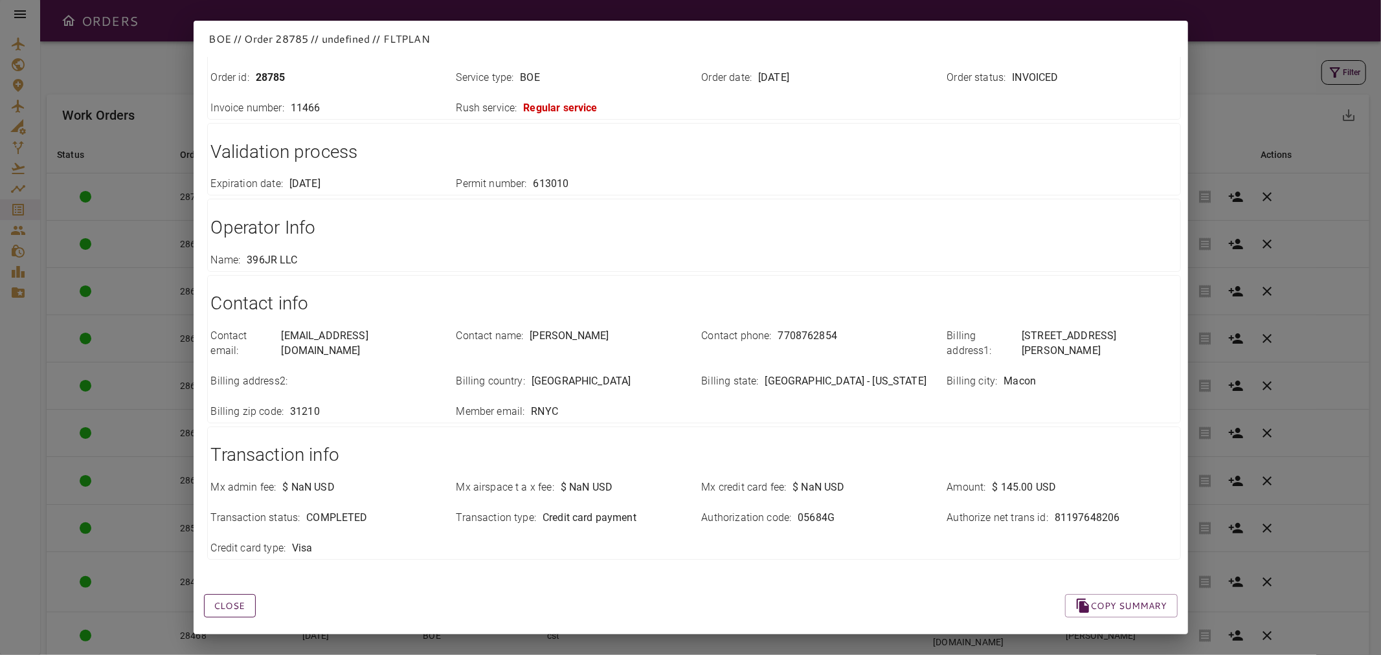
drag, startPoint x: 237, startPoint y: 594, endPoint x: 262, endPoint y: 584, distance: 26.5
click at [237, 594] on button "Close" at bounding box center [230, 606] width 52 height 24
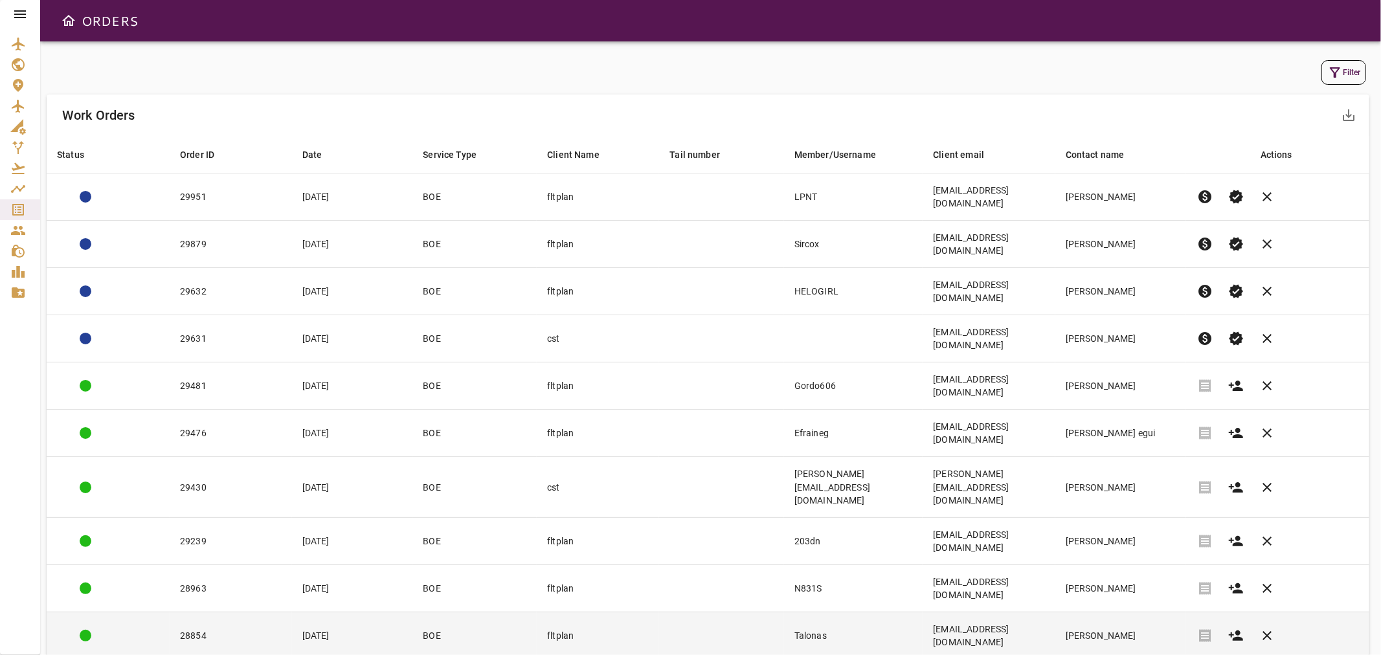
click at [729, 612] on td at bounding box center [721, 635] width 124 height 47
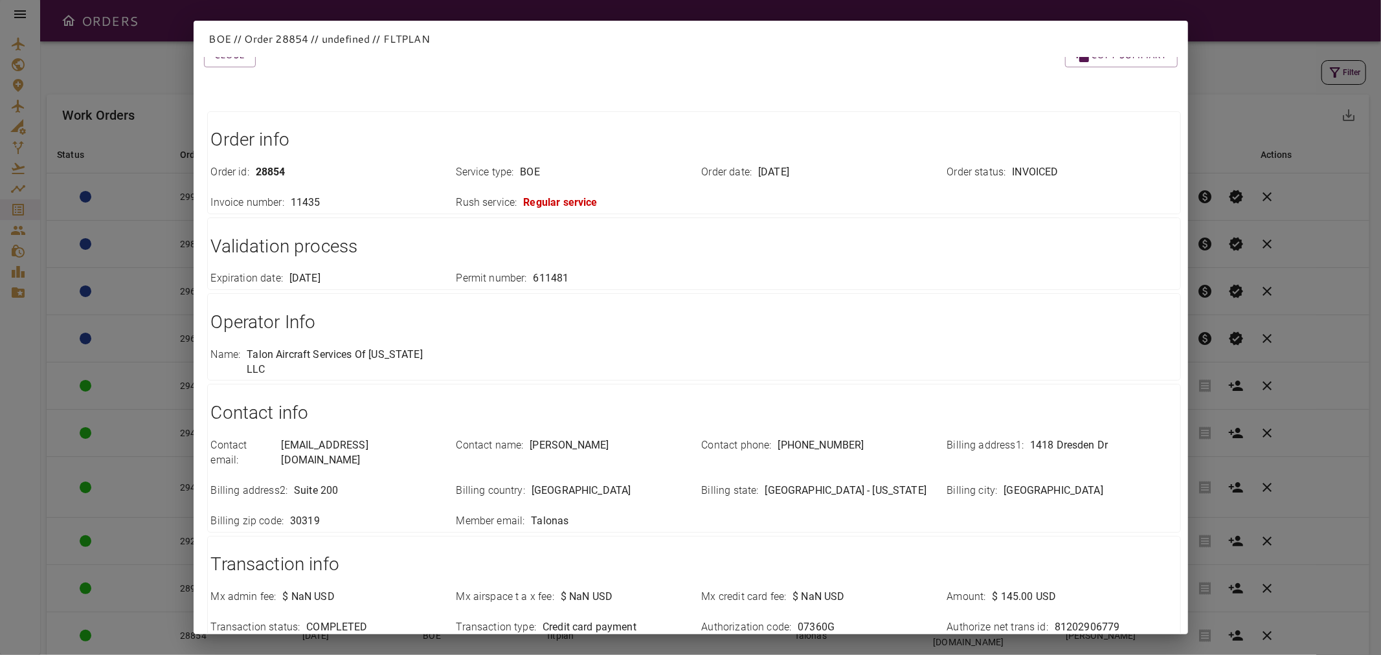
scroll to position [0, 0]
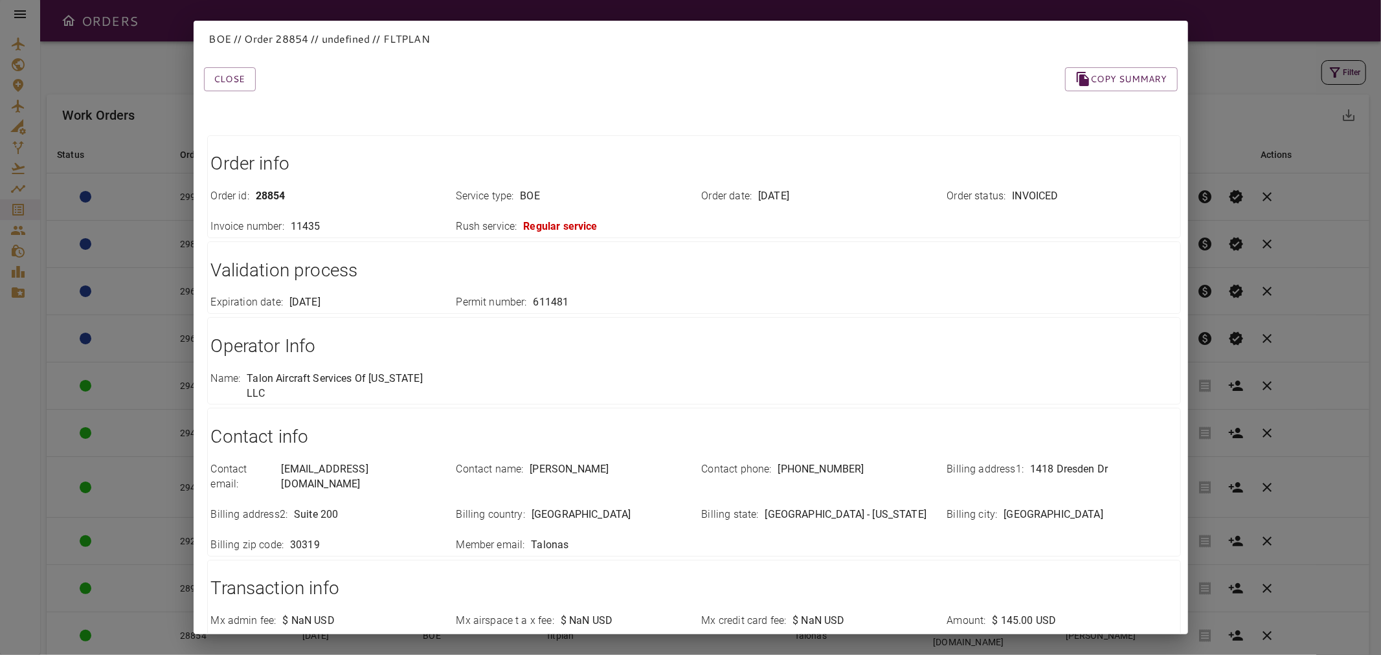
click at [243, 94] on div "Close Copy summary Order info Order id : 28854 Service type : BOE Order date : …" at bounding box center [675, 398] width 1005 height 725
click at [236, 80] on button "Close" at bounding box center [230, 79] width 52 height 24
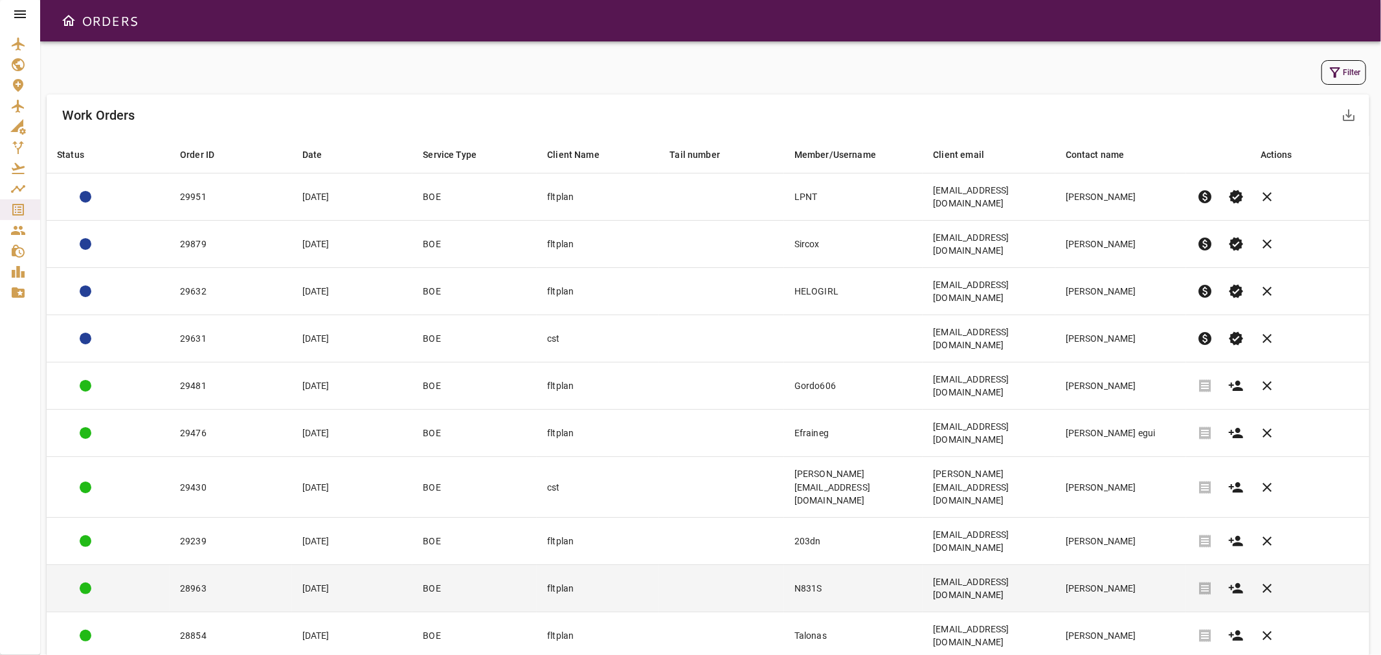
click at [1066, 565] on td "[PERSON_NAME]" at bounding box center [1120, 588] width 131 height 47
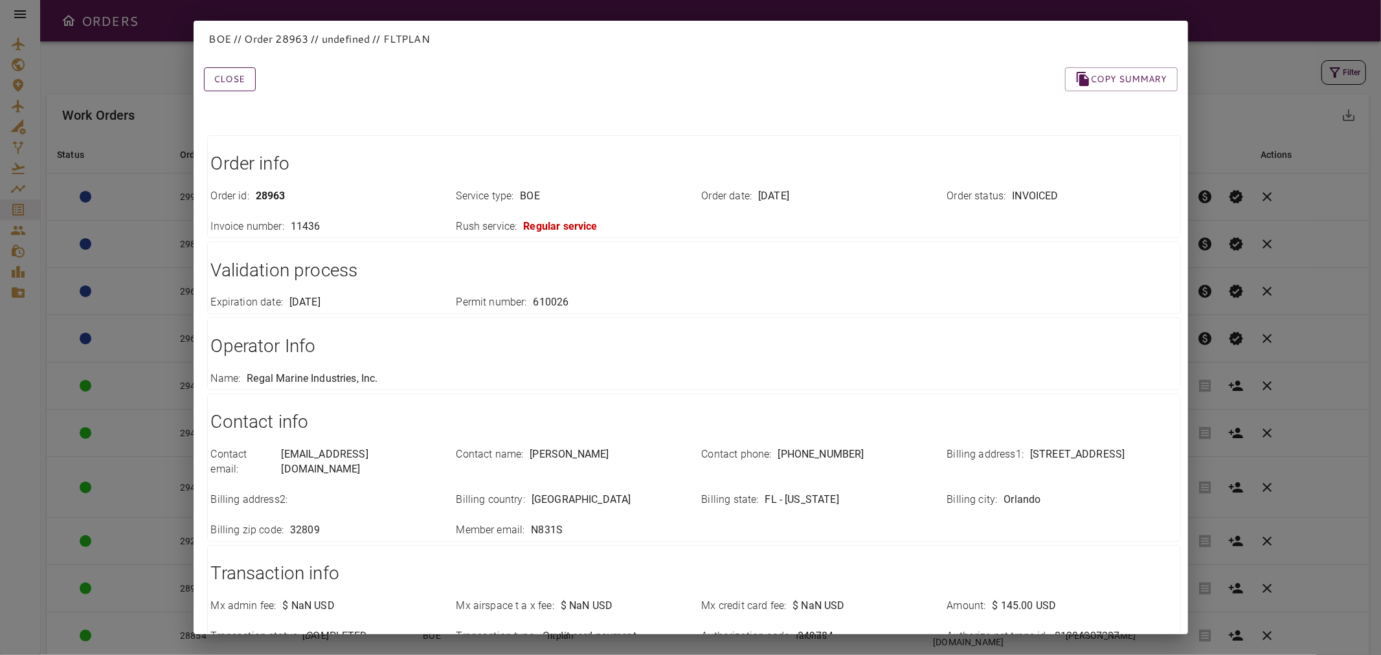
drag, startPoint x: 242, startPoint y: 82, endPoint x: 234, endPoint y: 104, distance: 22.7
click at [242, 82] on button "Close" at bounding box center [230, 79] width 52 height 24
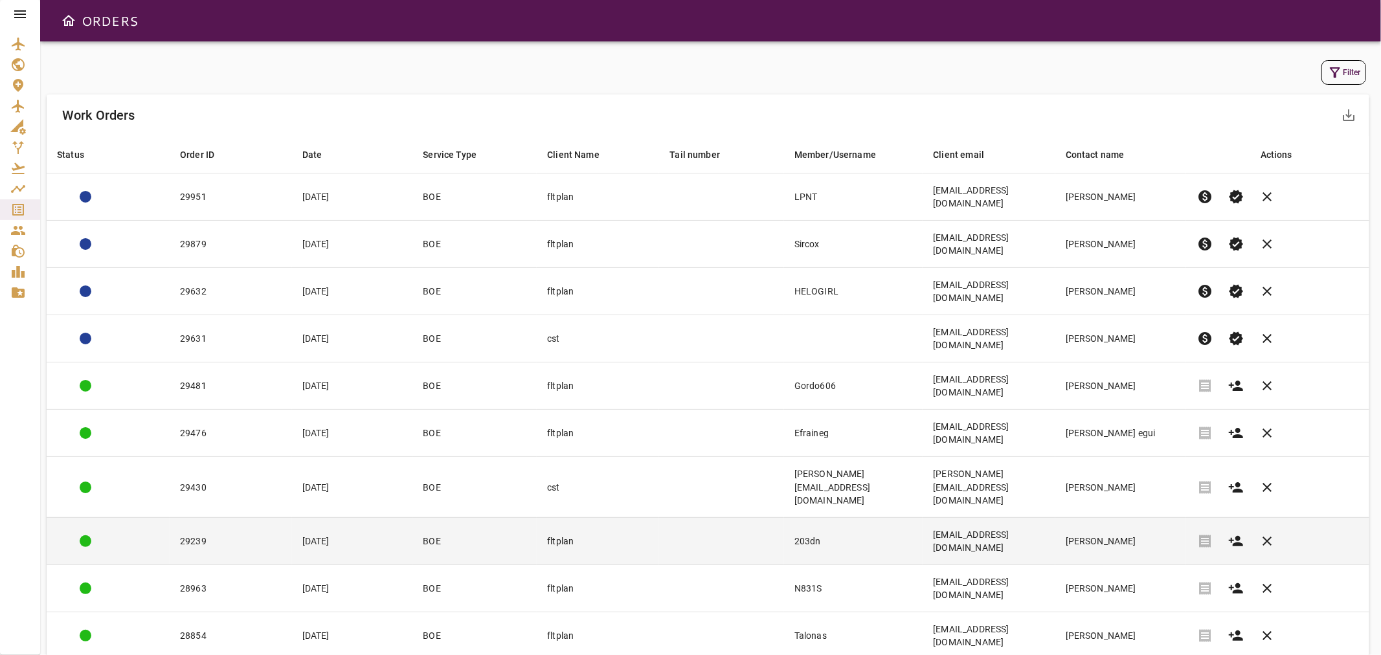
click at [1055, 517] on td "[EMAIL_ADDRESS][DOMAIN_NAME]" at bounding box center [989, 540] width 132 height 47
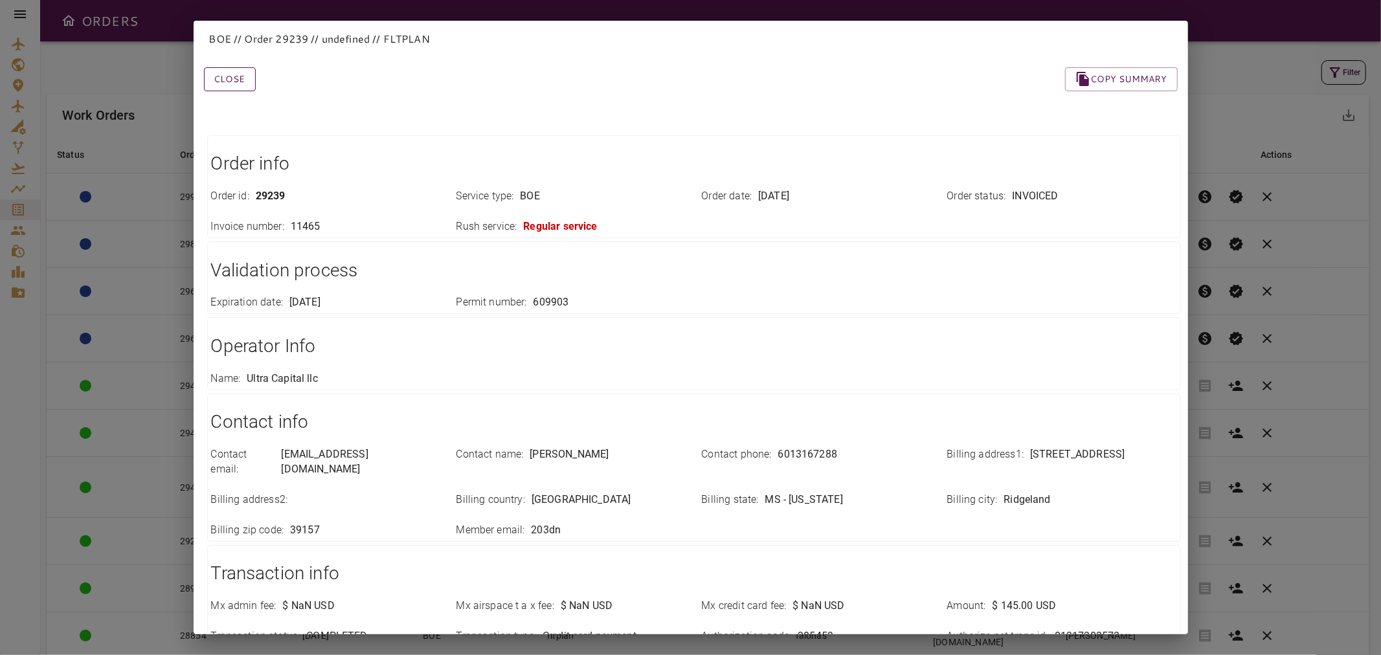
click at [247, 81] on button "Close" at bounding box center [230, 79] width 52 height 24
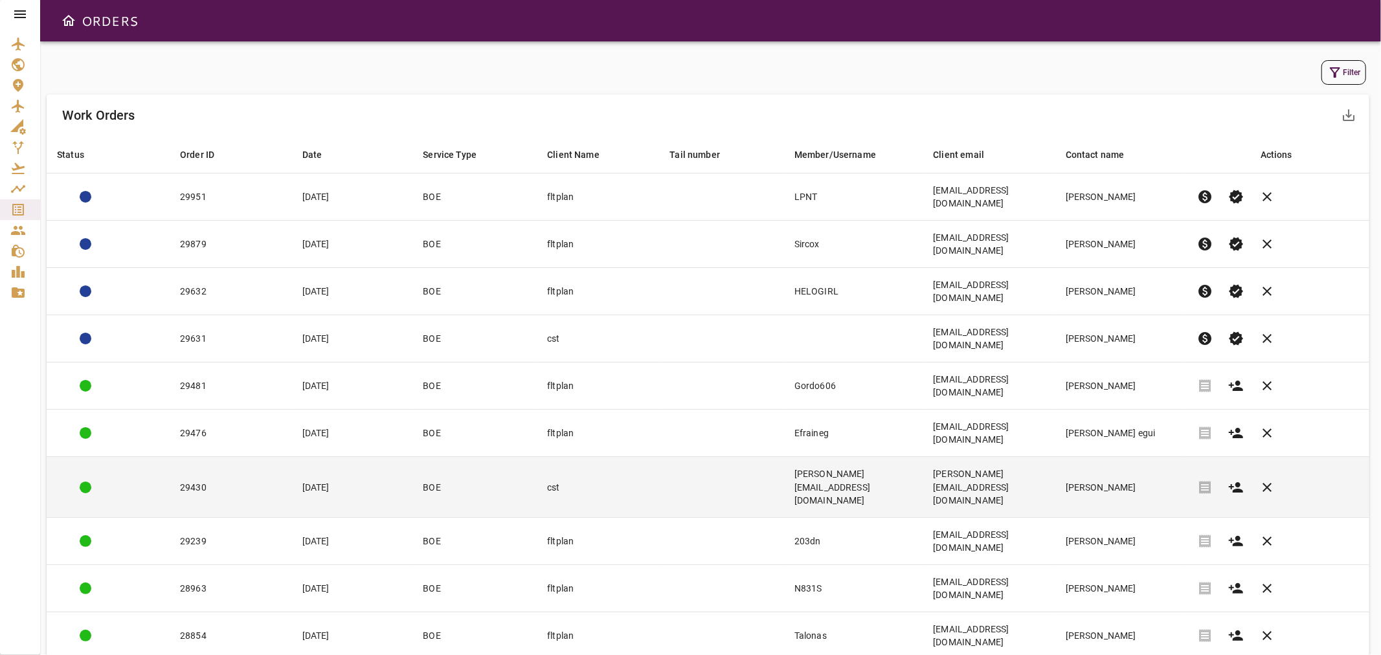
click at [967, 457] on td "[PERSON_NAME][EMAIL_ADDRESS][DOMAIN_NAME]" at bounding box center [989, 487] width 132 height 60
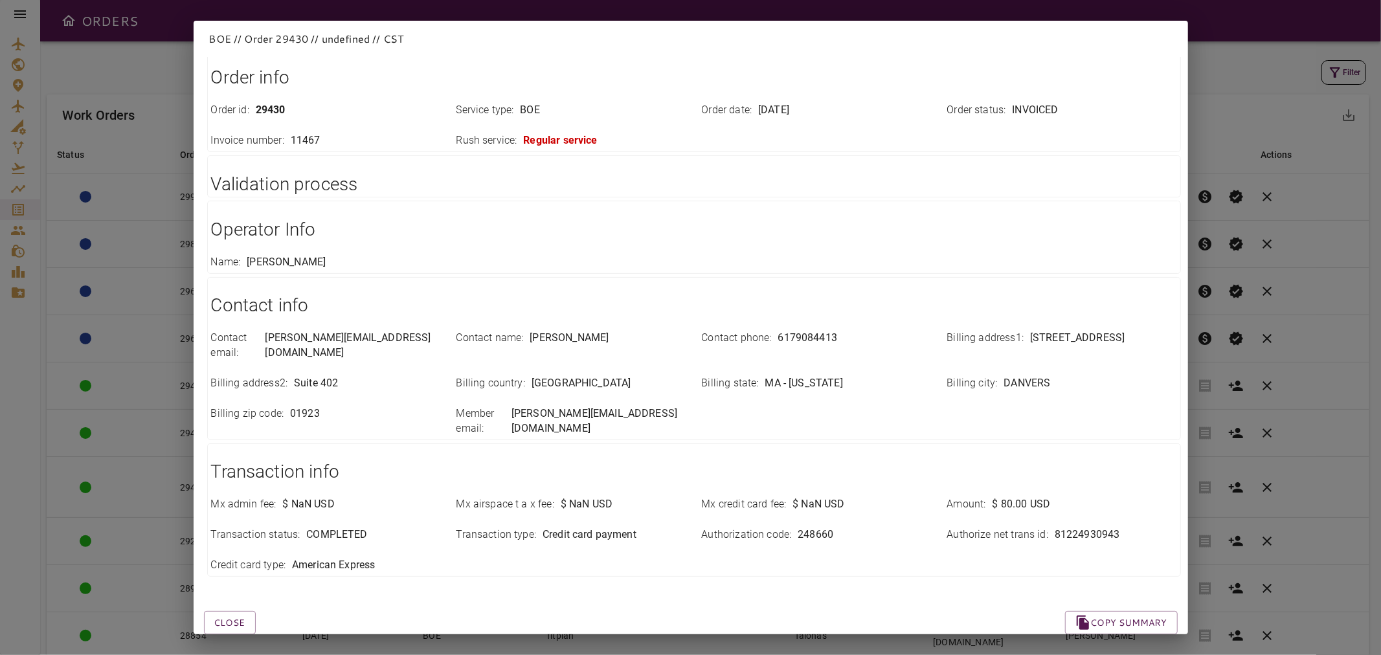
scroll to position [88, 0]
click at [223, 609] on button "Close" at bounding box center [230, 621] width 52 height 24
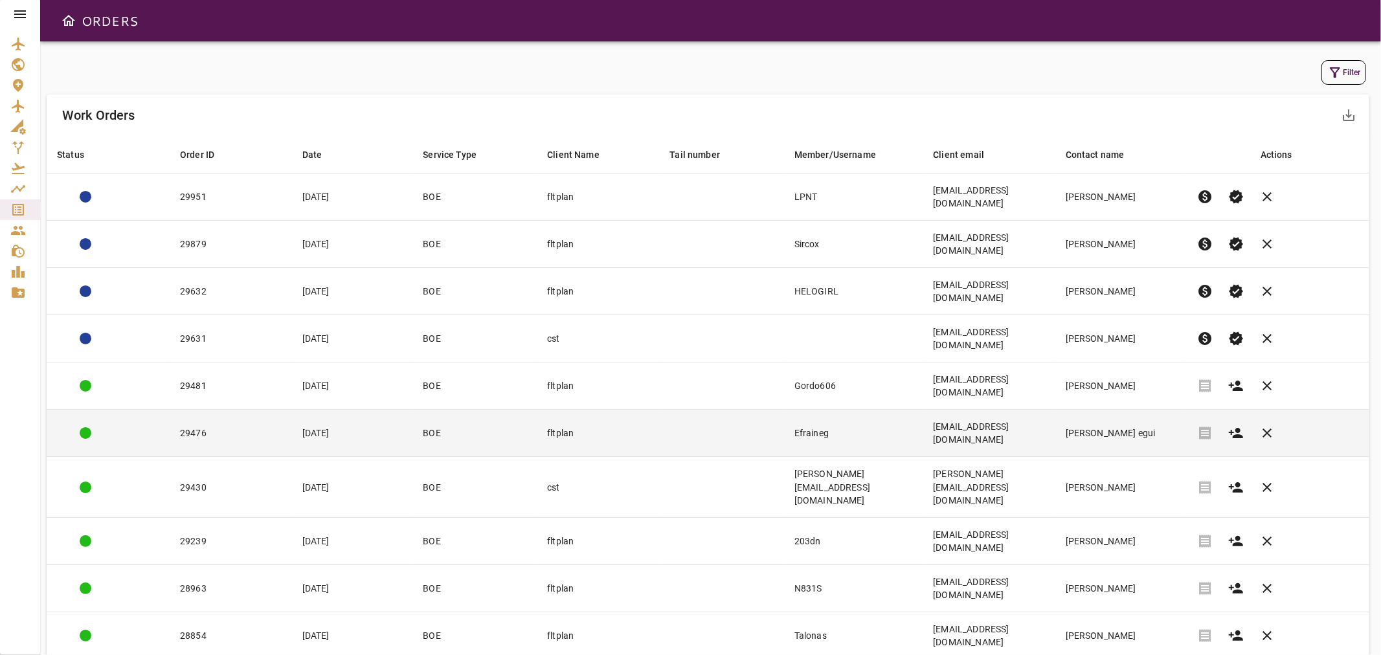
click at [1055, 410] on td "[EMAIL_ADDRESS][DOMAIN_NAME]" at bounding box center [989, 433] width 132 height 47
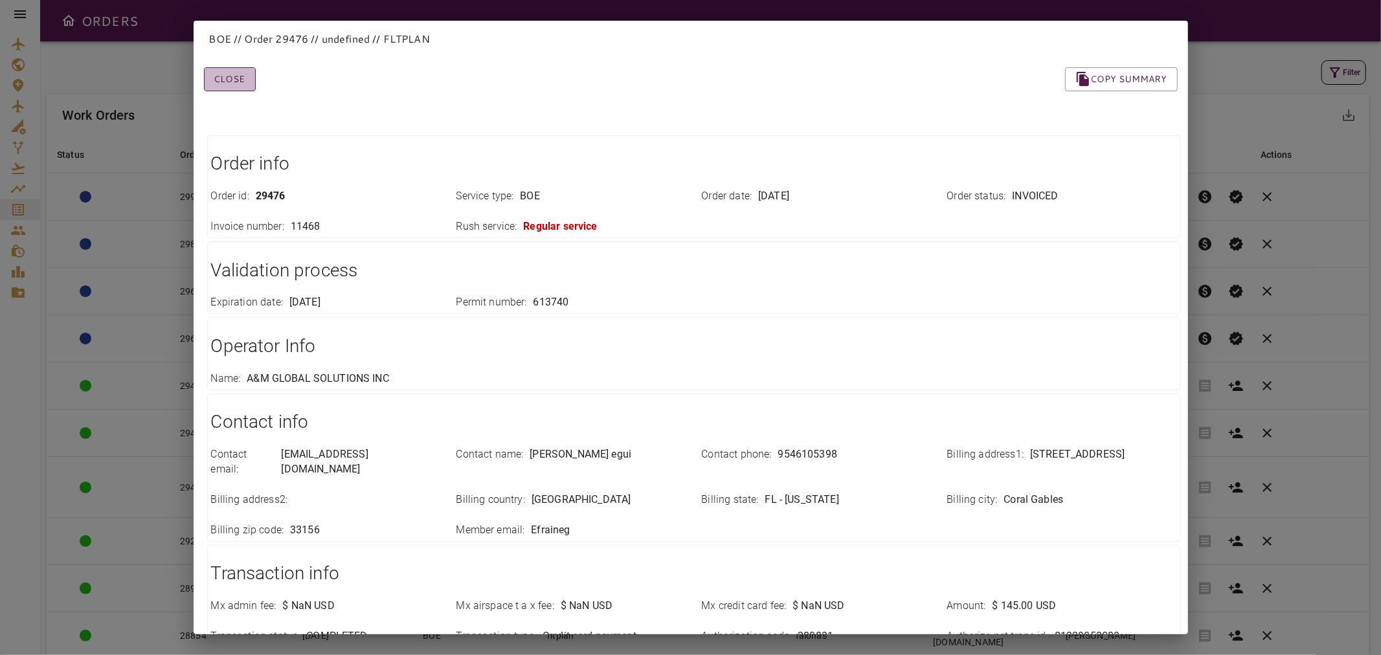
click at [235, 79] on button "Close" at bounding box center [230, 79] width 52 height 24
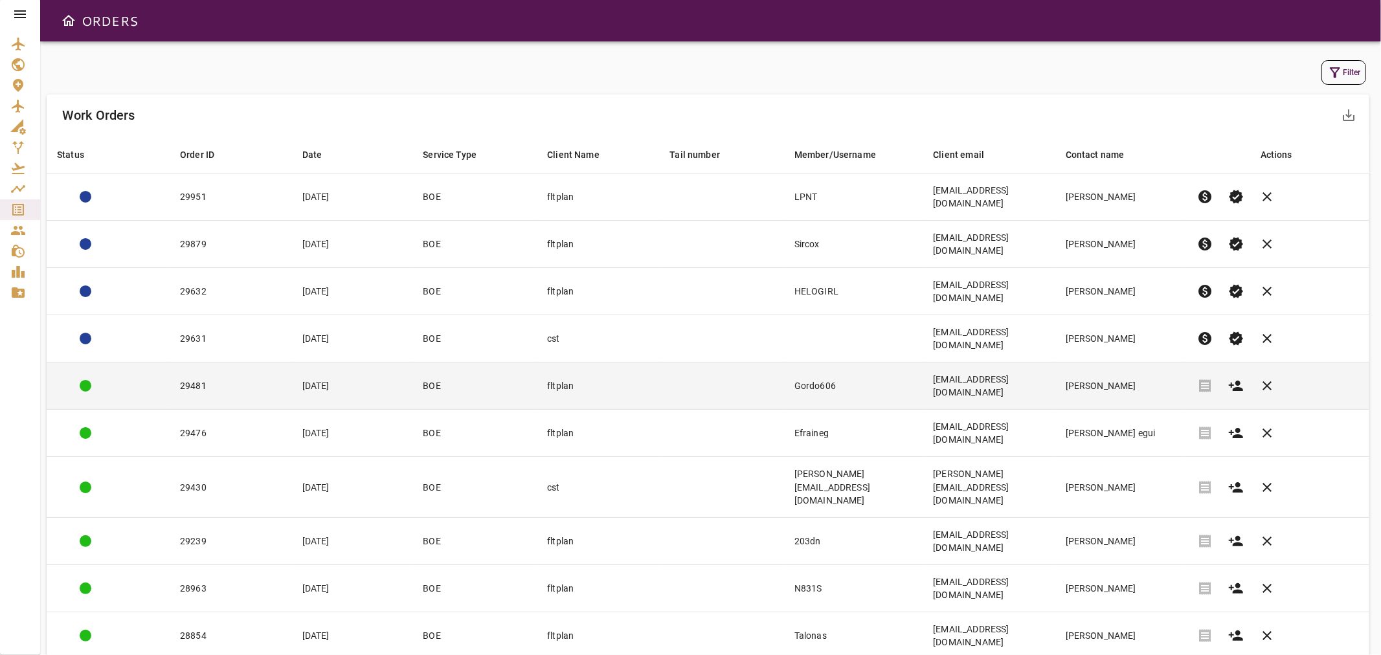
click at [567, 363] on td "fltplan" at bounding box center [598, 386] width 122 height 47
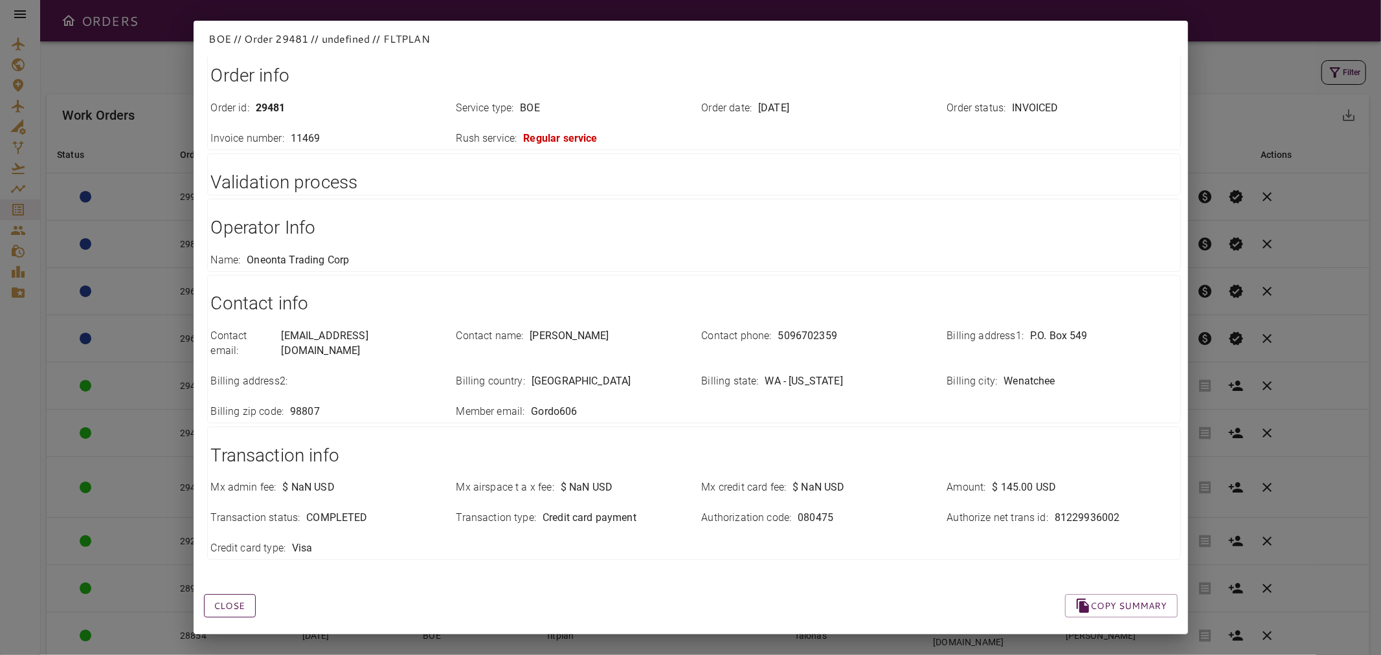
click at [227, 594] on button "Close" at bounding box center [230, 606] width 52 height 24
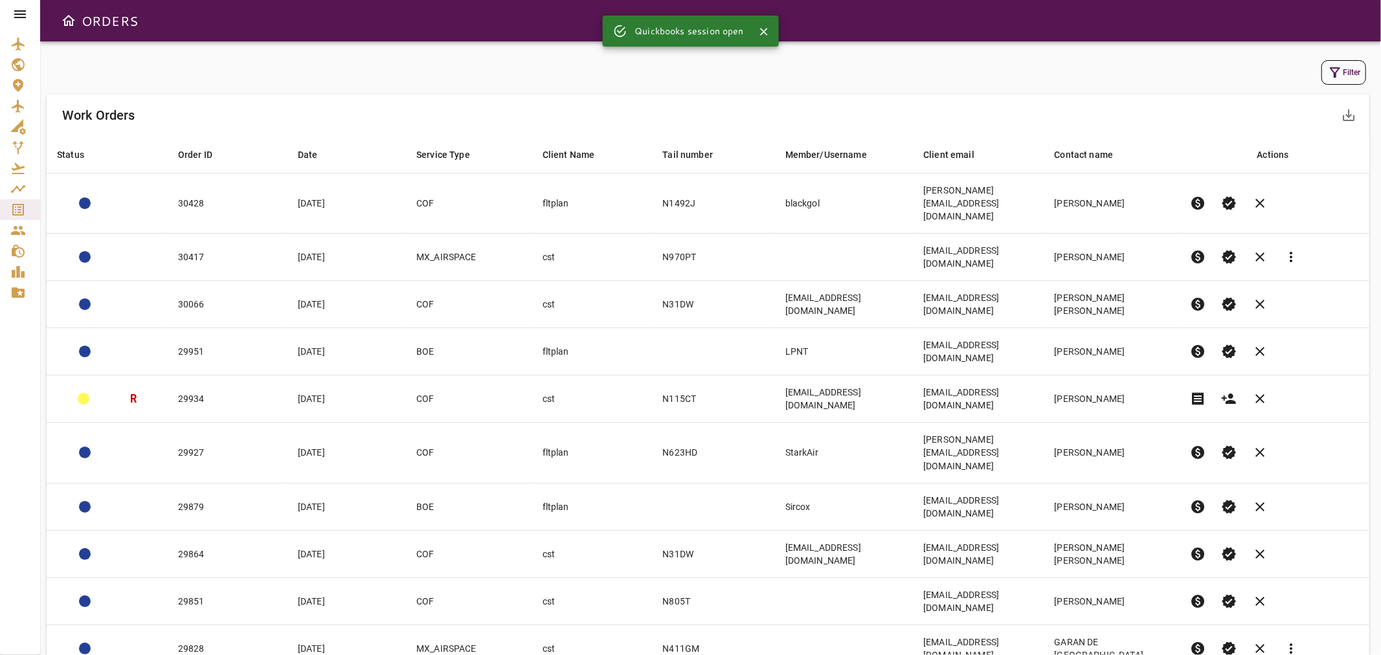
click at [1351, 73] on button "Filter" at bounding box center [1343, 72] width 45 height 25
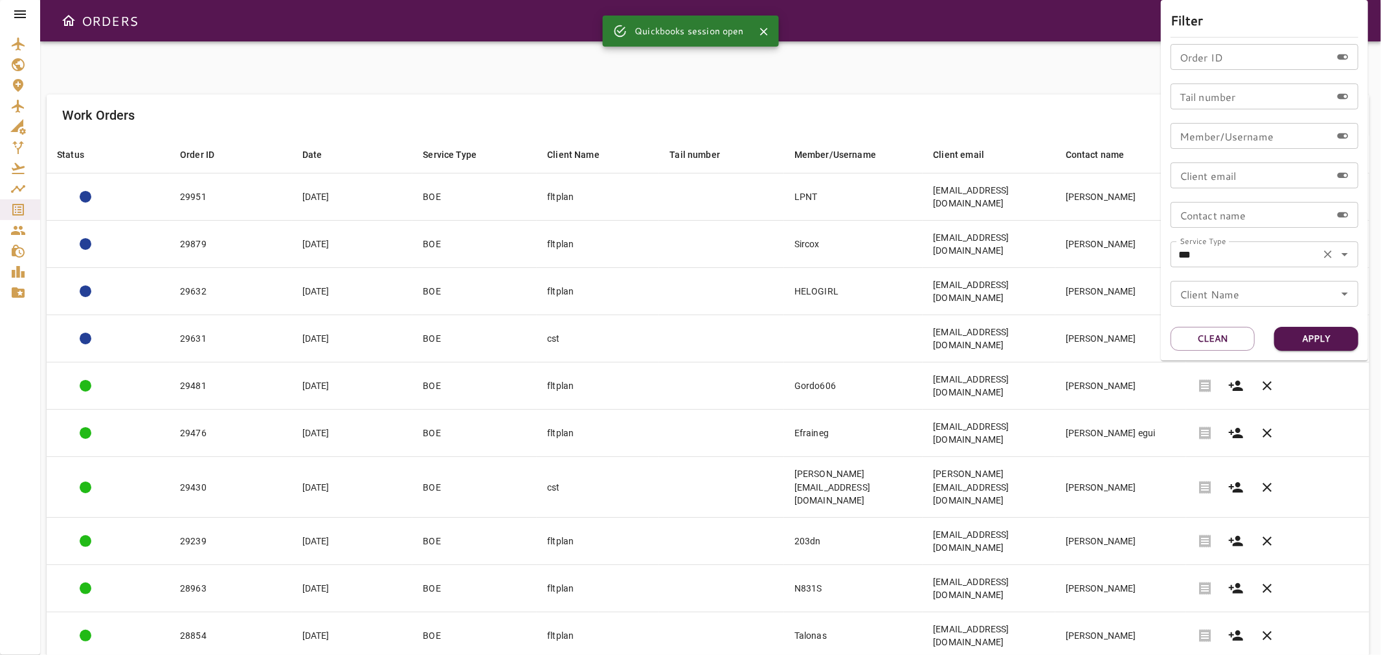
click at [1324, 251] on icon "Clear" at bounding box center [1327, 254] width 13 height 13
click at [1345, 260] on icon "Open" at bounding box center [1345, 255] width 16 height 16
click at [1264, 338] on li "MX_AIRSPACE" at bounding box center [1265, 338] width 188 height 23
type input "***"
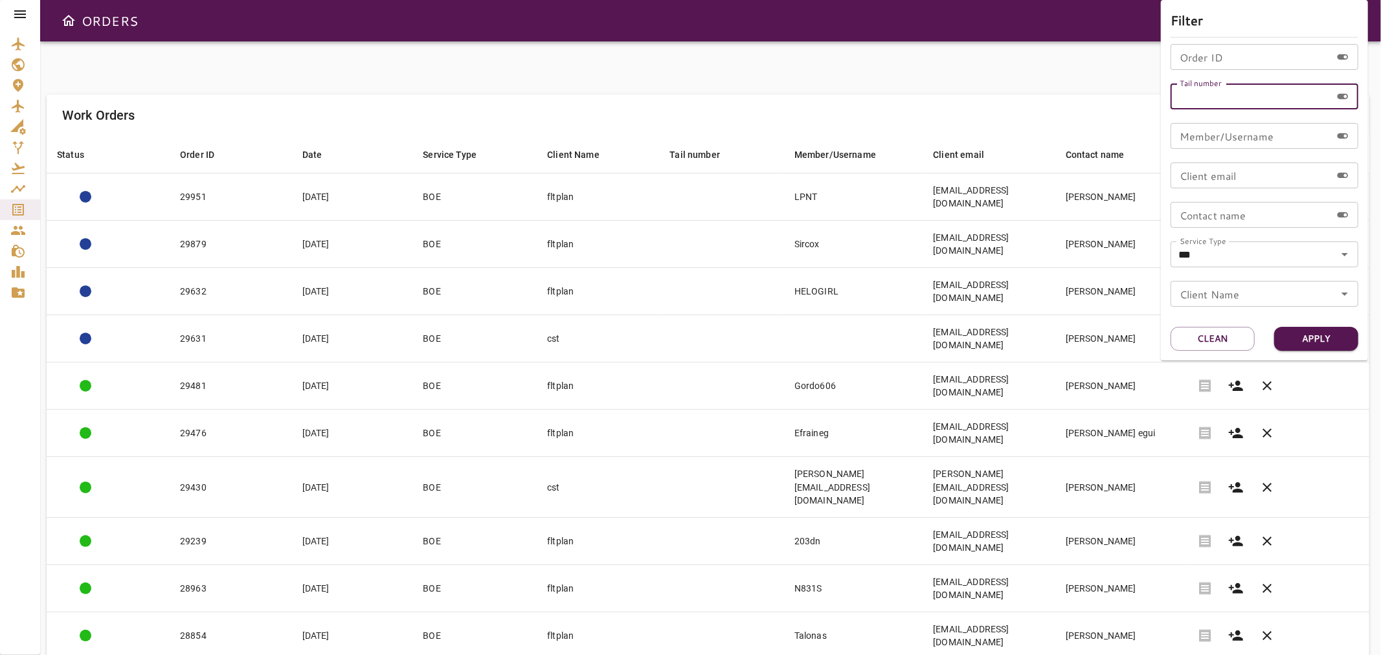
click at [1214, 98] on input "Tail number" at bounding box center [1251, 97] width 161 height 26
type input "******"
click at [1324, 341] on button "Apply" at bounding box center [1316, 339] width 84 height 24
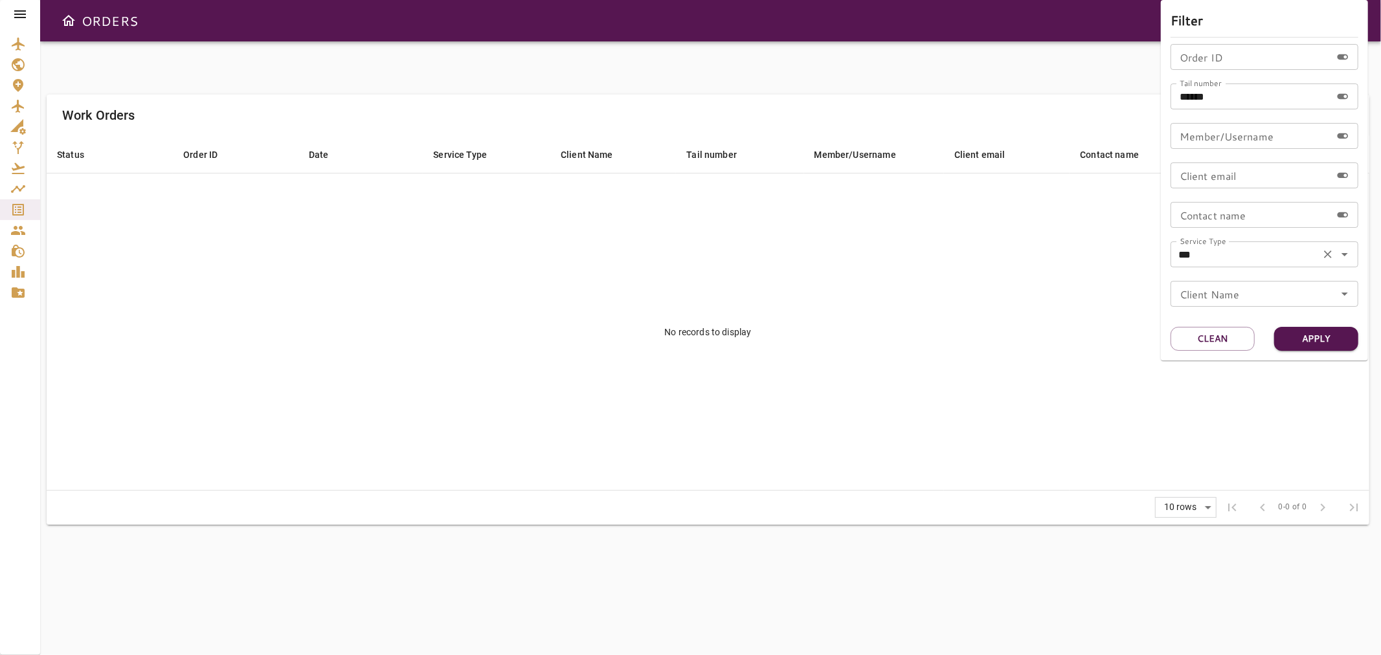
click at [1343, 251] on icon "Open" at bounding box center [1345, 255] width 16 height 16
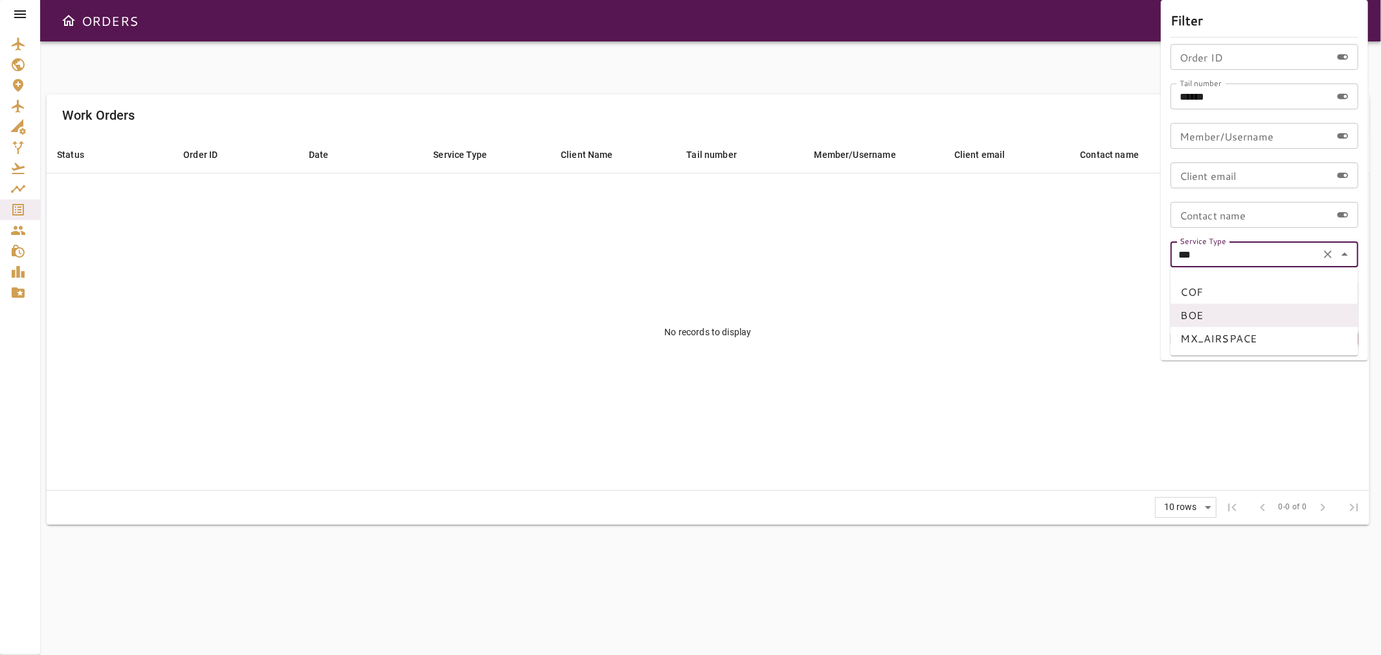
click at [1208, 339] on li "MX_AIRSPACE" at bounding box center [1265, 338] width 188 height 23
type input "**********"
click at [1303, 332] on button "Apply" at bounding box center [1316, 339] width 84 height 24
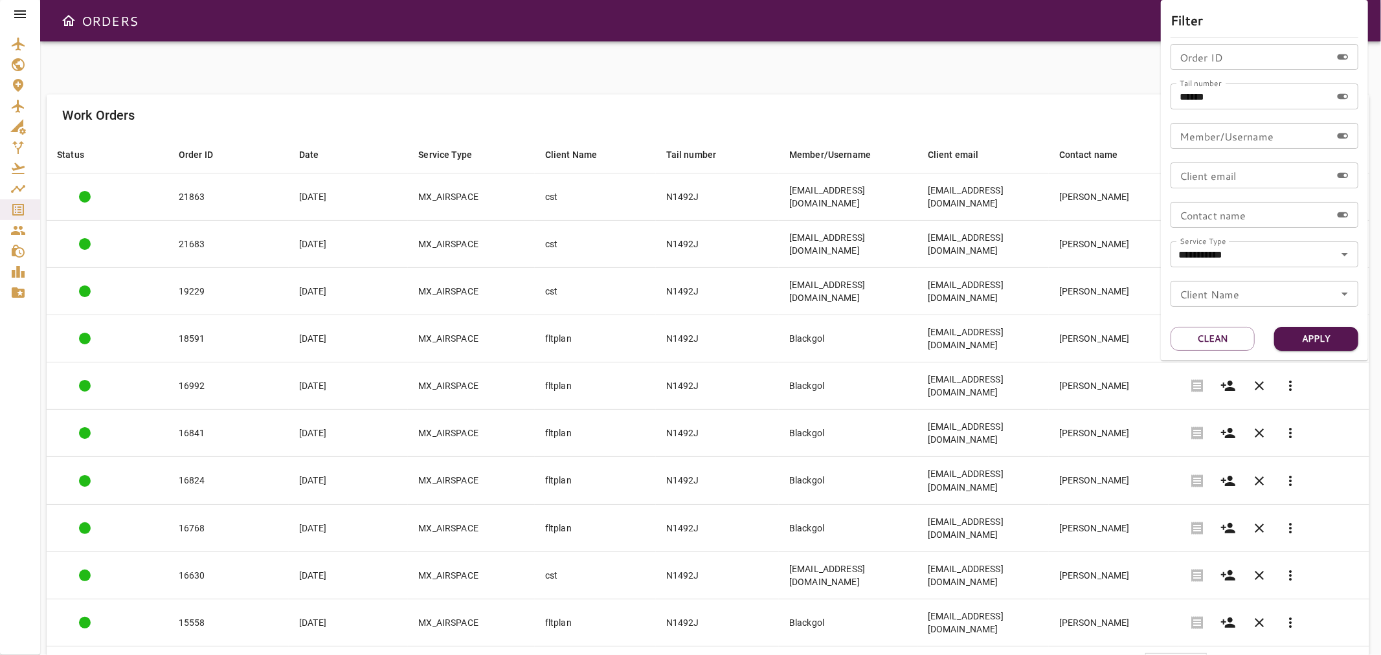
click at [781, 71] on div at bounding box center [690, 327] width 1381 height 655
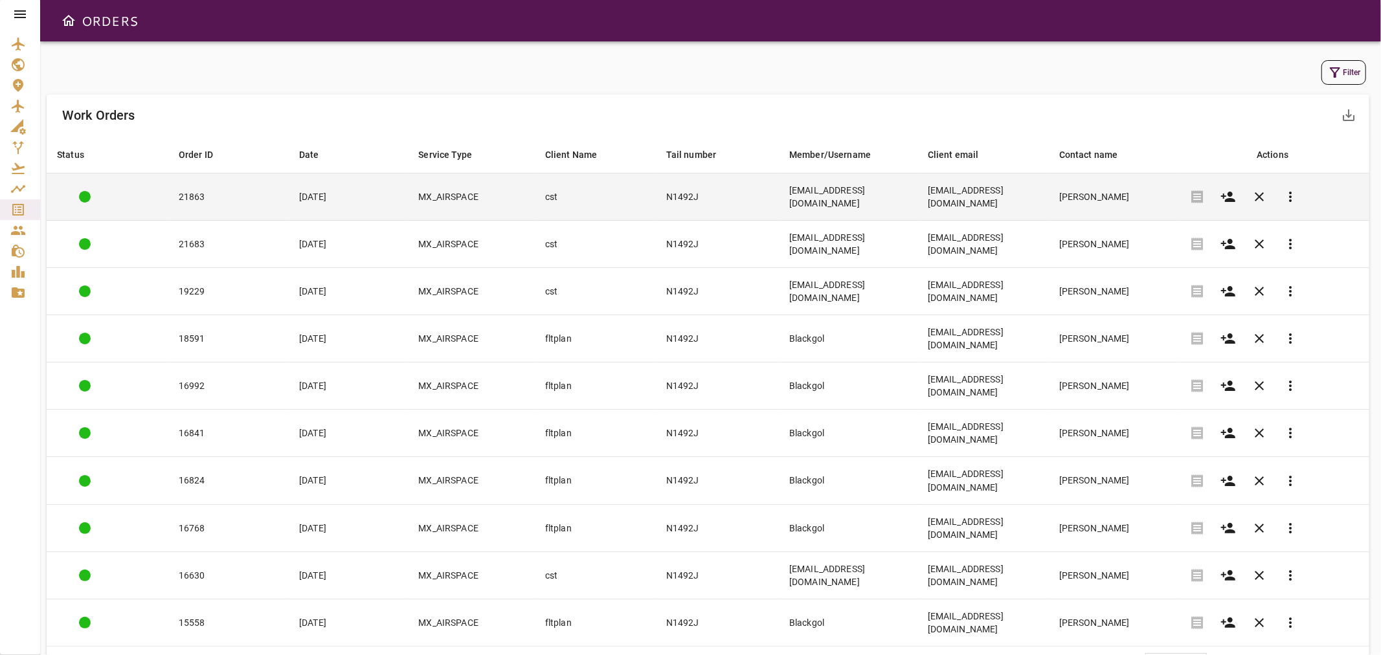
click at [720, 204] on td "N1492J" at bounding box center [717, 197] width 123 height 47
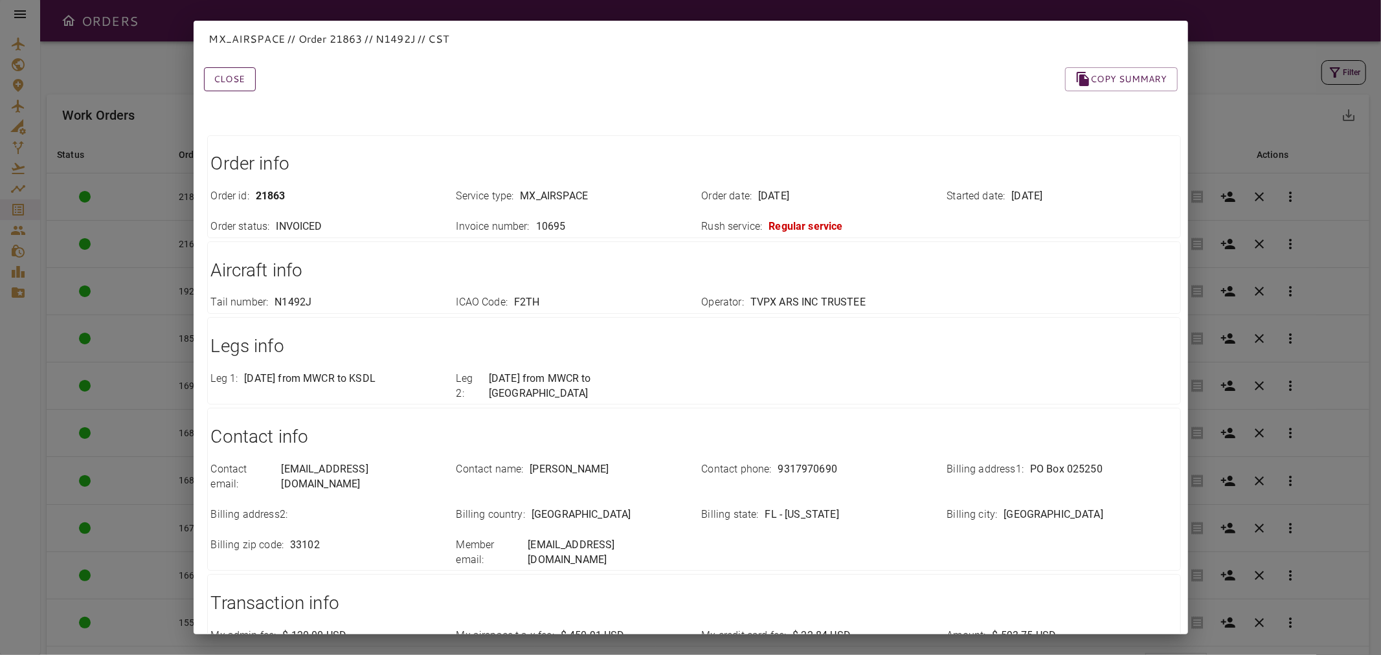
click at [237, 76] on button "Close" at bounding box center [230, 79] width 52 height 24
